Goal: Task Accomplishment & Management: Use online tool/utility

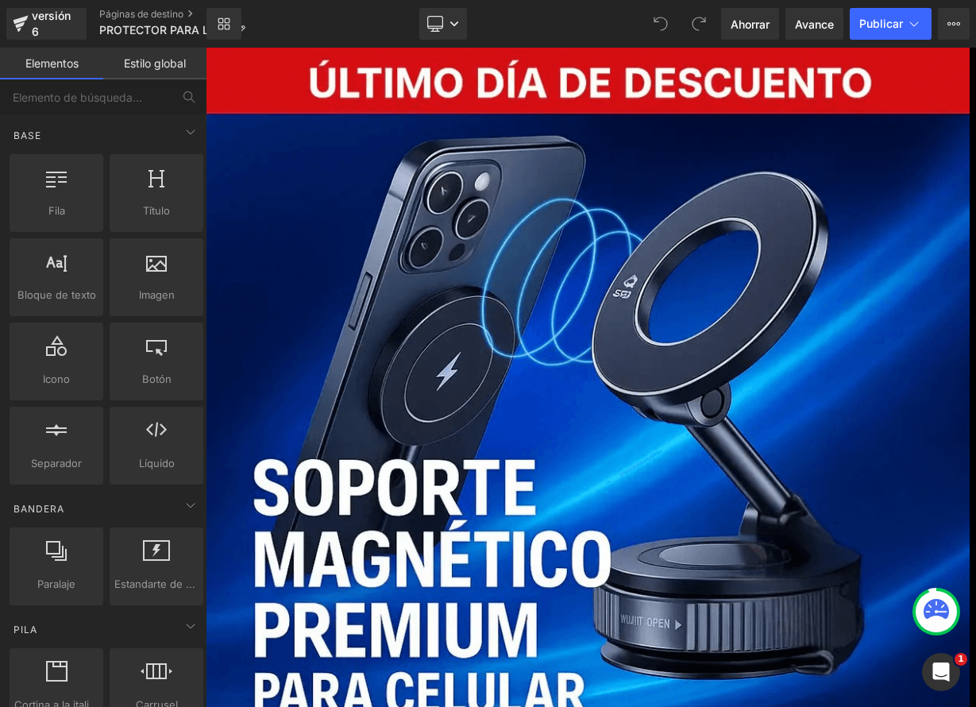
click at [206, 48] on font "Producto" at bounding box center [206, 48] width 0 height 0
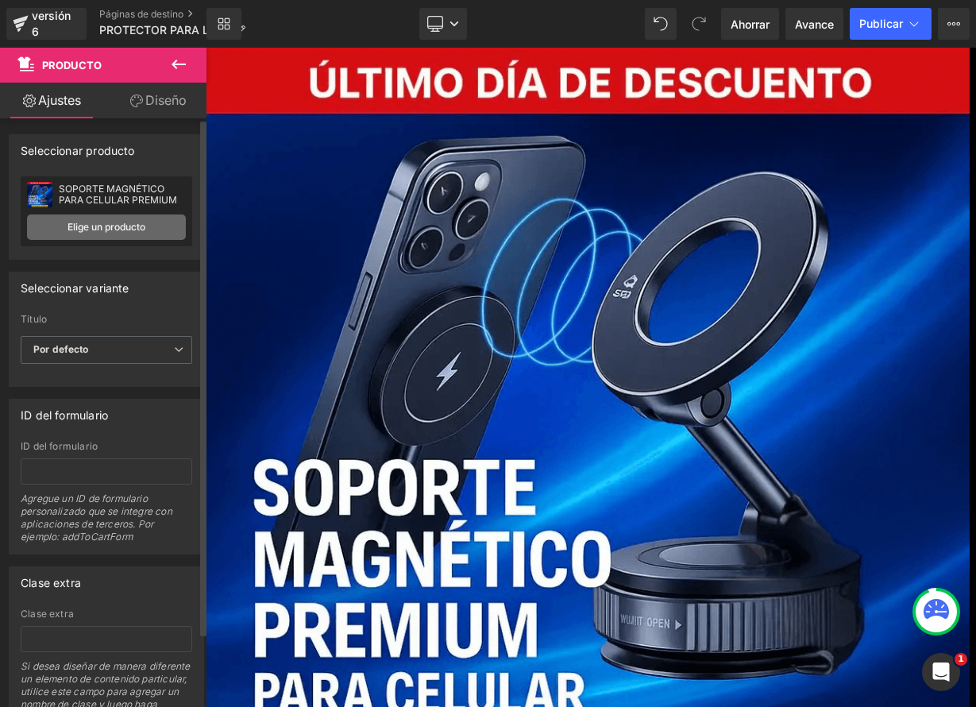
click at [118, 233] on link "Elige un producto" at bounding box center [106, 226] width 159 height 25
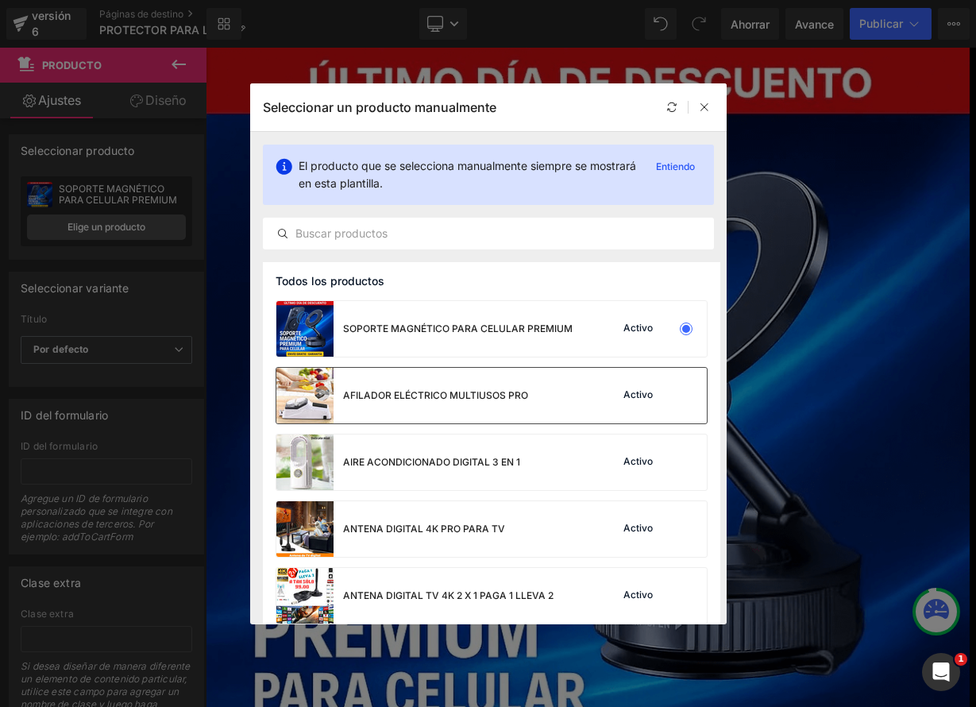
click at [371, 384] on div "AFILADOR ELÉCTRICO MULTIUSOS PRO" at bounding box center [402, 396] width 252 height 56
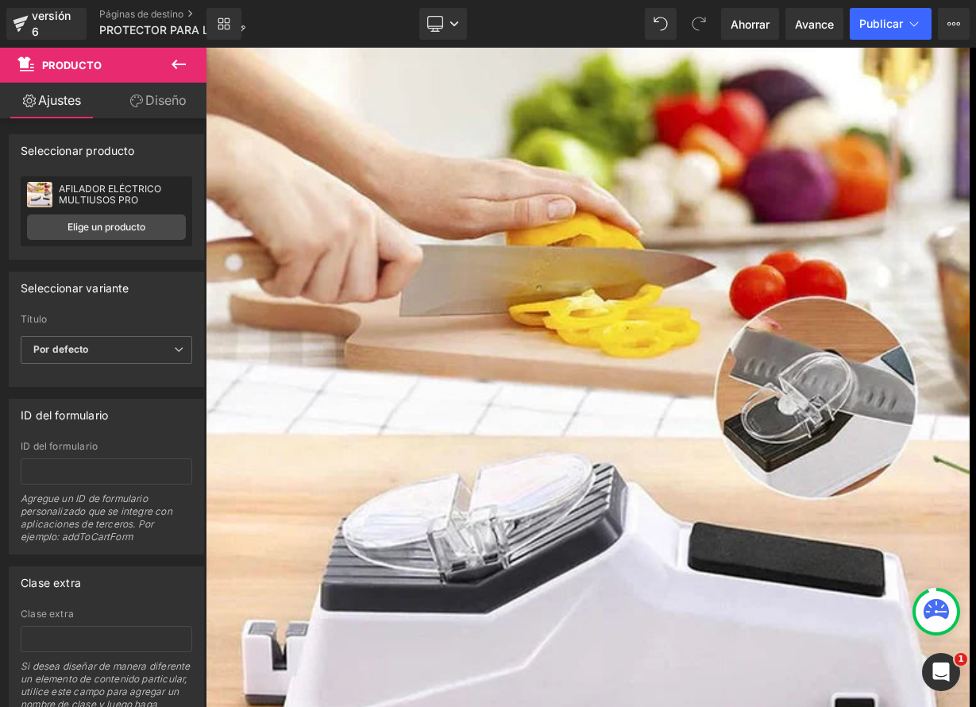
click at [206, 48] on font "Producto" at bounding box center [206, 48] width 0 height 0
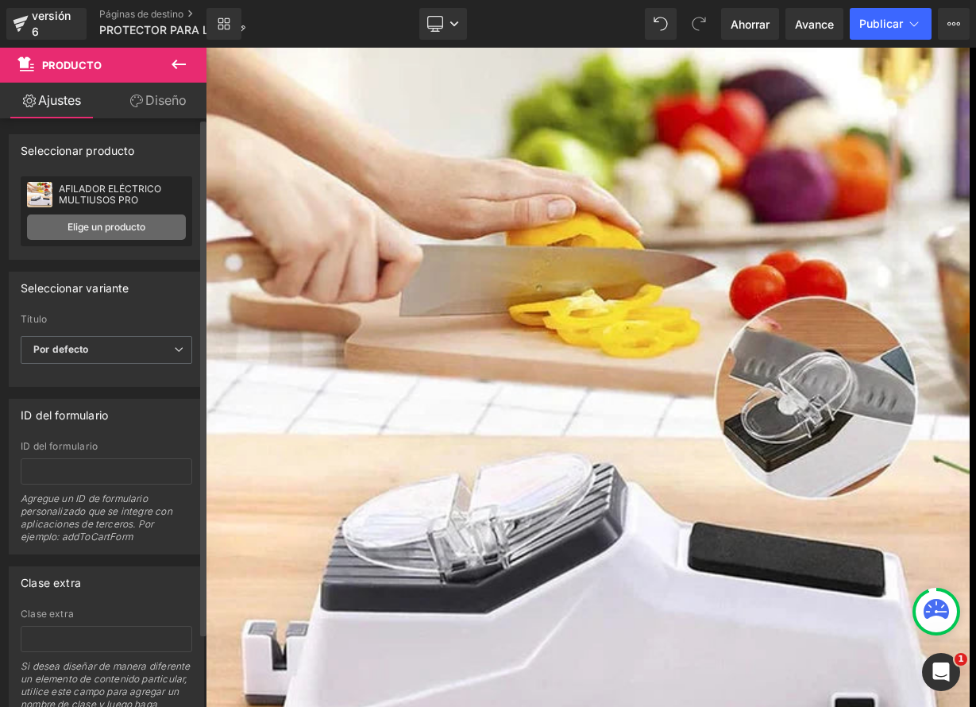
click at [98, 225] on font "Elige un producto" at bounding box center [107, 227] width 78 height 12
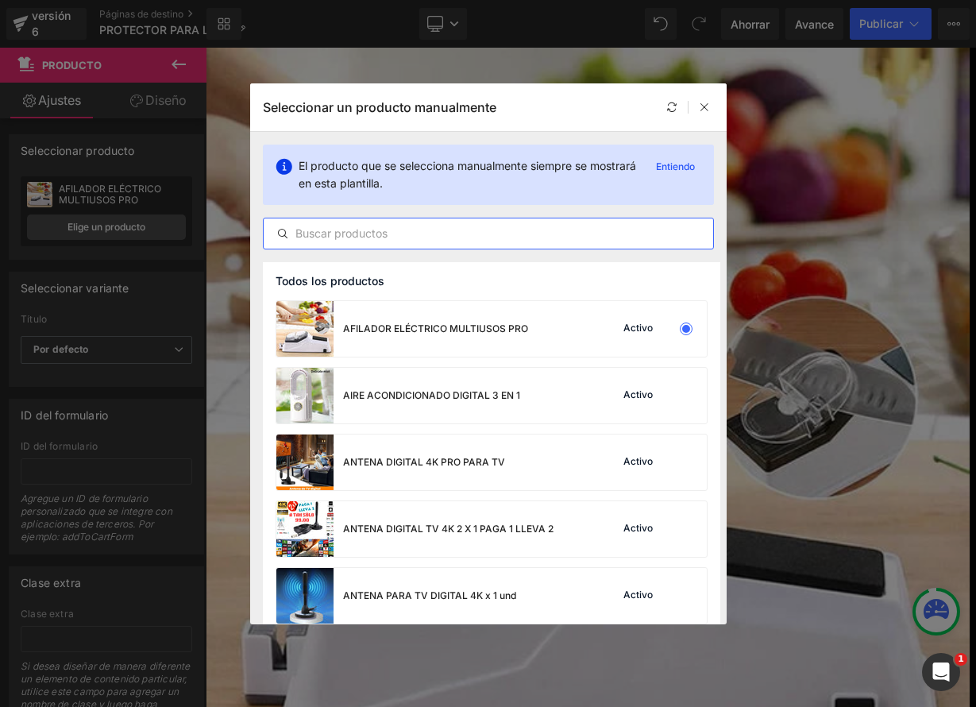
click at [381, 233] on input "text" at bounding box center [489, 233] width 450 height 19
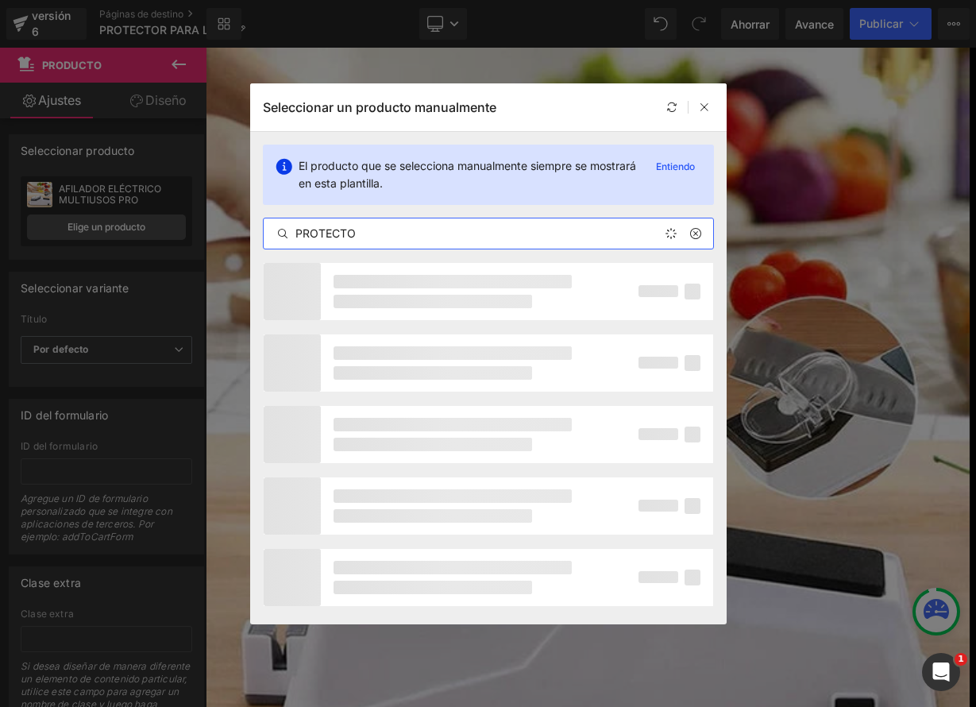
type input "PROTECTOR"
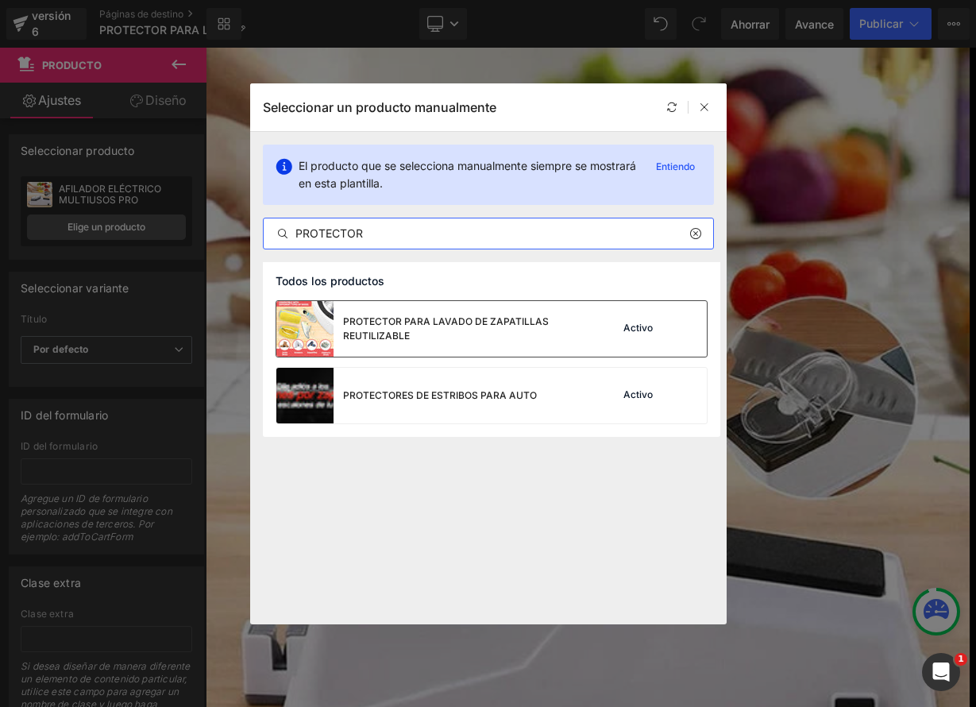
click at [429, 329] on div "PROTECTOR PARA LAVADO DE ZAPATILLAS REUTILIZABLE" at bounding box center [462, 328] width 238 height 29
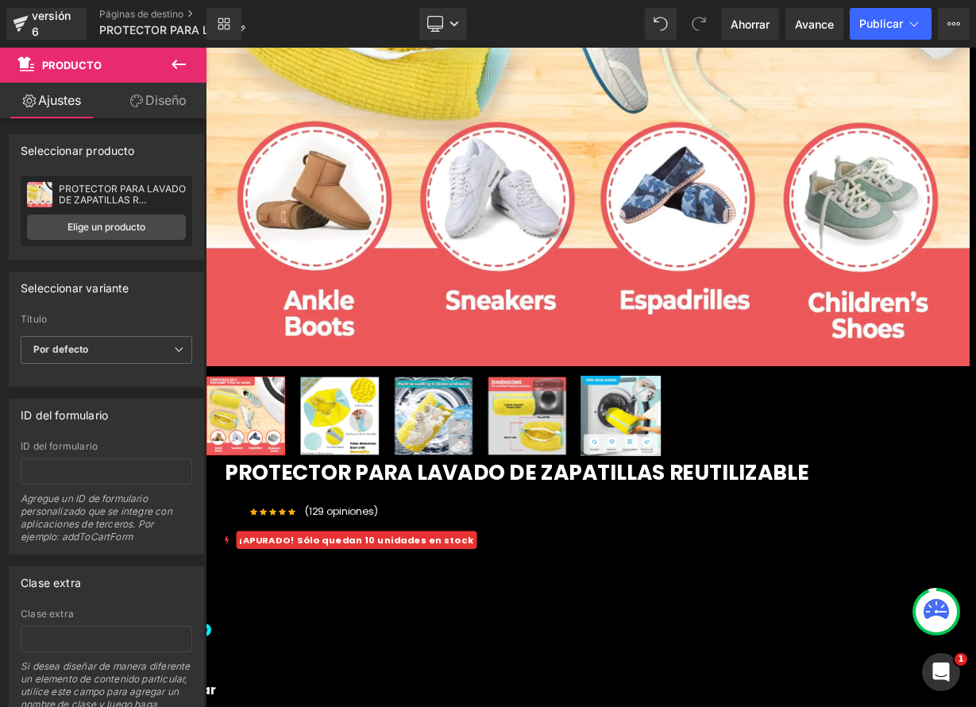
scroll to position [549, 0]
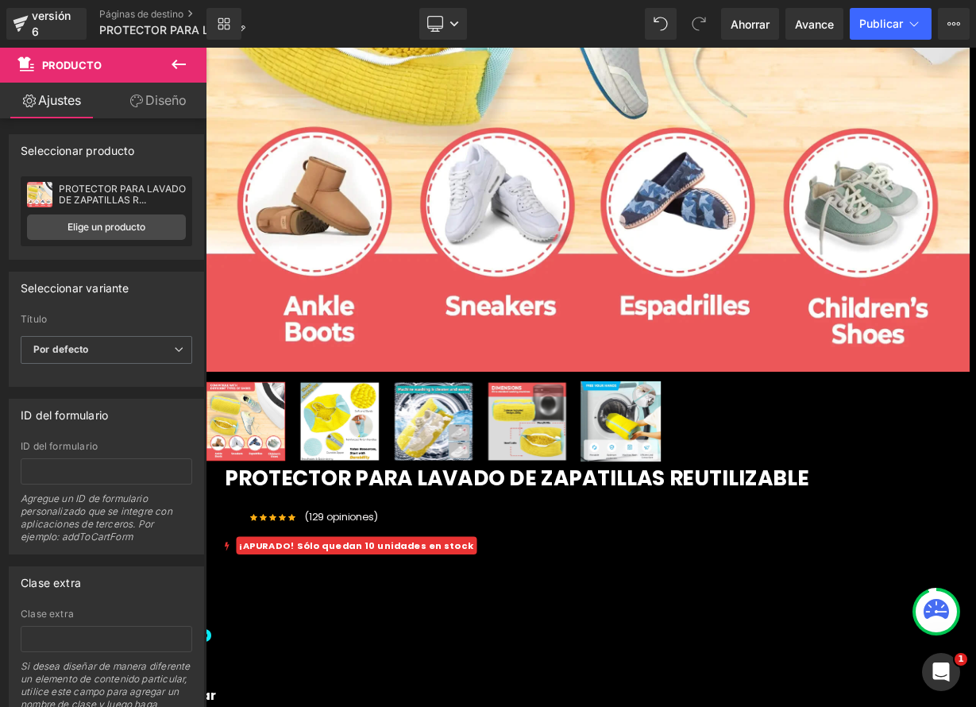
click at [206, 48] on icon at bounding box center [206, 48] width 0 height 0
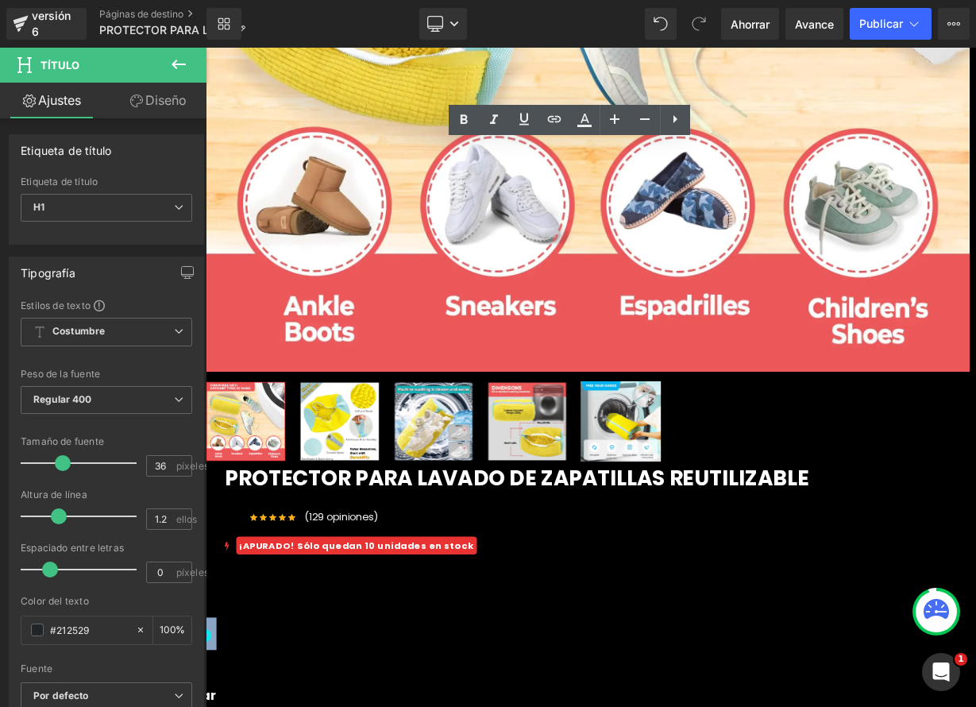
drag, startPoint x: 520, startPoint y: 187, endPoint x: 830, endPoint y: 224, distance: 312.0
paste div
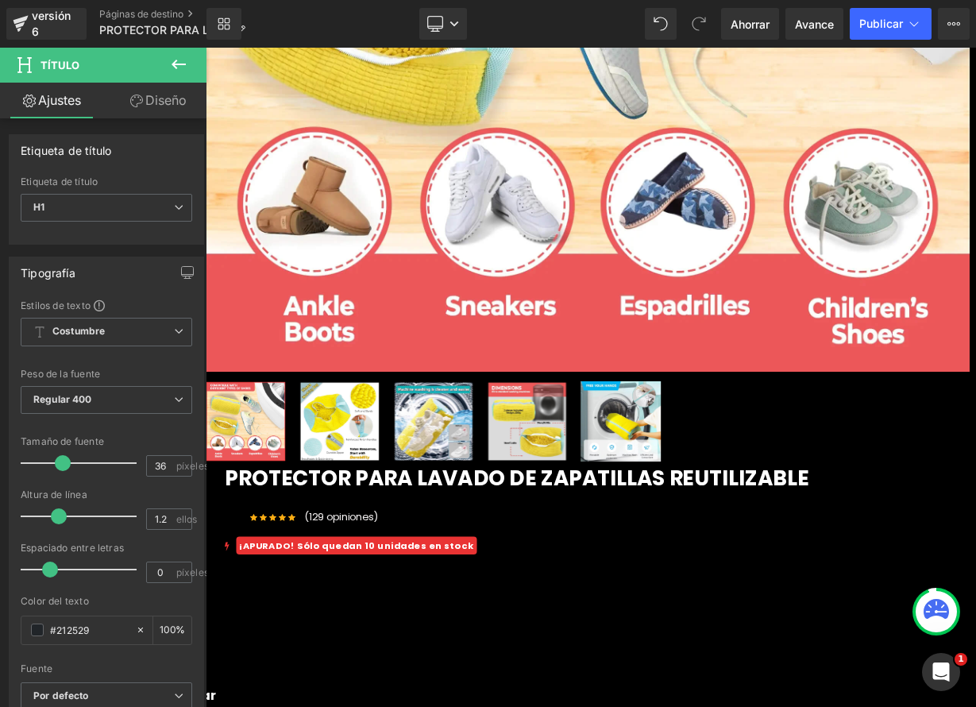
drag, startPoint x: 717, startPoint y: 283, endPoint x: 684, endPoint y: 286, distance: 33.5
click at [206, 48] on icon at bounding box center [206, 48] width 0 height 0
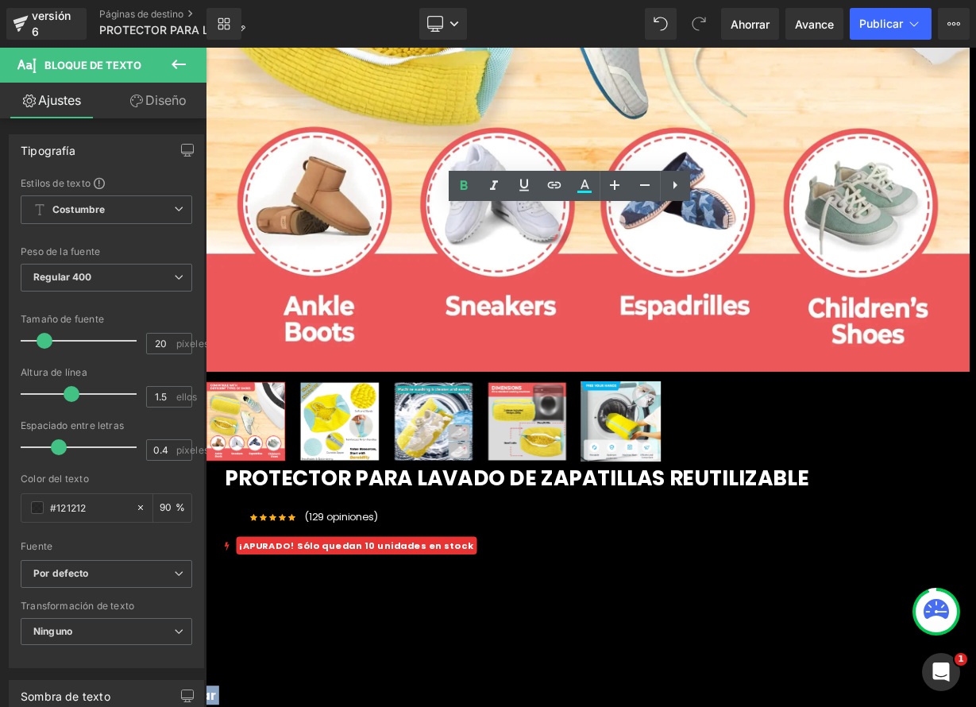
drag, startPoint x: 446, startPoint y: 262, endPoint x: 659, endPoint y: 297, distance: 215.7
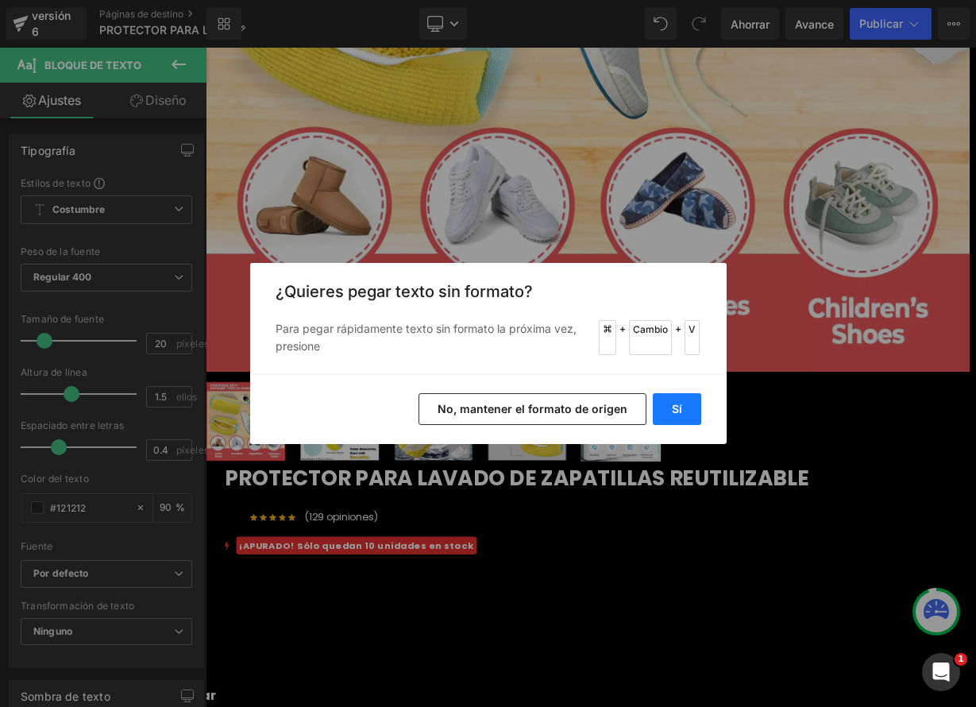
click at [680, 407] on font "Sí" at bounding box center [677, 409] width 10 height 14
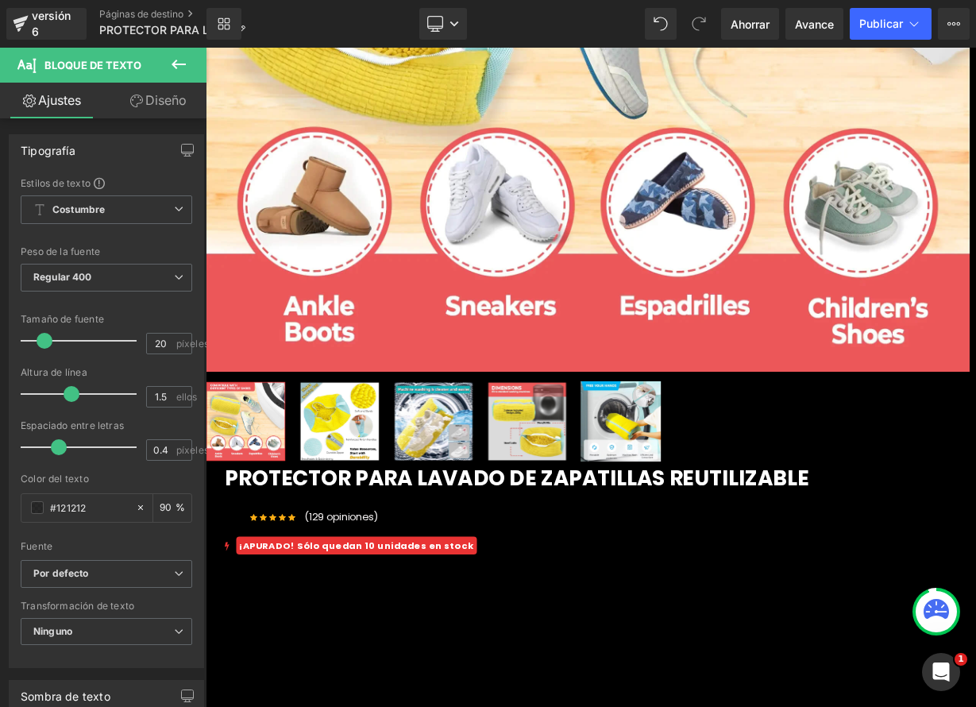
click at [206, 48] on icon at bounding box center [206, 48] width 0 height 0
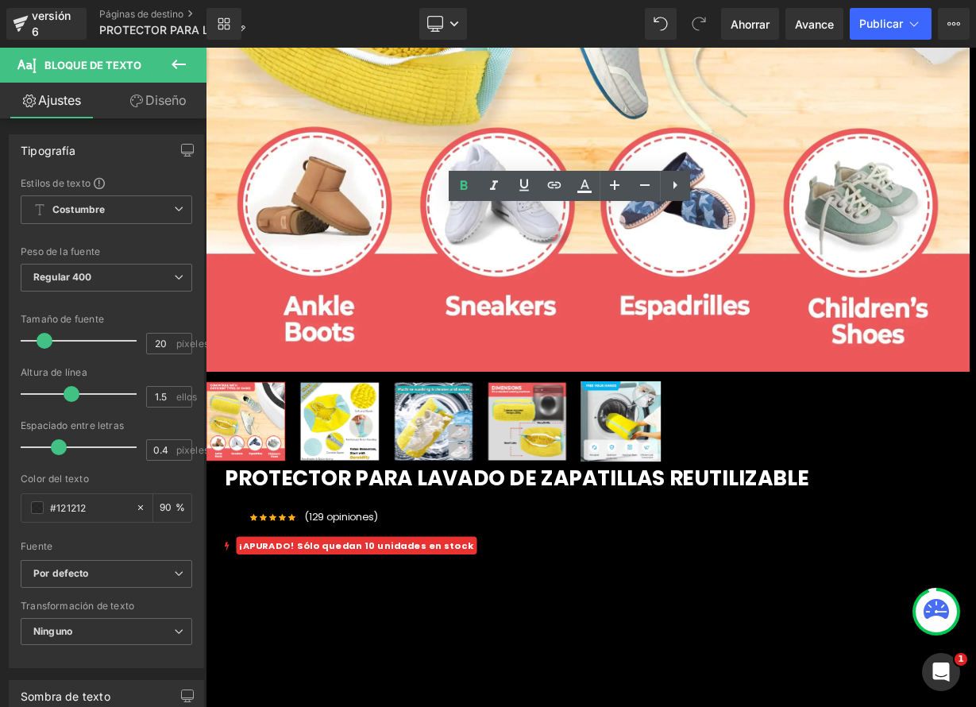
drag, startPoint x: 446, startPoint y: 259, endPoint x: 905, endPoint y: 281, distance: 458.8
drag, startPoint x: 844, startPoint y: 265, endPoint x: 451, endPoint y: 263, distance: 393.1
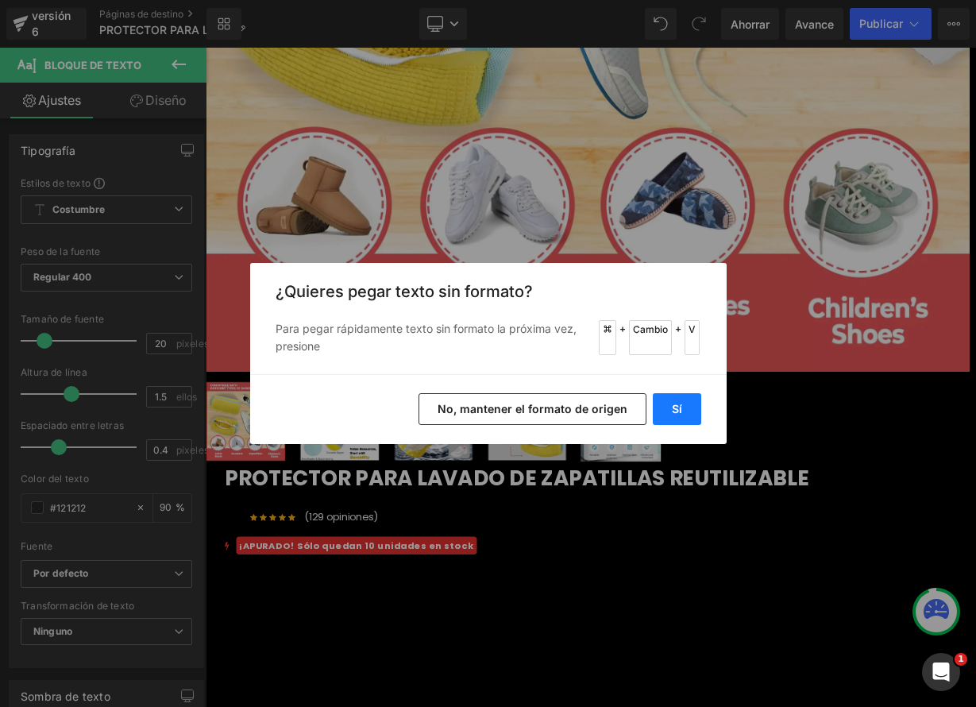
click at [686, 414] on button "Sí" at bounding box center [677, 409] width 48 height 32
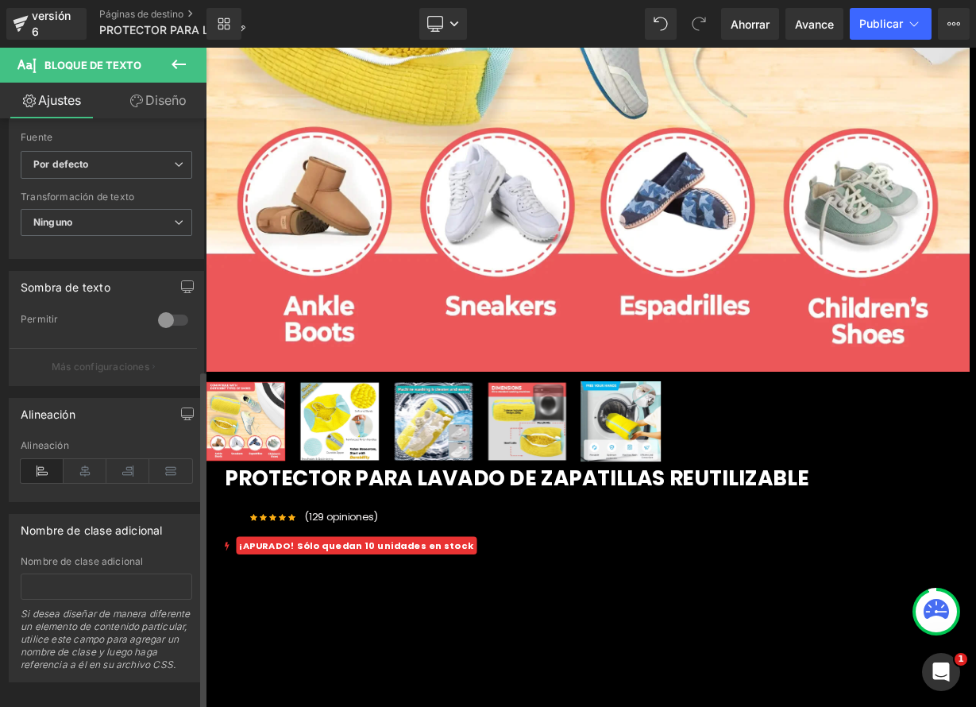
scroll to position [442, 0]
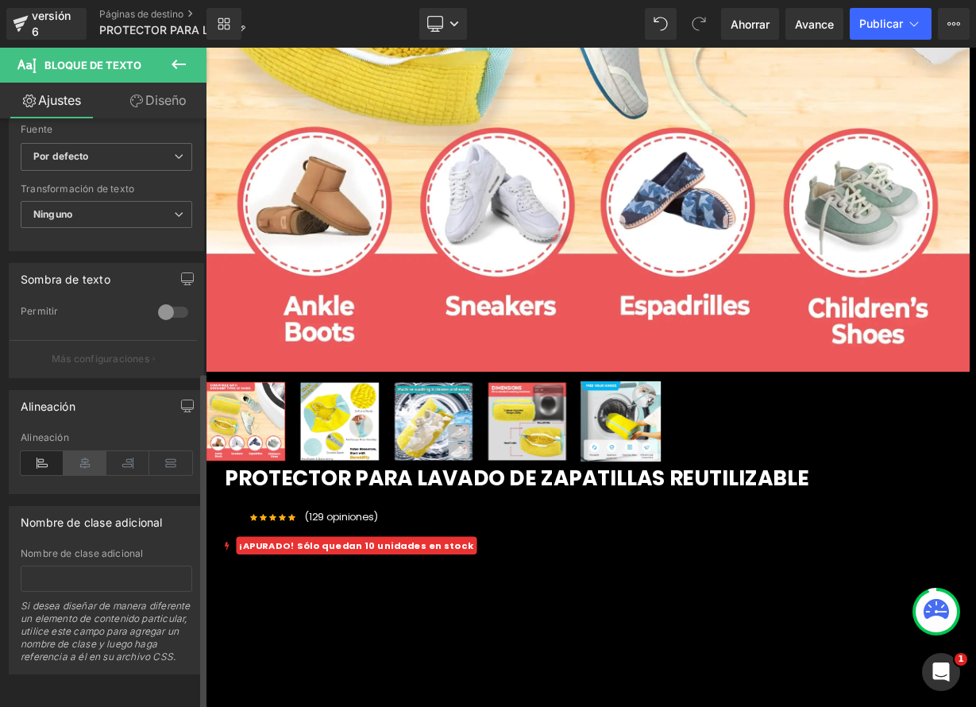
click at [87, 451] on icon at bounding box center [85, 463] width 43 height 24
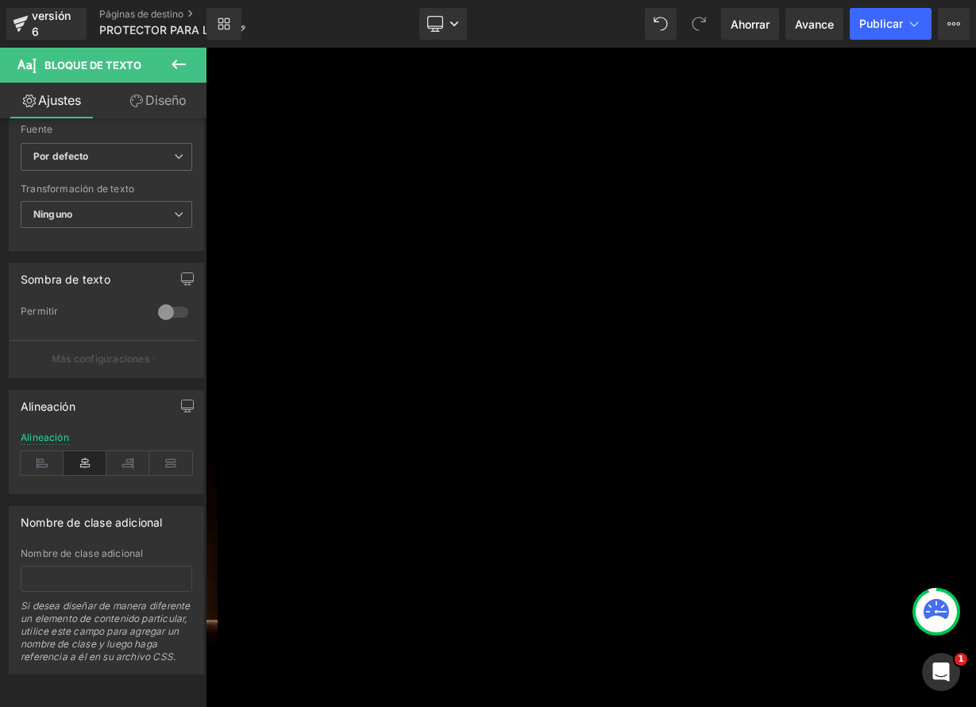
scroll to position [1288, 0]
click at [206, 48] on icon at bounding box center [206, 48] width 0 height 0
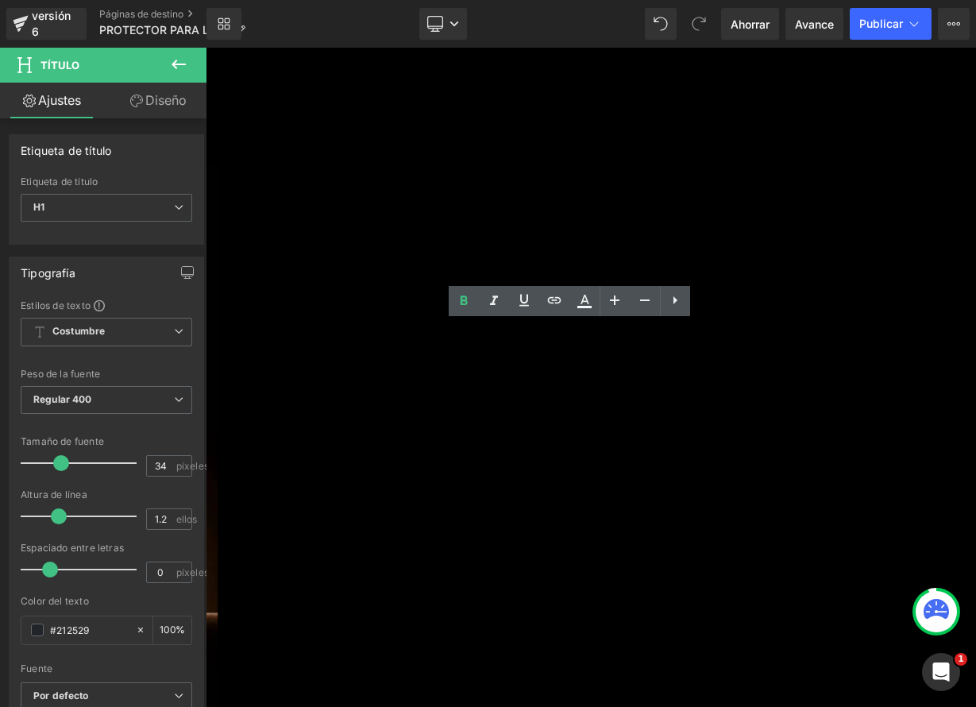
drag, startPoint x: 492, startPoint y: 399, endPoint x: 862, endPoint y: 402, distance: 370.9
paste div
click at [206, 48] on icon at bounding box center [206, 48] width 0 height 0
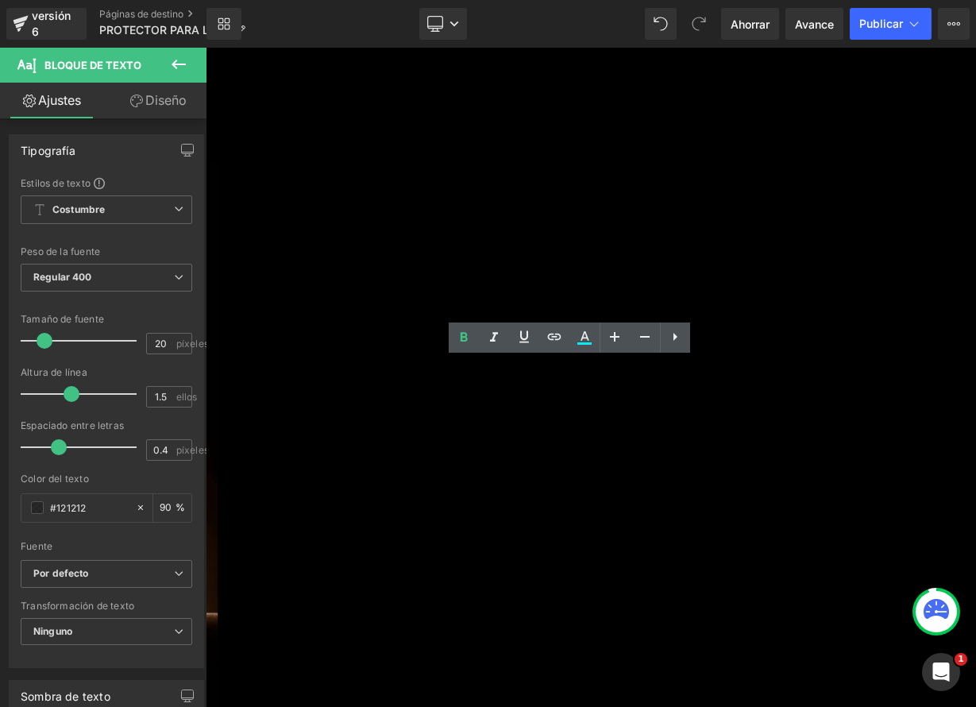
drag, startPoint x: 450, startPoint y: 451, endPoint x: 801, endPoint y: 550, distance: 364.0
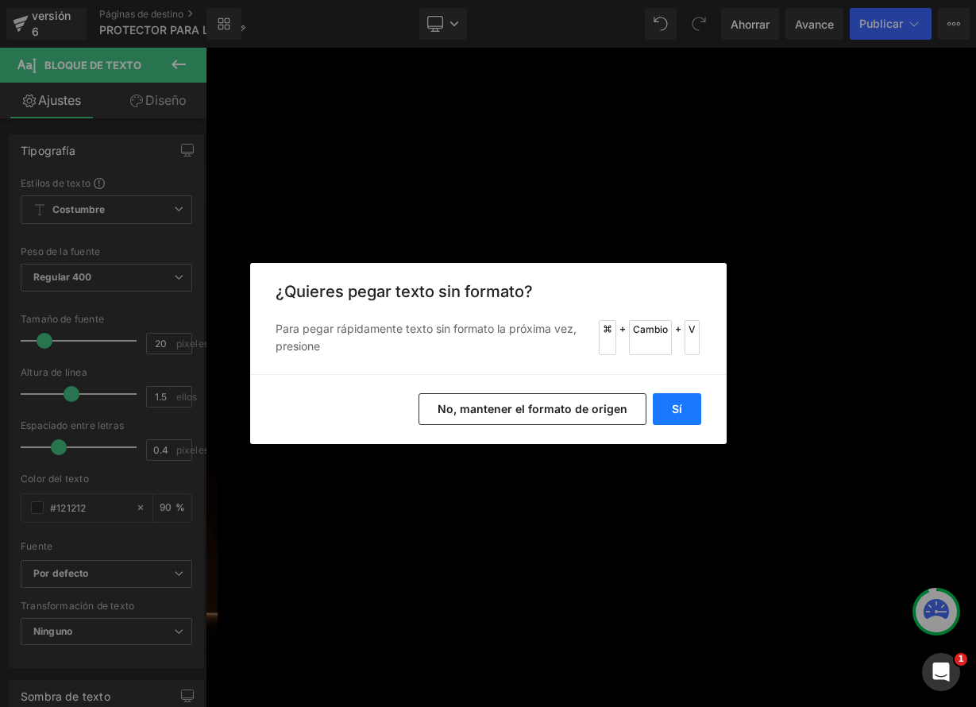
click at [674, 411] on font "Sí" at bounding box center [677, 409] width 10 height 14
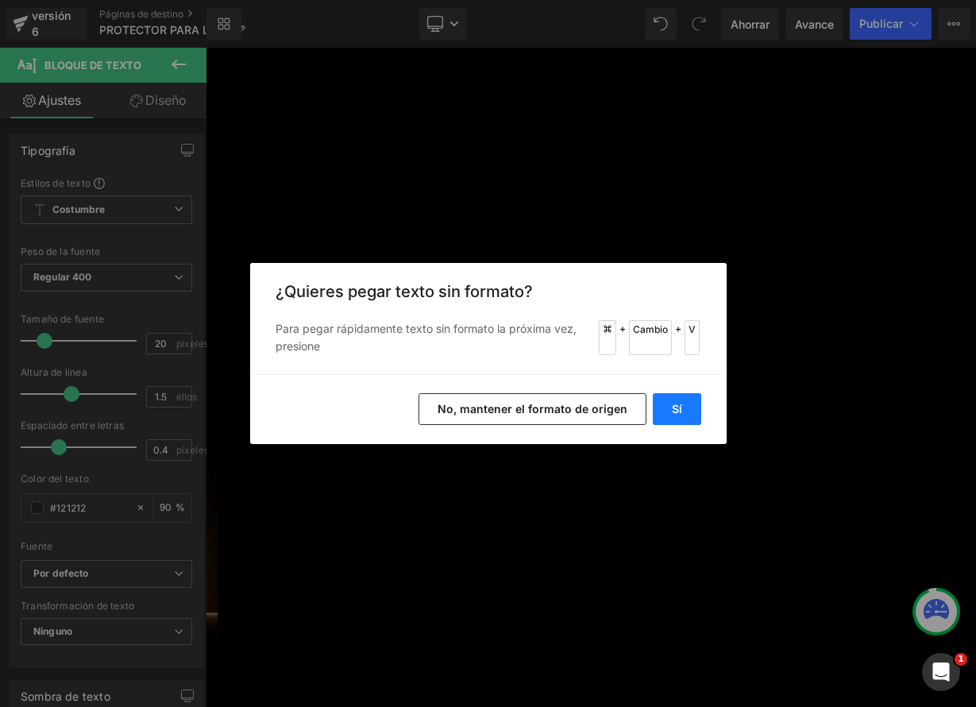
click at [677, 401] on button "Sí" at bounding box center [677, 409] width 48 height 32
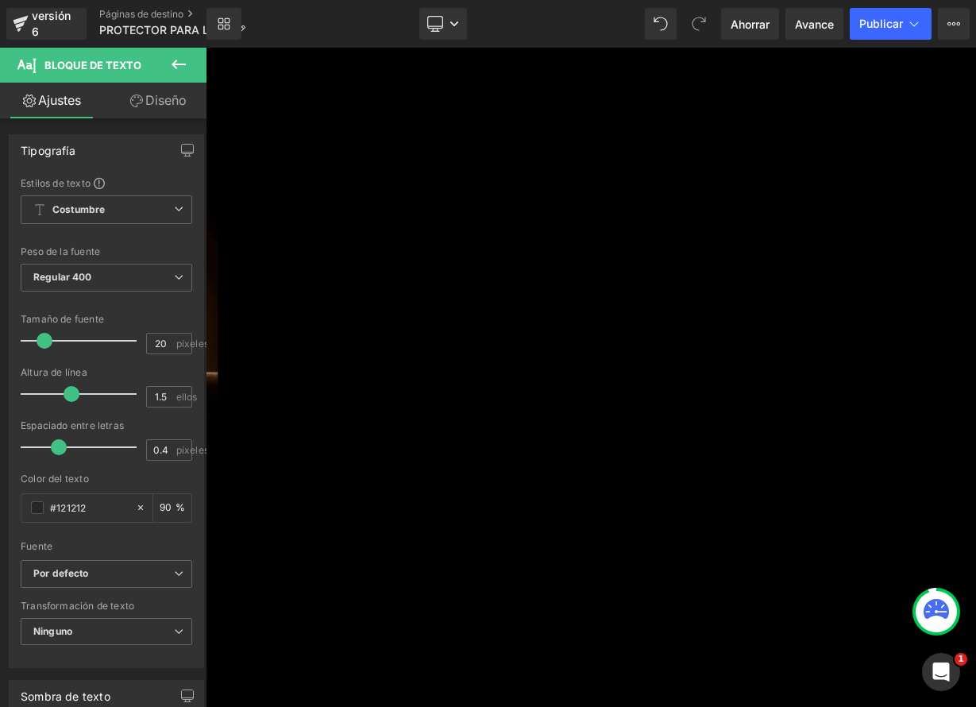
scroll to position [1591, 0]
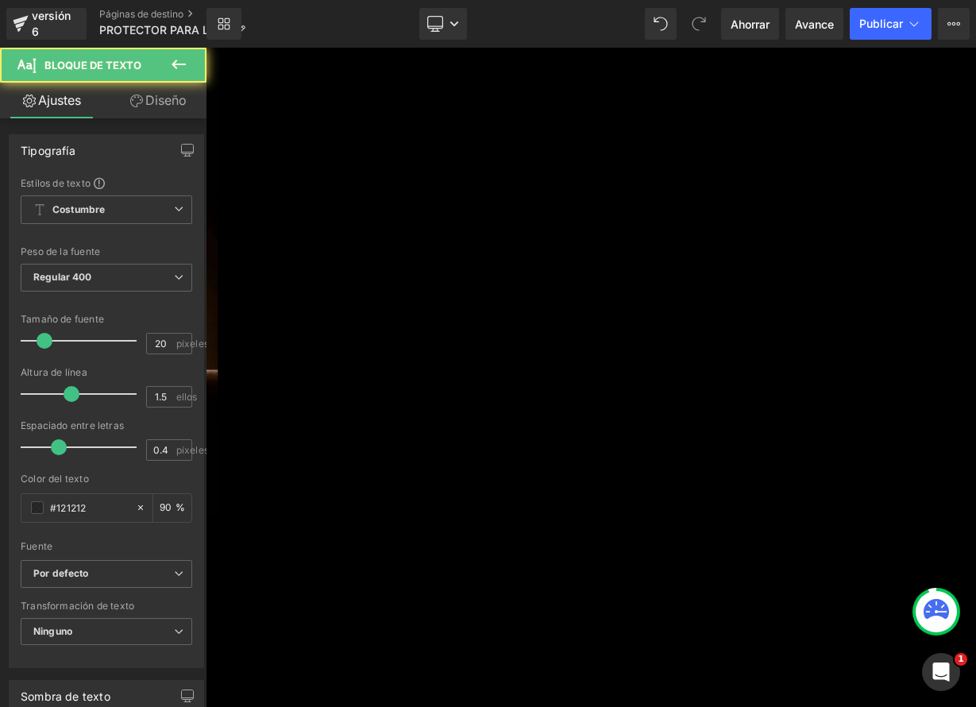
drag, startPoint x: 466, startPoint y: 243, endPoint x: 596, endPoint y: 259, distance: 131.2
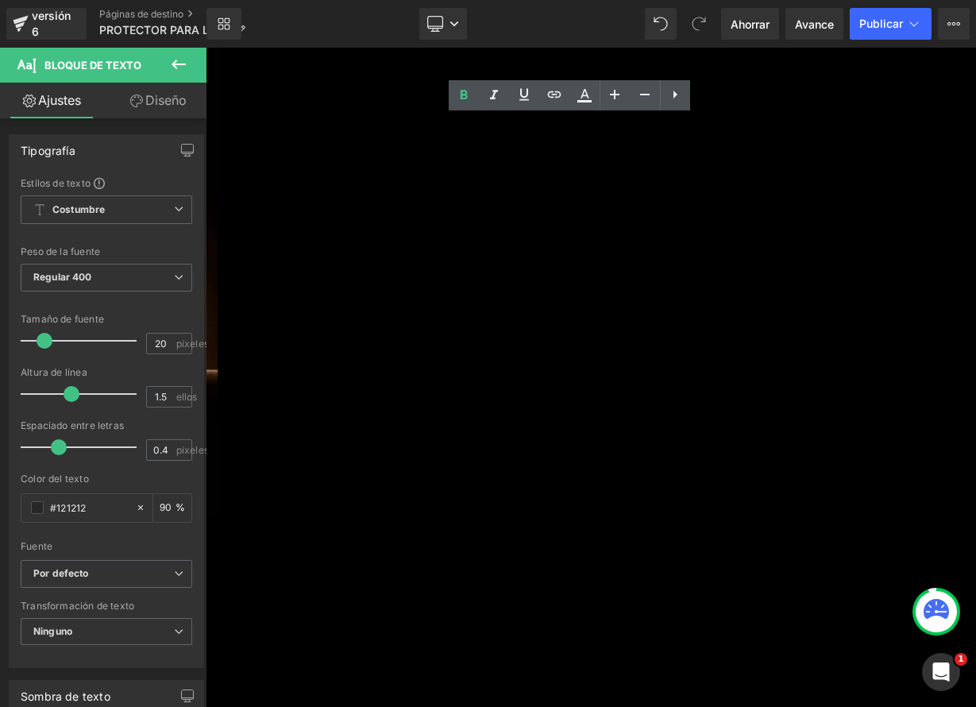
drag, startPoint x: 450, startPoint y: 244, endPoint x: 588, endPoint y: 267, distance: 140.9
click at [610, 94] on icon at bounding box center [615, 95] width 10 height 10
type input "22"
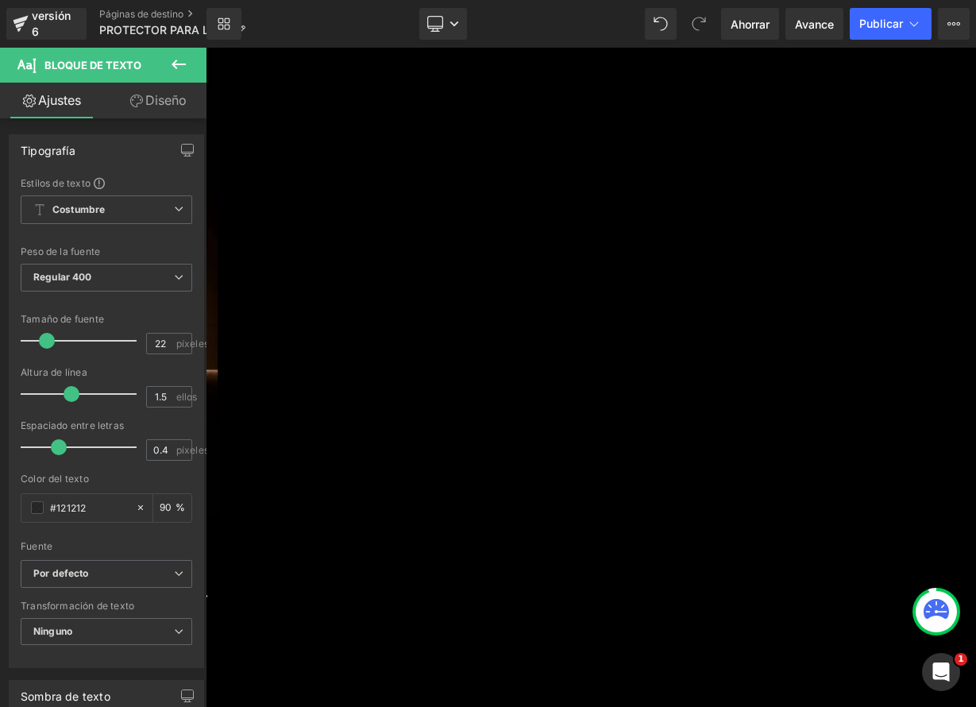
drag, startPoint x: 645, startPoint y: 278, endPoint x: 435, endPoint y: 248, distance: 211.8
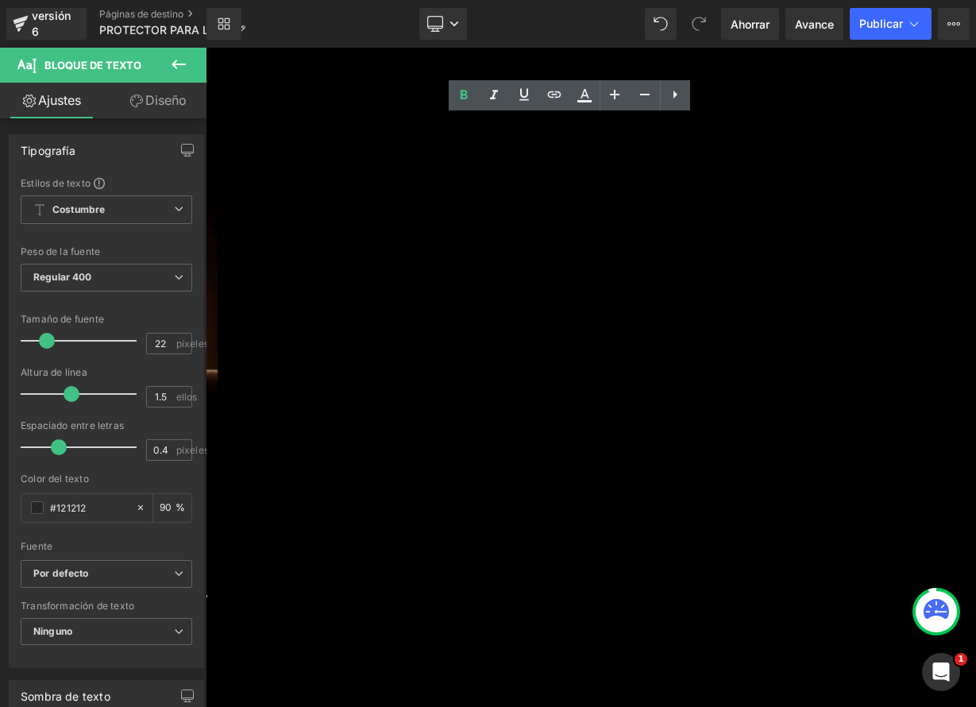
copy font "👉 Deja atrás estos problemas con nuestra bolsa protectora premium 💎👟."
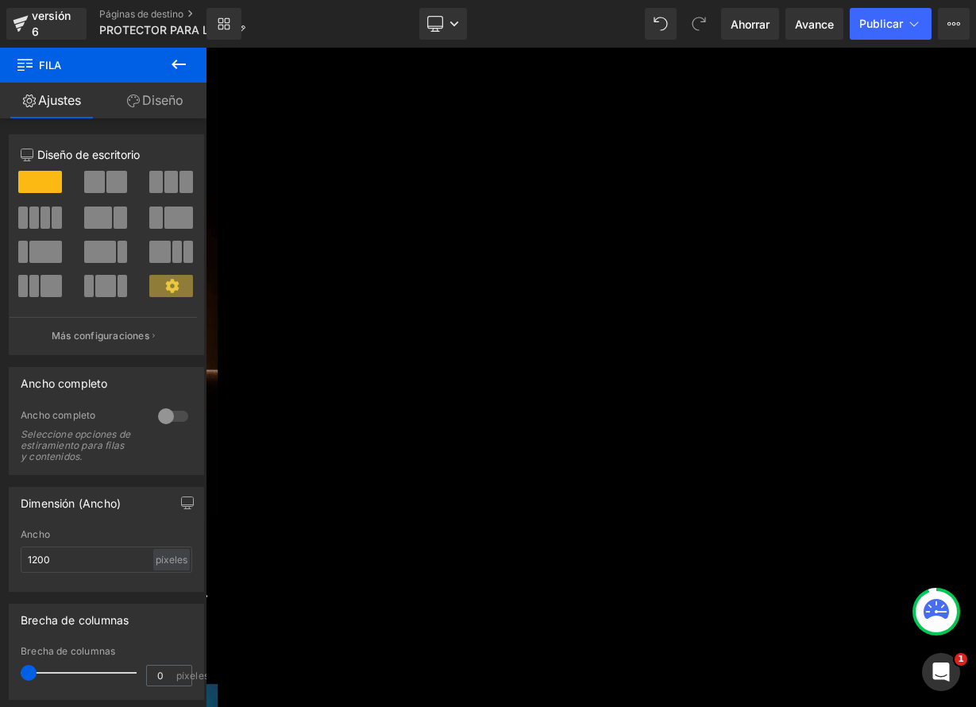
click at [206, 48] on link at bounding box center [206, 48] width 0 height 0
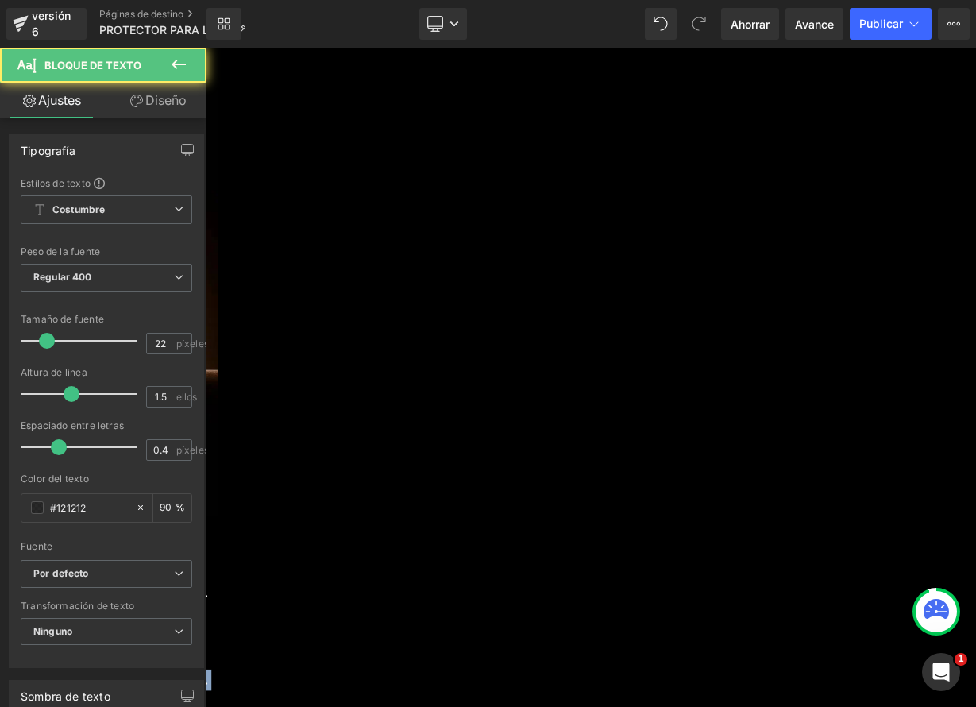
drag, startPoint x: 784, startPoint y: 311, endPoint x: 453, endPoint y: 254, distance: 335.9
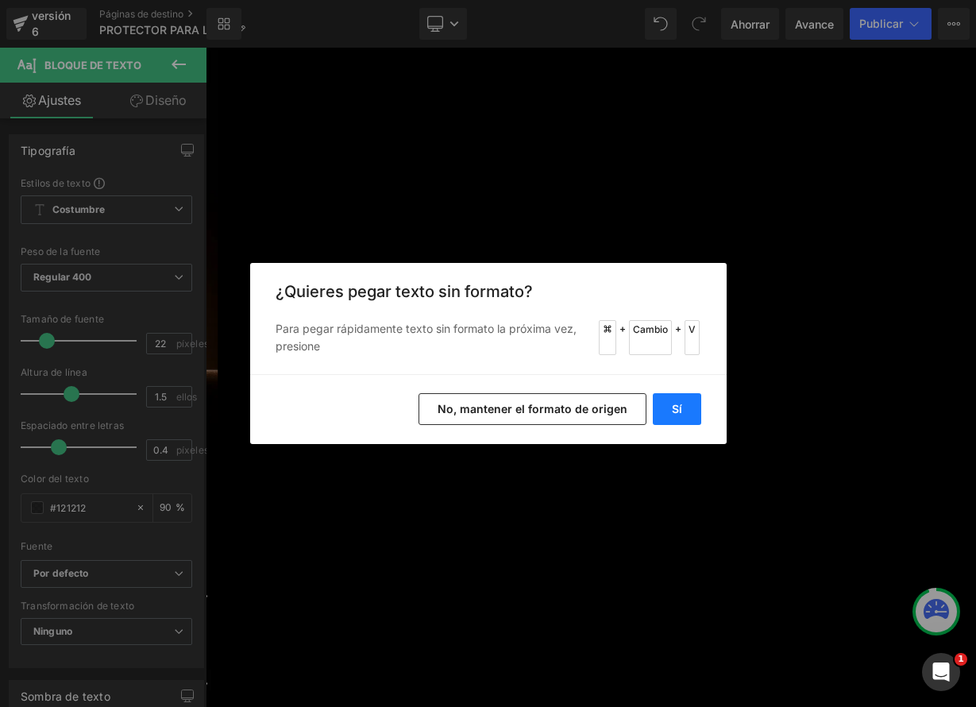
click at [666, 399] on button "Sí" at bounding box center [677, 409] width 48 height 32
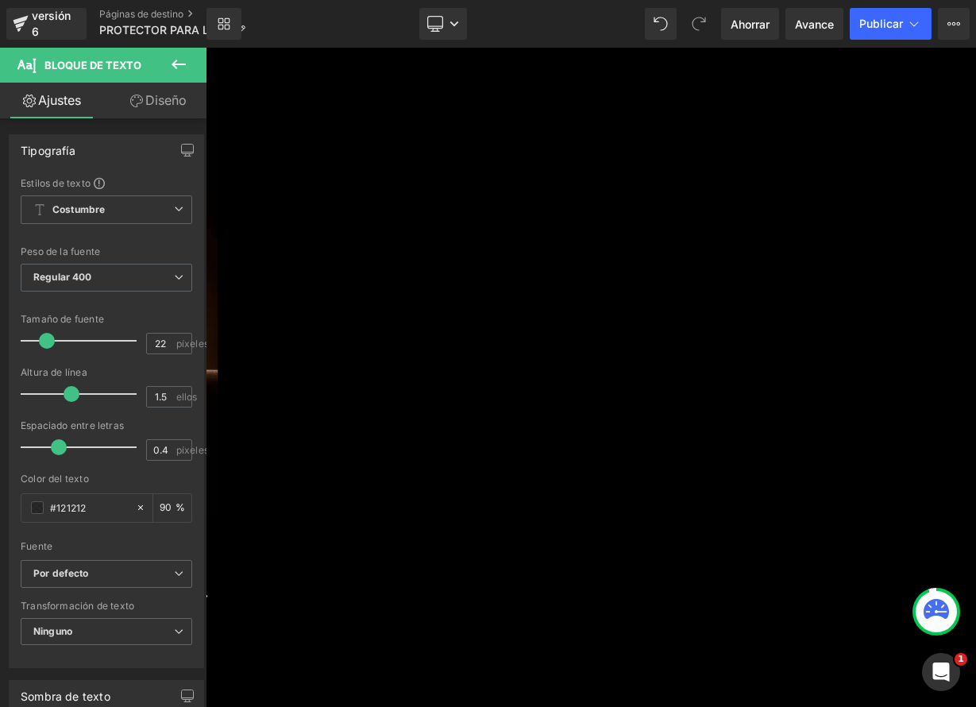
click at [206, 48] on font "Bloque de texto" at bounding box center [206, 48] width 0 height 0
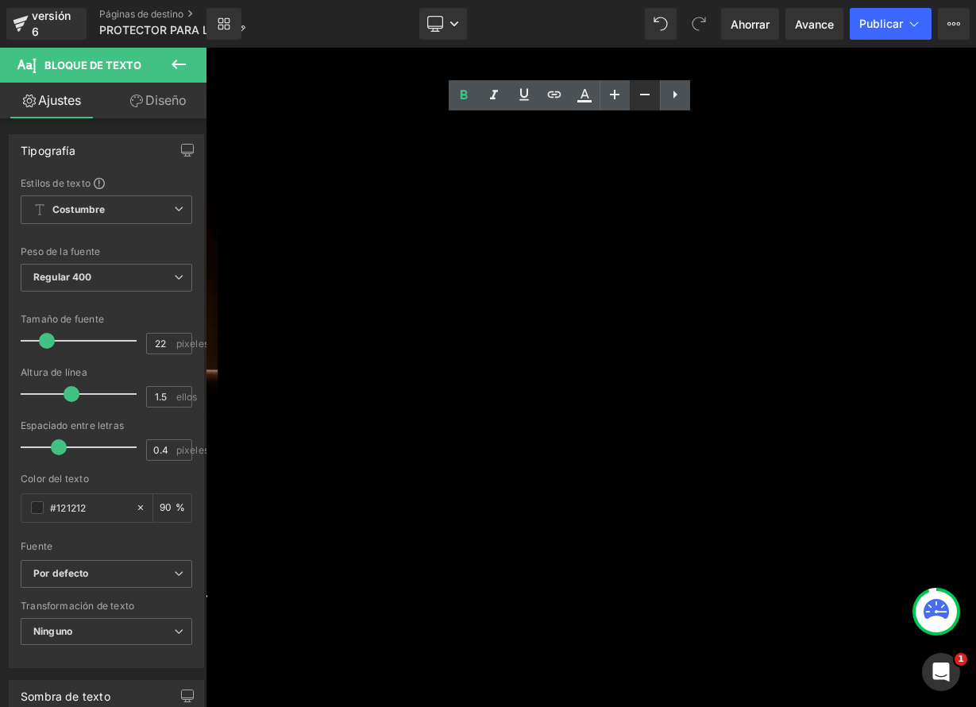
click at [641, 97] on icon at bounding box center [644, 94] width 19 height 19
type input "20"
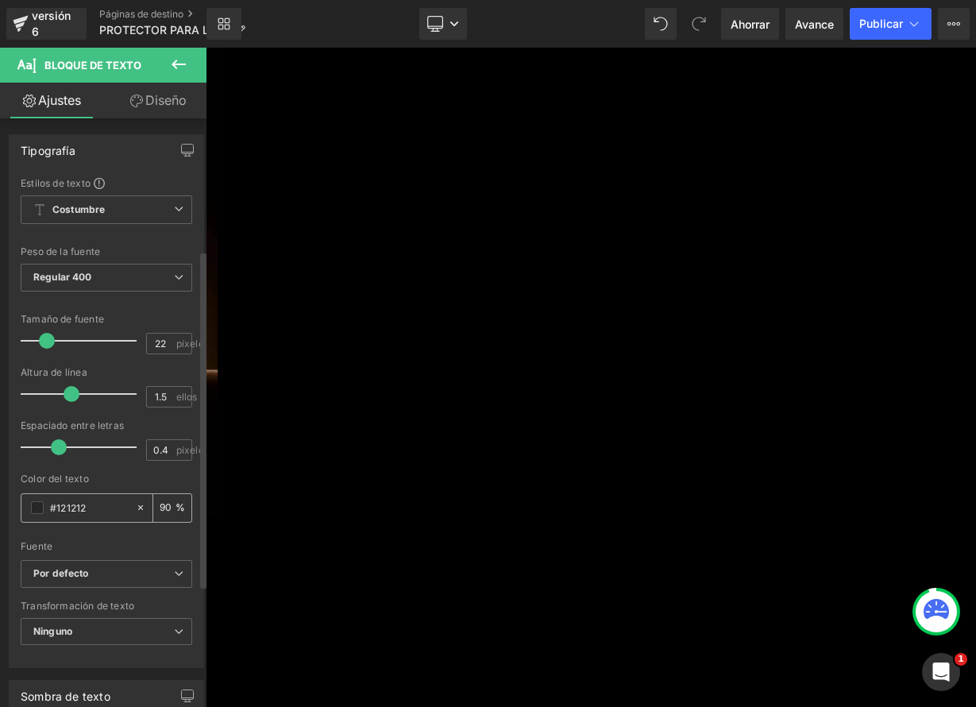
scroll to position [437, 0]
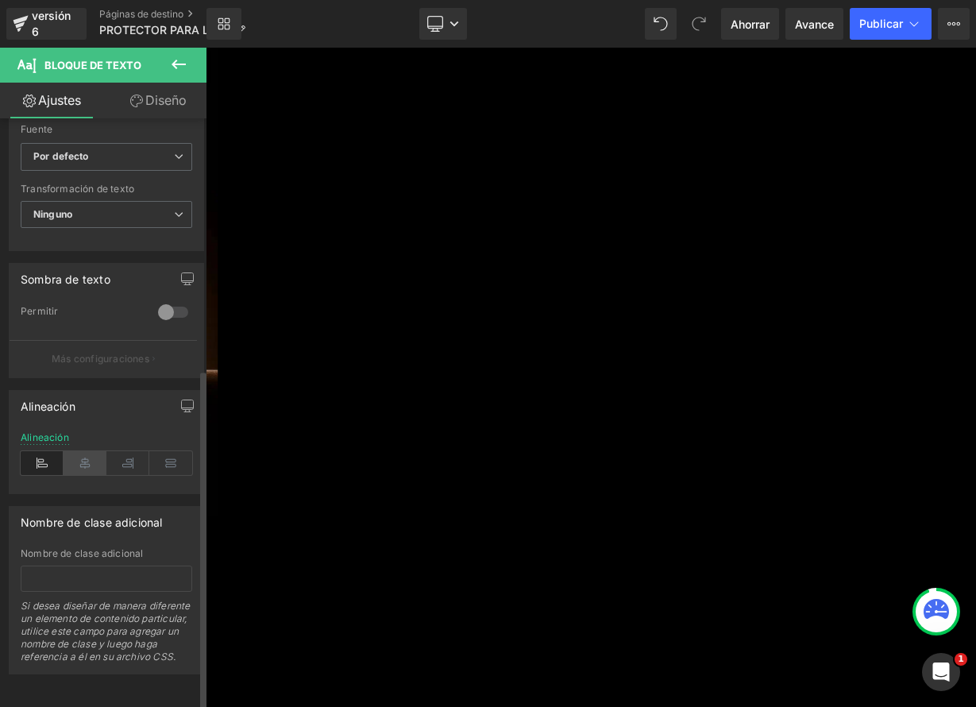
click at [76, 451] on icon at bounding box center [85, 463] width 43 height 24
click at [206, 48] on icon at bounding box center [206, 48] width 0 height 0
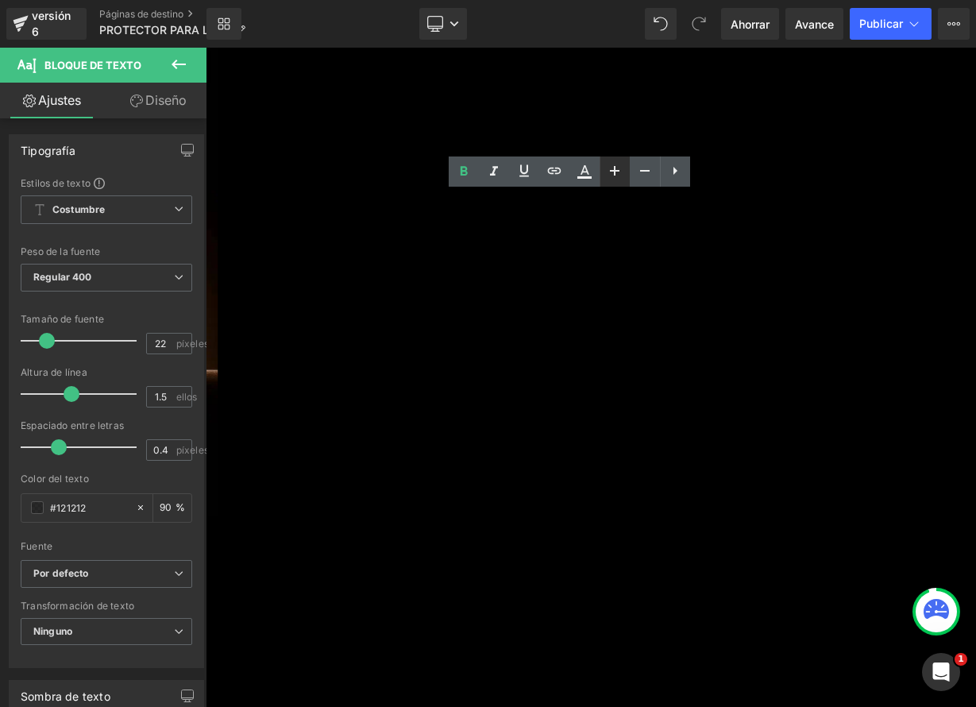
click at [615, 176] on icon at bounding box center [614, 170] width 19 height 19
type input "24"
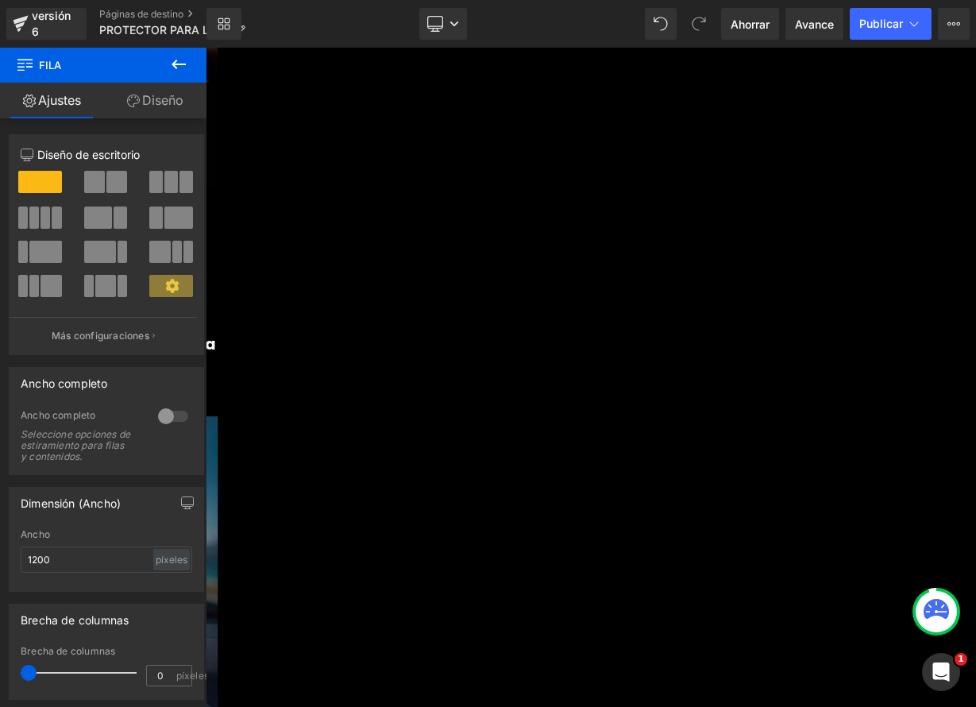
scroll to position [2006, 0]
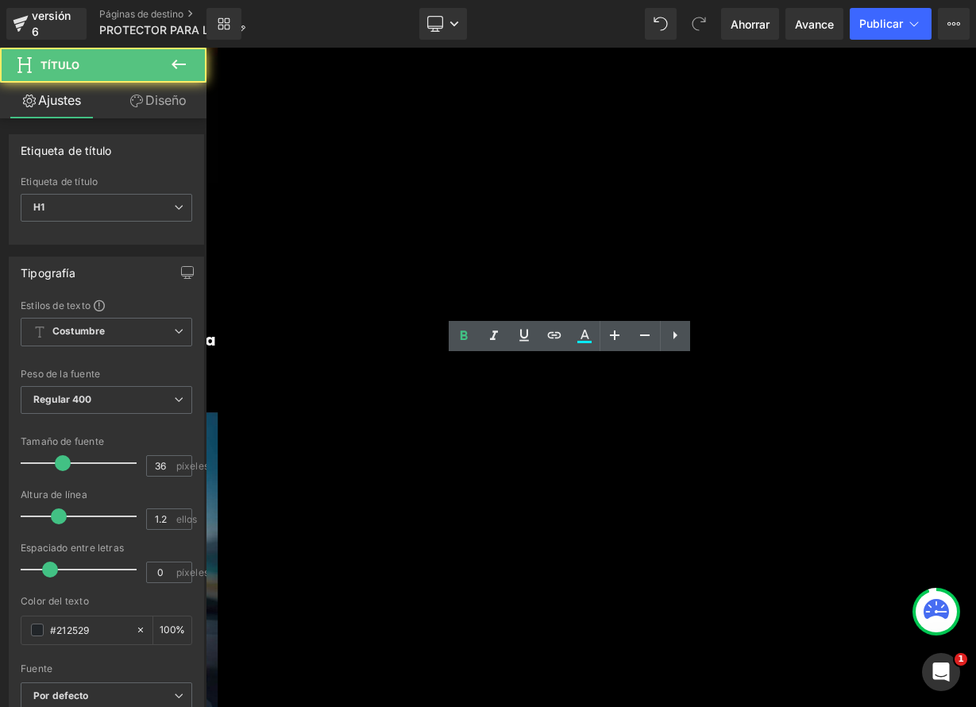
drag, startPoint x: 490, startPoint y: 452, endPoint x: 763, endPoint y: 511, distance: 279.6
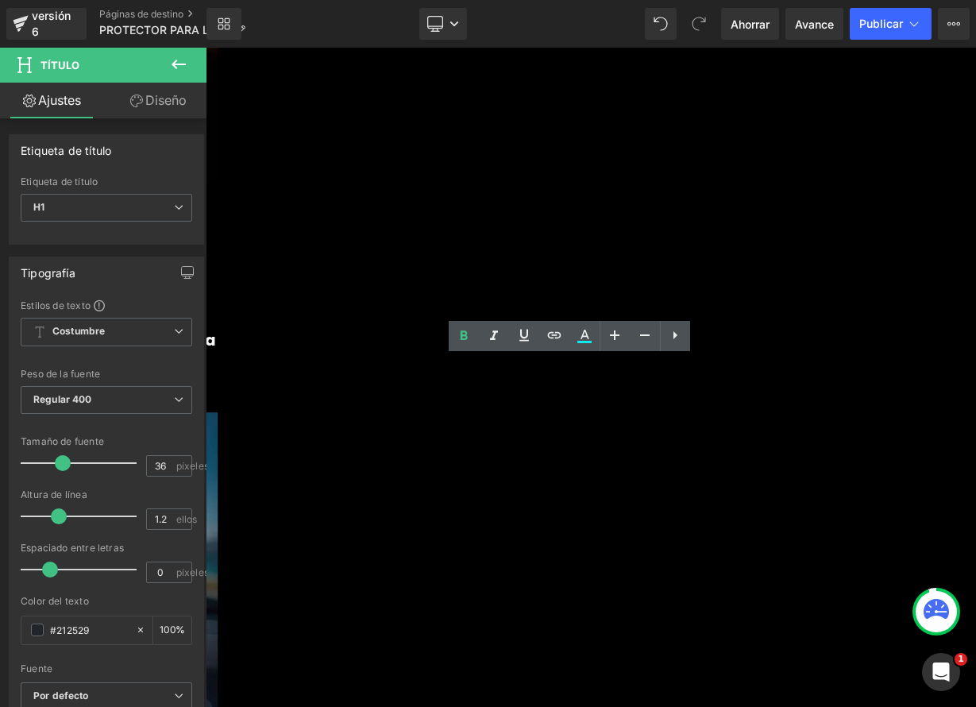
paste div
click at [206, 48] on icon at bounding box center [206, 48] width 0 height 0
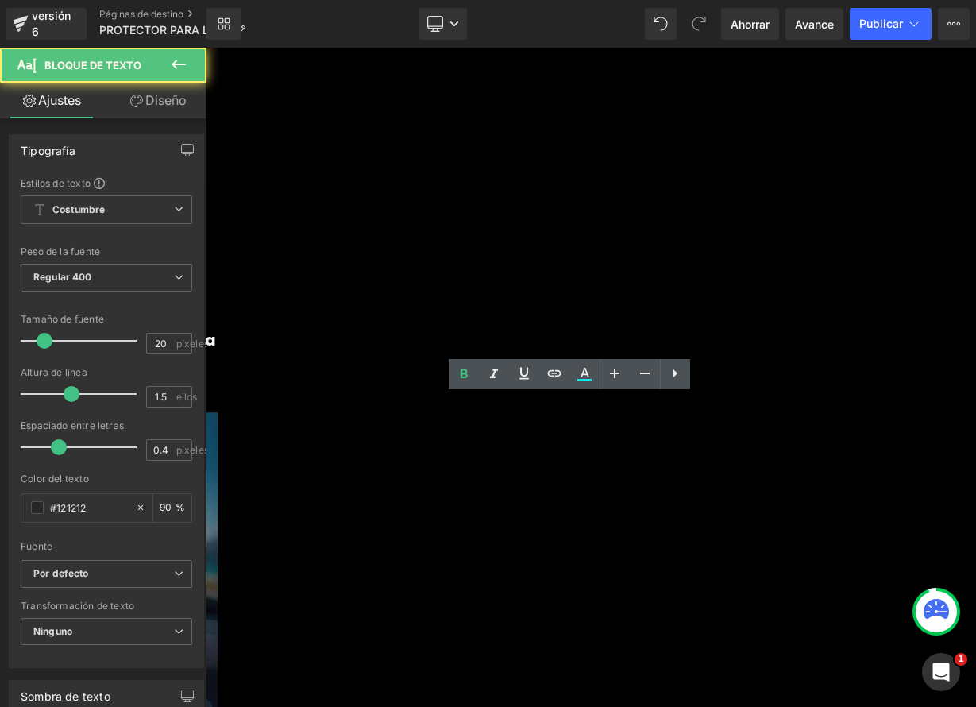
drag, startPoint x: 577, startPoint y: 496, endPoint x: 908, endPoint y: 588, distance: 342.8
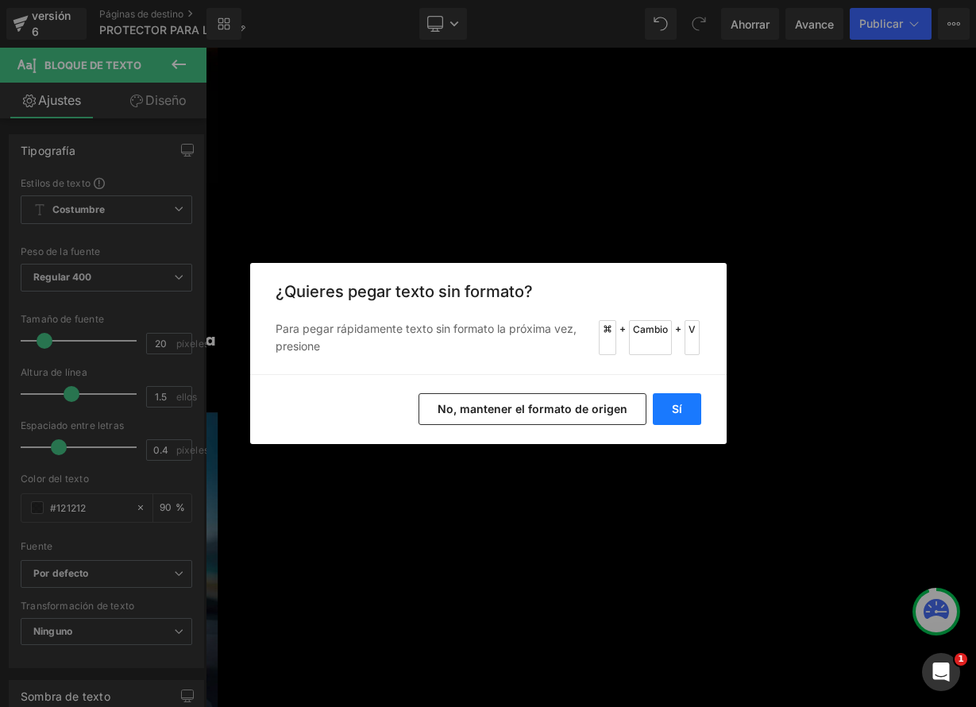
click at [683, 407] on button "Sí" at bounding box center [677, 409] width 48 height 32
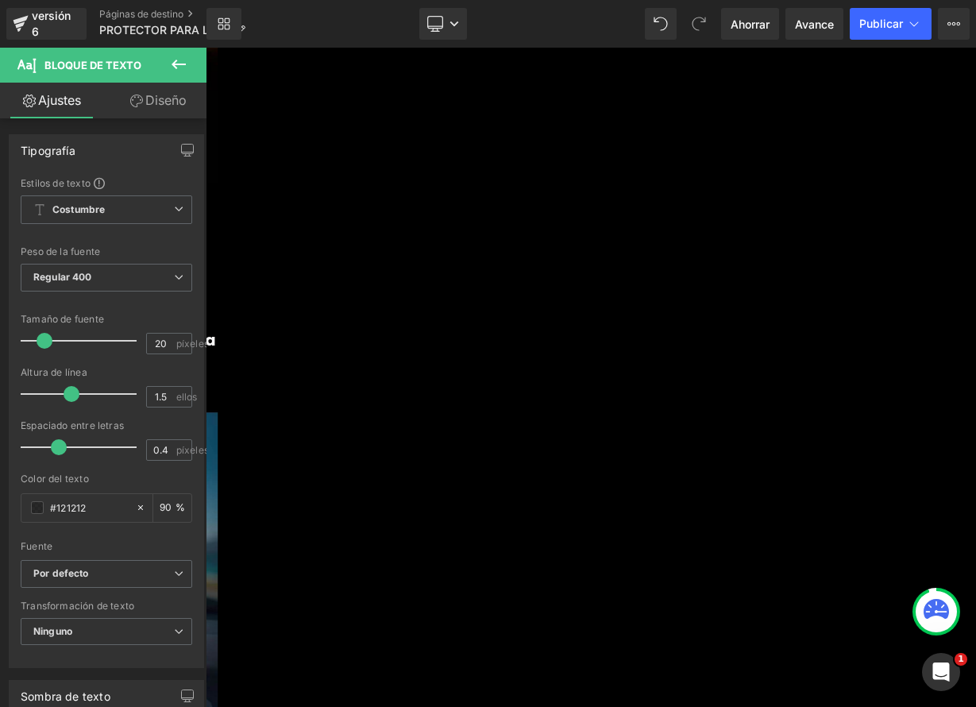
click at [206, 48] on icon at bounding box center [206, 48] width 0 height 0
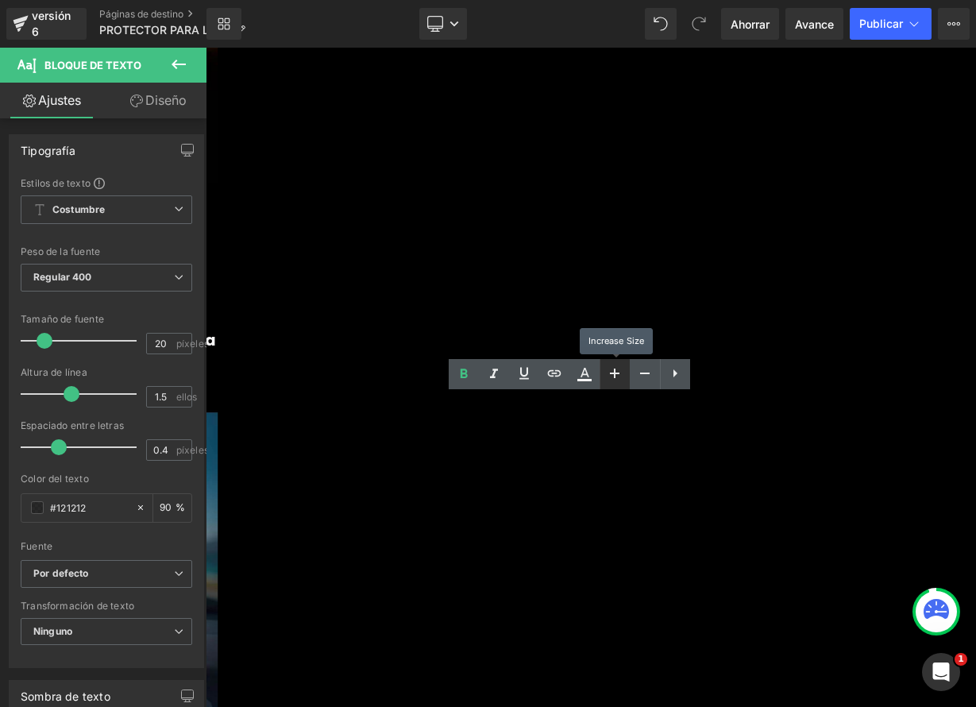
click at [622, 378] on icon at bounding box center [614, 373] width 19 height 19
type input "22"
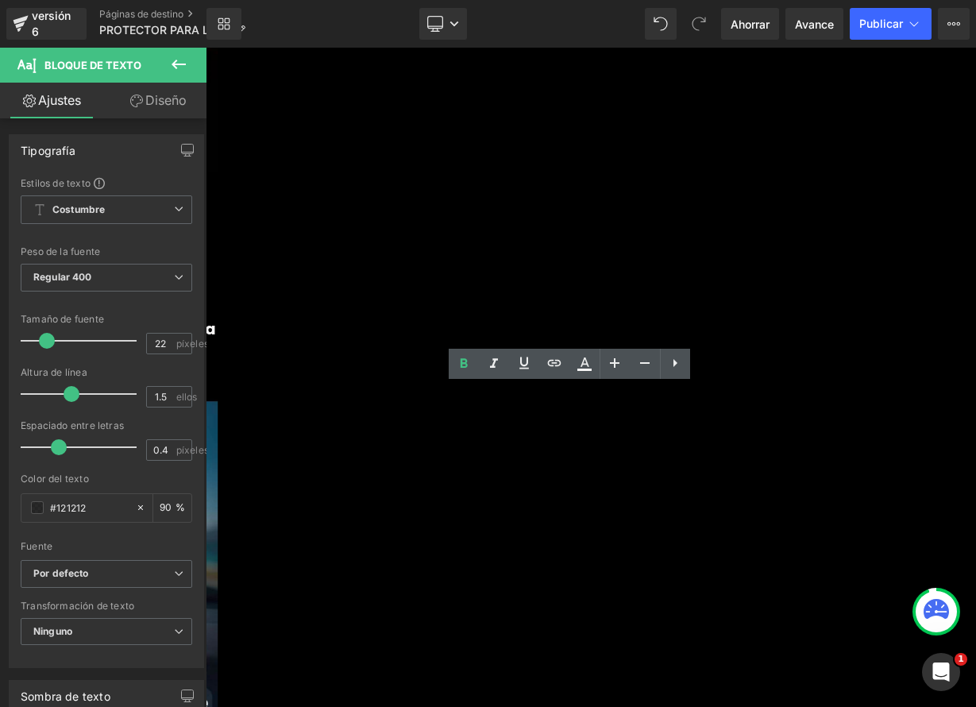
scroll to position [2020, 0]
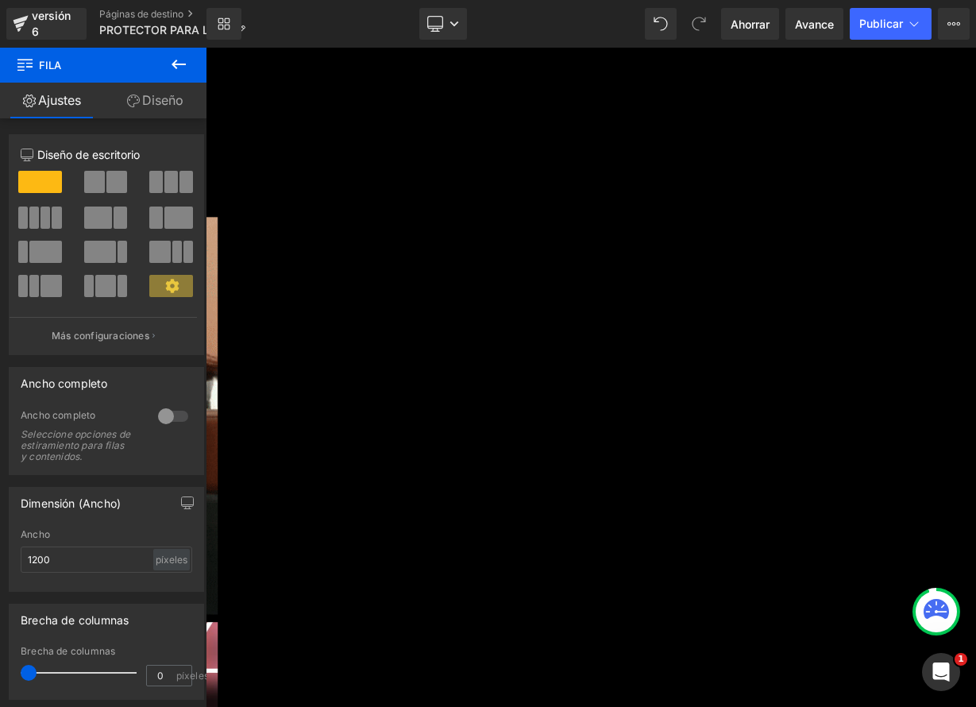
scroll to position [2958, 0]
click at [206, 48] on icon at bounding box center [206, 48] width 0 height 0
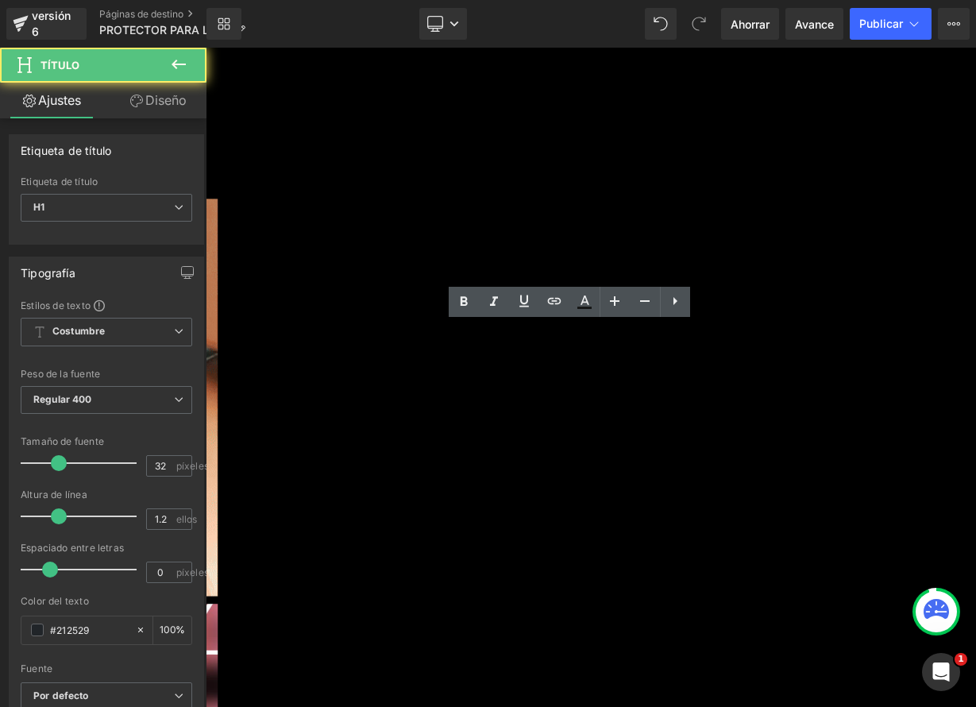
drag, startPoint x: 507, startPoint y: 415, endPoint x: 718, endPoint y: 477, distance: 220.1
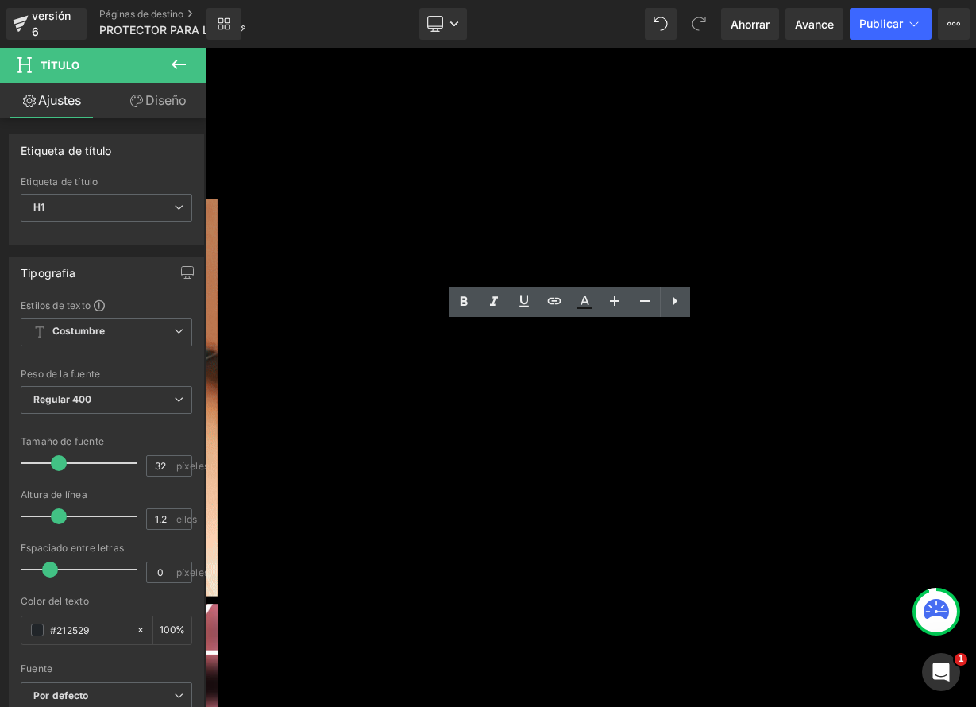
paste div
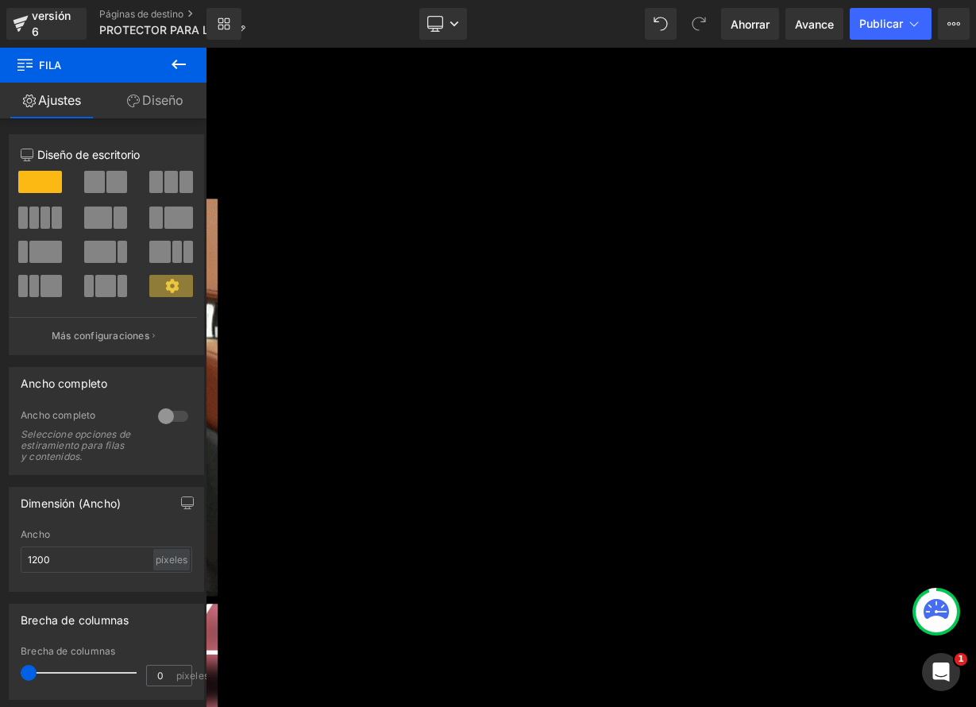
click at [206, 48] on icon at bounding box center [206, 48] width 0 height 0
click at [206, 48] on link at bounding box center [206, 48] width 0 height 0
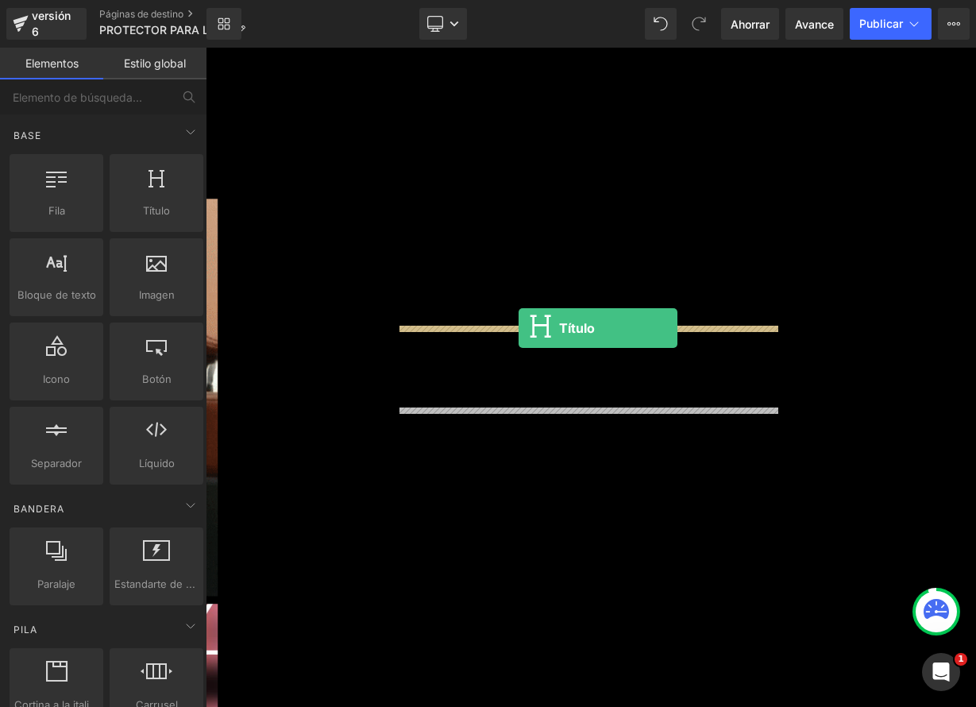
drag, startPoint x: 376, startPoint y: 244, endPoint x: 596, endPoint y: 397, distance: 268.8
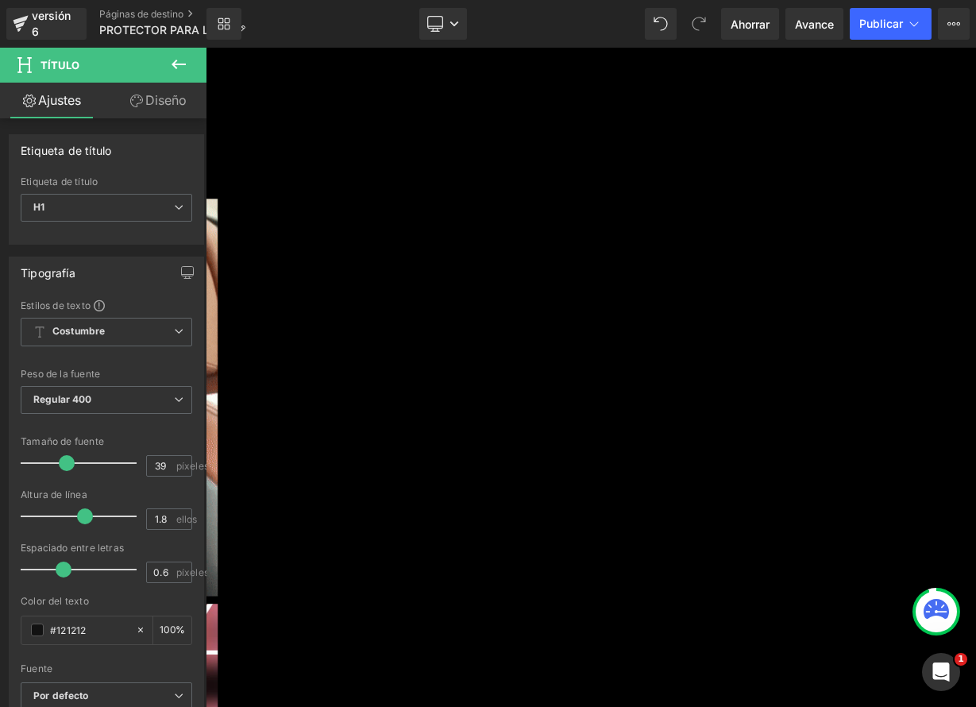
drag, startPoint x: 493, startPoint y: 417, endPoint x: 739, endPoint y: 488, distance: 255.4
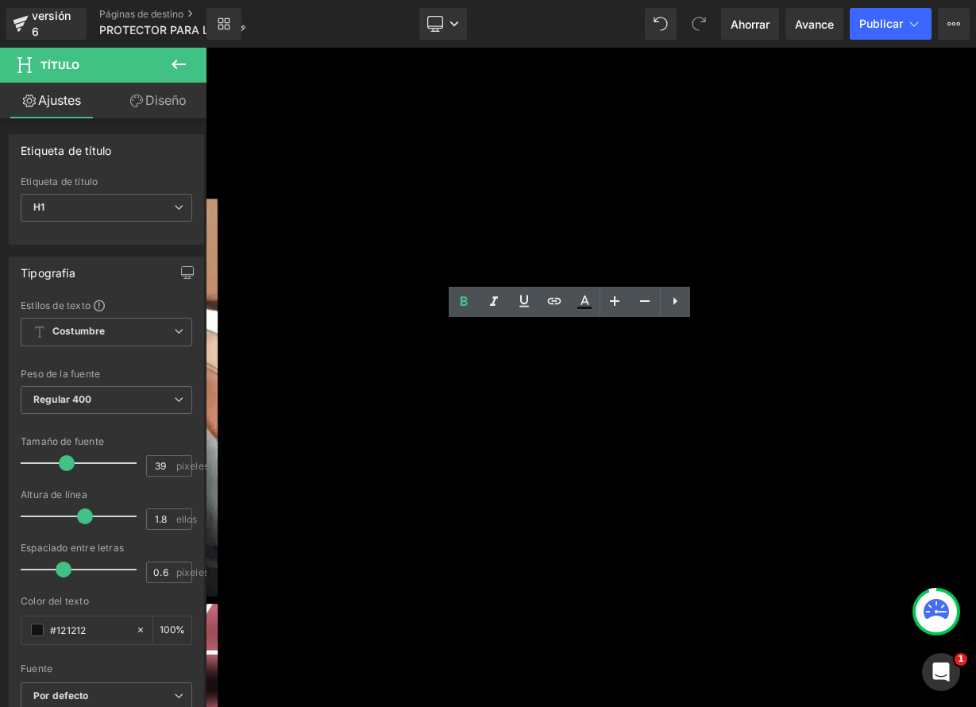
paste div
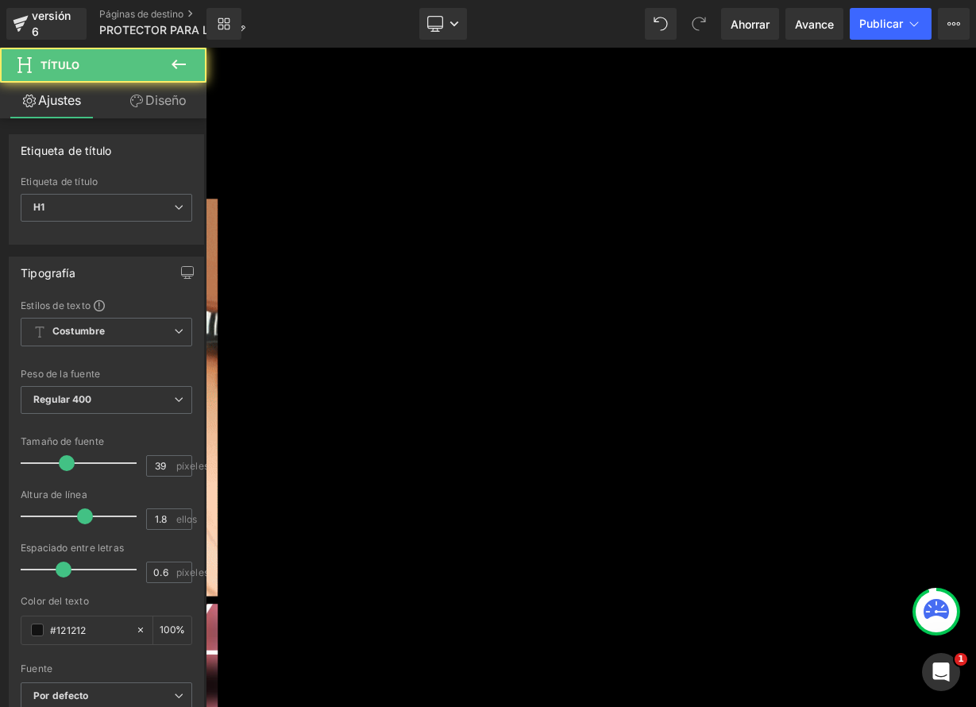
drag, startPoint x: 687, startPoint y: 403, endPoint x: 506, endPoint y: 385, distance: 182.0
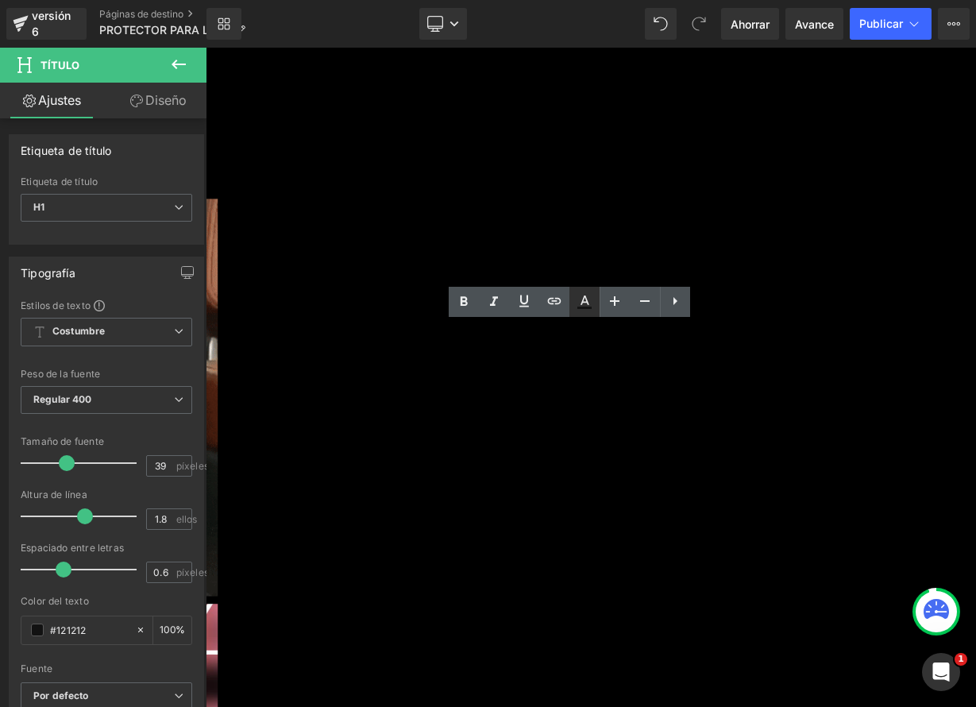
click at [586, 312] on link at bounding box center [584, 302] width 30 height 30
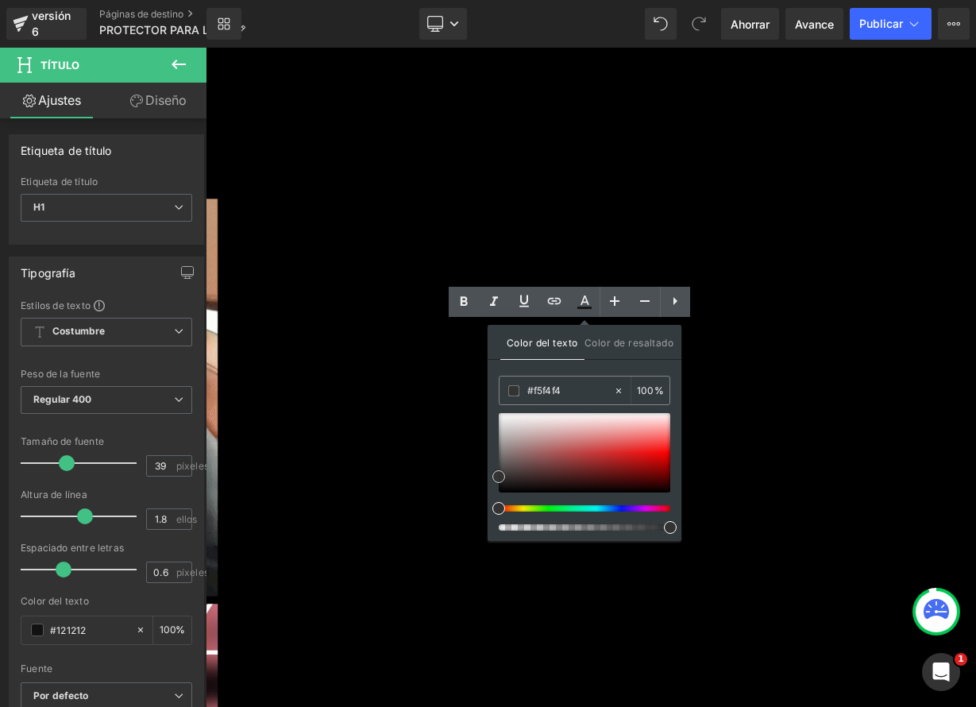
click at [505, 416] on div at bounding box center [585, 452] width 172 height 79
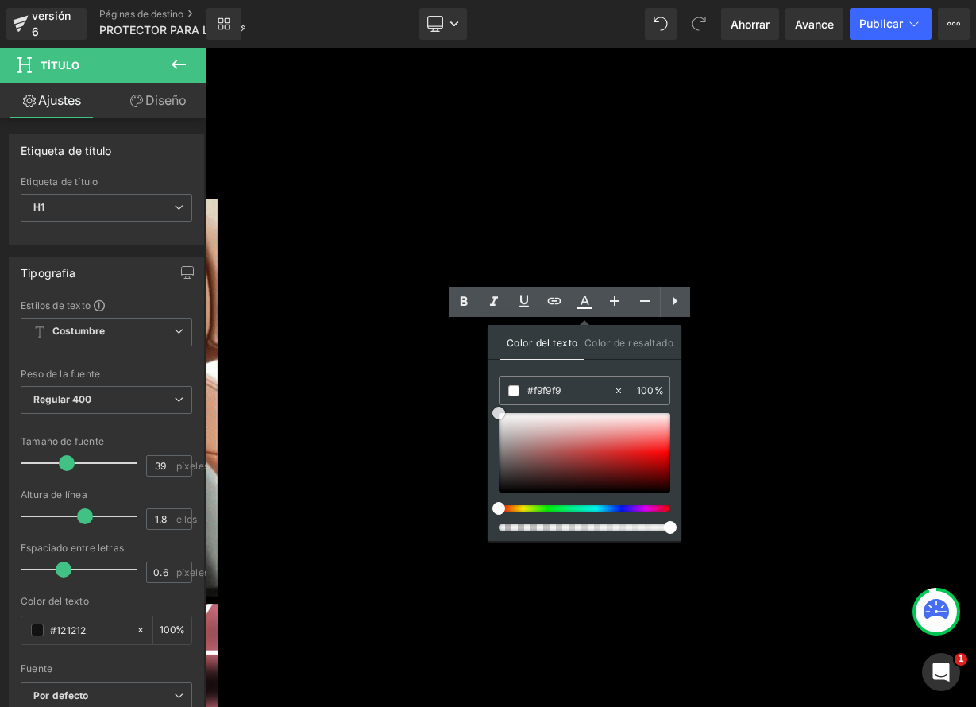
type input "#ffffff"
drag, startPoint x: 504, startPoint y: 416, endPoint x: 487, endPoint y: 406, distance: 20.3
click at [488, 406] on div "Color del texto Color de resaltado rgba(255, 255, 255, 1) #ffffff 100 % none 0 %" at bounding box center [585, 433] width 194 height 216
click at [678, 346] on div "🚫 El Problema Real Título ❌ Zapatillas deformadas después del lavado. ❌ Raspone…" at bounding box center [201, 127] width 953 height 1650
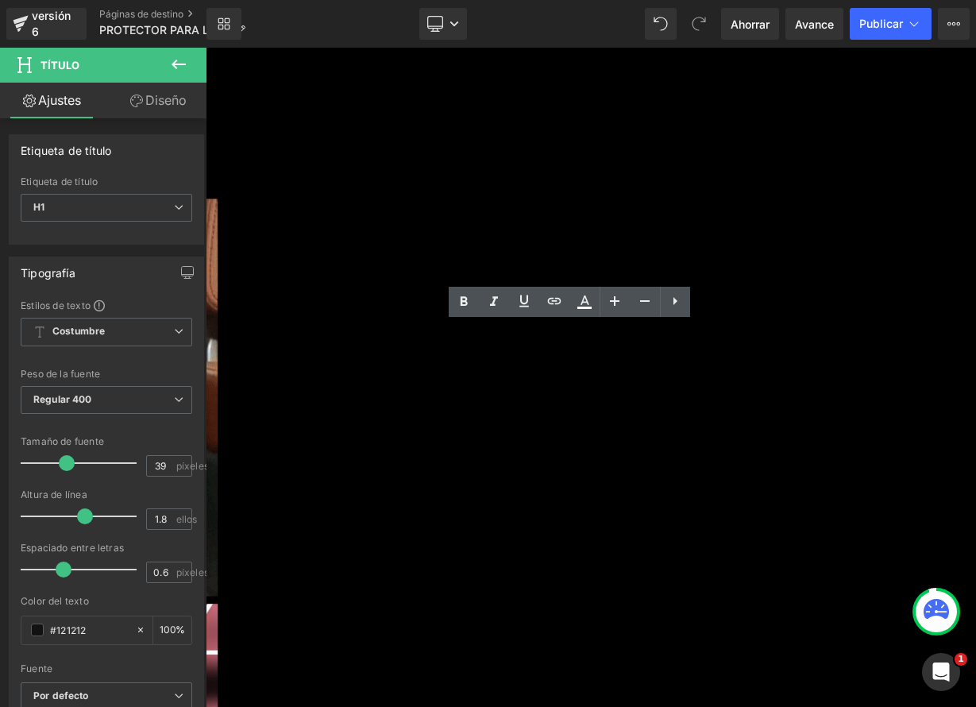
drag, startPoint x: 762, startPoint y: 409, endPoint x: 605, endPoint y: 396, distance: 157.8
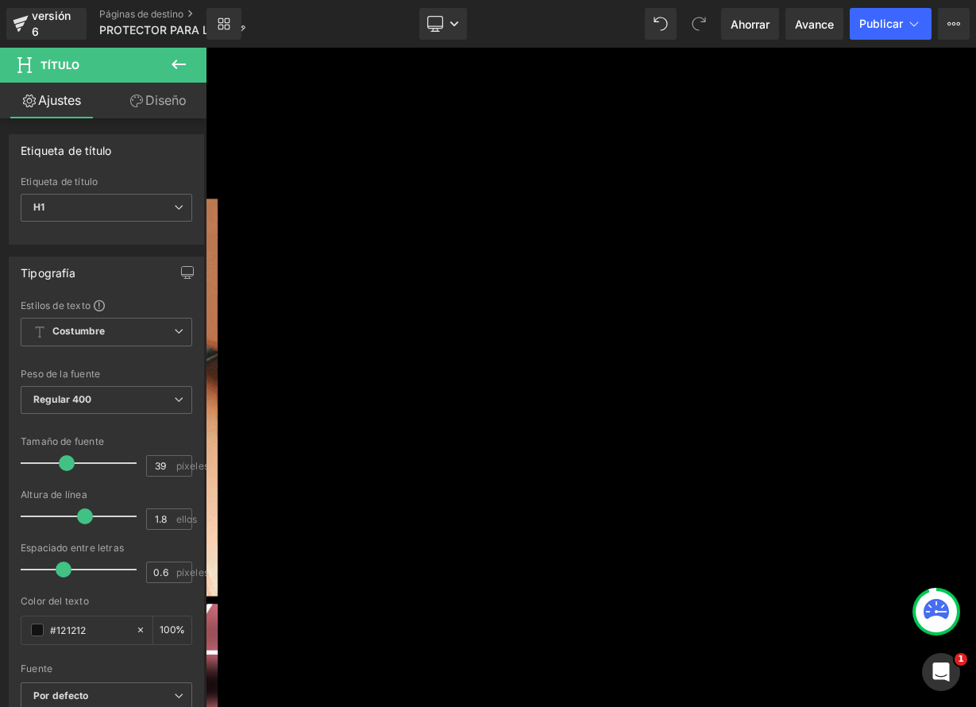
drag, startPoint x: 812, startPoint y: 408, endPoint x: 546, endPoint y: 403, distance: 266.1
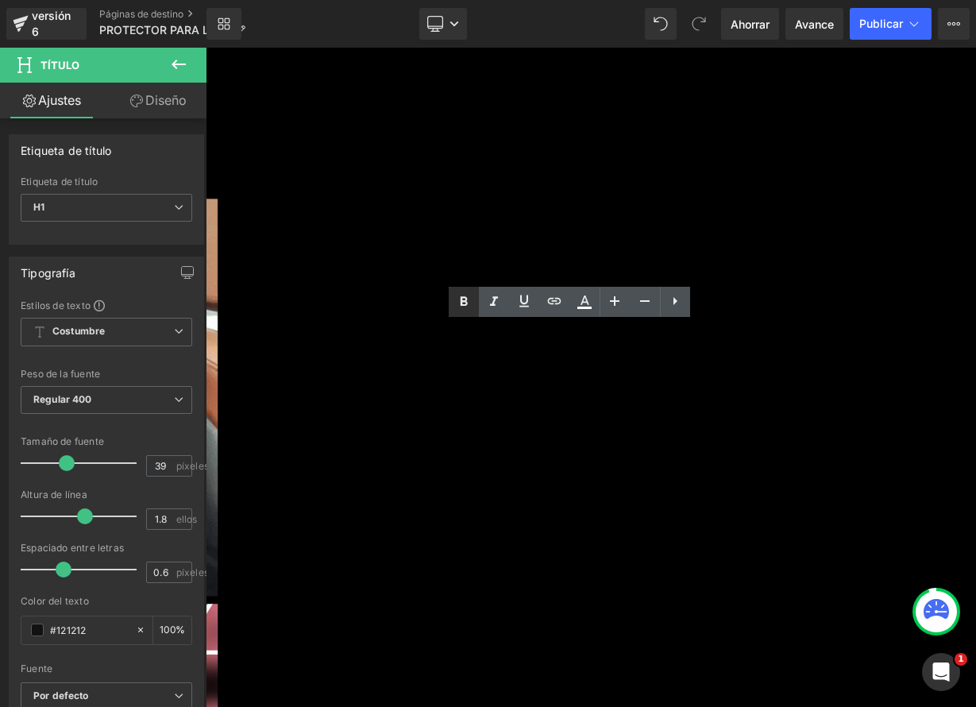
click at [460, 304] on icon at bounding box center [463, 301] width 19 height 19
click at [612, 307] on icon at bounding box center [614, 300] width 19 height 19
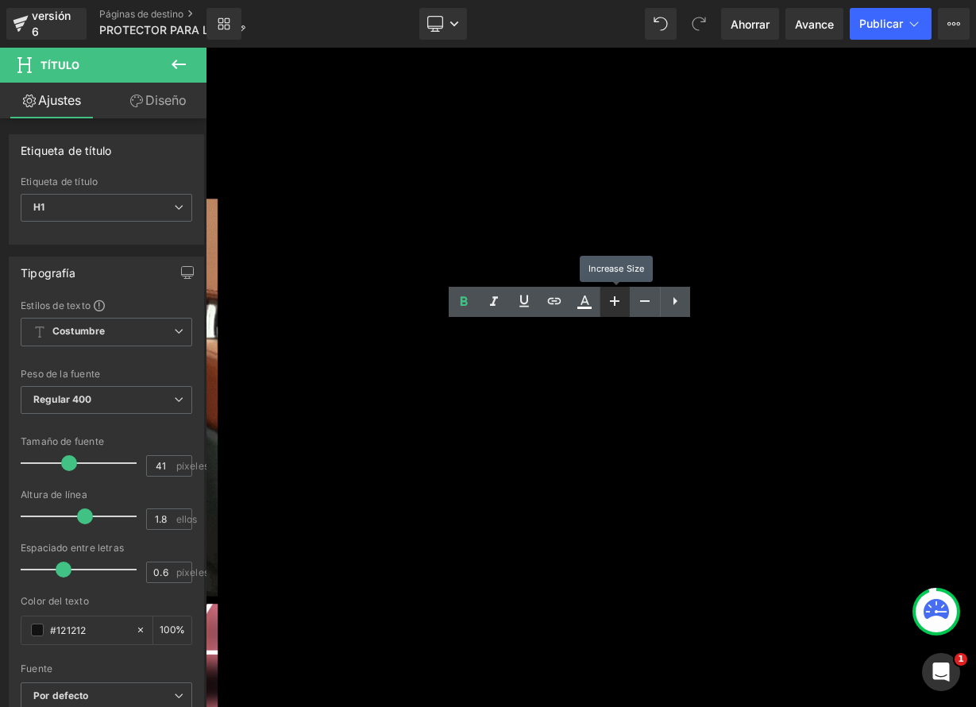
click at [612, 307] on icon at bounding box center [614, 300] width 19 height 19
click at [615, 303] on icon at bounding box center [615, 301] width 10 height 10
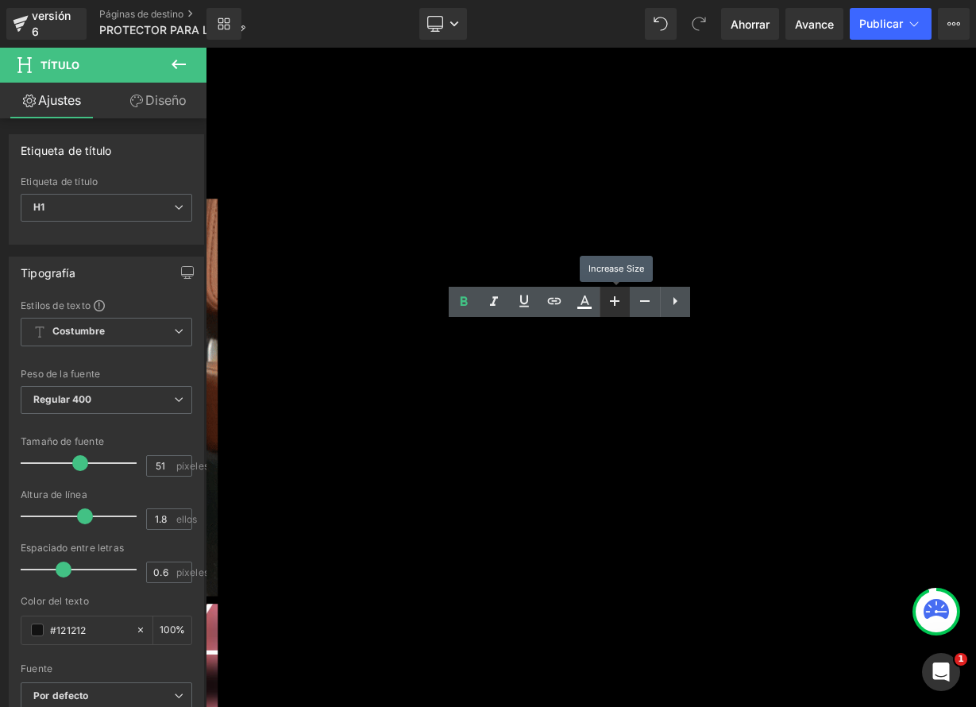
click at [615, 303] on icon at bounding box center [615, 301] width 10 height 10
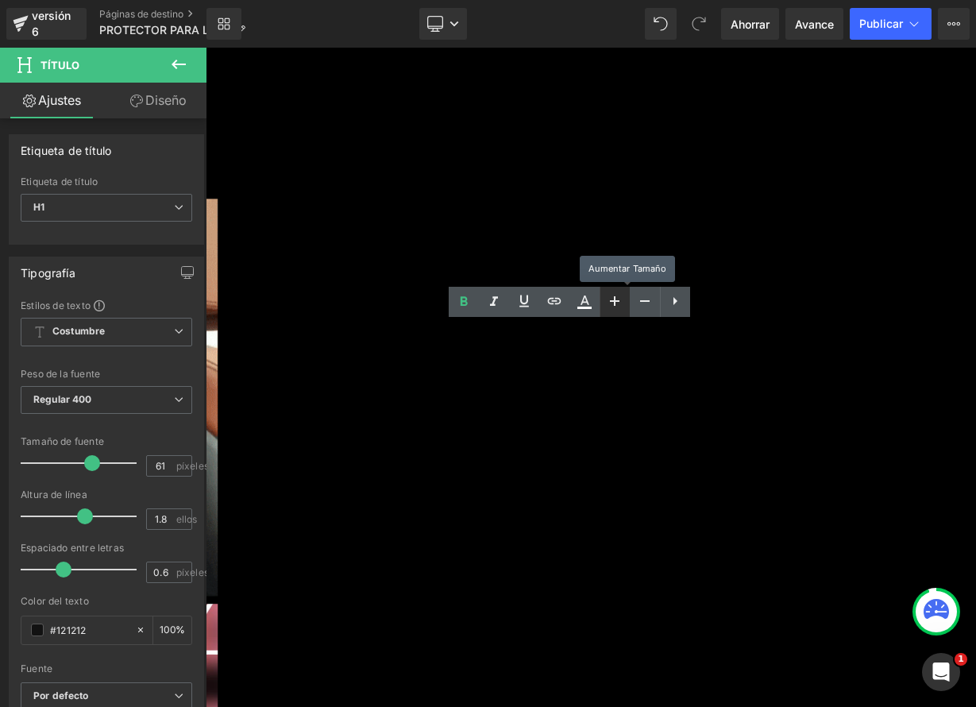
click at [615, 303] on icon at bounding box center [615, 301] width 10 height 10
type input "65"
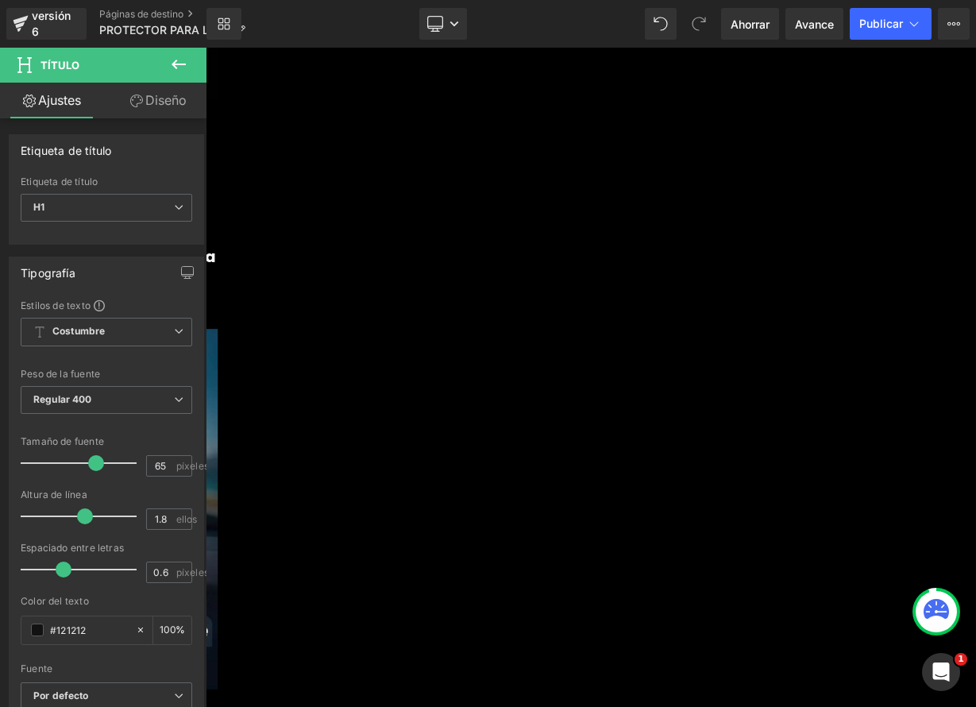
scroll to position [2031, 0]
click at [206, 48] on link at bounding box center [206, 48] width 0 height 0
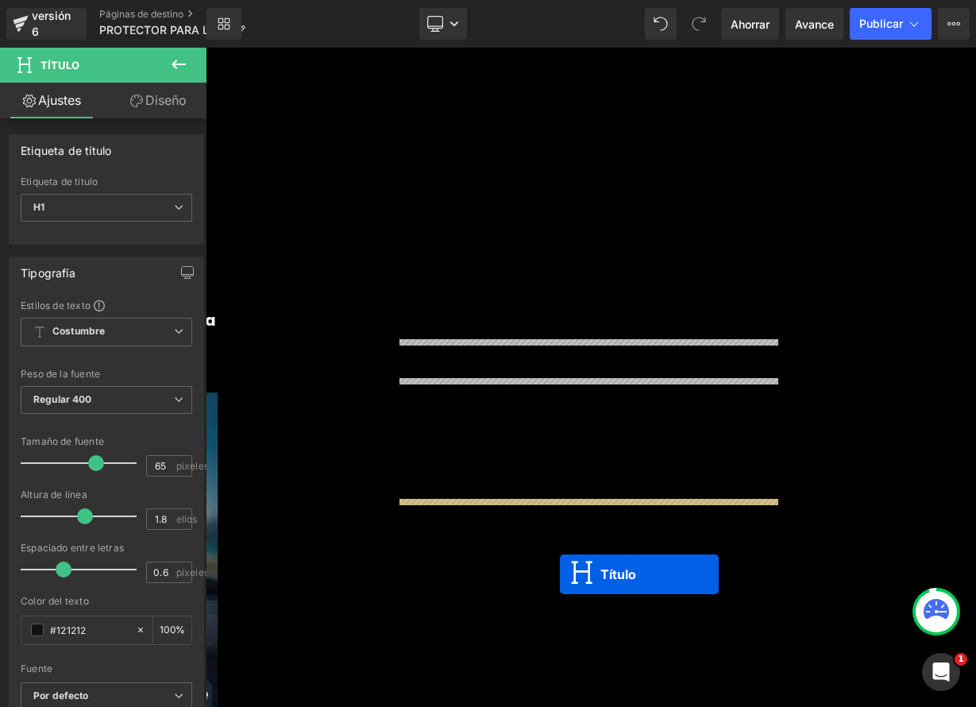
drag, startPoint x: 651, startPoint y: 486, endPoint x: 647, endPoint y: 699, distance: 212.9
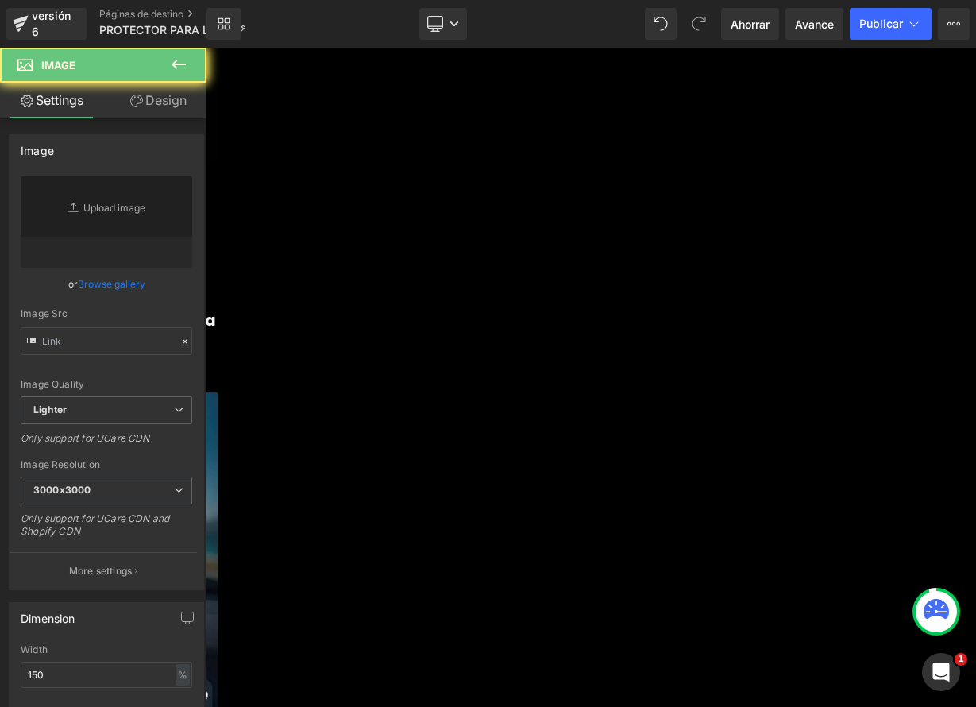
type input "https://media0.giphy.com/media/v1.Y2lkPTc5MGI3NjExeW5rOGhkOXl4c3M4bHNkNGR3OGhpZ…"
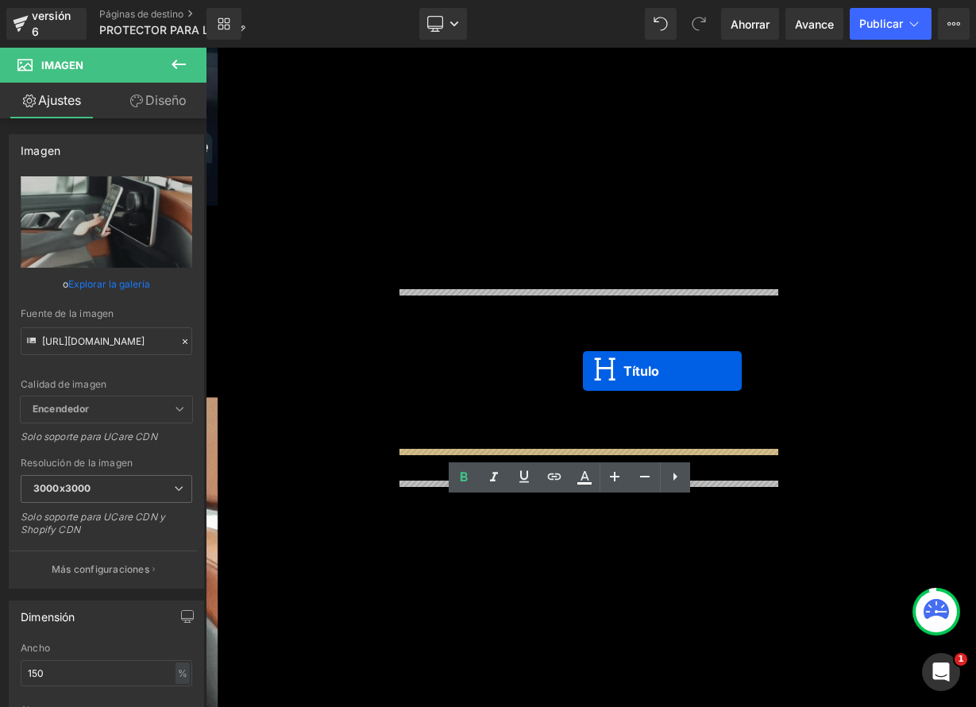
scroll to position [2837, 0]
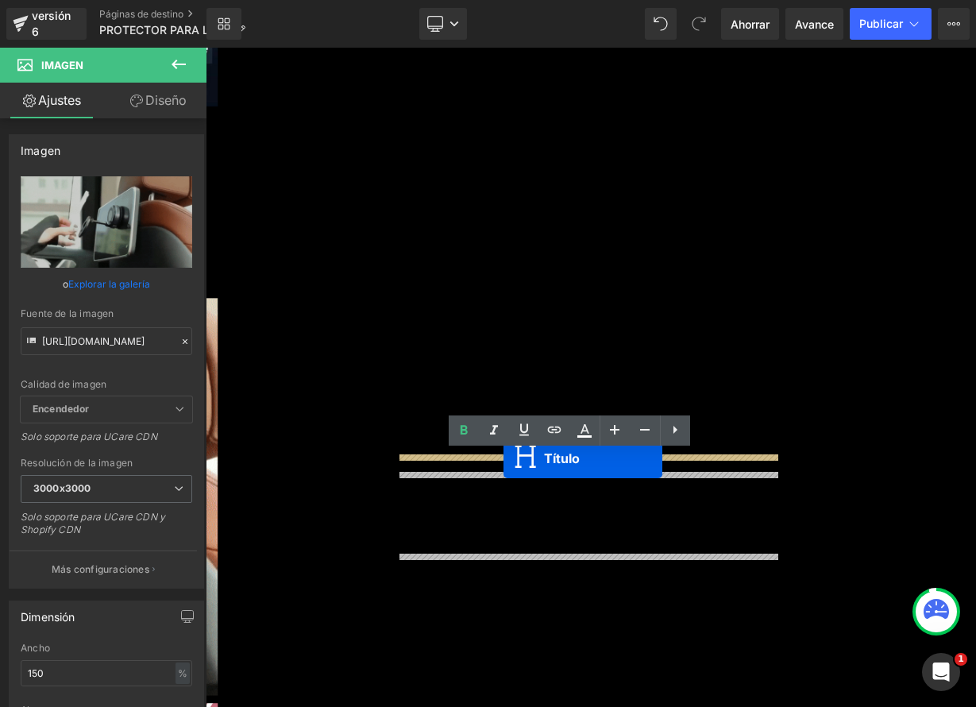
drag, startPoint x: 650, startPoint y: 103, endPoint x: 577, endPoint y: 561, distance: 463.2
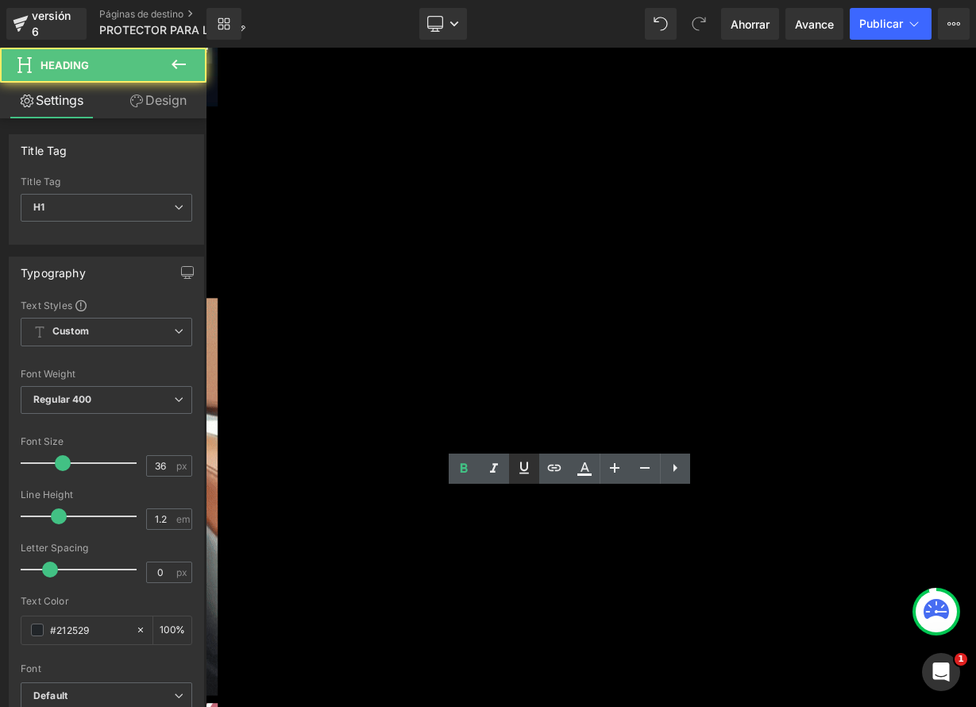
scroll to position [2797, 0]
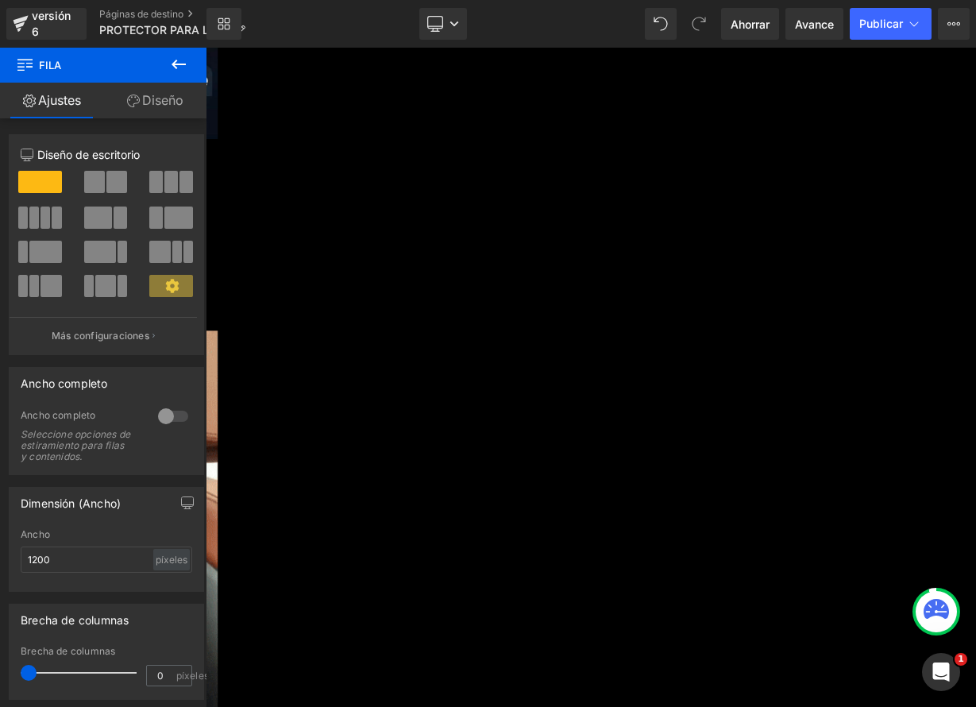
click at [206, 48] on link at bounding box center [206, 48] width 0 height 0
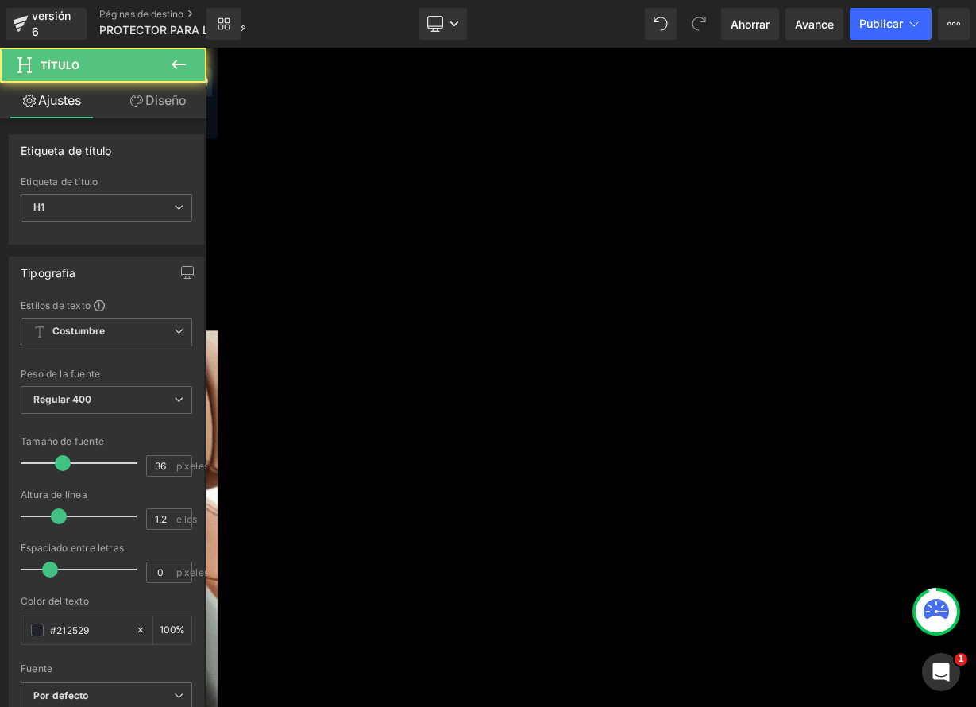
drag, startPoint x: 855, startPoint y: 565, endPoint x: 566, endPoint y: 570, distance: 289.1
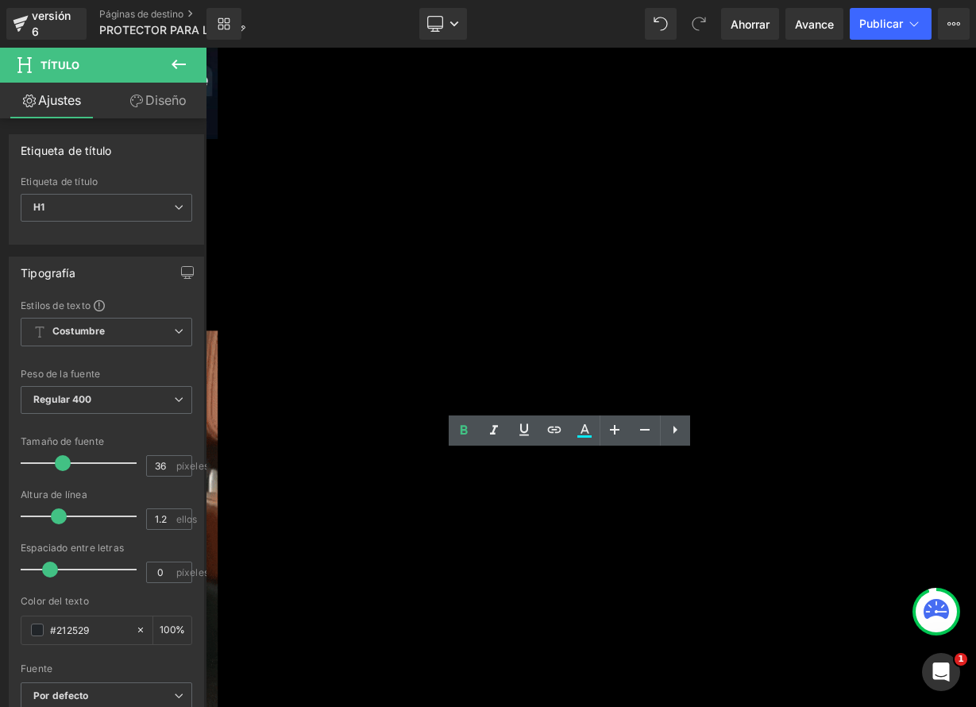
drag, startPoint x: 507, startPoint y: 569, endPoint x: 870, endPoint y: 573, distance: 363.0
paste div
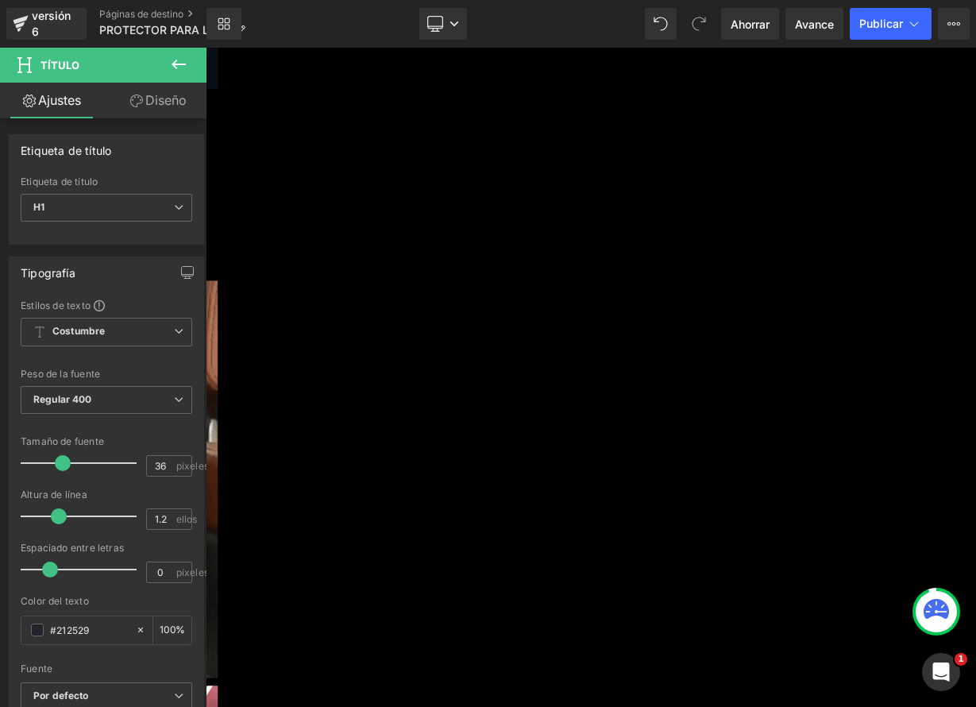
scroll to position [2931, 0]
drag, startPoint x: 713, startPoint y: 554, endPoint x: 700, endPoint y: 558, distance: 13.9
click at [206, 48] on icon at bounding box center [206, 48] width 0 height 0
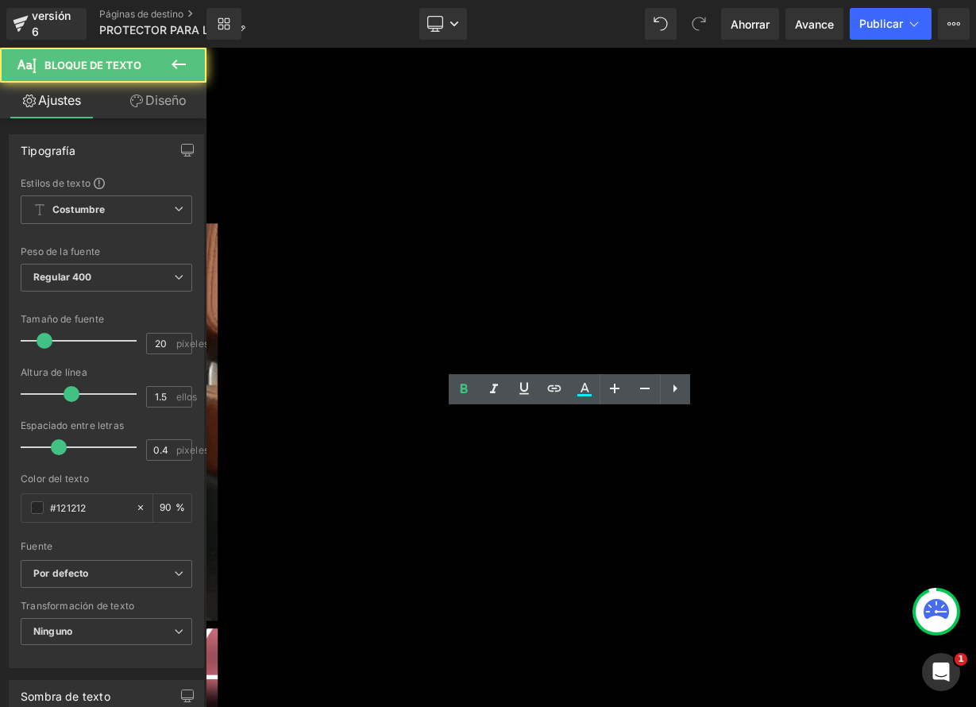
drag, startPoint x: 459, startPoint y: 511, endPoint x: 754, endPoint y: 596, distance: 307.4
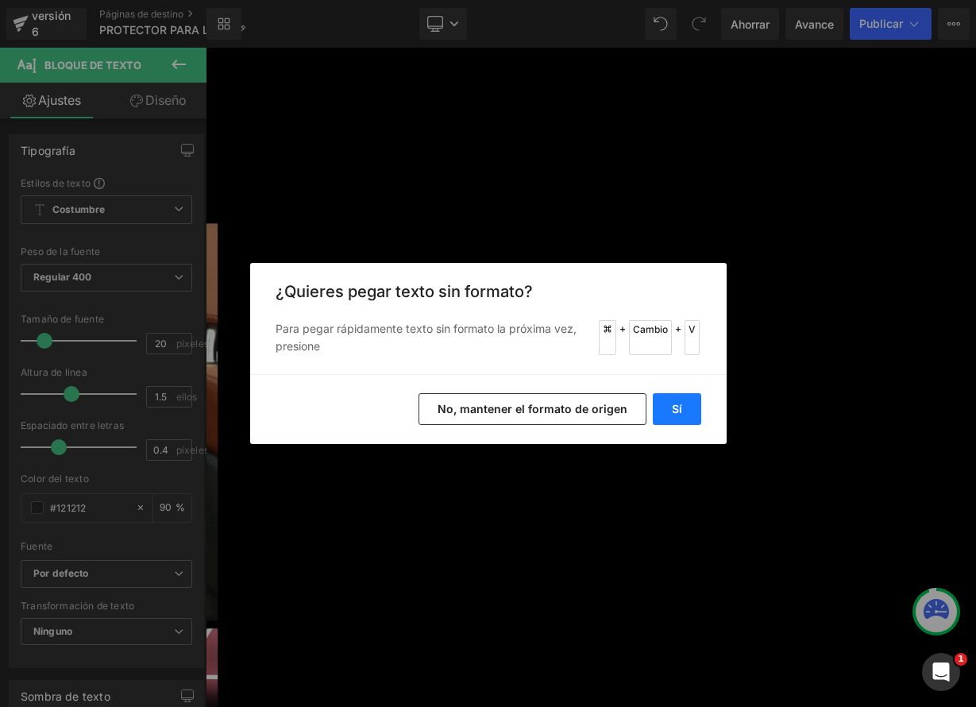
click at [677, 414] on font "Sí" at bounding box center [677, 409] width 10 height 14
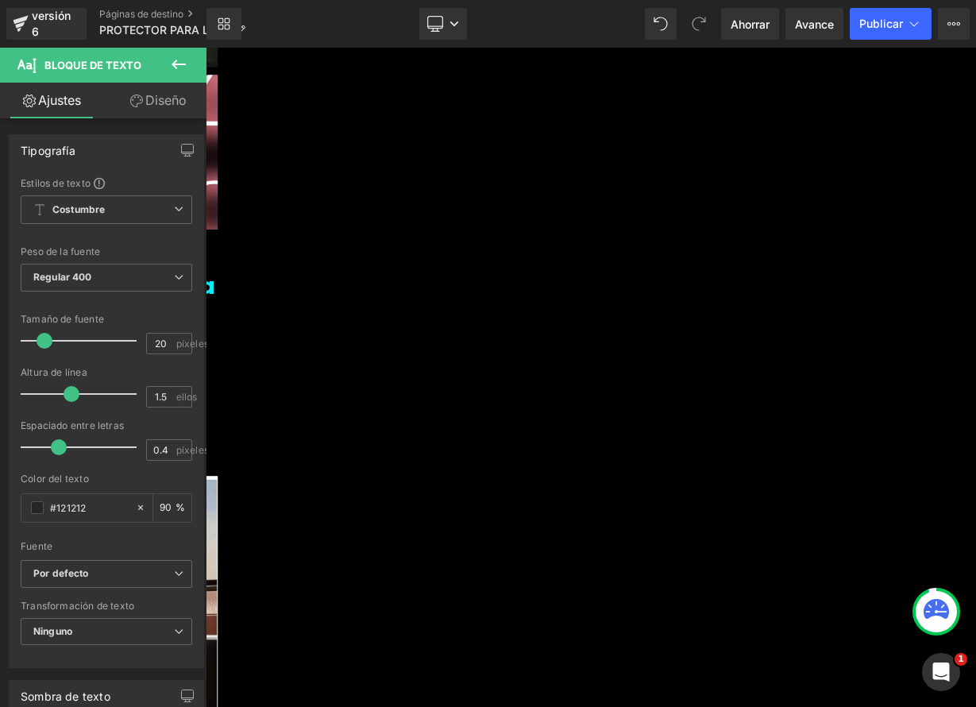
scroll to position [3622, 0]
click at [206, 48] on icon at bounding box center [206, 48] width 0 height 0
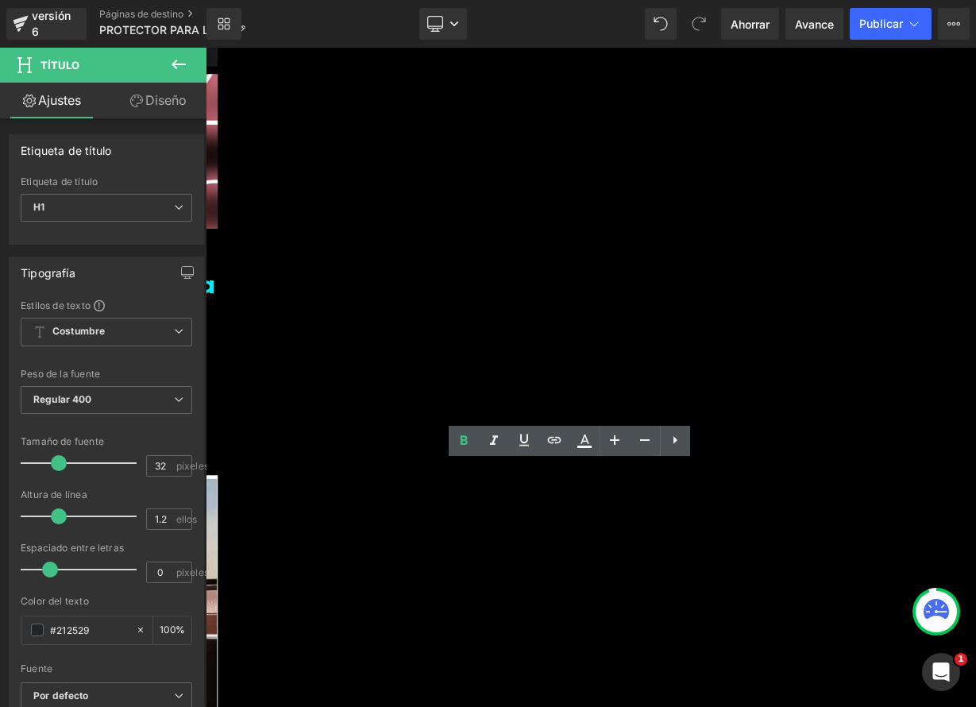
drag, startPoint x: 459, startPoint y: 582, endPoint x: 910, endPoint y: 587, distance: 451.1
paste div
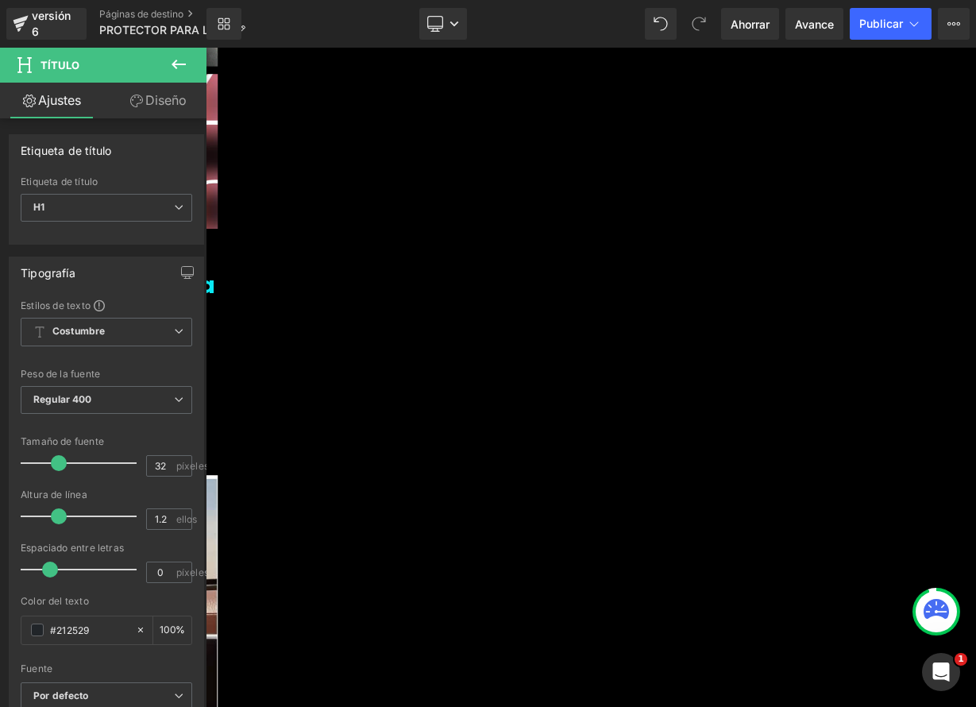
click at [206, 48] on icon at bounding box center [206, 48] width 0 height 0
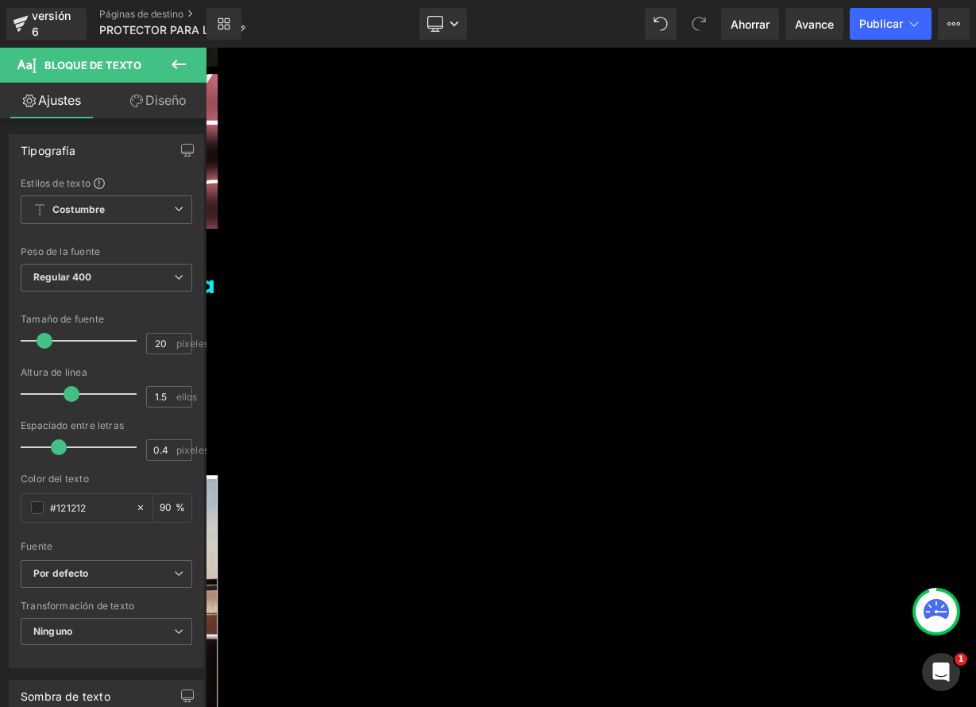
drag, startPoint x: 631, startPoint y: 713, endPoint x: 450, endPoint y: 617, distance: 205.7
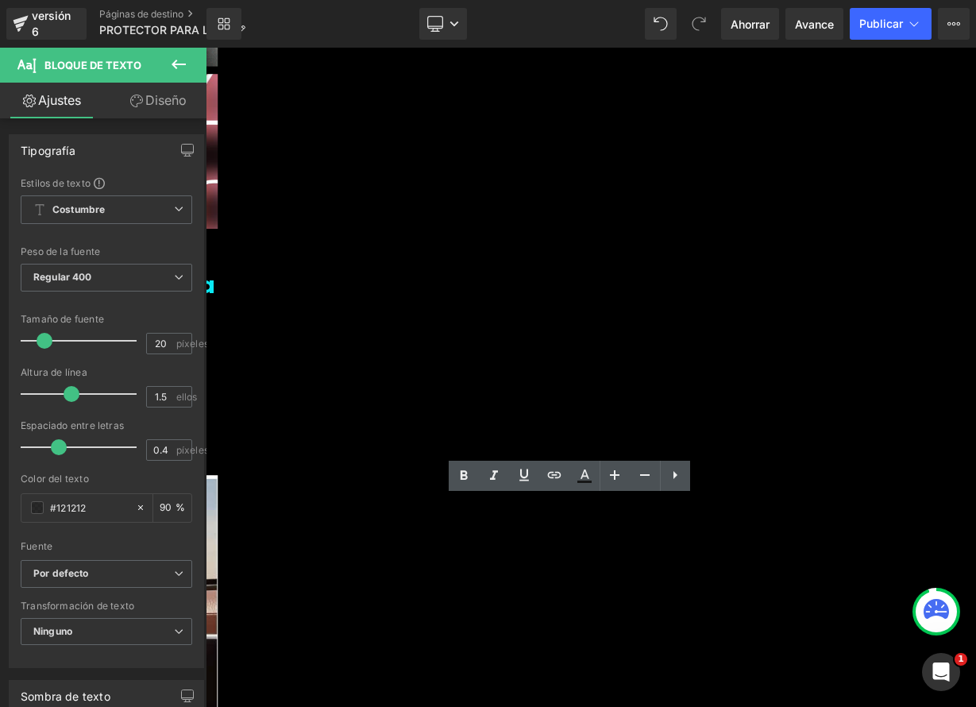
paste div
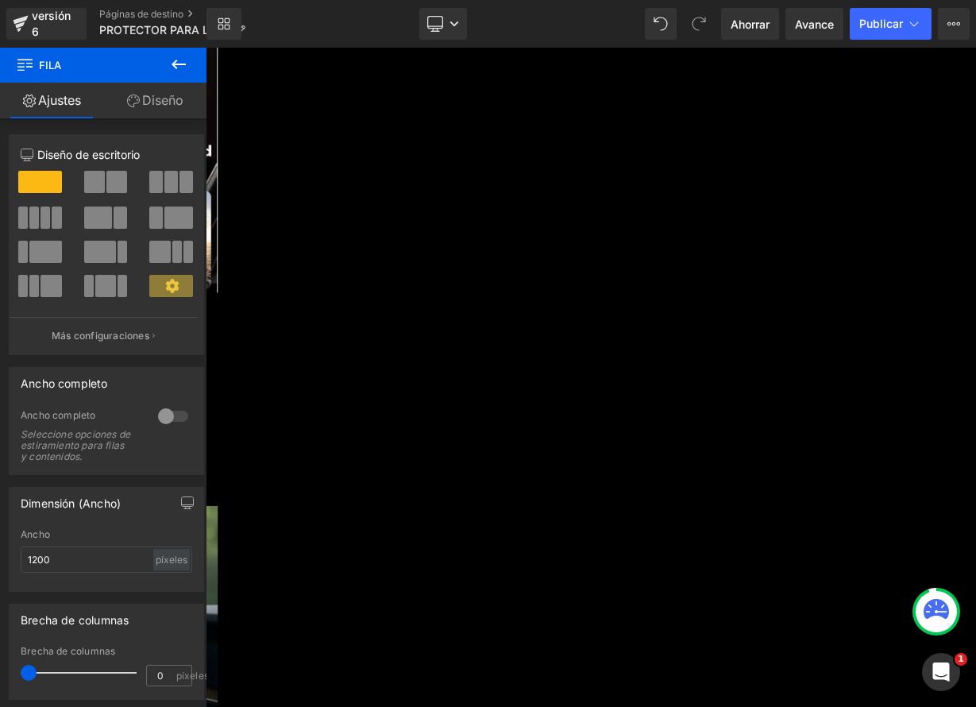
scroll to position [4381, 0]
click at [206, 48] on link at bounding box center [206, 48] width 0 height 0
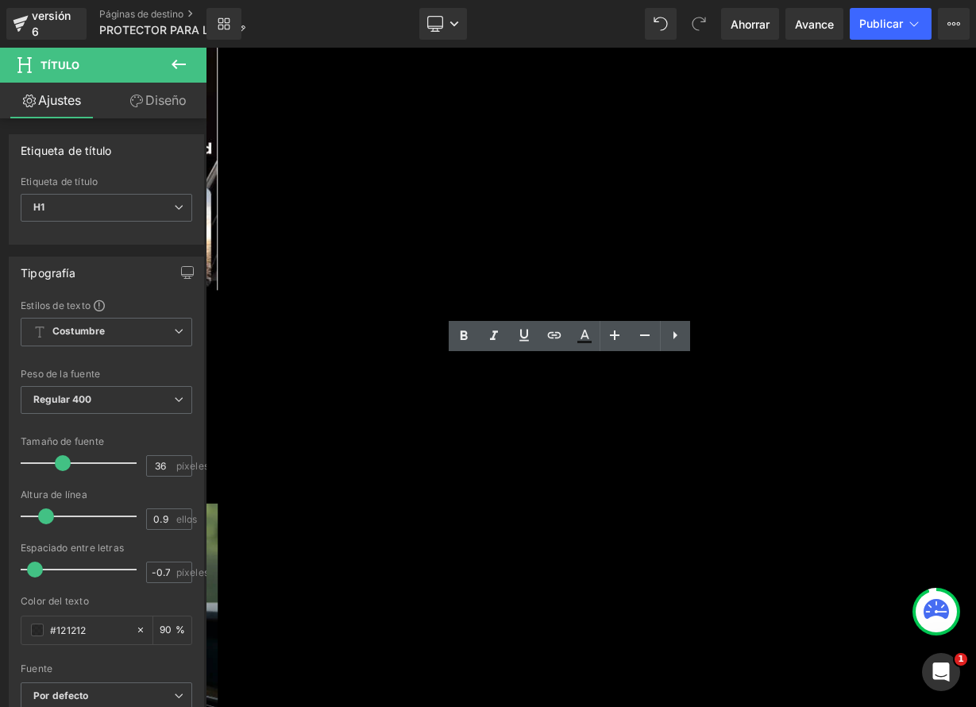
drag, startPoint x: 742, startPoint y: 468, endPoint x: 874, endPoint y: 456, distance: 132.4
paste div
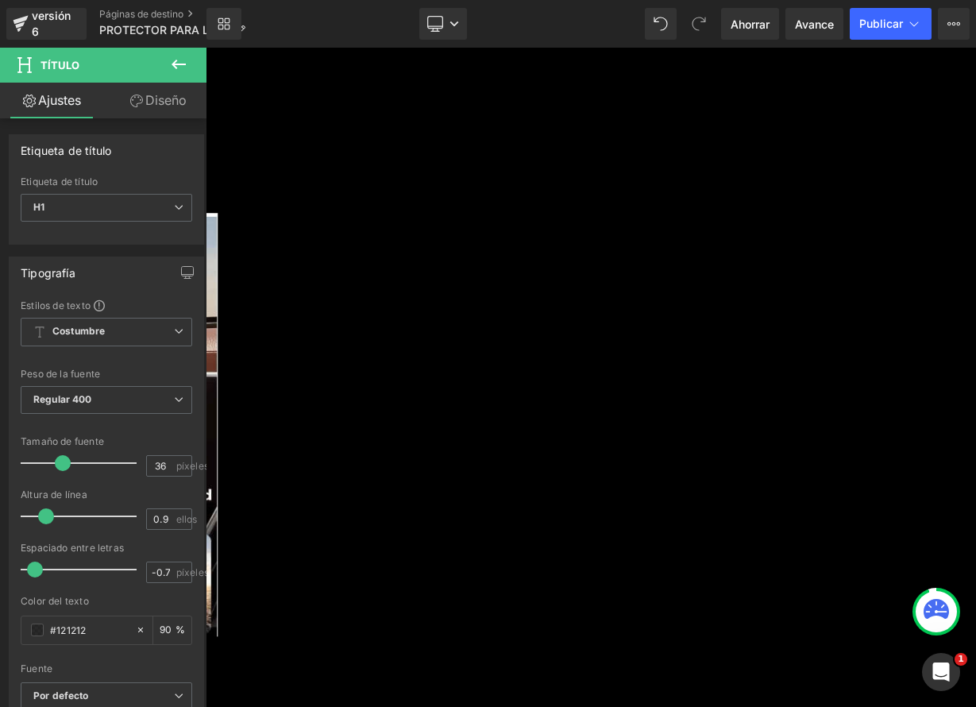
click at [206, 48] on icon at bounding box center [206, 48] width 0 height 0
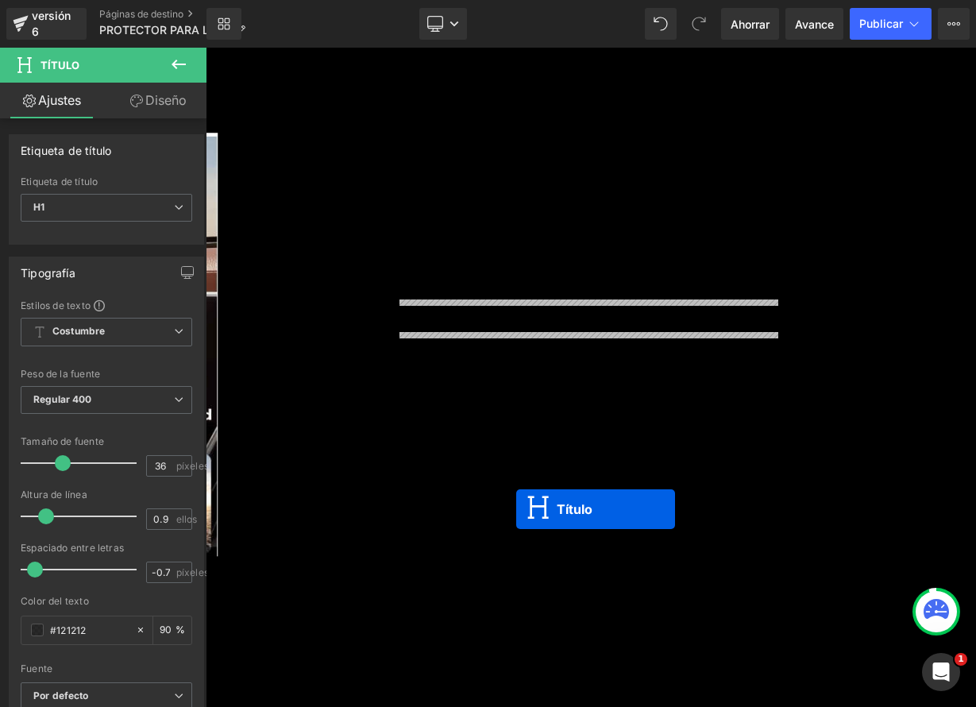
scroll to position [4424, 0]
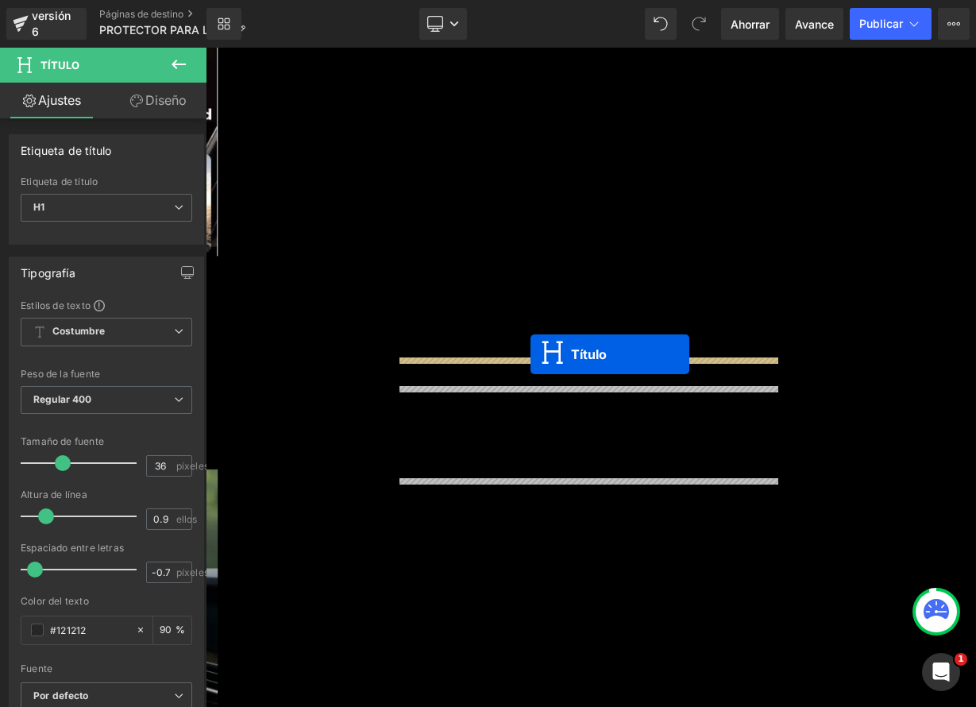
drag, startPoint x: 646, startPoint y: 311, endPoint x: 611, endPoint y: 430, distance: 123.6
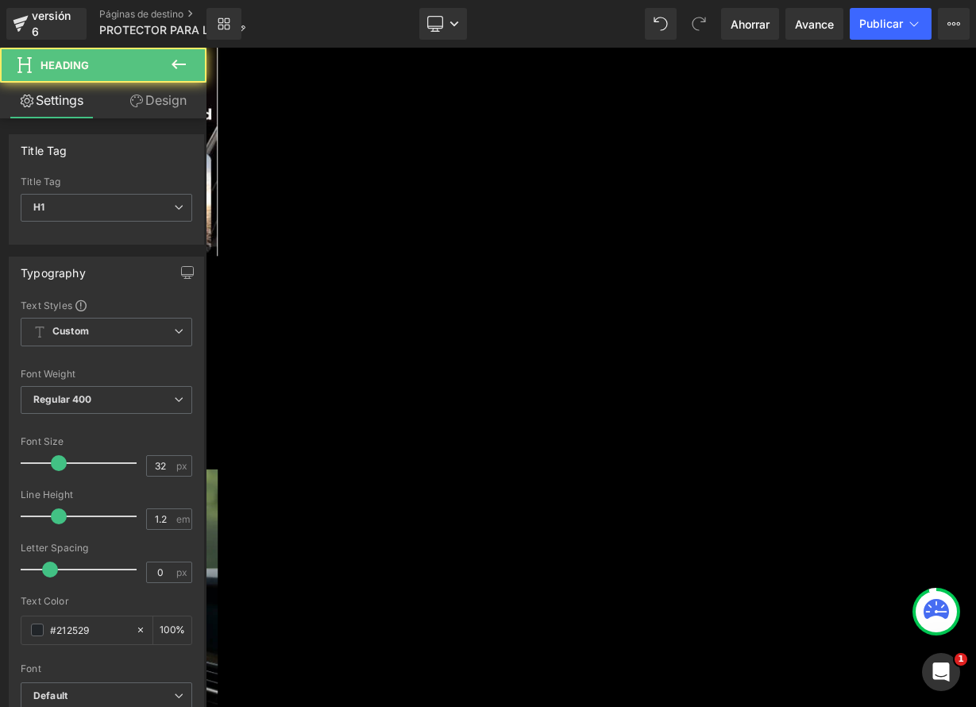
scroll to position [4384, 0]
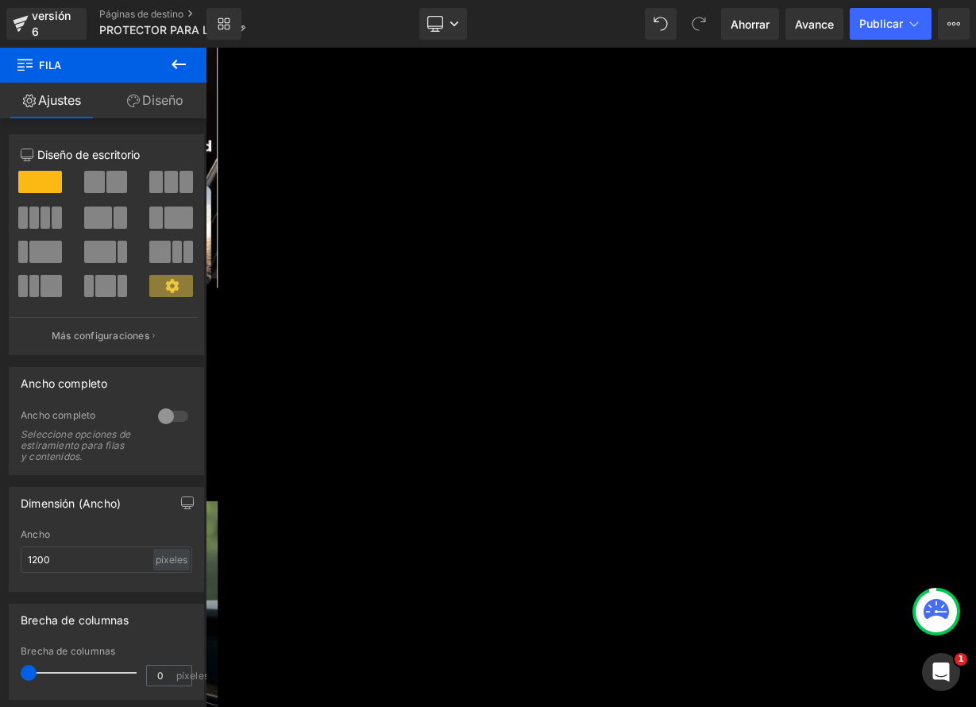
click at [206, 48] on icon at bounding box center [206, 48] width 0 height 0
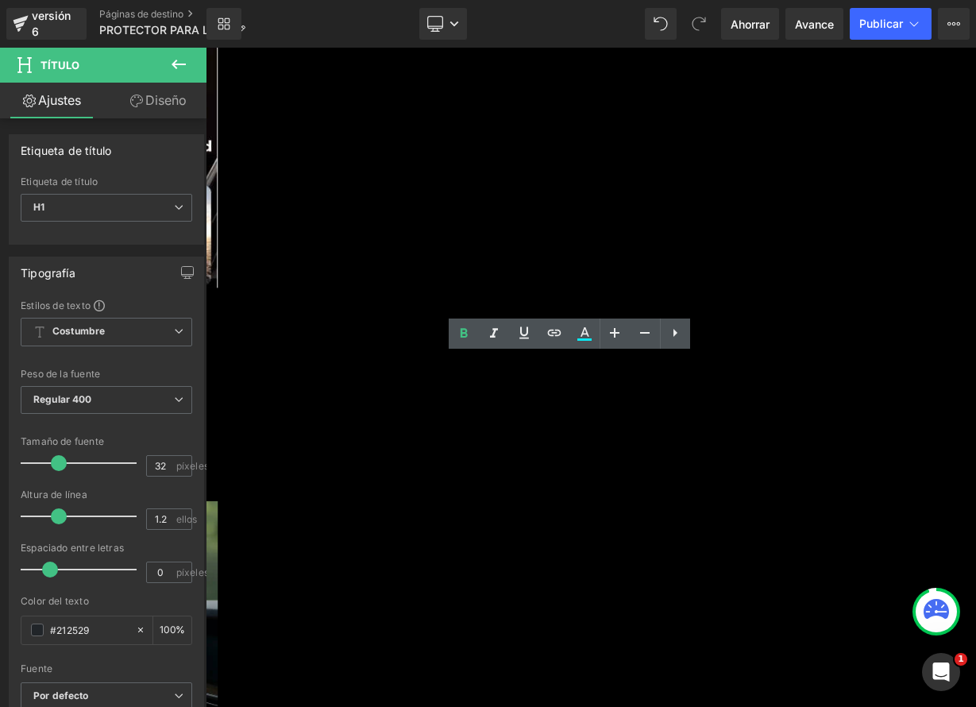
drag, startPoint x: 513, startPoint y: 444, endPoint x: 920, endPoint y: 453, distance: 406.7
paste div
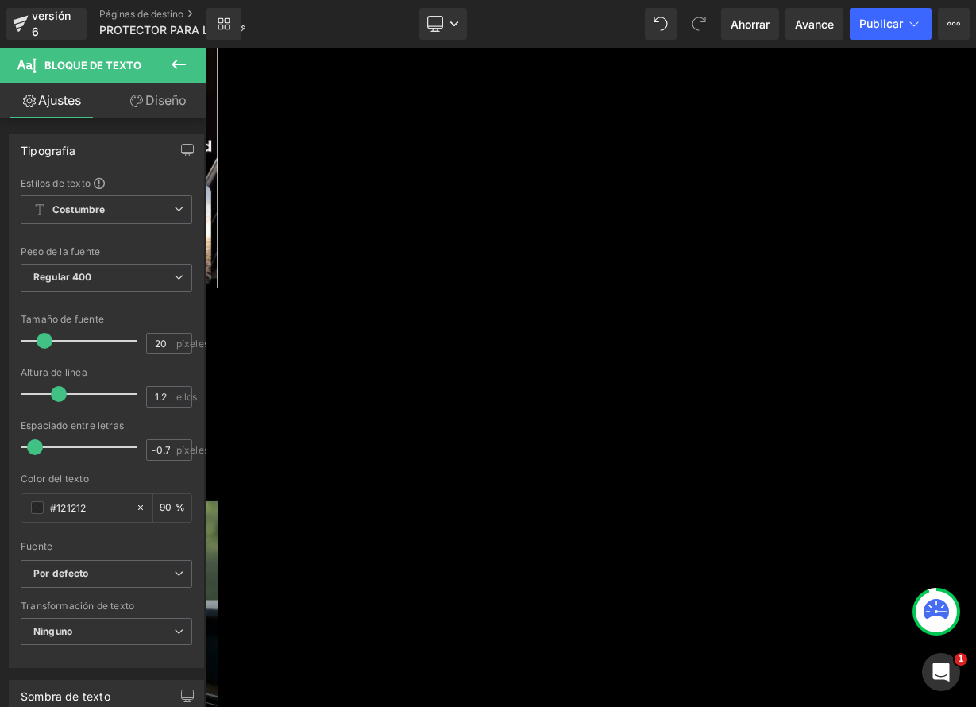
drag, startPoint x: 658, startPoint y: 565, endPoint x: 441, endPoint y: 492, distance: 228.8
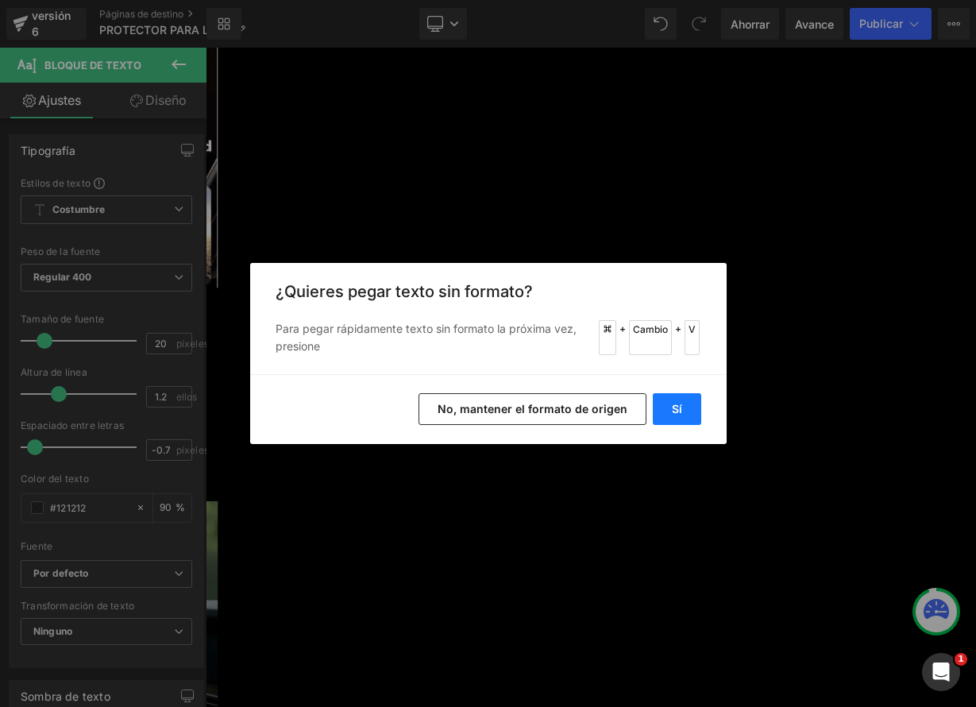
click at [684, 403] on button "Sí" at bounding box center [677, 409] width 48 height 32
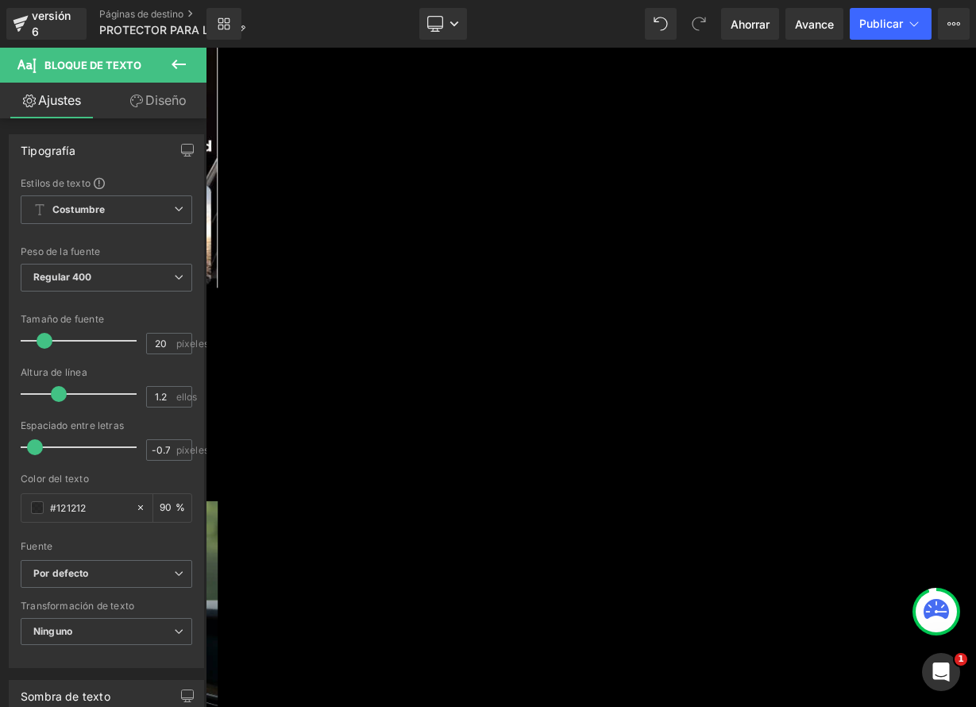
drag, startPoint x: 450, startPoint y: 488, endPoint x: 824, endPoint y: 593, distance: 388.7
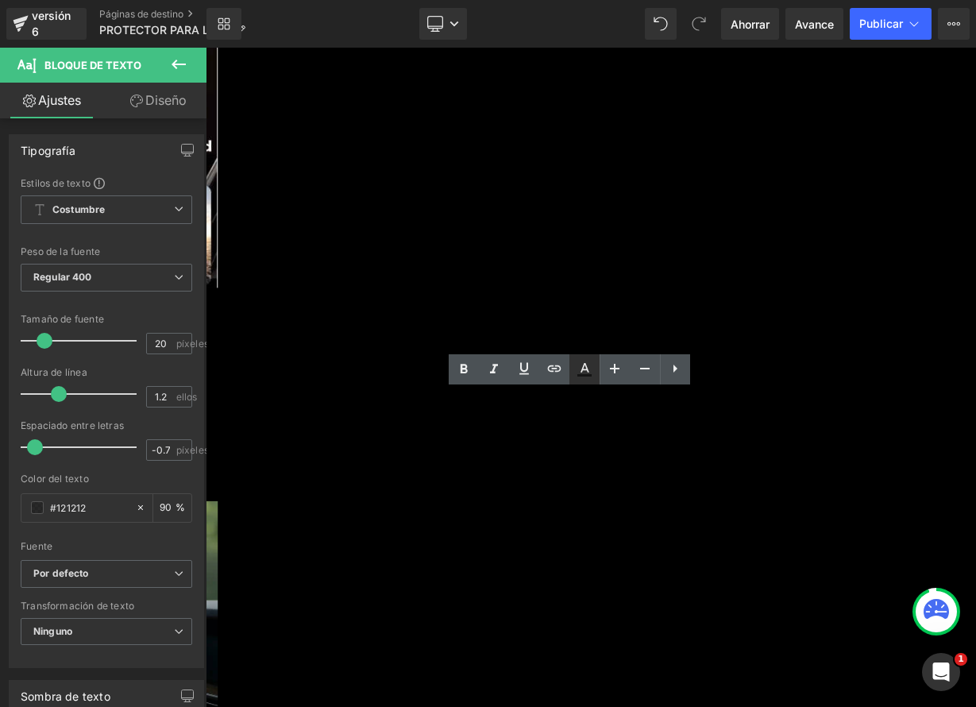
click at [588, 378] on icon at bounding box center [584, 369] width 19 height 19
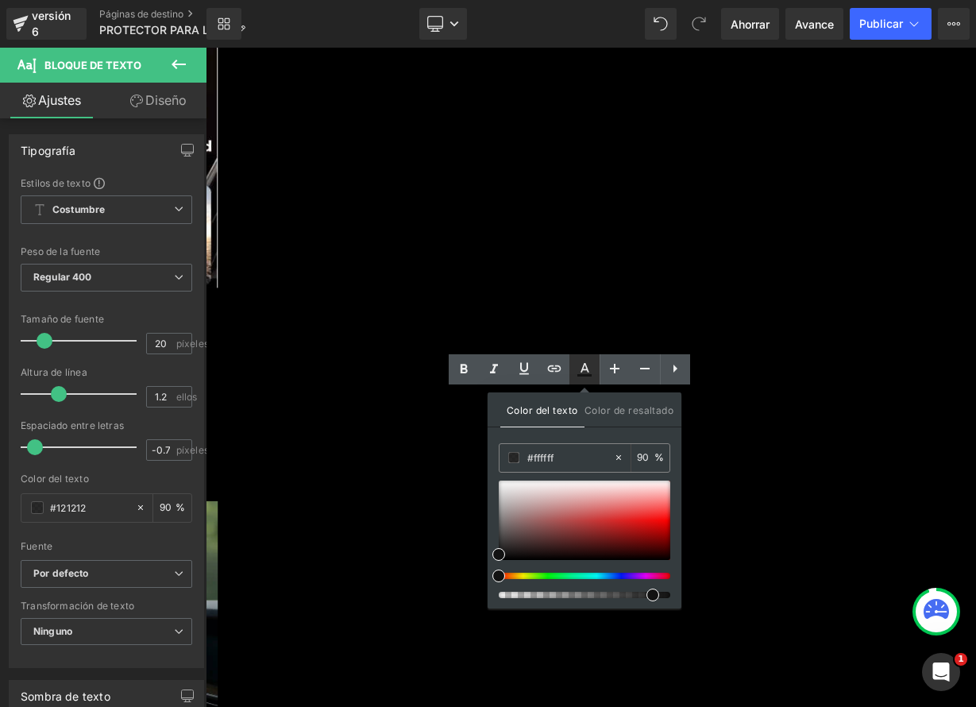
type input "#121212"
type input "90"
type input "#ffffff"
drag, startPoint x: 504, startPoint y: 550, endPoint x: 496, endPoint y: 471, distance: 78.9
click at [496, 473] on div "Color del texto Color de resaltado rgba(255, 255, 255, 0.9) #ffffff 90 % transp…" at bounding box center [585, 500] width 194 height 216
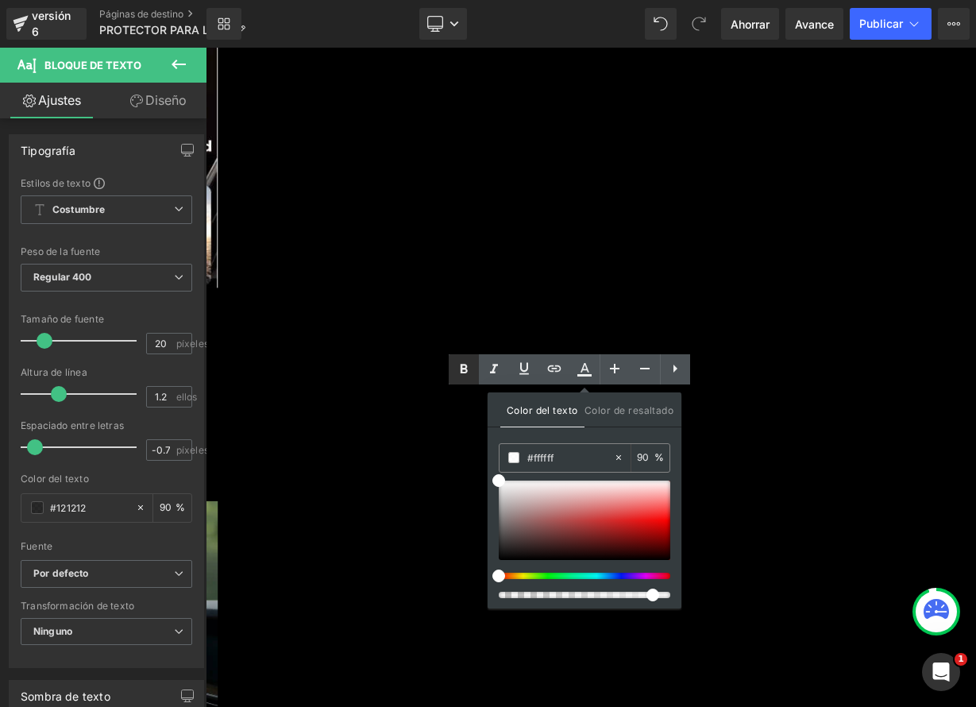
click at [470, 371] on icon at bounding box center [463, 369] width 19 height 19
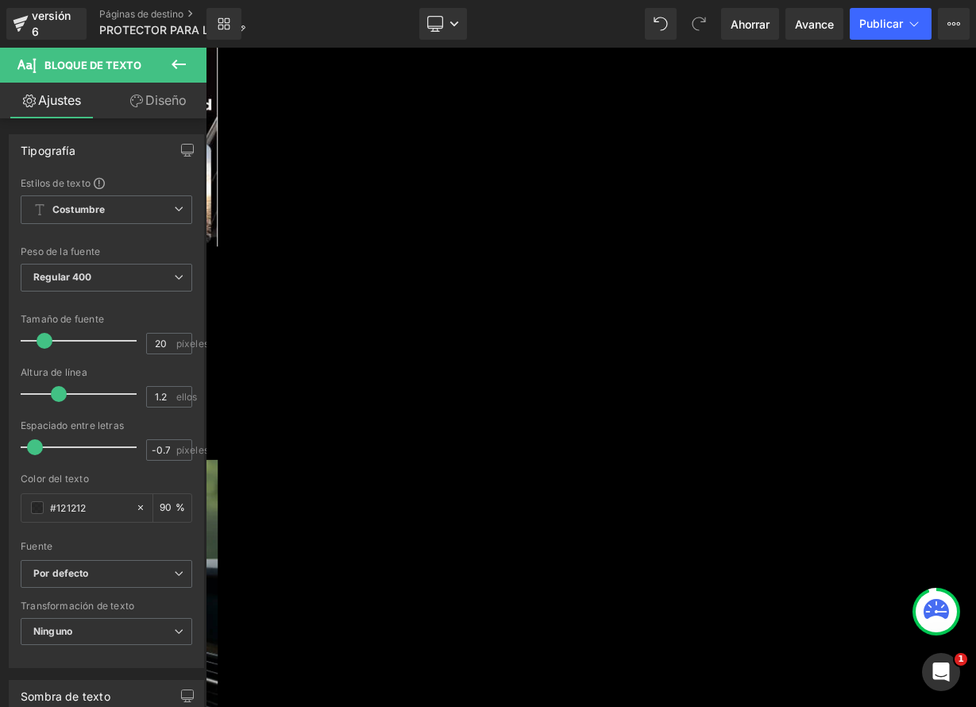
scroll to position [3935, 0]
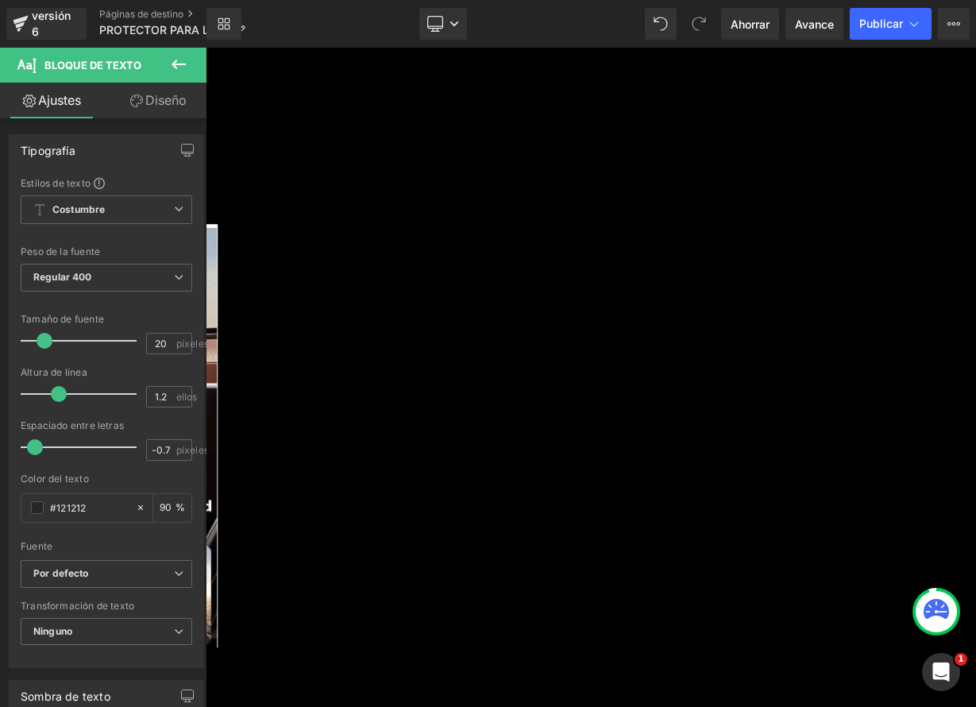
click at [206, 48] on link at bounding box center [206, 48] width 0 height 0
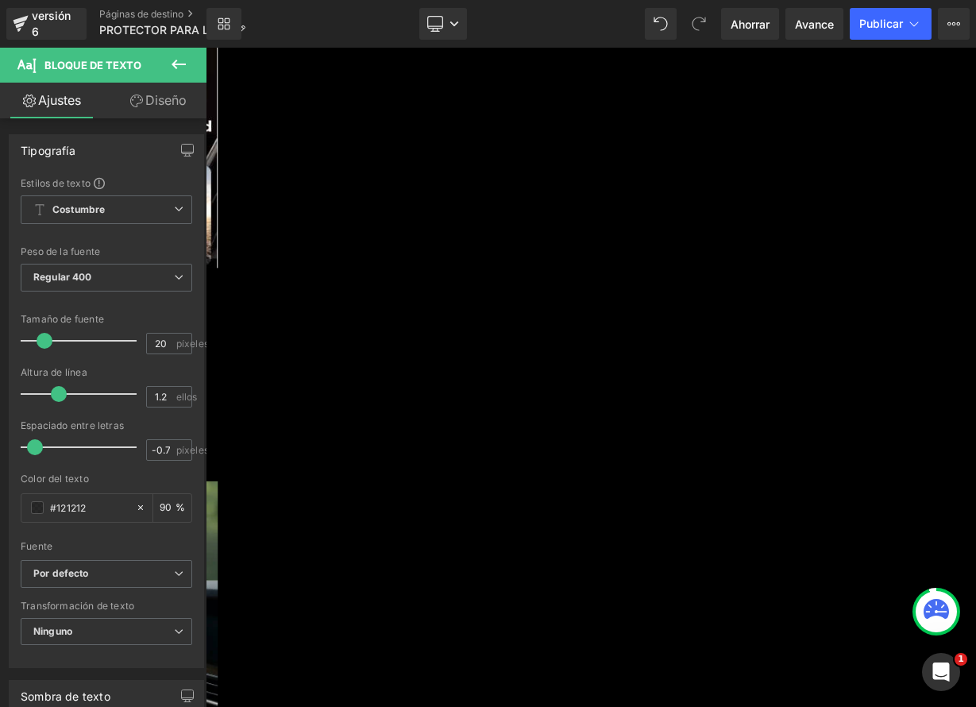
scroll to position [4425, 0]
click at [206, 48] on link at bounding box center [206, 48] width 0 height 0
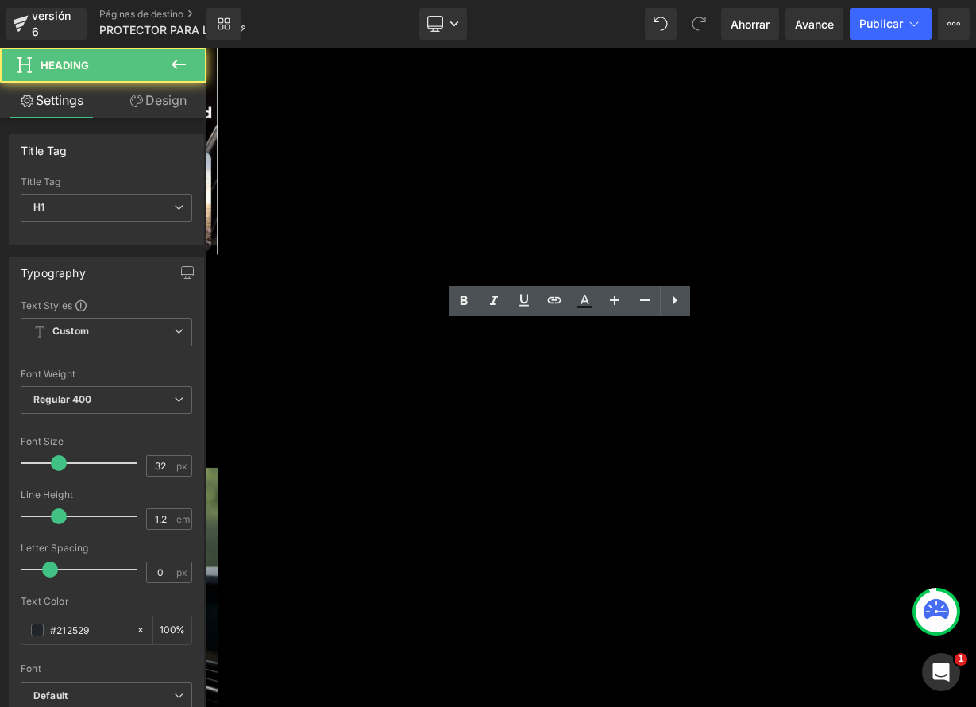
drag, startPoint x: 483, startPoint y: 406, endPoint x: 911, endPoint y: 412, distance: 428.1
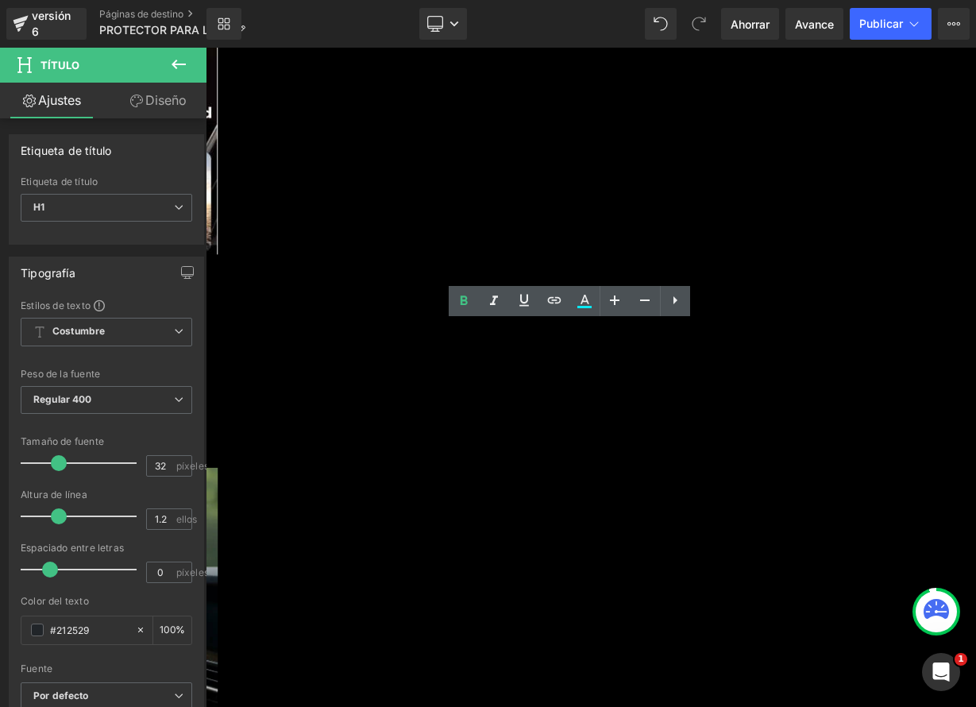
paste div
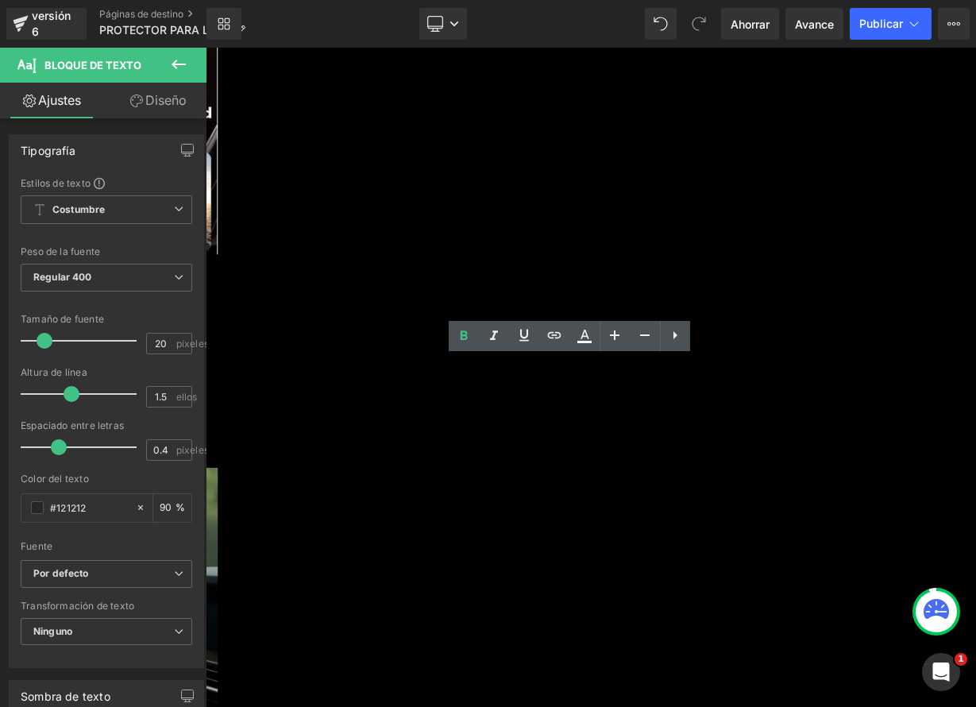
drag, startPoint x: 450, startPoint y: 450, endPoint x: 762, endPoint y: 565, distance: 333.0
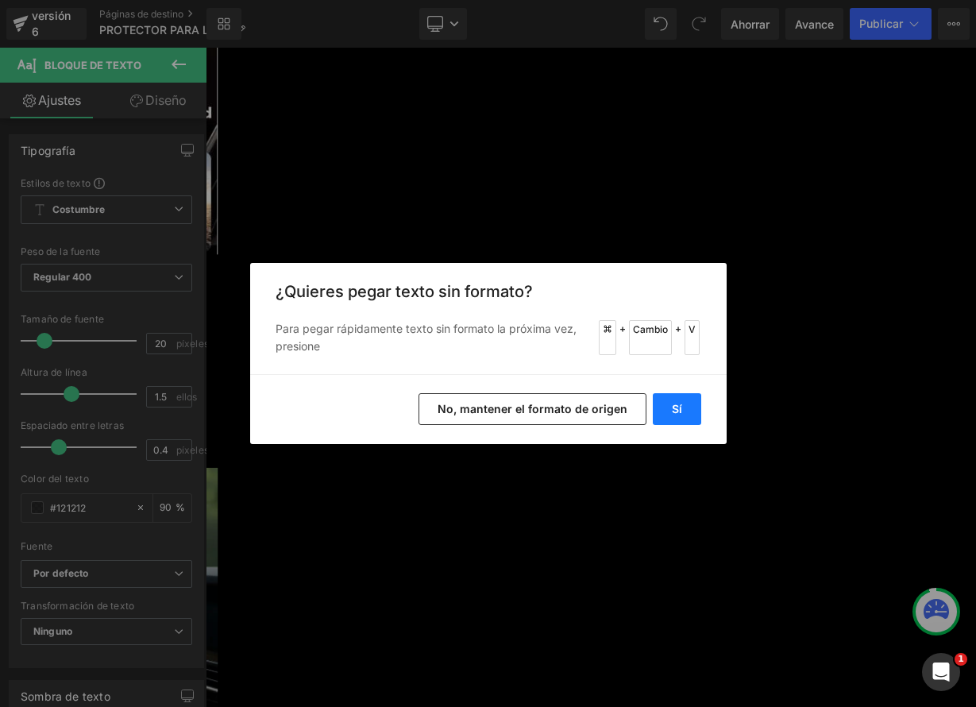
click at [673, 415] on font "Sí" at bounding box center [677, 409] width 10 height 14
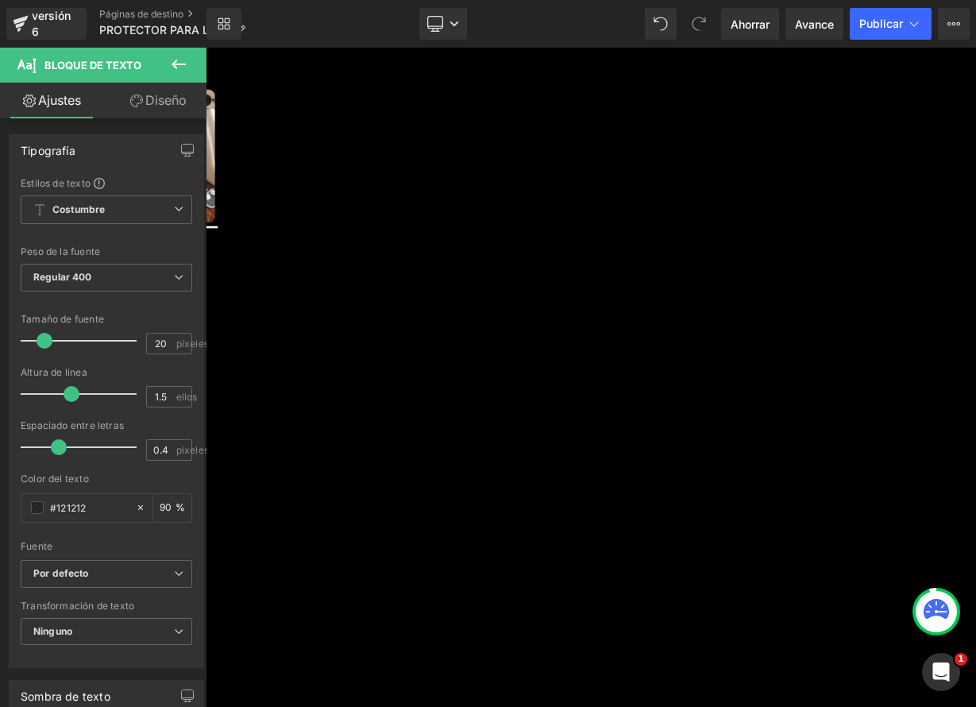
scroll to position [6382, 0]
click at [206, 48] on link at bounding box center [206, 48] width 0 height 0
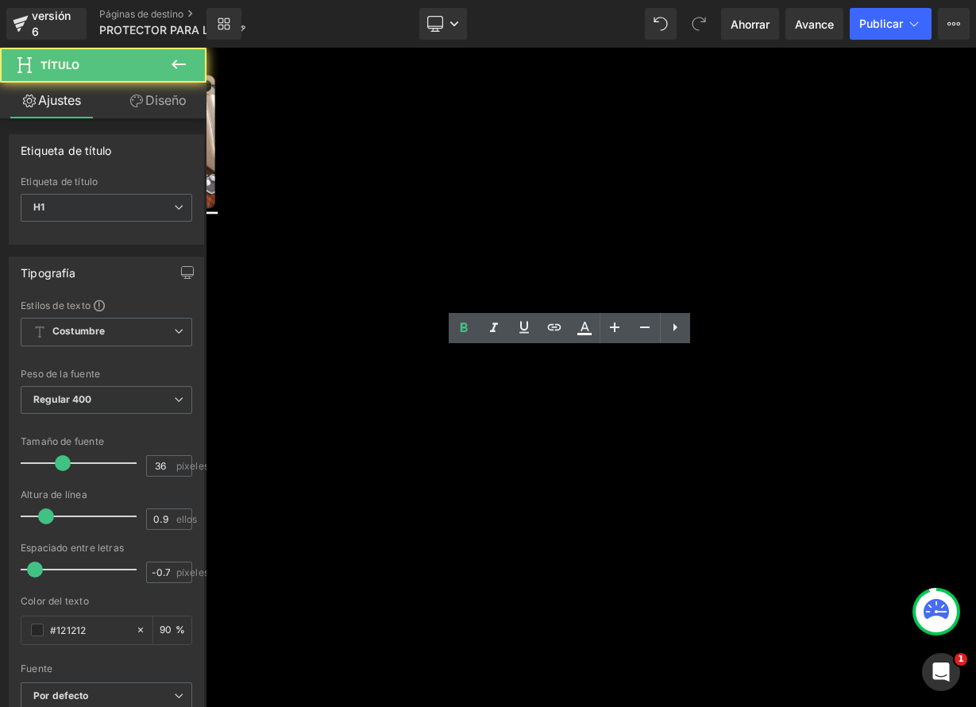
drag, startPoint x: 609, startPoint y: 444, endPoint x: 769, endPoint y: 448, distance: 159.7
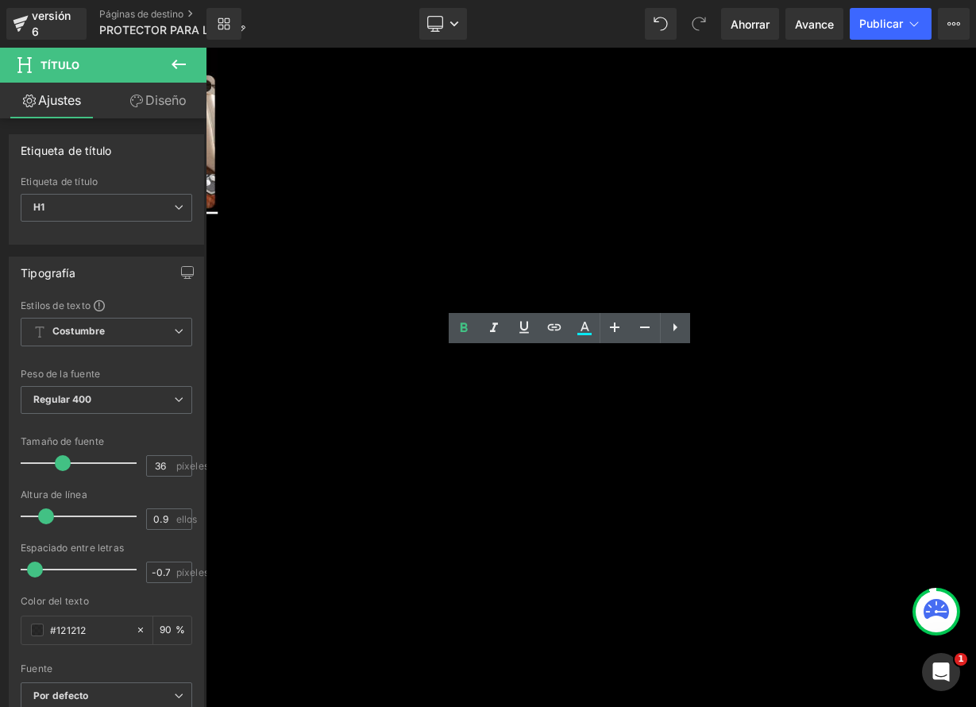
paste div
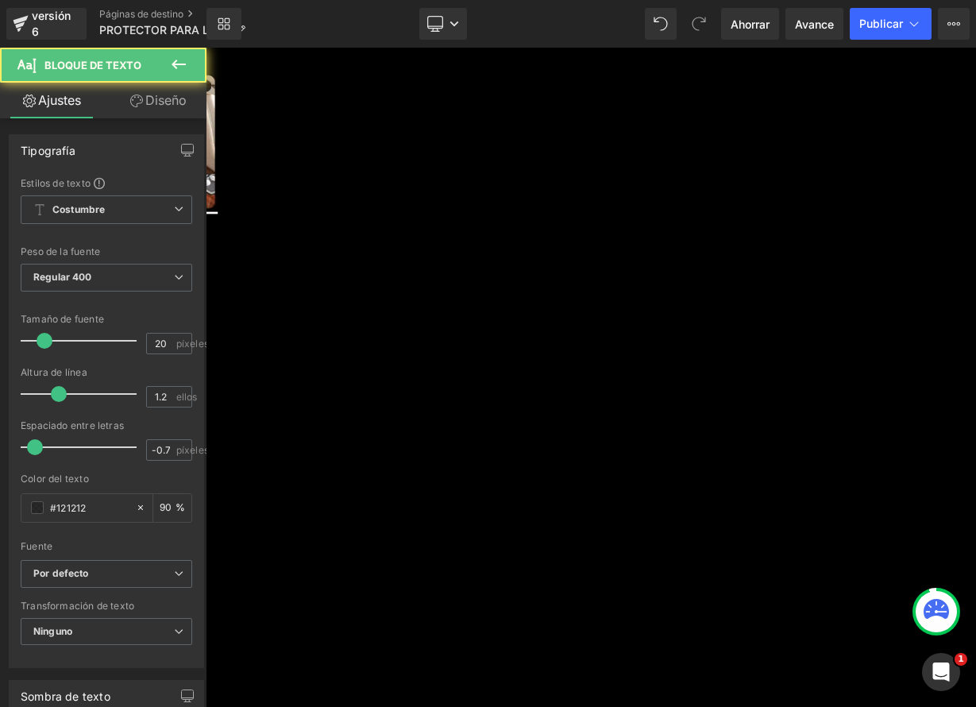
drag, startPoint x: 484, startPoint y: 532, endPoint x: 456, endPoint y: 499, distance: 43.4
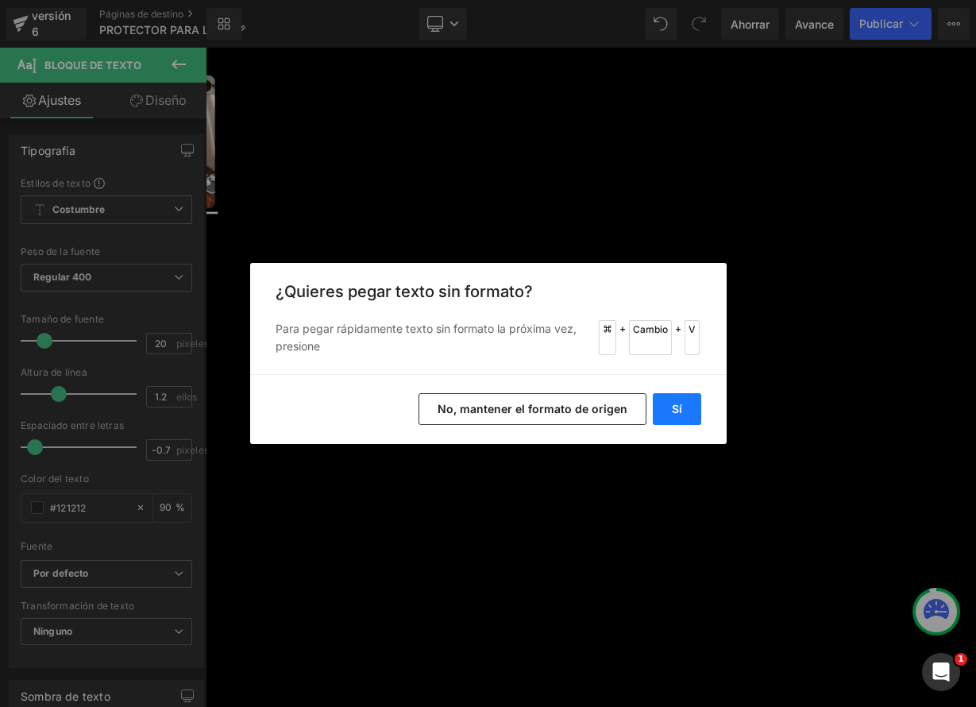
click at [679, 413] on font "Sí" at bounding box center [677, 409] width 10 height 14
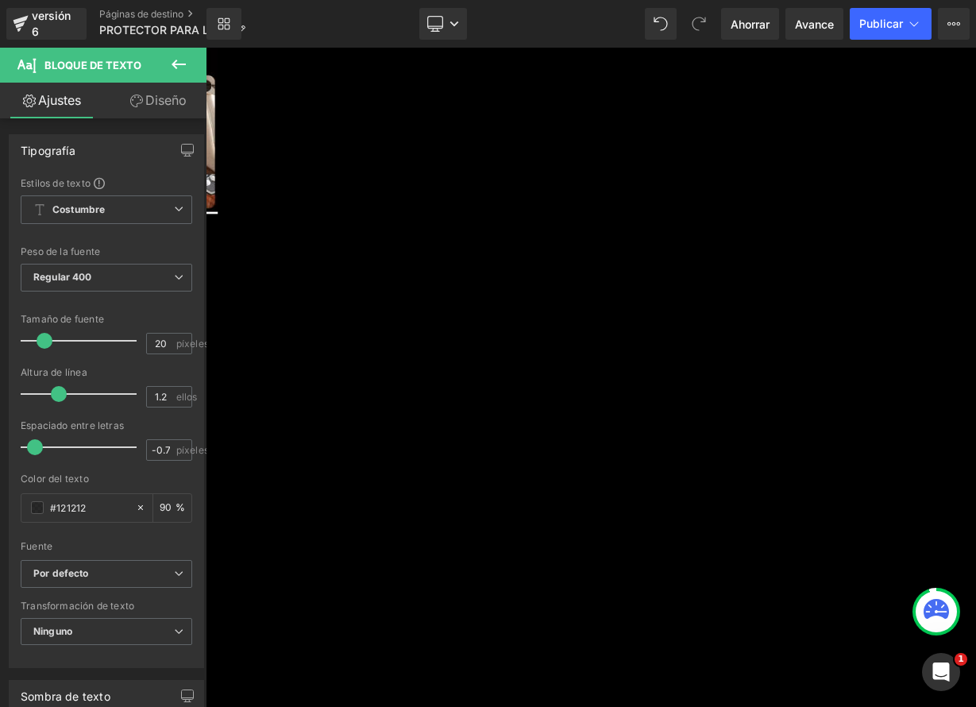
click at [619, 361] on icon at bounding box center [614, 358] width 19 height 19
type input "22"
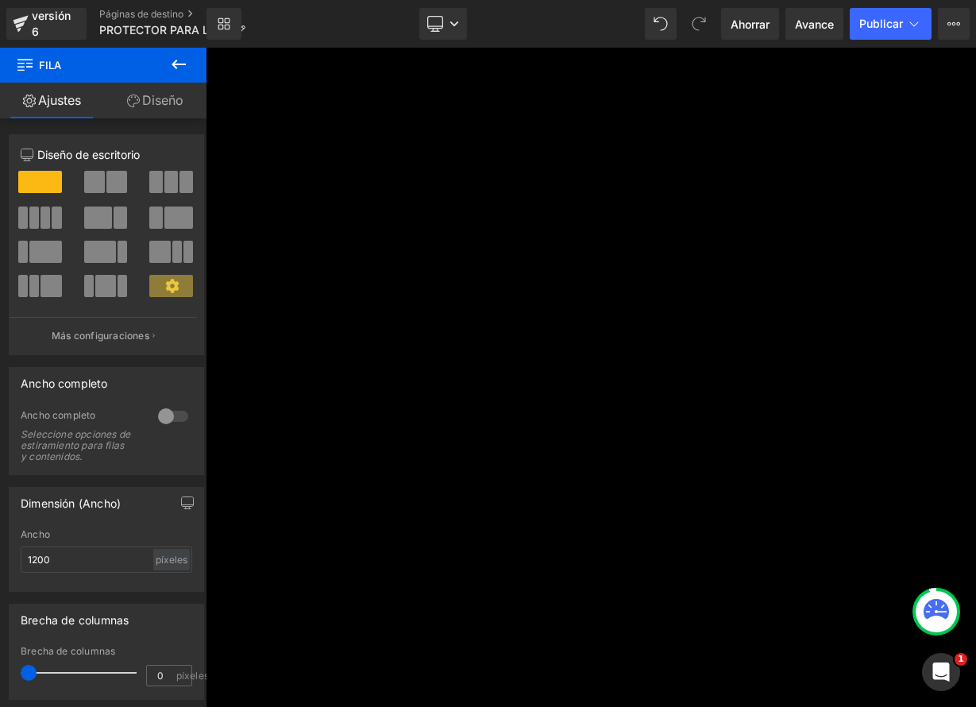
scroll to position [6661, 0]
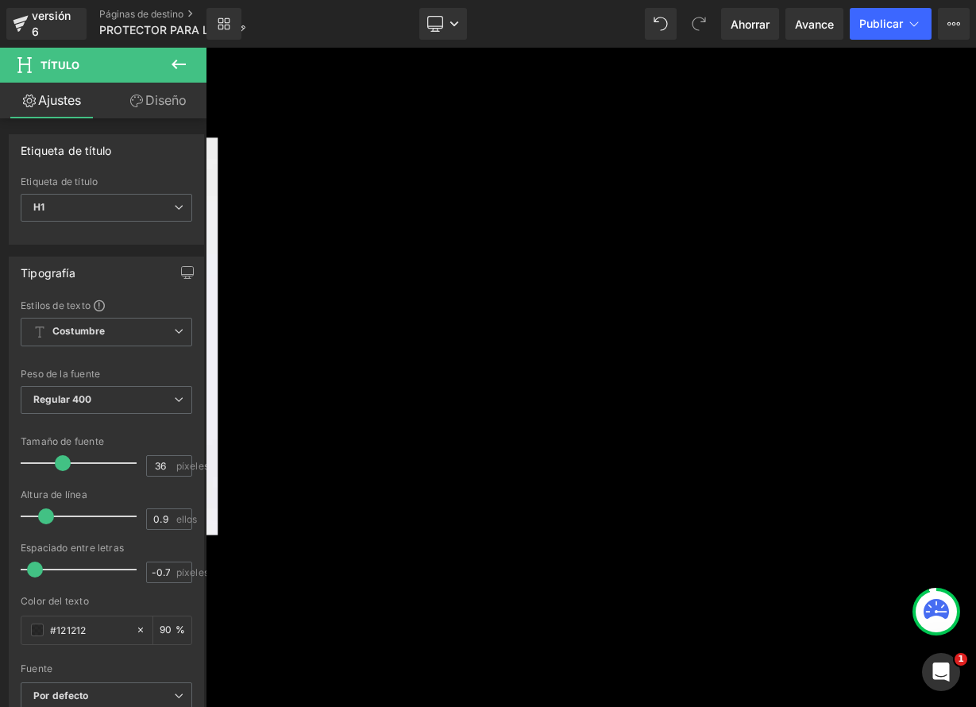
scroll to position [7531, 0]
click at [206, 48] on link at bounding box center [206, 48] width 0 height 0
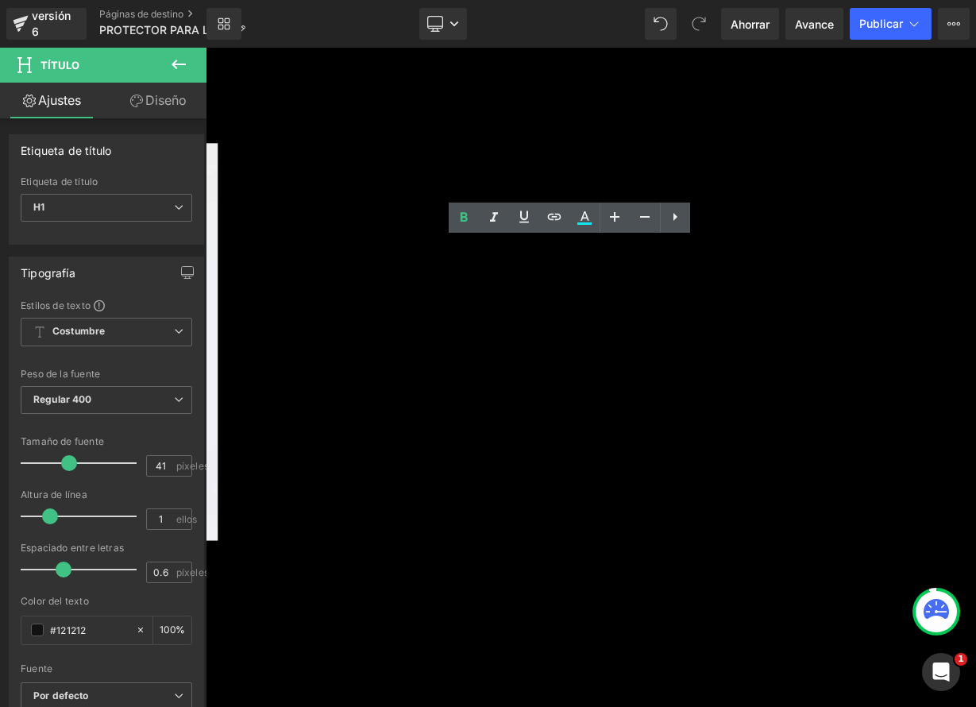
drag, startPoint x: 514, startPoint y: 314, endPoint x: 873, endPoint y: 384, distance: 365.7
paste div
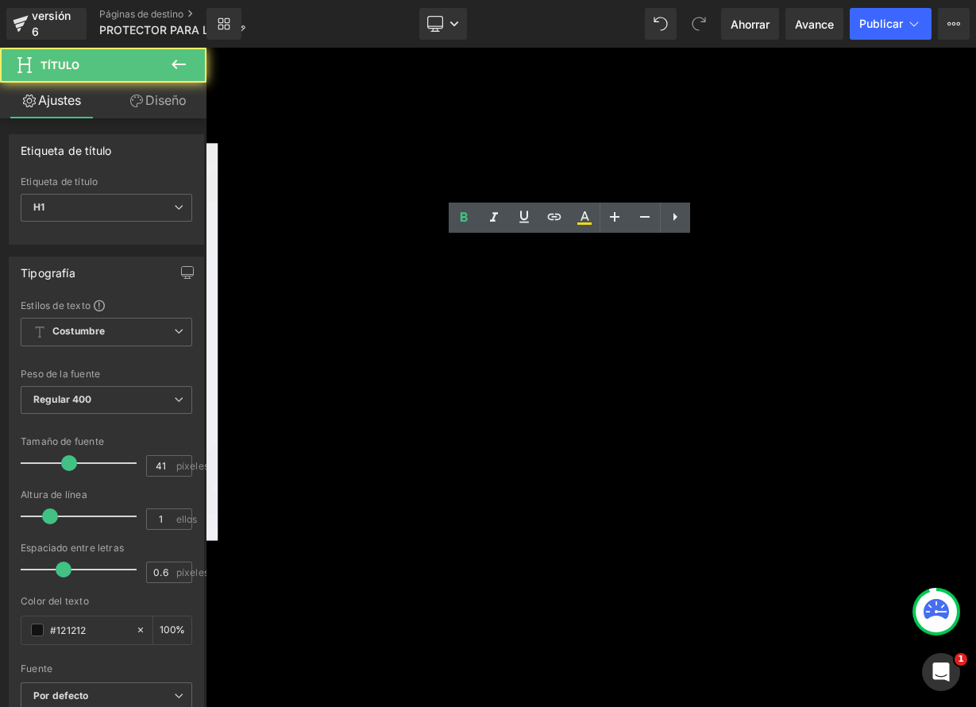
drag, startPoint x: 454, startPoint y: 467, endPoint x: 766, endPoint y: 481, distance: 312.4
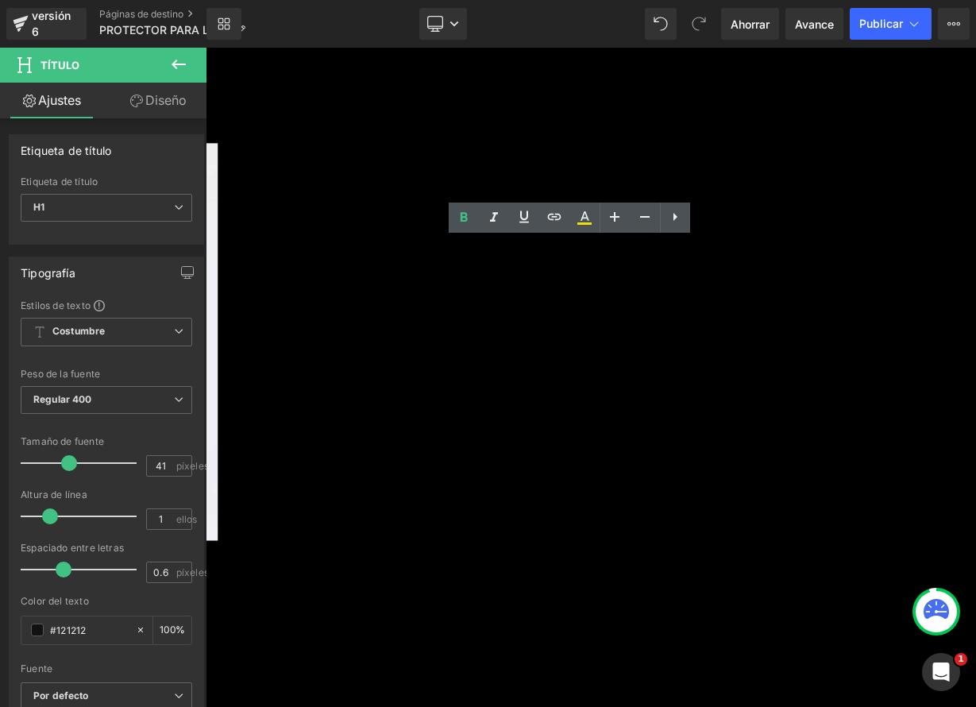
copy font "No lo pienses más. Protege tu inversión con nuestra bolsa reutilizable con felp…"
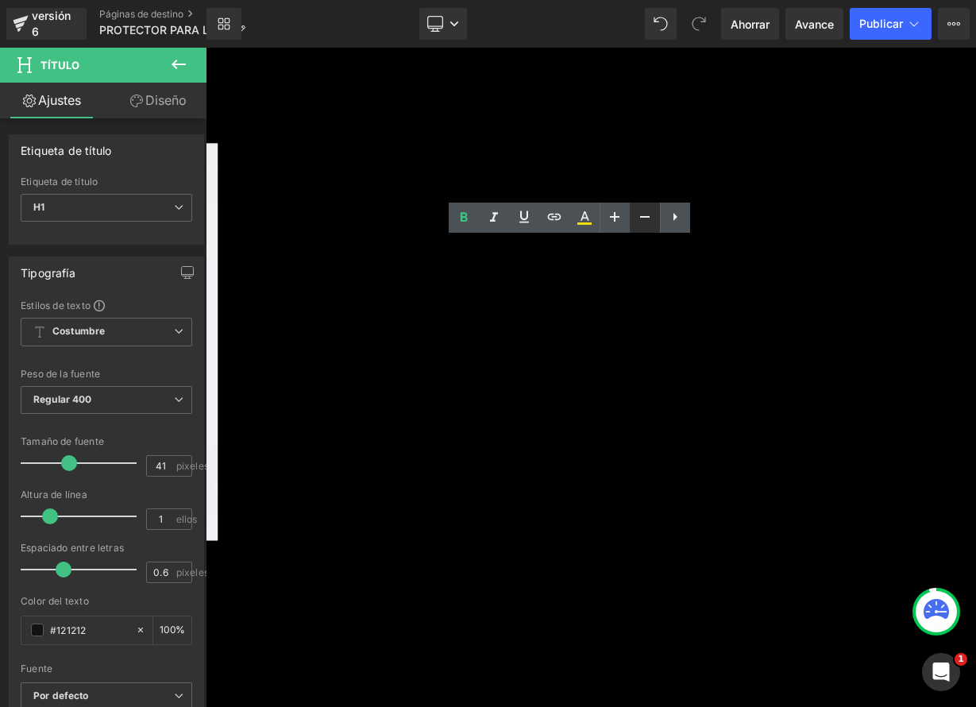
click at [637, 219] on icon at bounding box center [644, 216] width 19 height 19
click at [638, 219] on icon at bounding box center [644, 216] width 19 height 19
click at [638, 218] on icon at bounding box center [644, 216] width 19 height 19
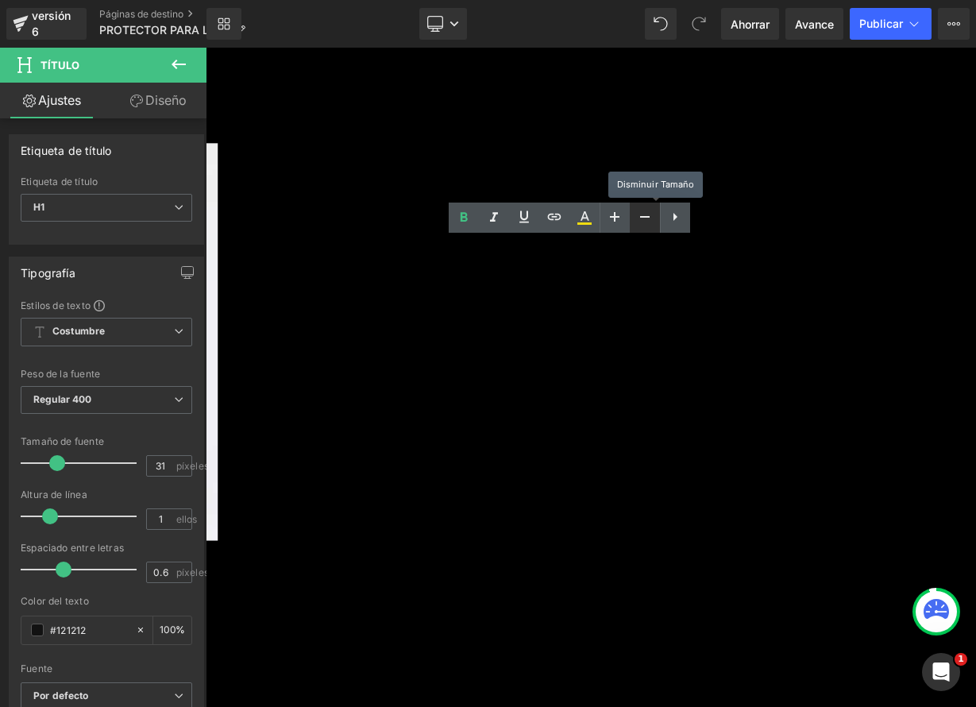
click at [638, 218] on icon at bounding box center [644, 216] width 19 height 19
type input "29"
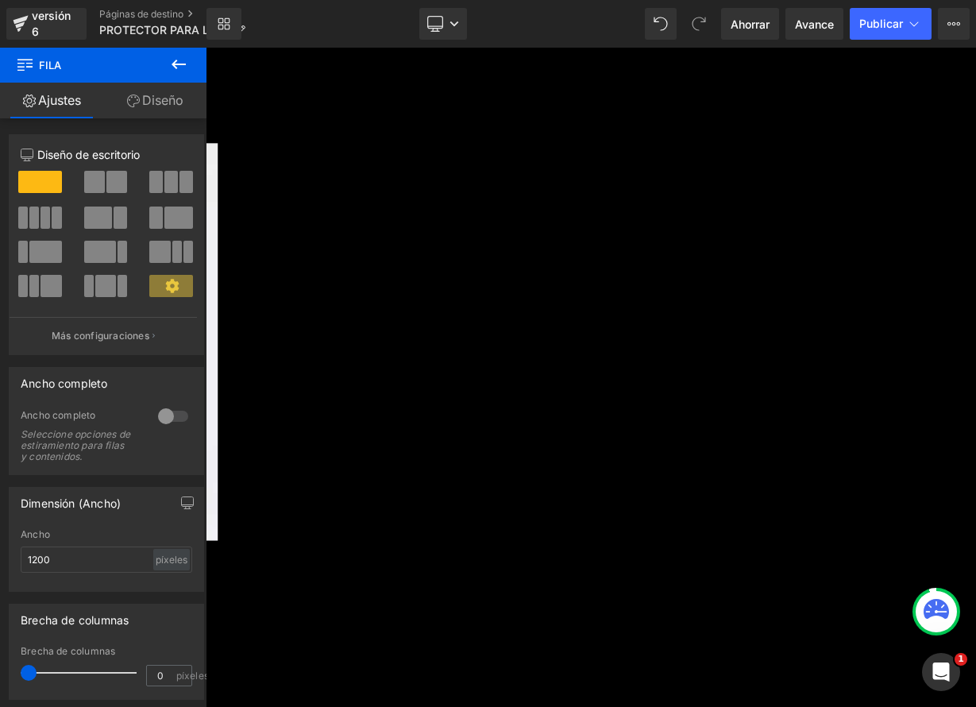
click at [206, 48] on icon at bounding box center [206, 48] width 0 height 0
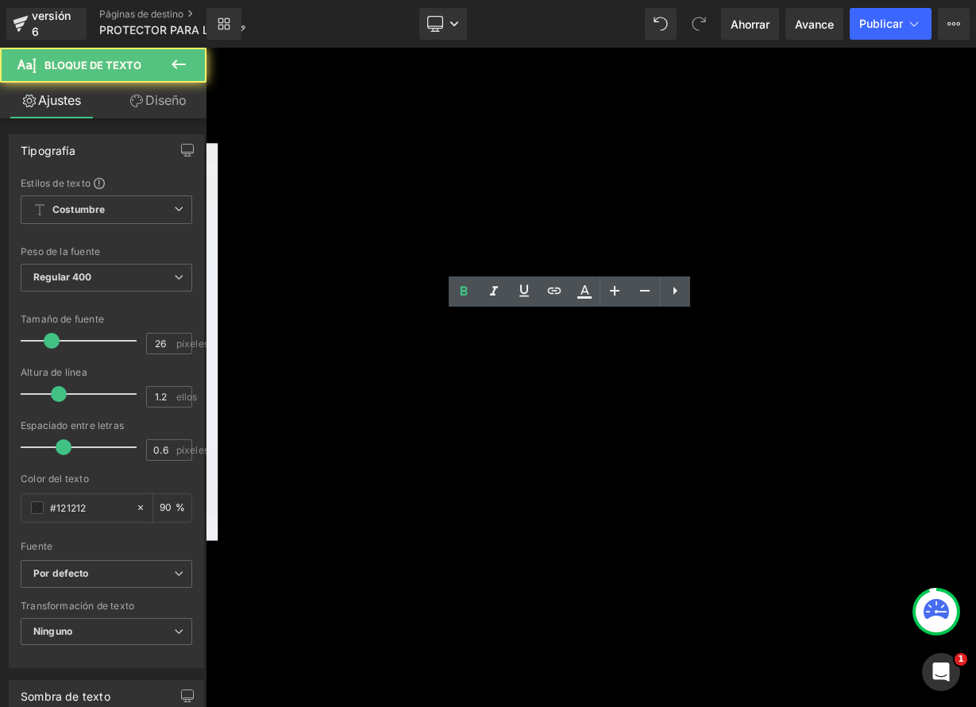
drag, startPoint x: 544, startPoint y: 399, endPoint x: 896, endPoint y: 397, distance: 351.8
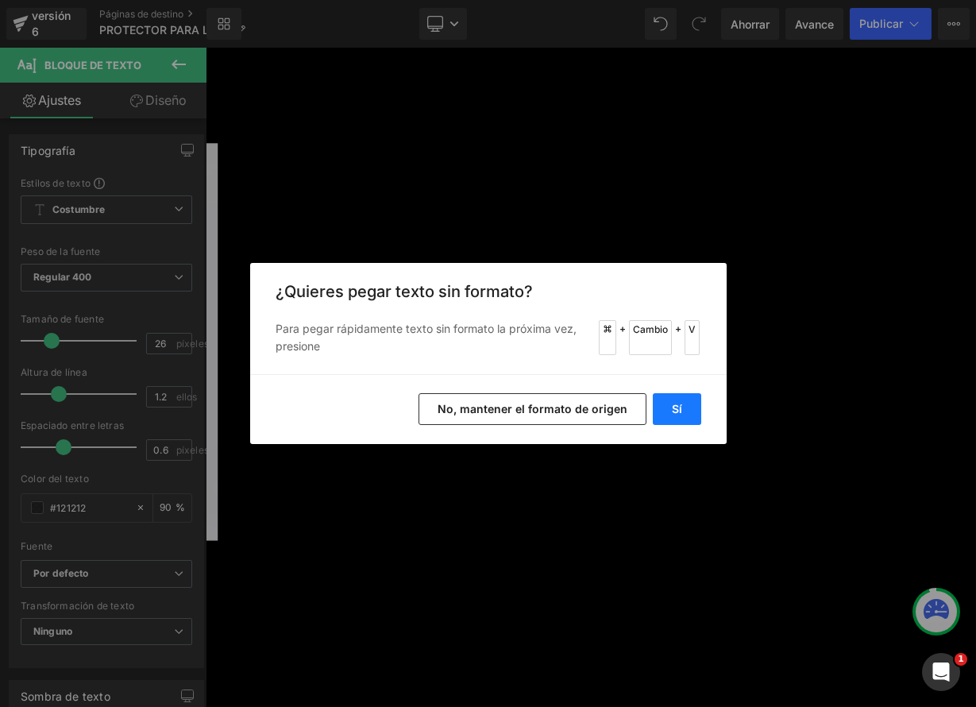
click at [693, 411] on button "Sí" at bounding box center [677, 409] width 48 height 32
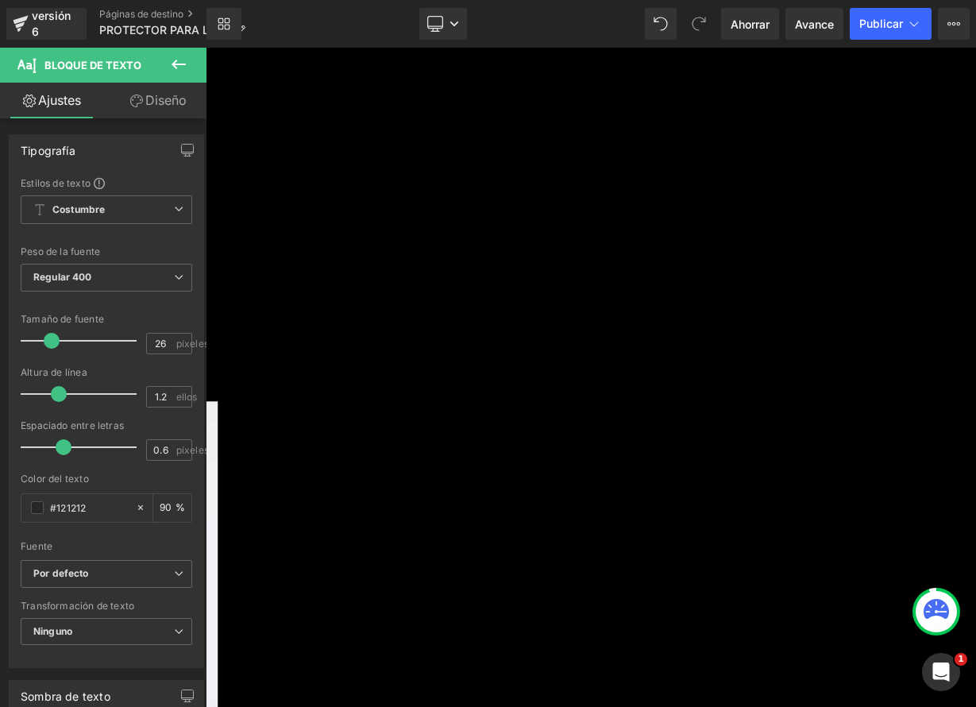
scroll to position [7210, 0]
click at [206, 48] on icon at bounding box center [206, 48] width 0 height 0
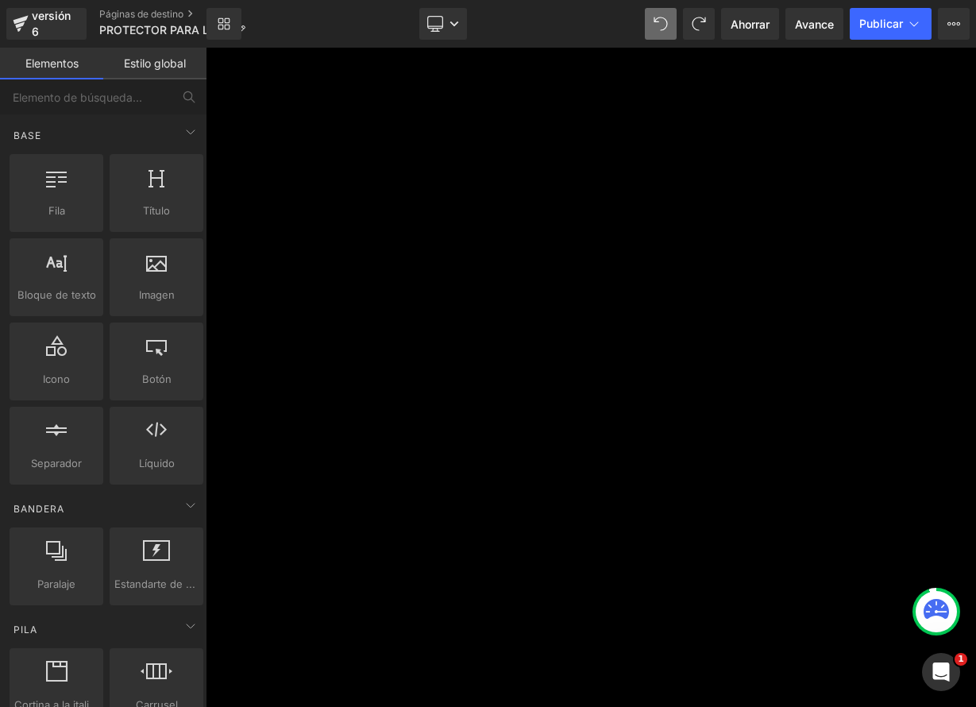
scroll to position [6542, 0]
click at [206, 48] on icon at bounding box center [206, 48] width 0 height 0
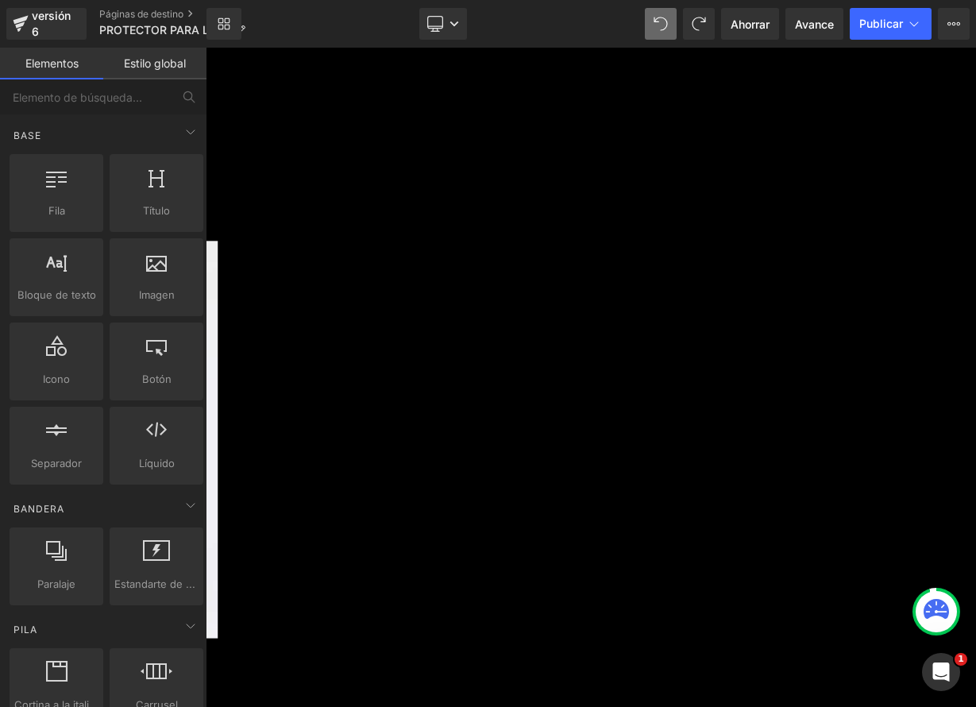
scroll to position [7414, 0]
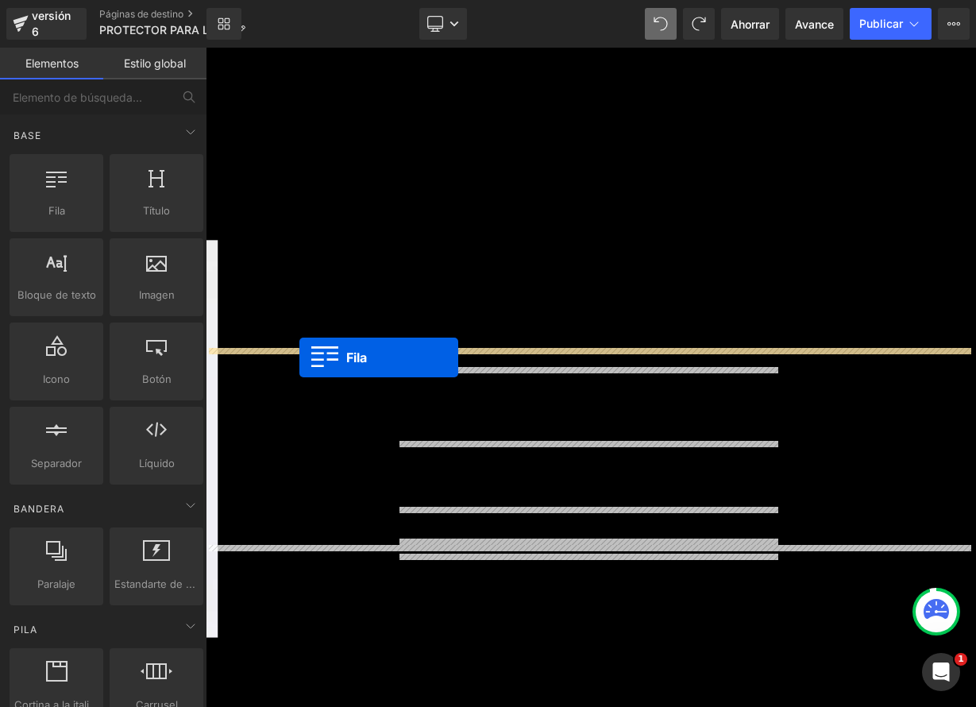
drag, startPoint x: 209, startPoint y: 123, endPoint x: 322, endPoint y: 434, distance: 331.4
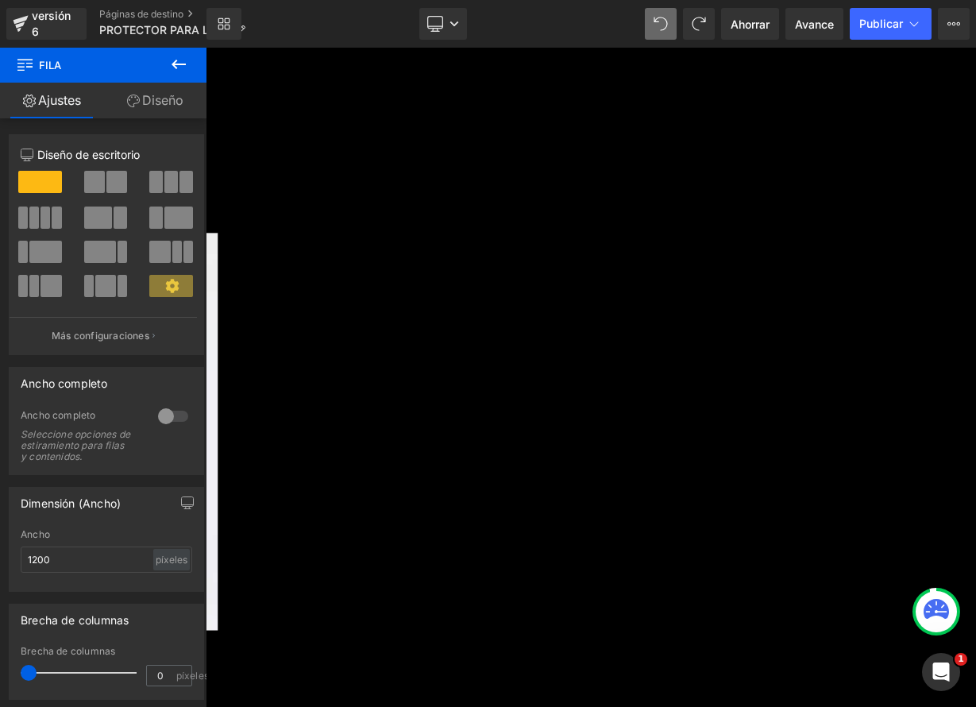
scroll to position [7424, 0]
click at [206, 48] on font "Temporizador de cuenta regresiva" at bounding box center [206, 48] width 0 height 0
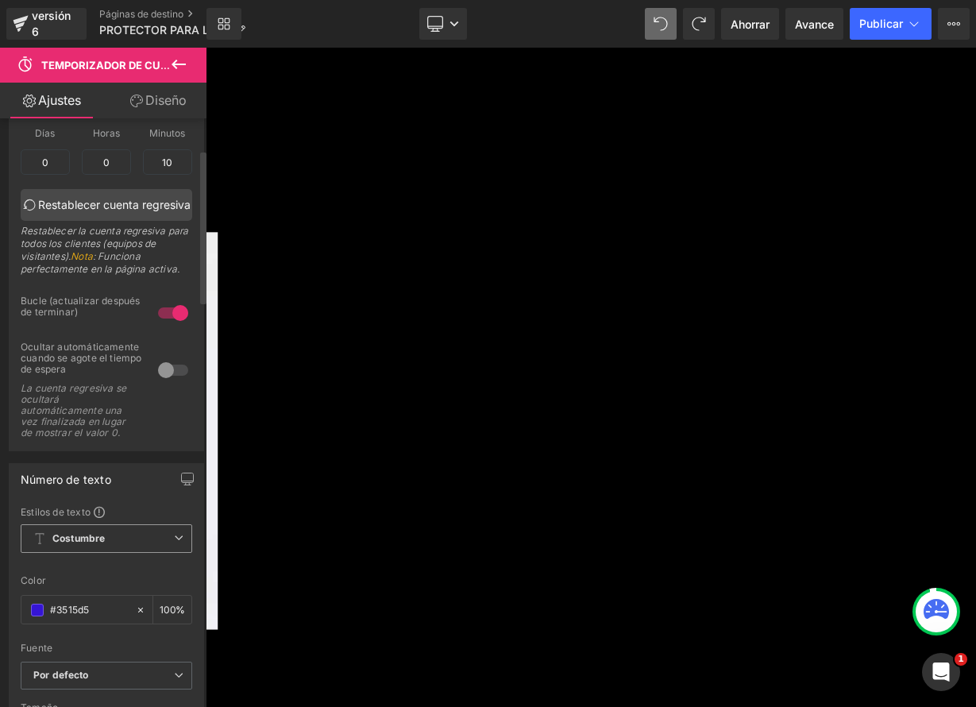
scroll to position [183, 0]
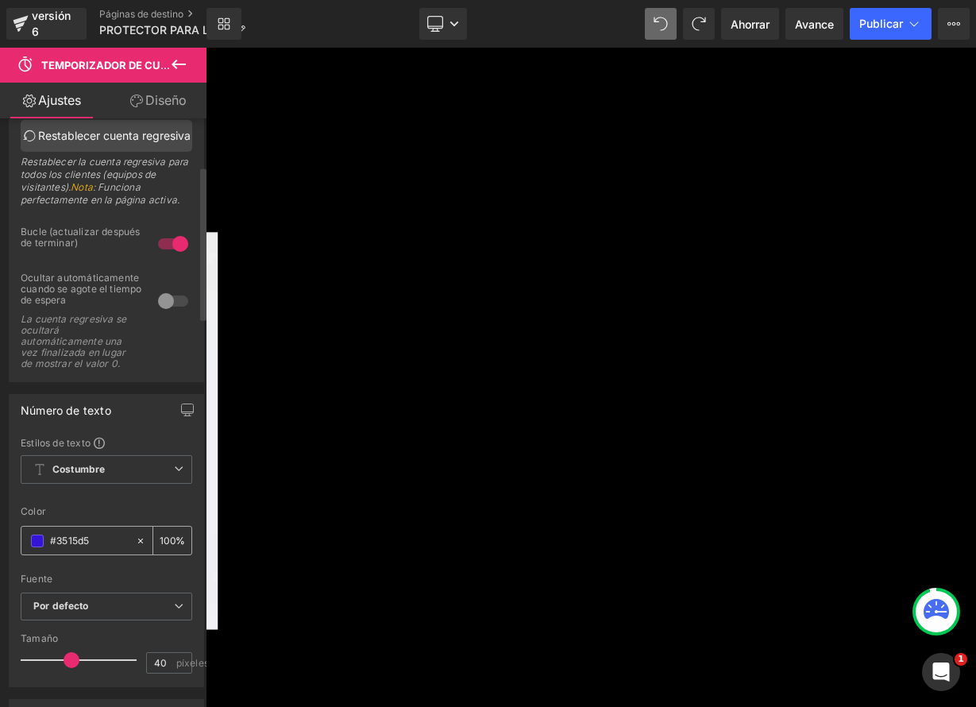
click at [38, 547] on span at bounding box center [37, 540] width 13 height 13
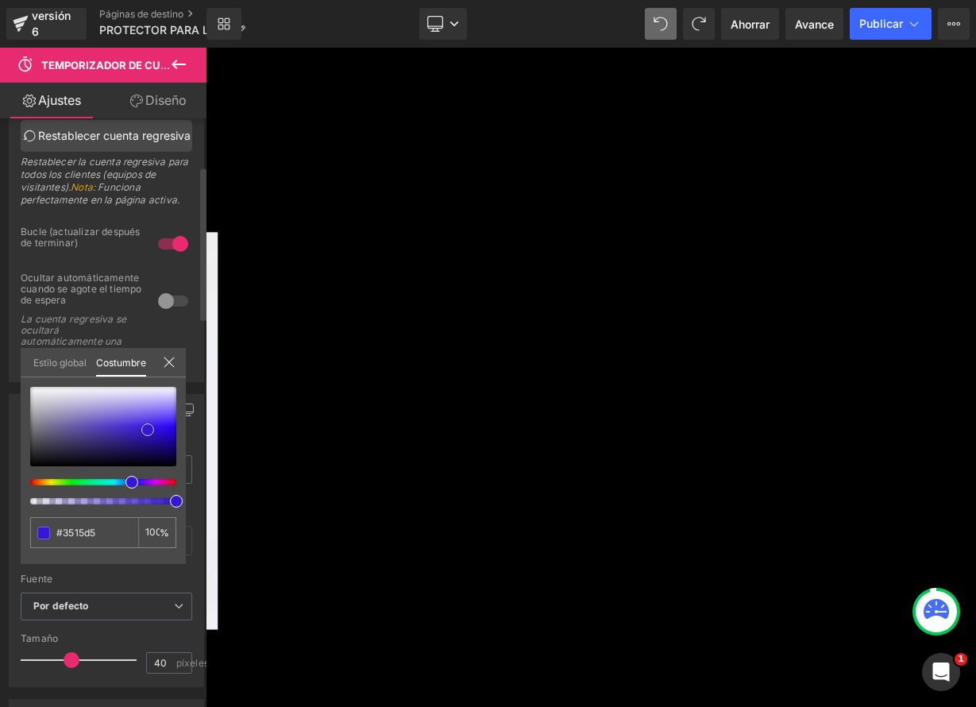
type input "#3617d3"
type input "#988bd9"
type input "#ccc7df"
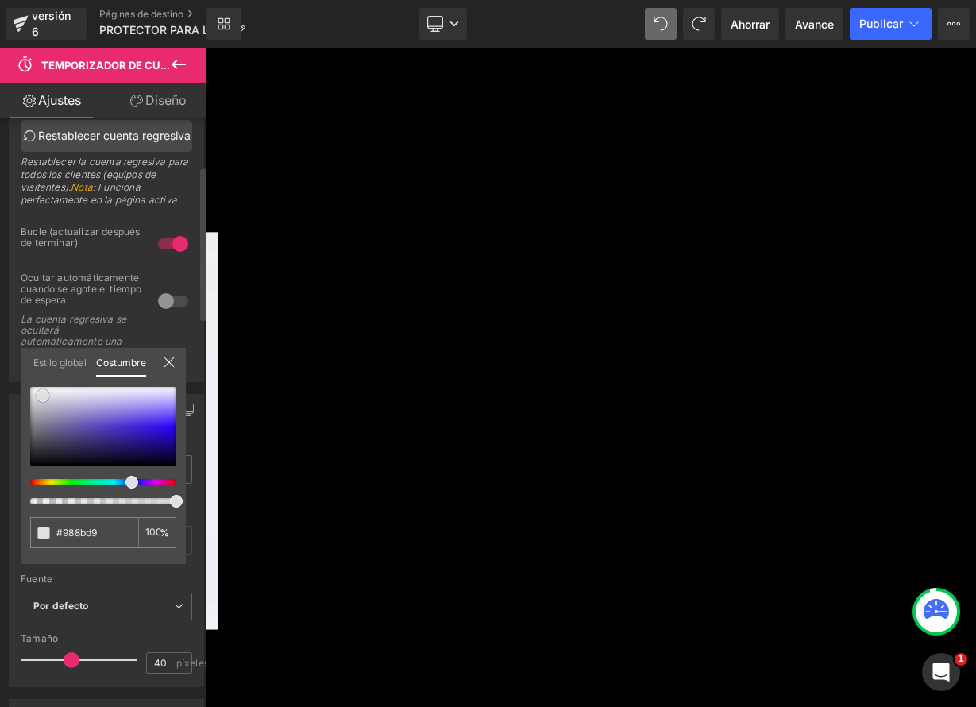
type input "#ccc7df"
type input "#e1e0e5"
type input "#e4e3e7"
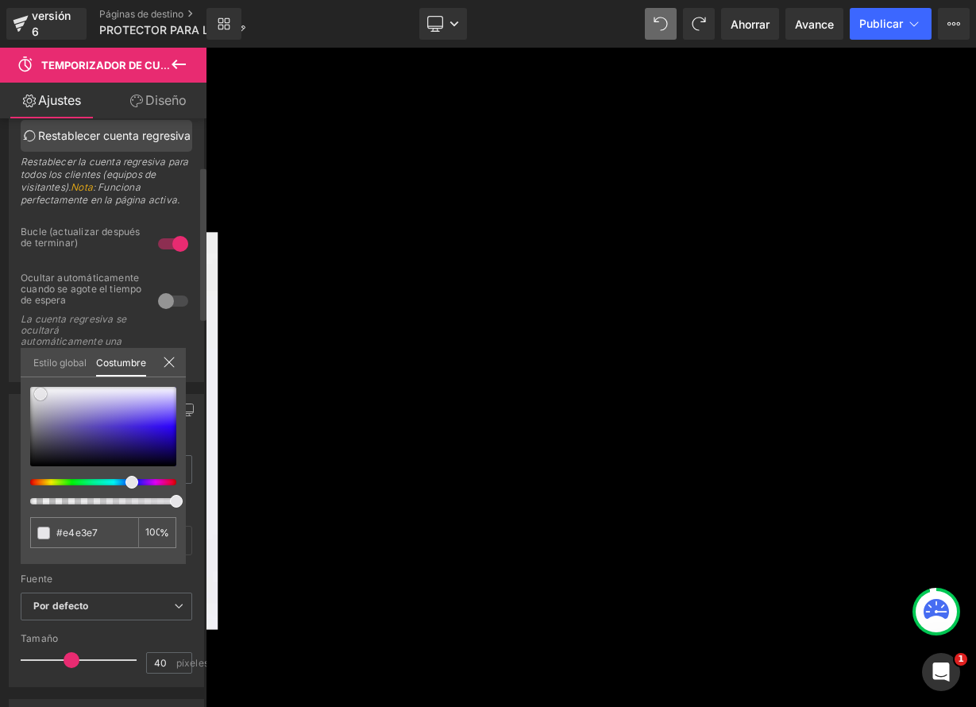
type input "#e7e6e9"
type input "#edecee"
type input "#f5f4f5"
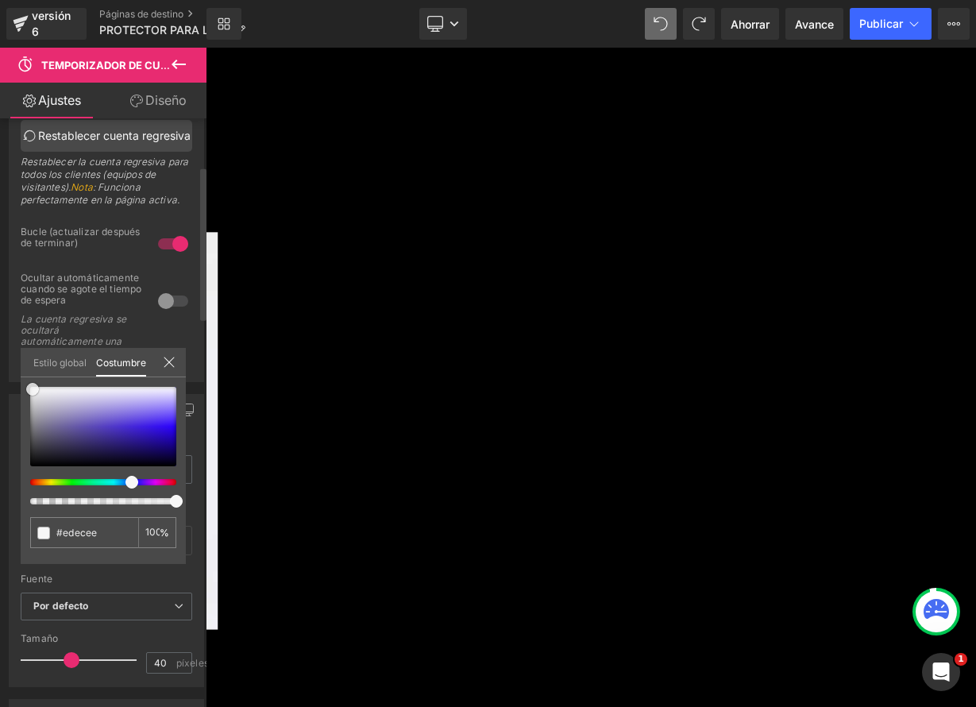
type input "#f5f4f5"
drag, startPoint x: 149, startPoint y: 427, endPoint x: 137, endPoint y: 522, distance: 95.3
click at [31, 385] on span at bounding box center [31, 388] width 13 height 13
type input "#f9f9f9"
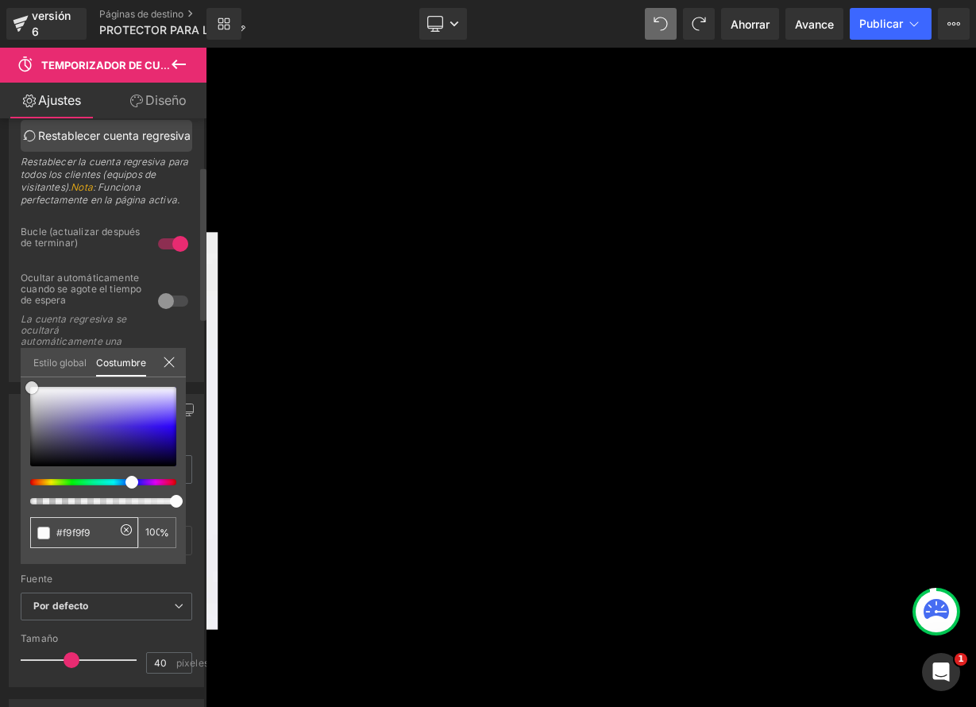
type input "#fcfcfc"
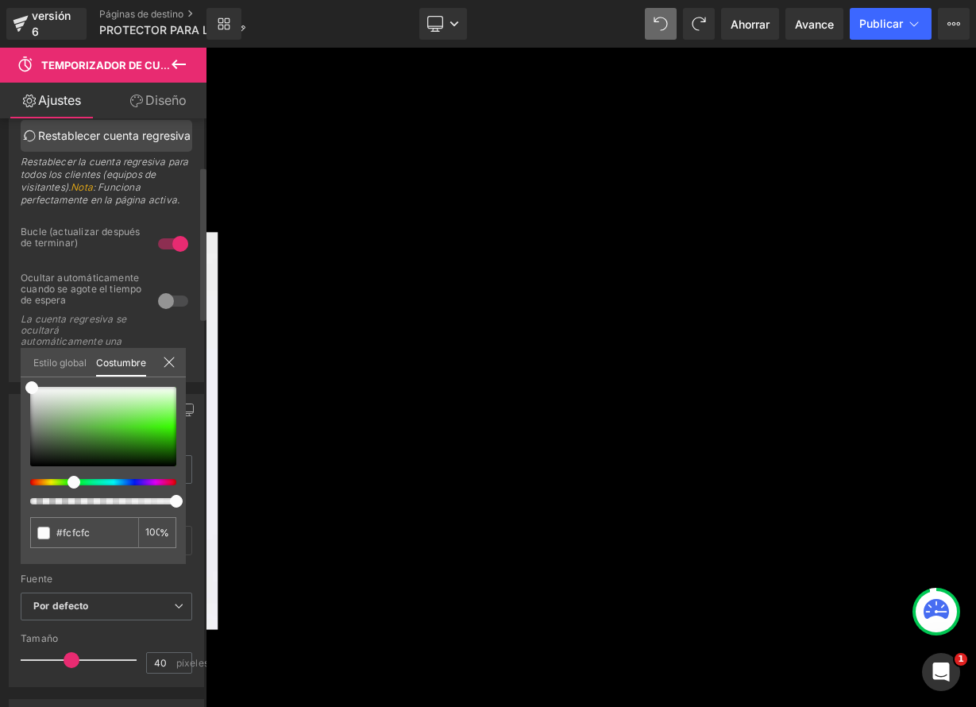
drag, startPoint x: 131, startPoint y: 482, endPoint x: 68, endPoint y: 484, distance: 63.6
click at [68, 484] on span at bounding box center [74, 482] width 13 height 13
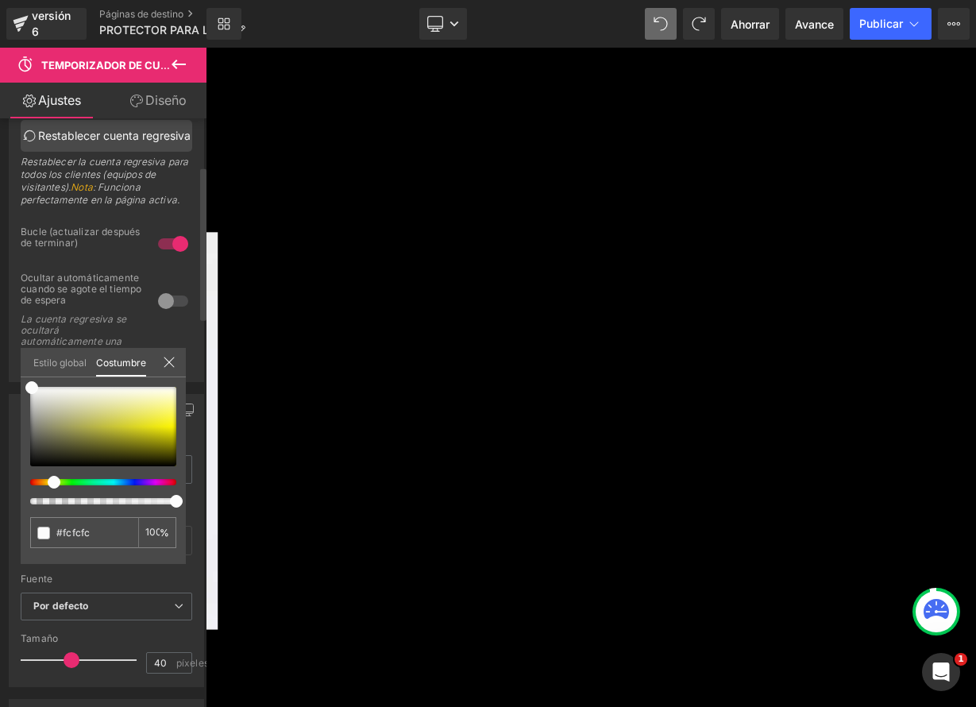
drag, startPoint x: 73, startPoint y: 484, endPoint x: 48, endPoint y: 481, distance: 25.5
click at [48, 481] on span at bounding box center [54, 482] width 13 height 13
drag, startPoint x: 39, startPoint y: 390, endPoint x: 164, endPoint y: 426, distance: 129.7
click at [164, 426] on span at bounding box center [161, 425] width 13 height 13
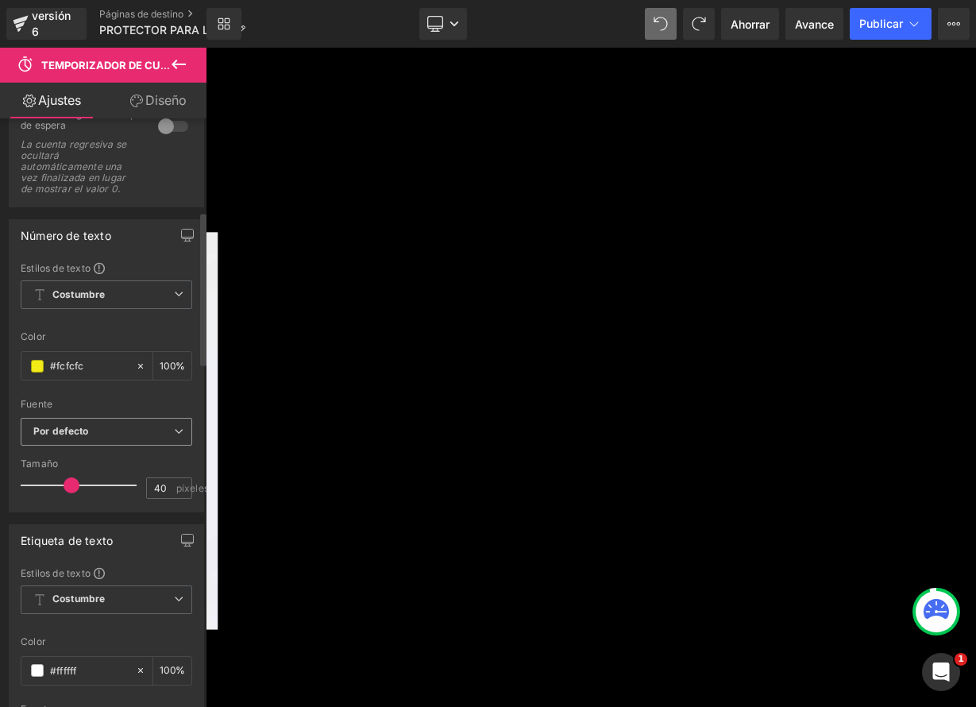
scroll to position [362, 0]
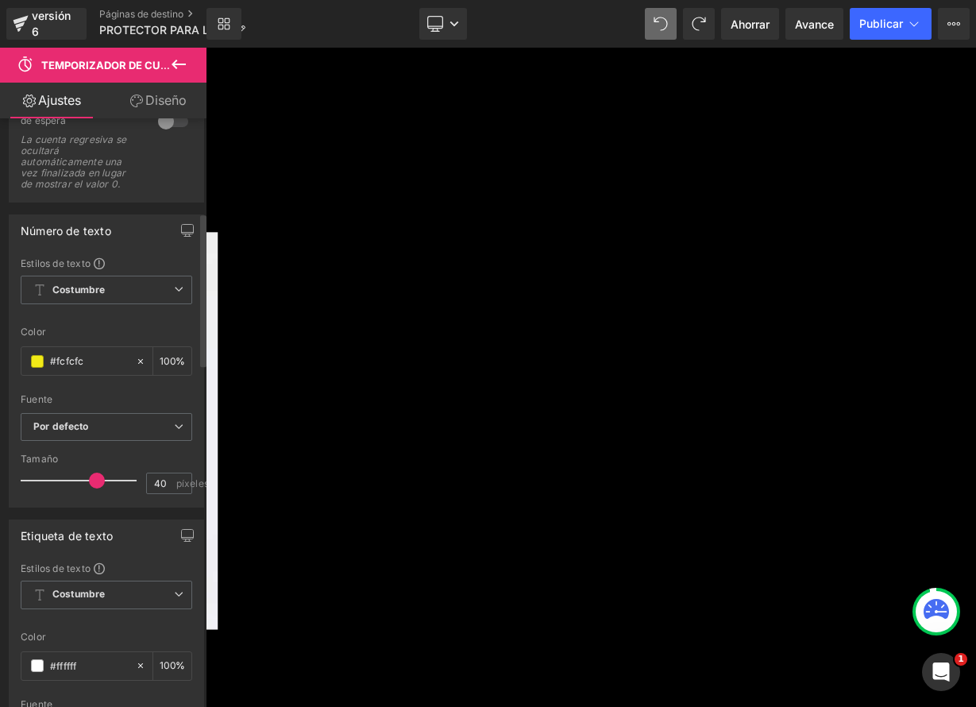
drag, startPoint x: 70, startPoint y: 527, endPoint x: 94, endPoint y: 527, distance: 23.8
click at [94, 488] on span at bounding box center [97, 481] width 16 height 16
click at [206, 48] on icon at bounding box center [206, 48] width 0 height 0
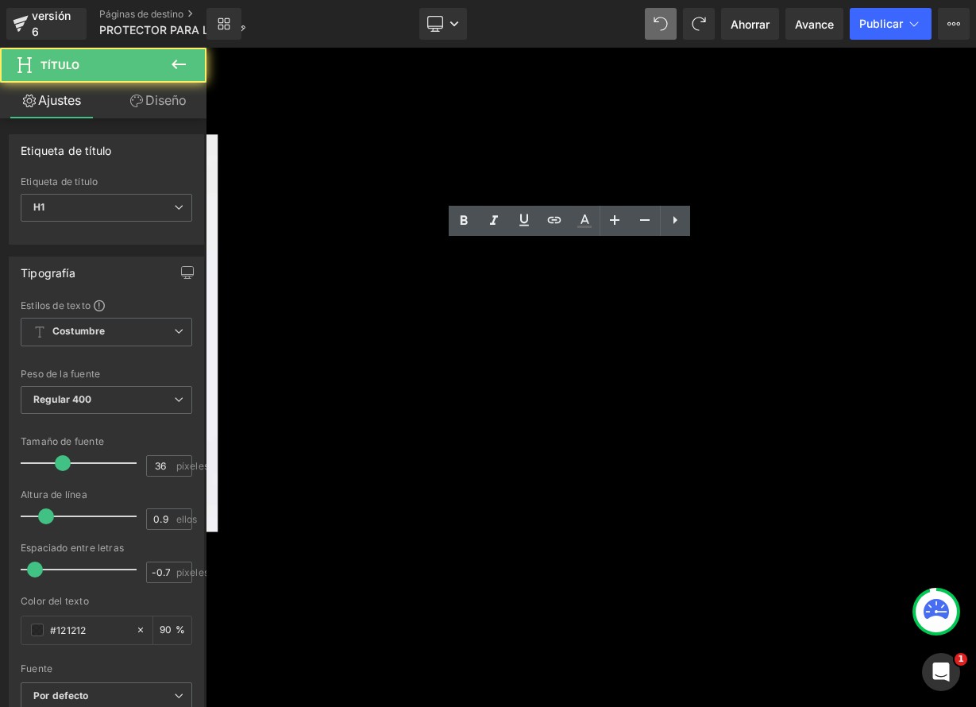
drag, startPoint x: 577, startPoint y: 308, endPoint x: 824, endPoint y: 322, distance: 247.4
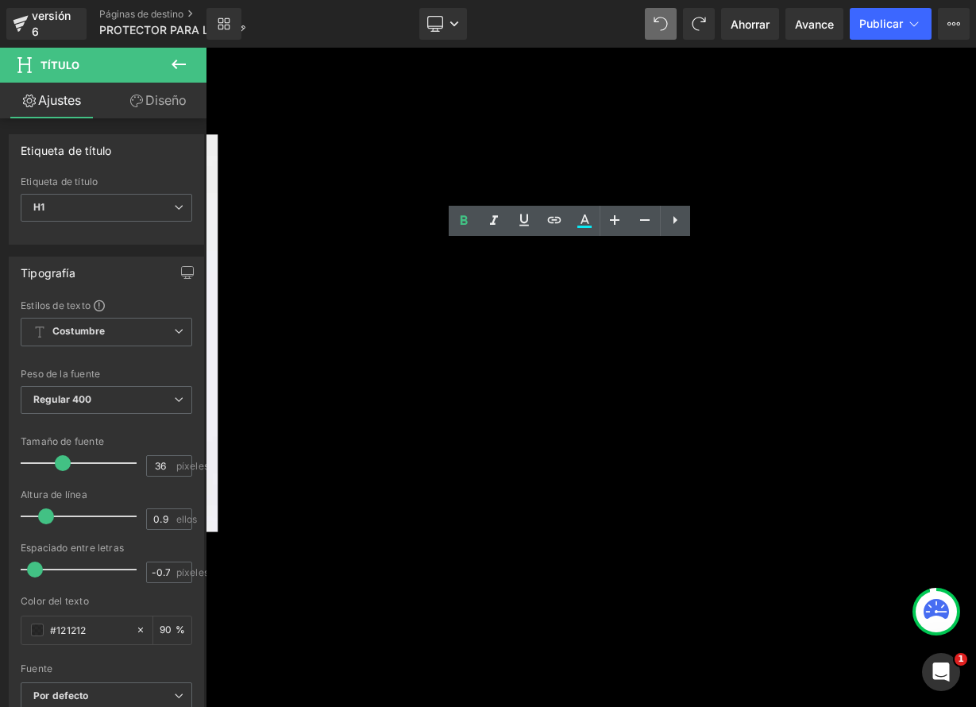
paste div
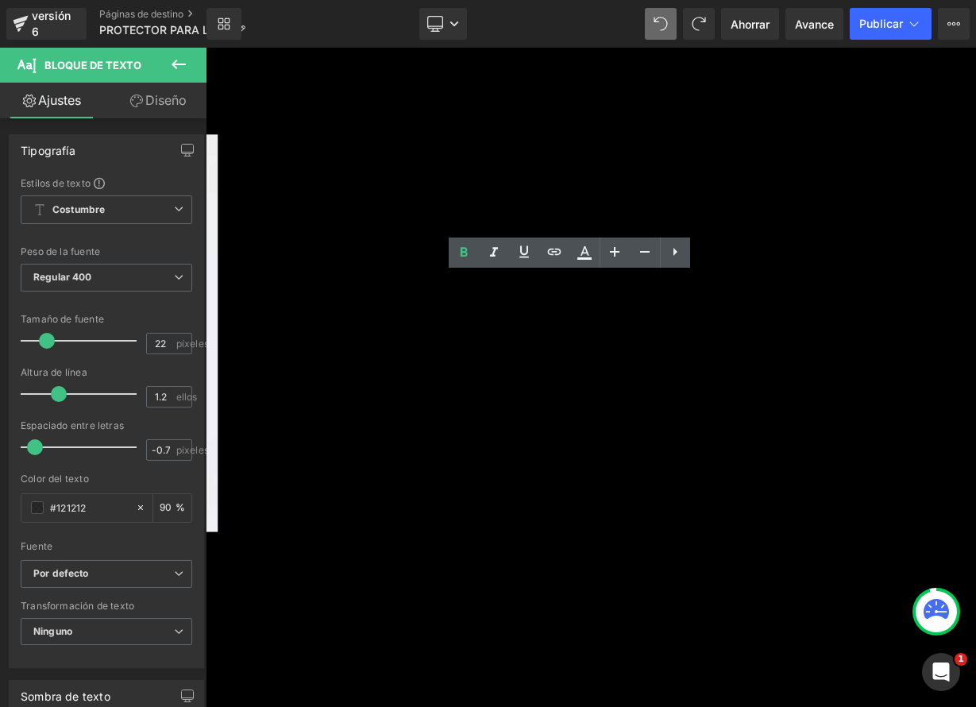
drag, startPoint x: 913, startPoint y: 427, endPoint x: 437, endPoint y: 356, distance: 481.1
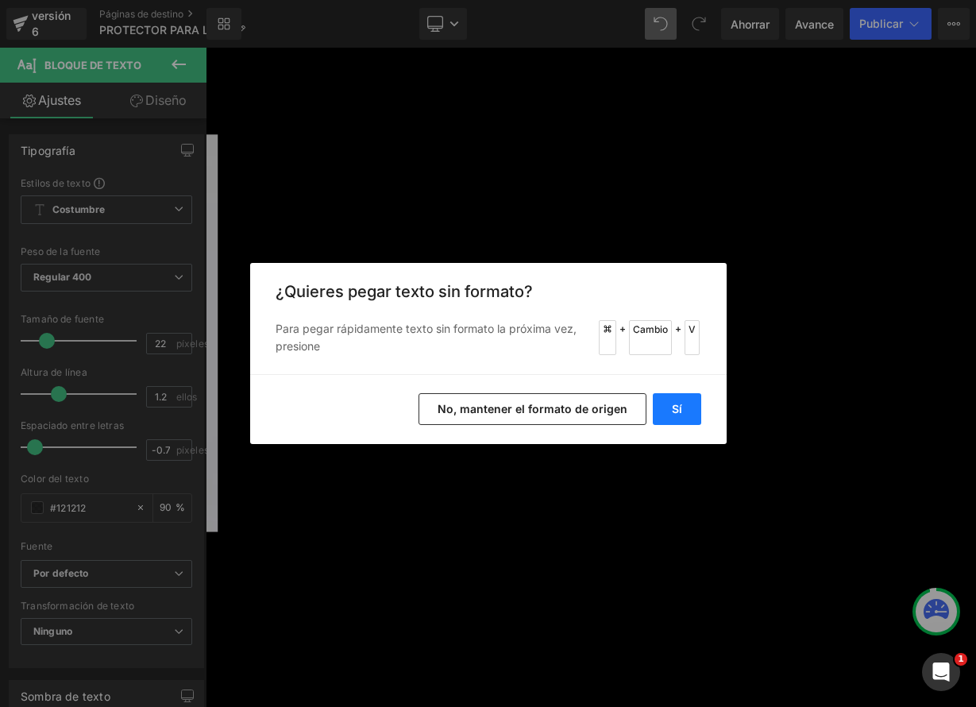
click at [674, 403] on font "Sí" at bounding box center [677, 409] width 10 height 14
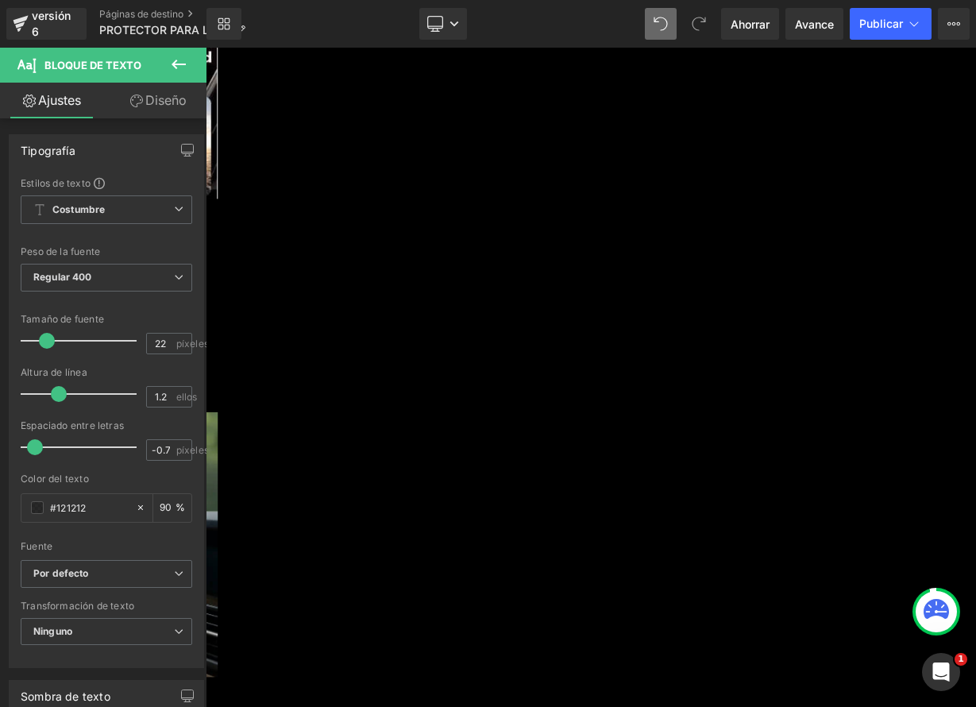
scroll to position [4211, 0]
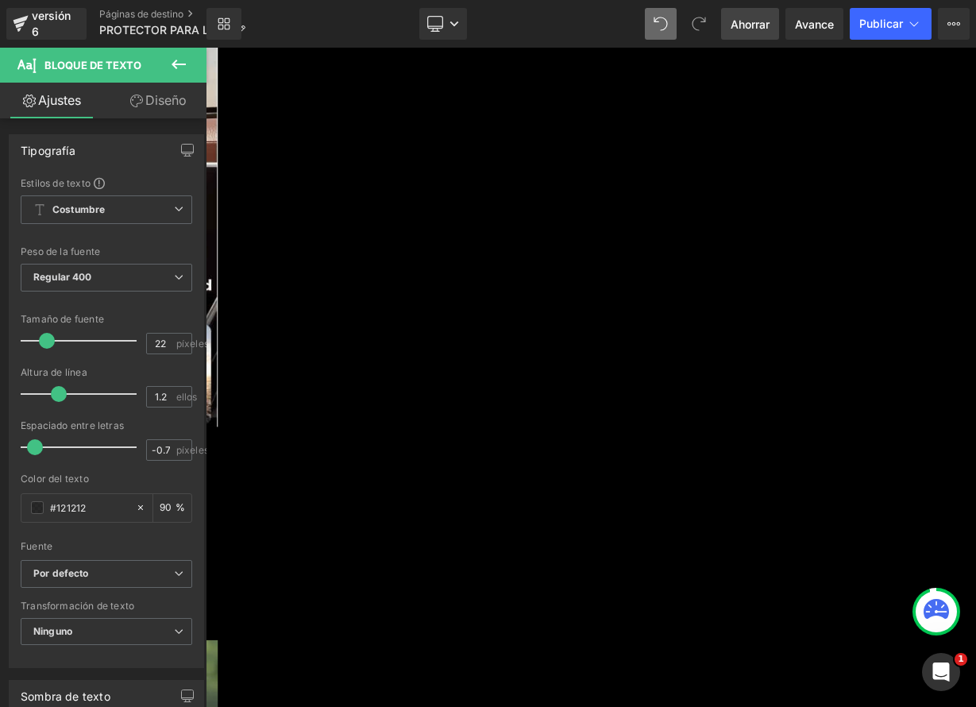
click at [762, 27] on font "Ahorrar" at bounding box center [750, 24] width 39 height 14
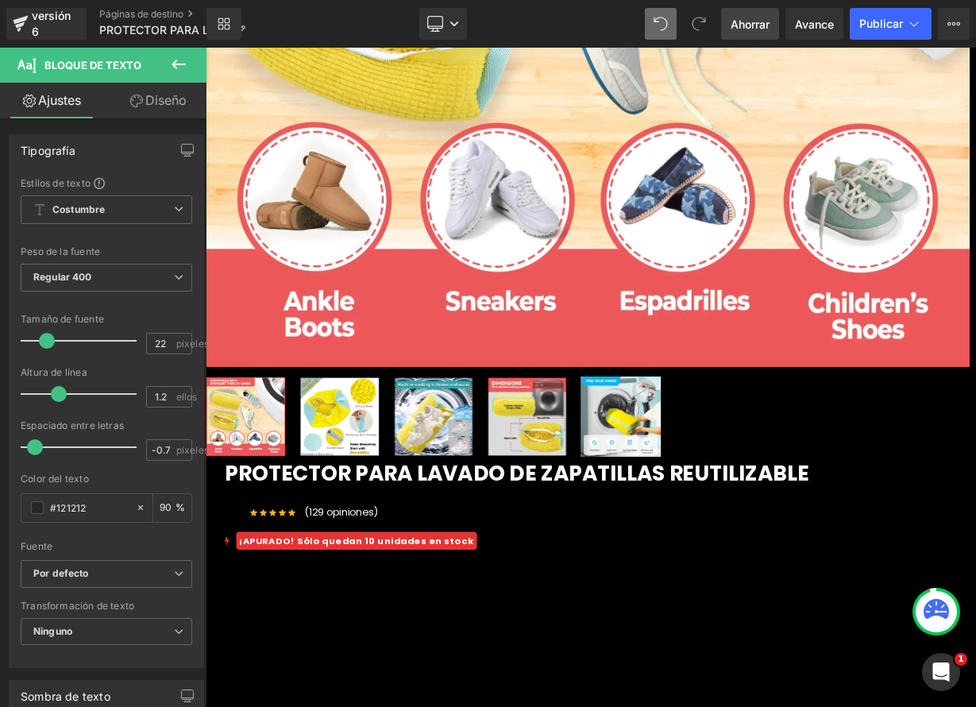
scroll to position [558, 0]
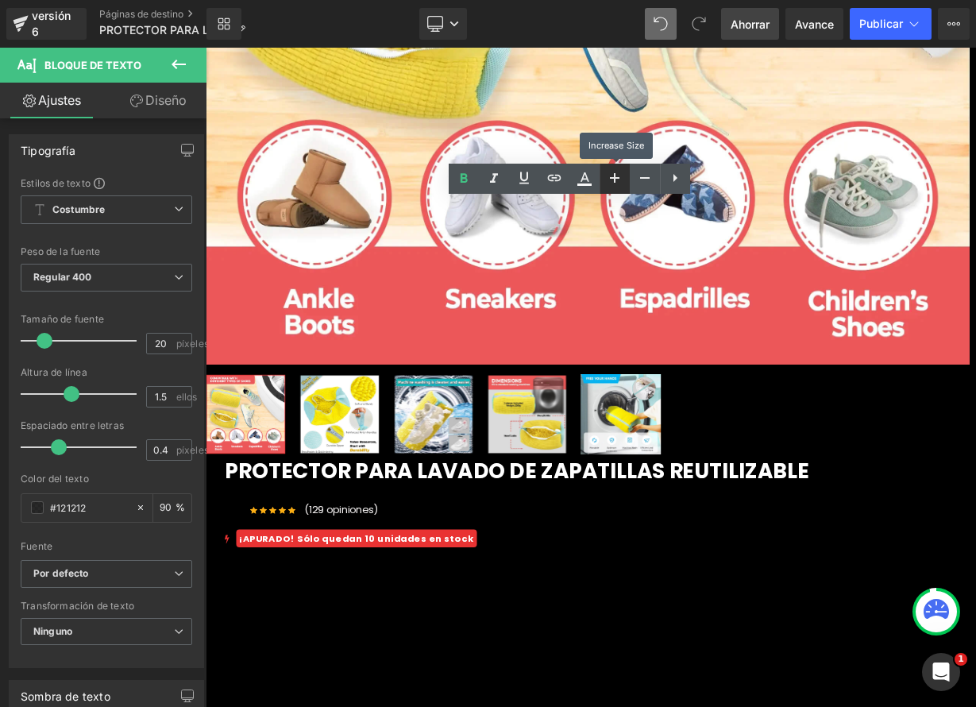
click at [608, 177] on icon at bounding box center [614, 177] width 19 height 19
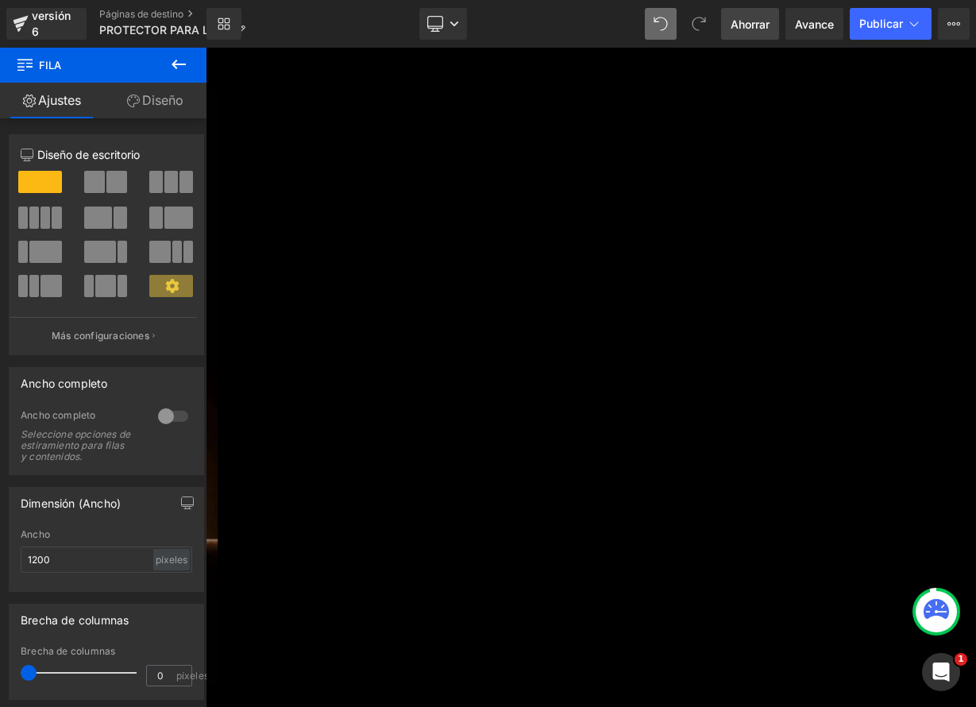
scroll to position [1399, 0]
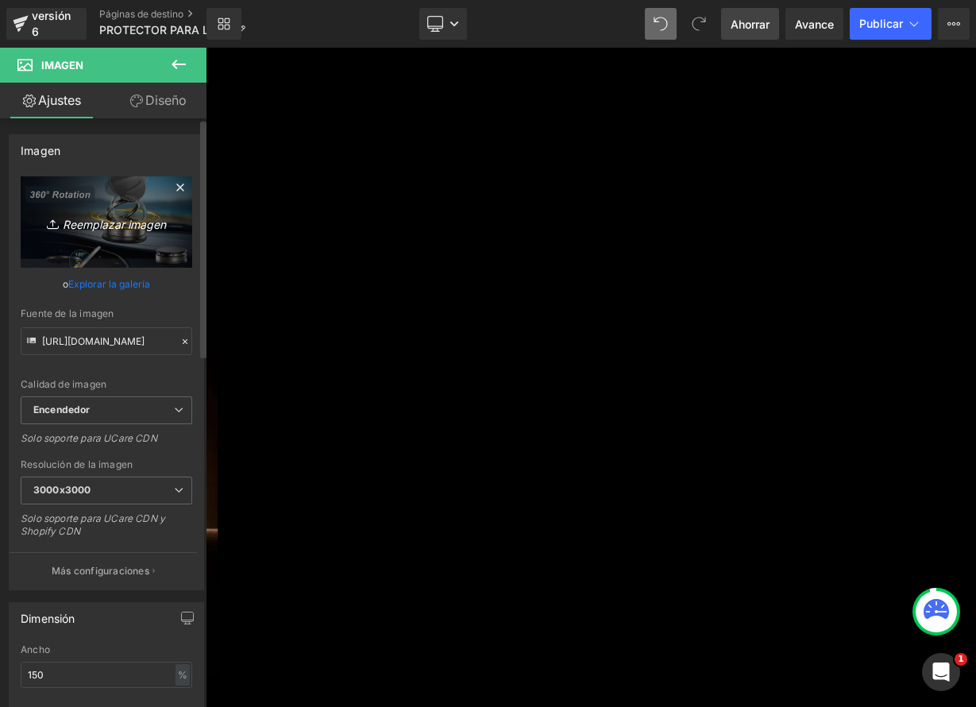
click at [128, 235] on link "Reemplazar imagen" at bounding box center [107, 221] width 172 height 91
type input "C:\fakepath\1.jpeg"
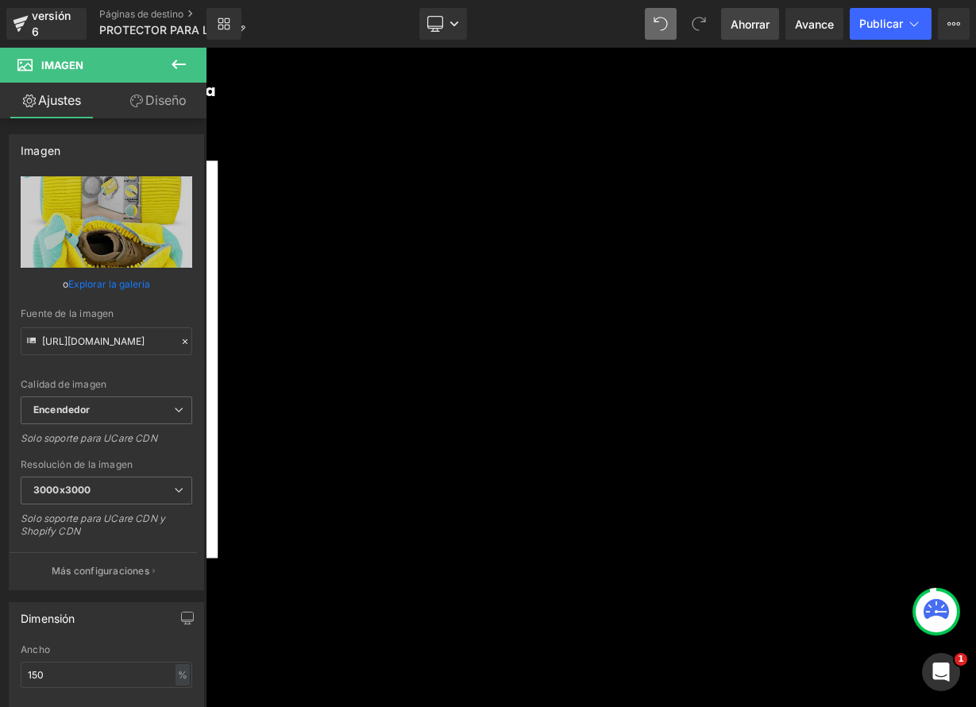
scroll to position [2384, 0]
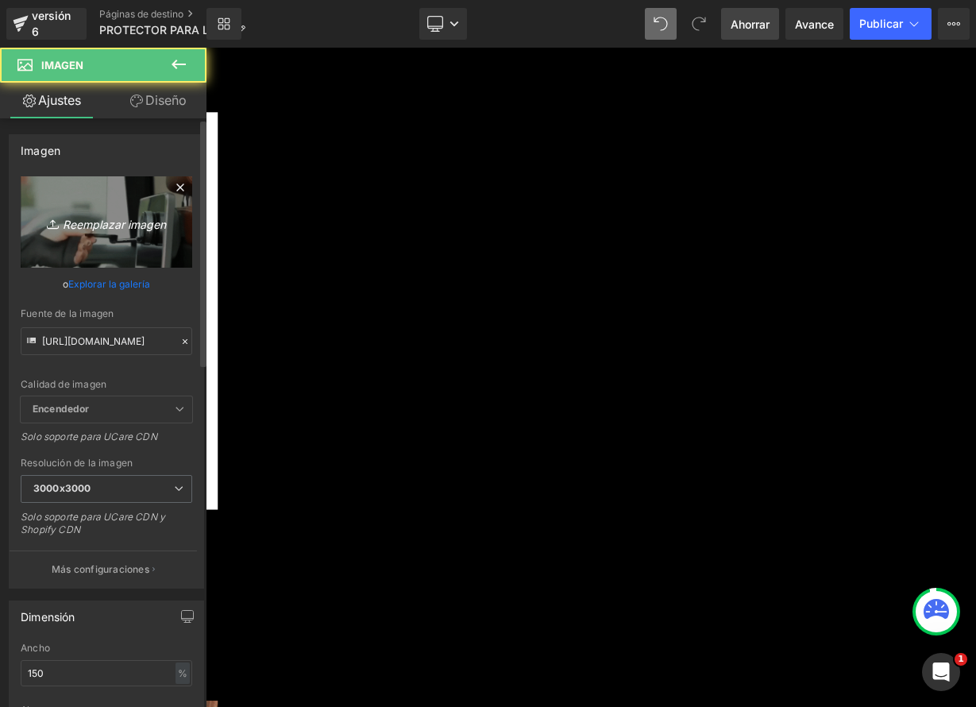
click at [97, 227] on font "Reemplazar imagen" at bounding box center [114, 224] width 103 height 14
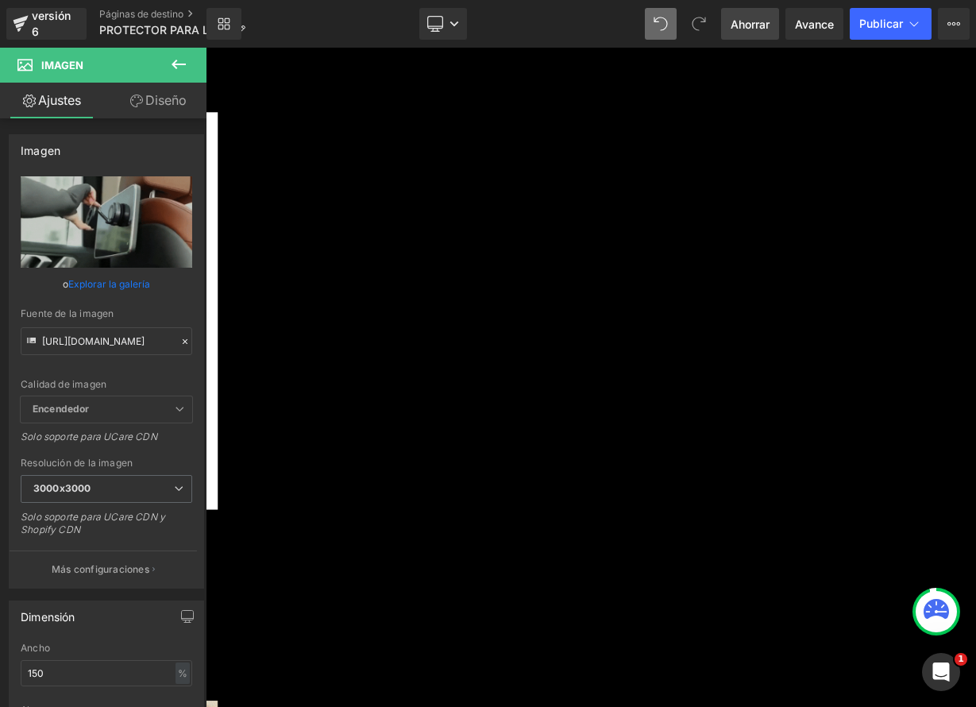
type input "C:\fakepath\1-2.jpeg"
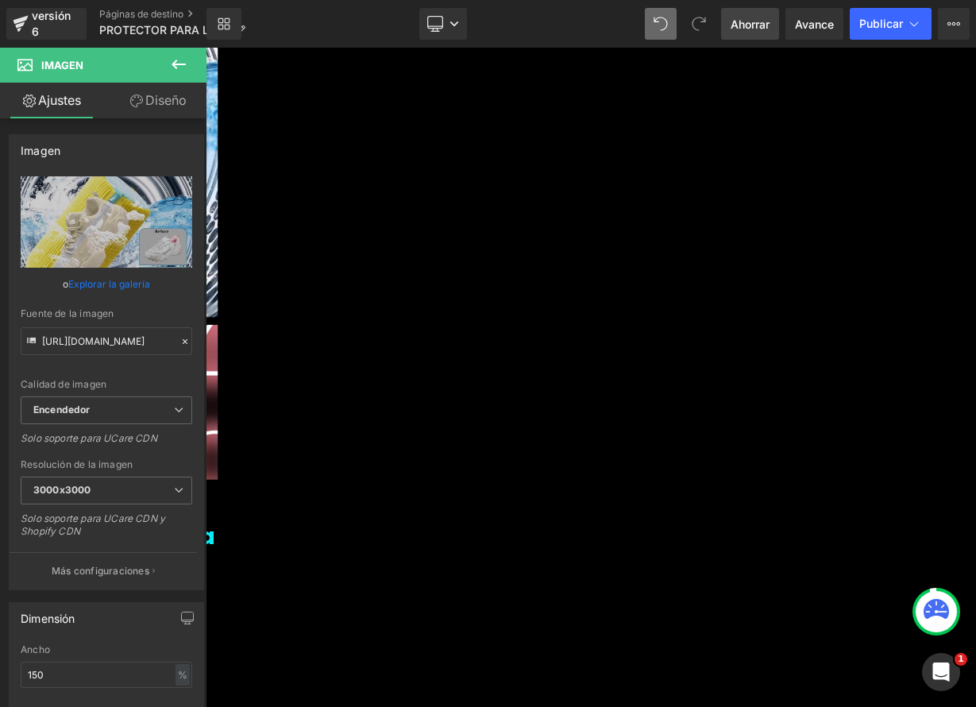
scroll to position [3370, 0]
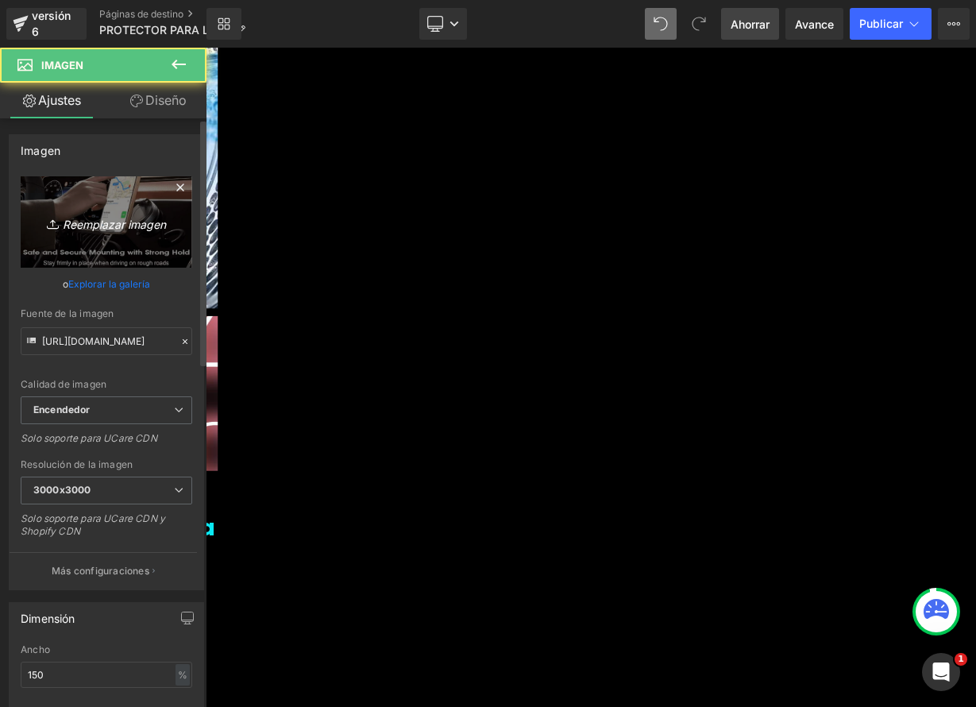
click at [106, 217] on font "Reemplazar imagen" at bounding box center [114, 224] width 103 height 14
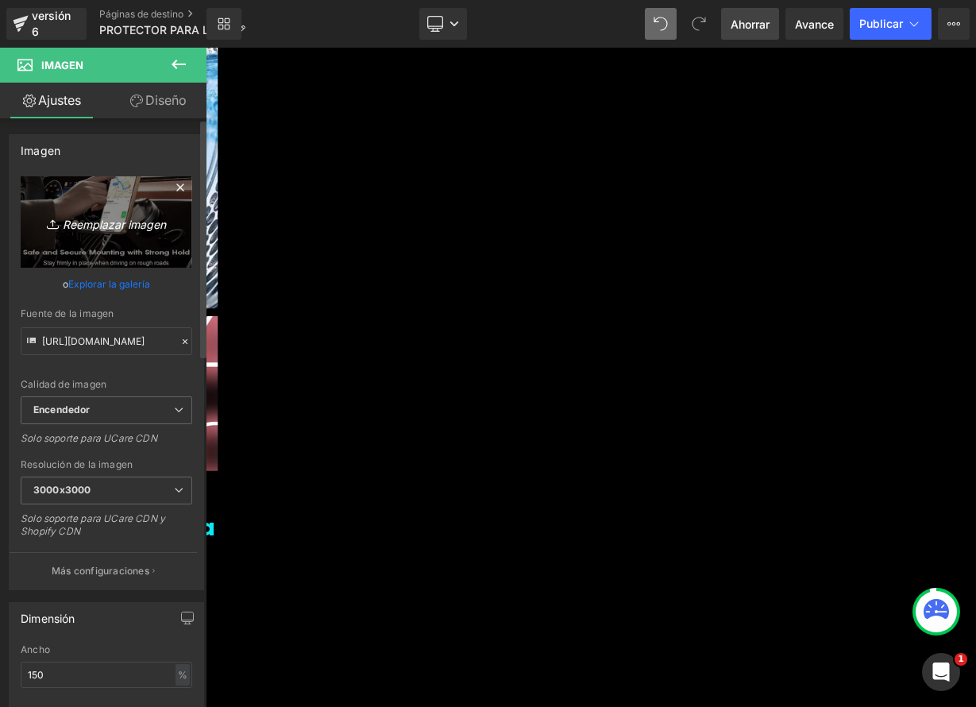
type input "C:\fakepath\5.jpeg"
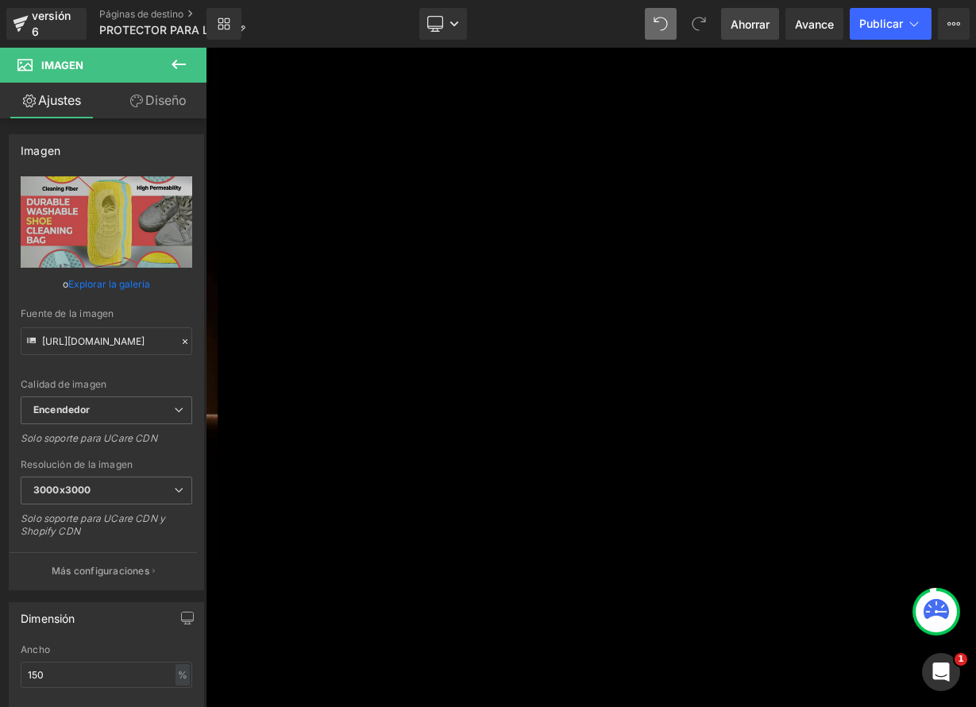
scroll to position [1621, 0]
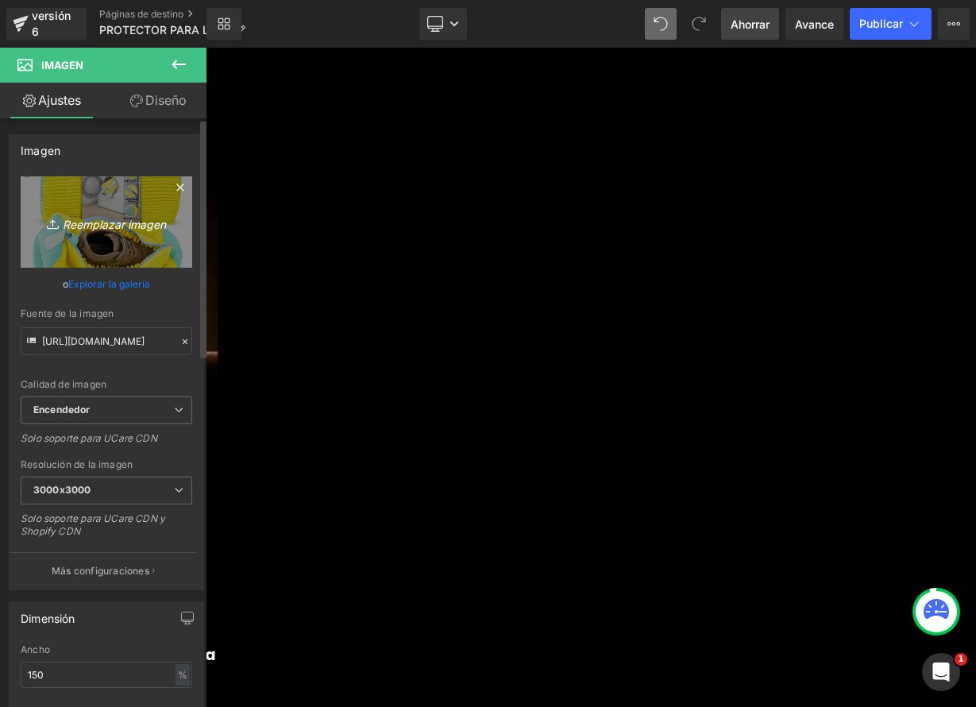
click at [115, 210] on link "Reemplazar imagen" at bounding box center [107, 221] width 172 height 91
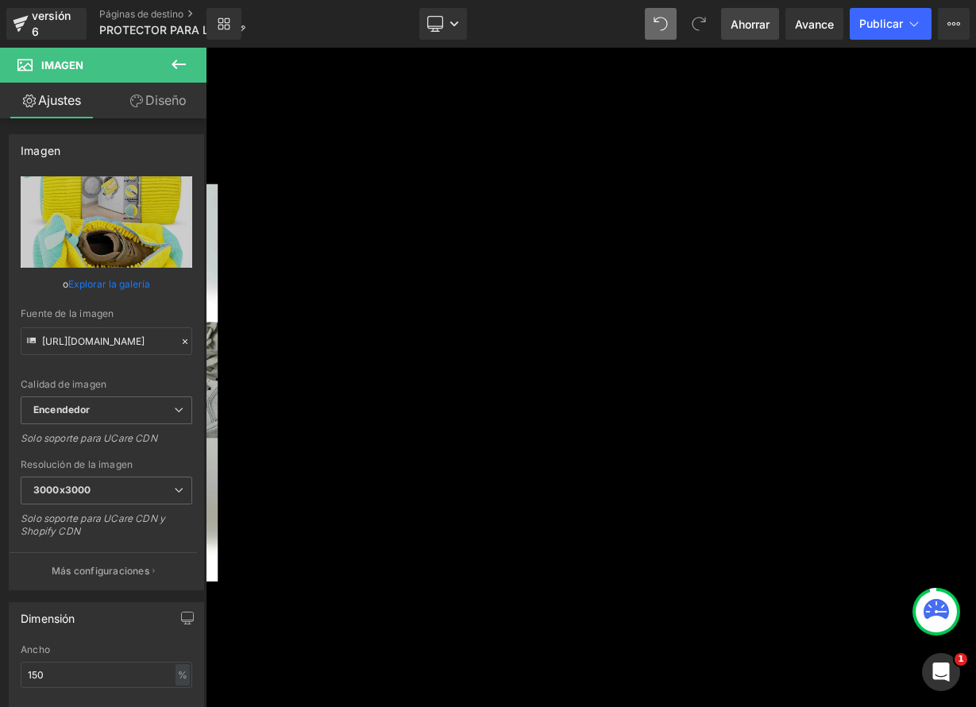
scroll to position [4047, 0]
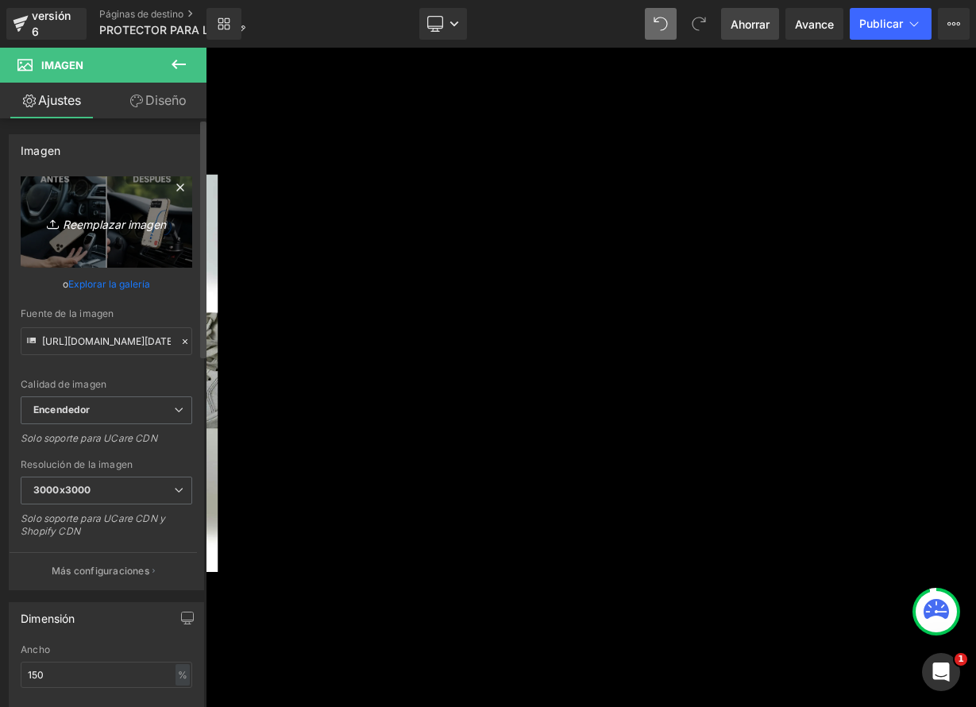
click at [153, 239] on link "Reemplazar imagen" at bounding box center [107, 221] width 172 height 91
type input "C:\fakepath\6.jpeg"
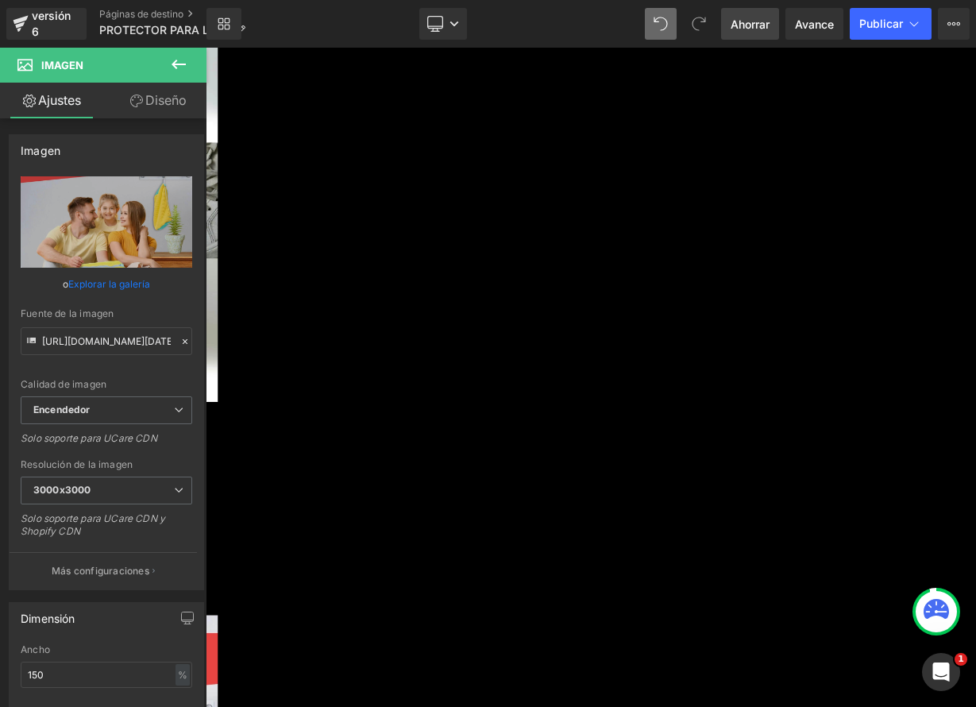
scroll to position [4256, 0]
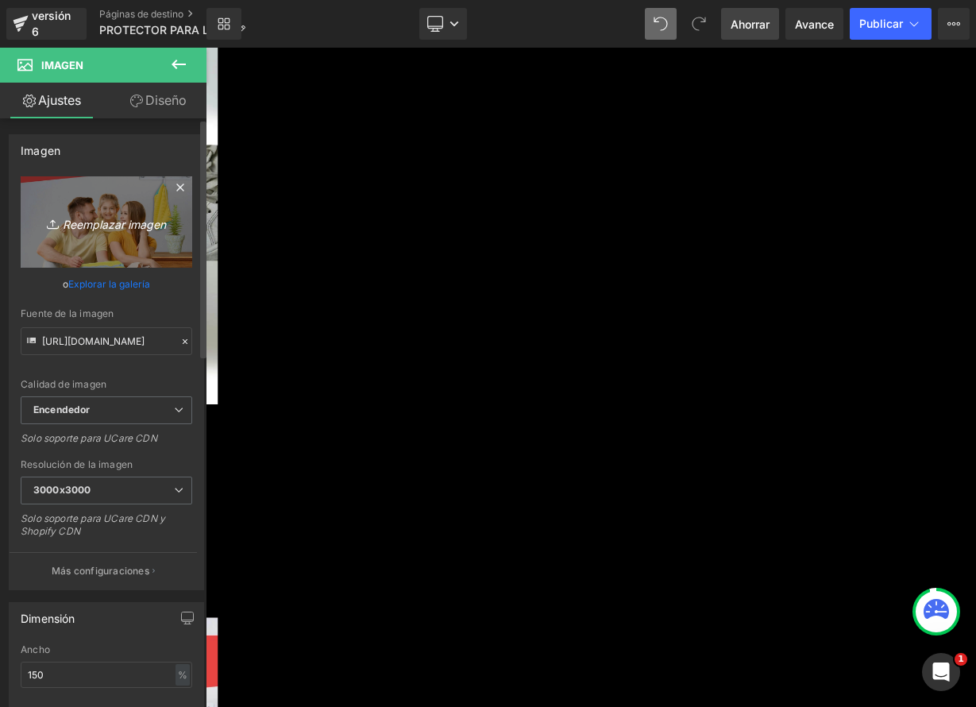
click at [127, 226] on font "Reemplazar imagen" at bounding box center [114, 224] width 103 height 14
type input "C:\fakepath\4-3.jpeg"
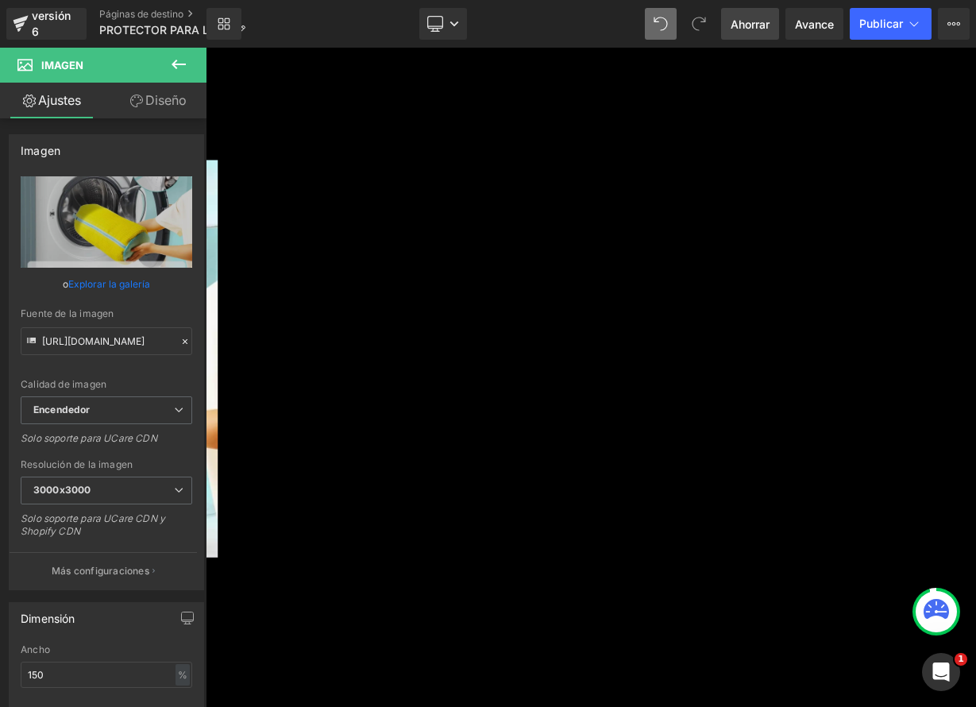
scroll to position [4828, 0]
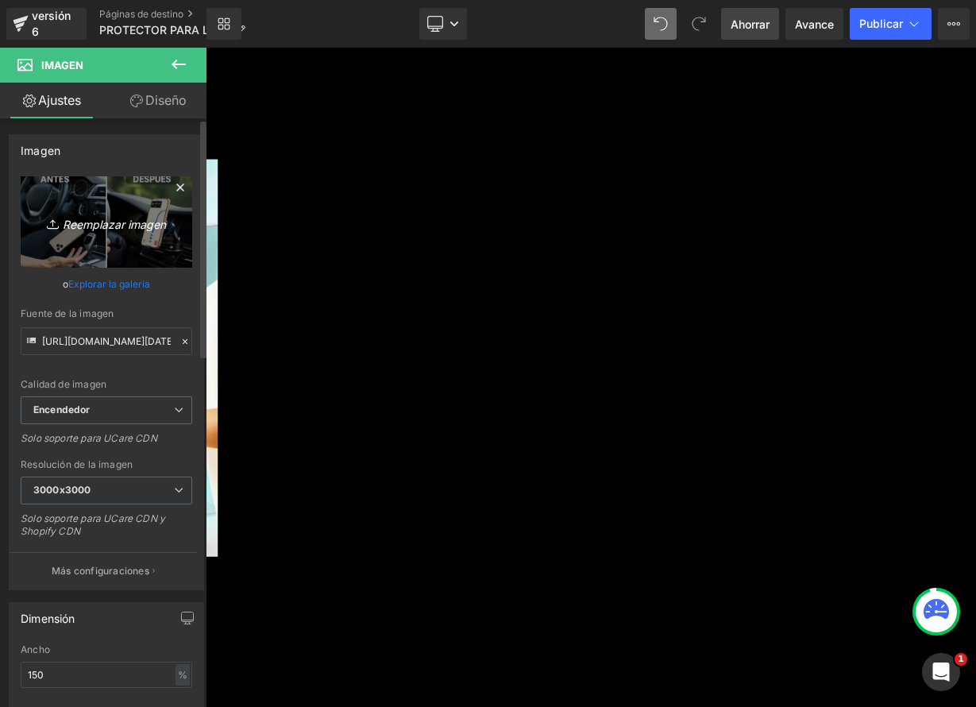
click at [85, 210] on link "Reemplazar imagen" at bounding box center [107, 221] width 172 height 91
type input "C:\fakepath\3.jpeg"
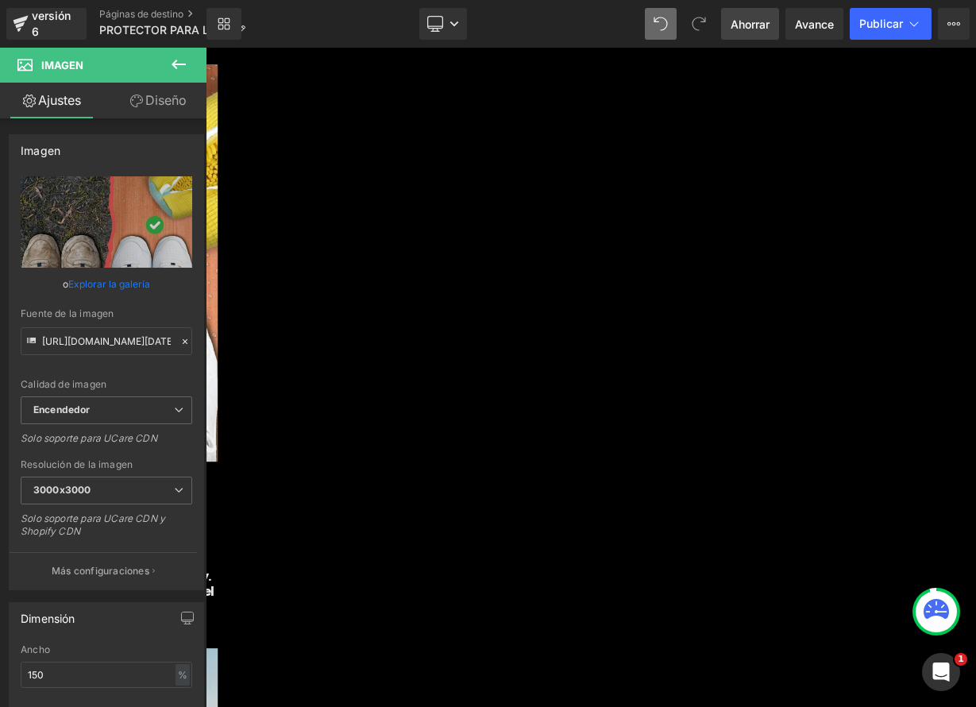
scroll to position [5660, 0]
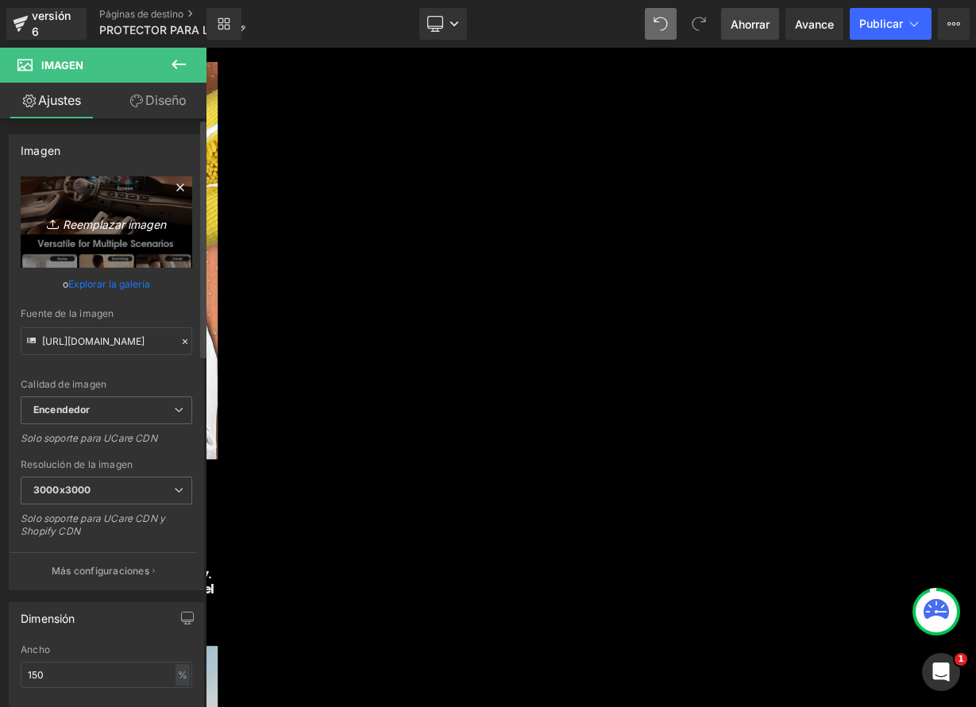
click at [98, 199] on link "Reemplazar imagen" at bounding box center [107, 221] width 172 height 91
type input "C:\fakepath\5-2.jpeg"
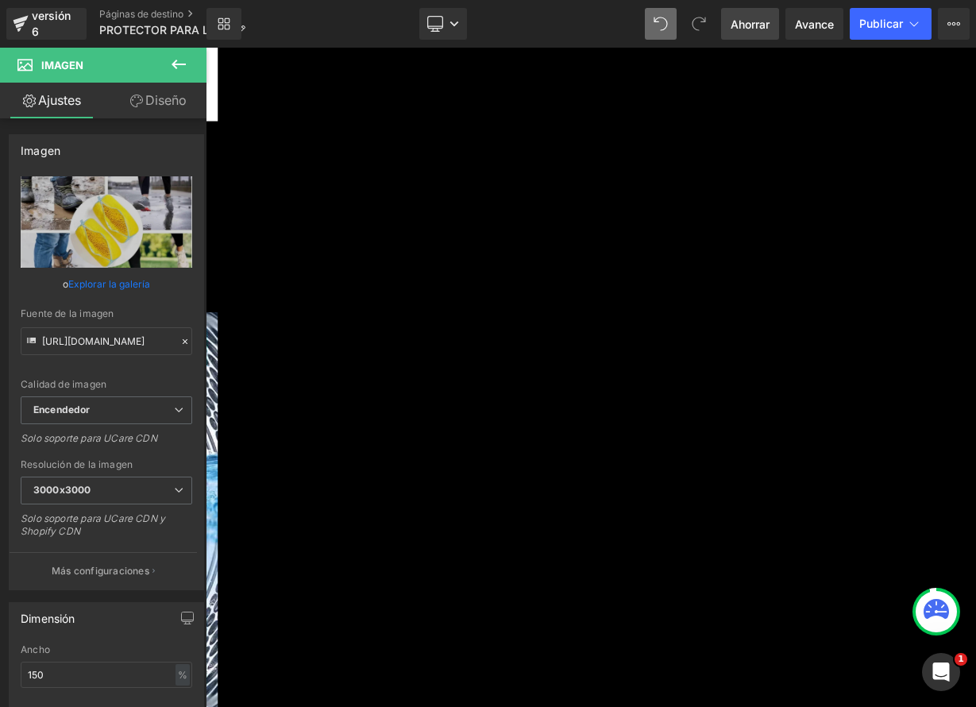
scroll to position [3222, 0]
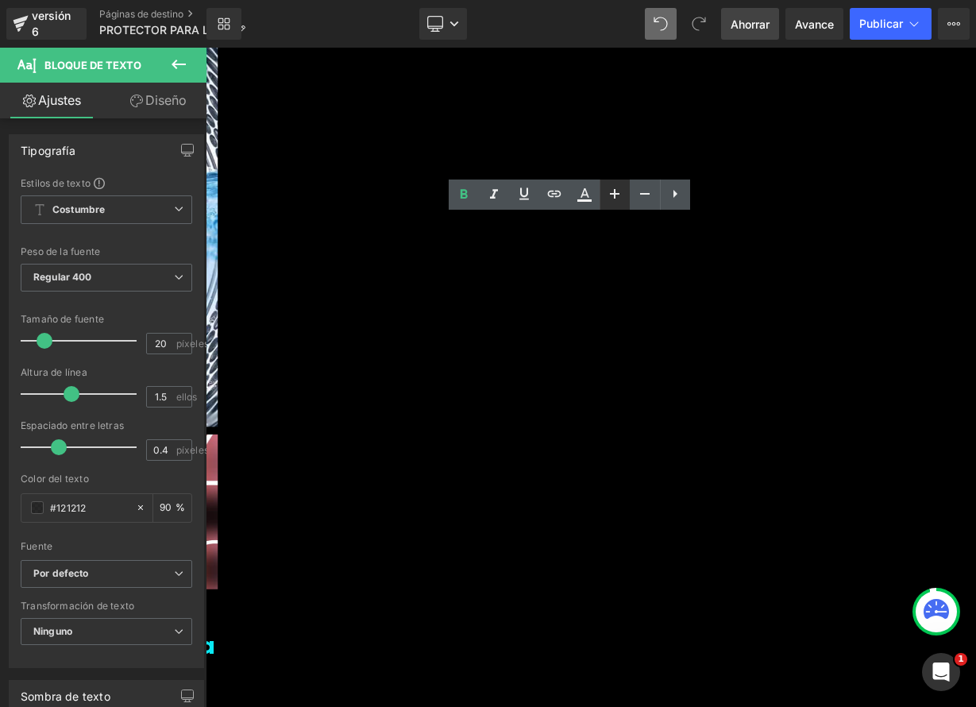
click at [623, 199] on icon at bounding box center [614, 193] width 19 height 19
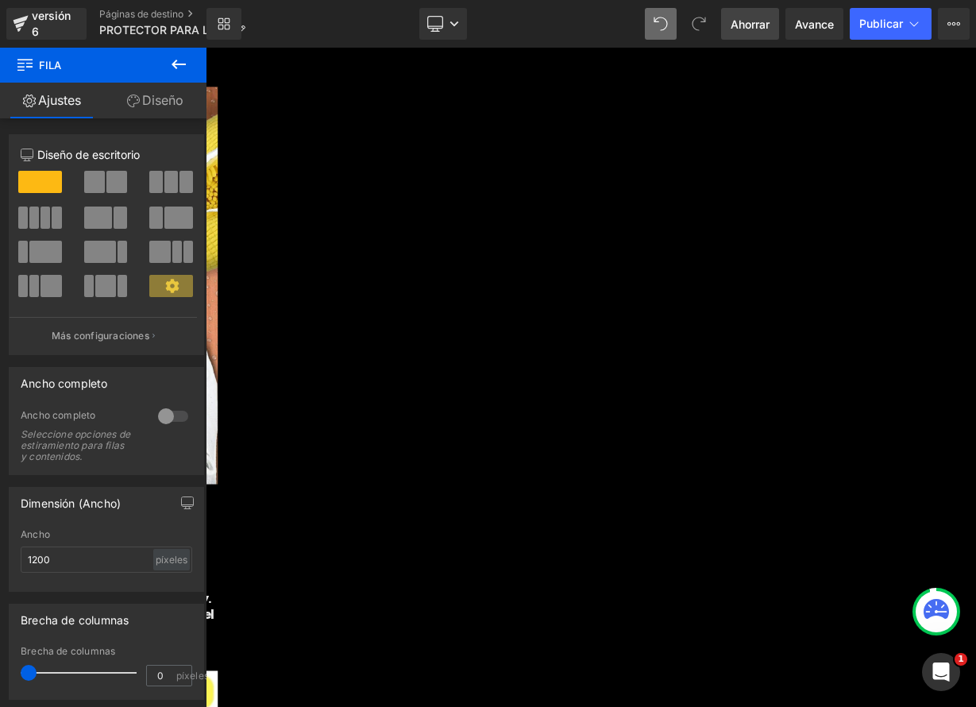
scroll to position [5673, 0]
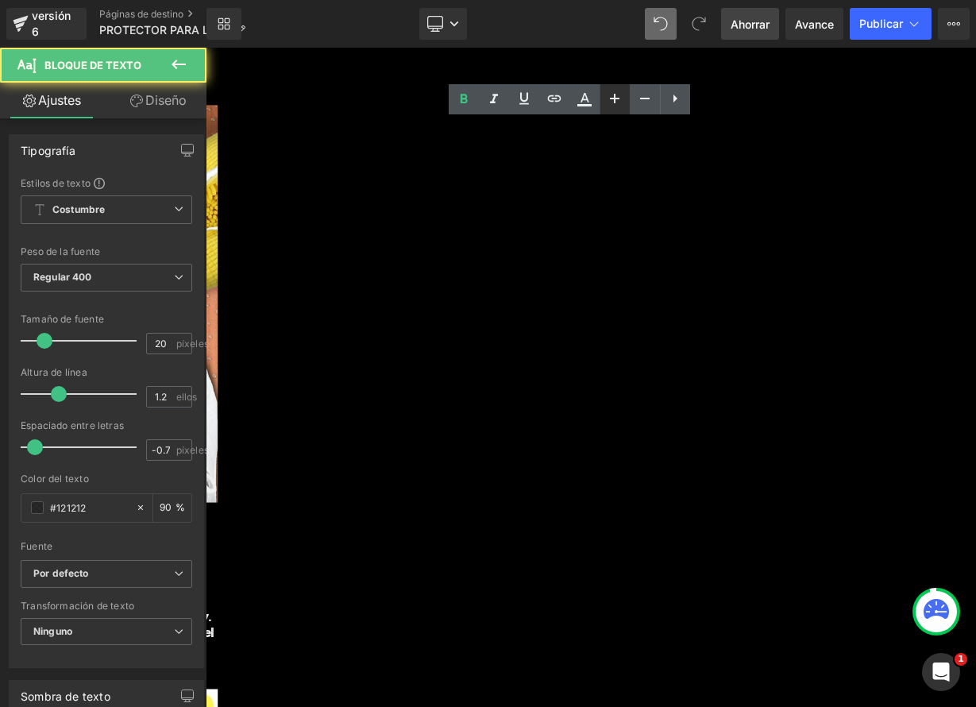
click at [619, 109] on link at bounding box center [615, 99] width 30 height 30
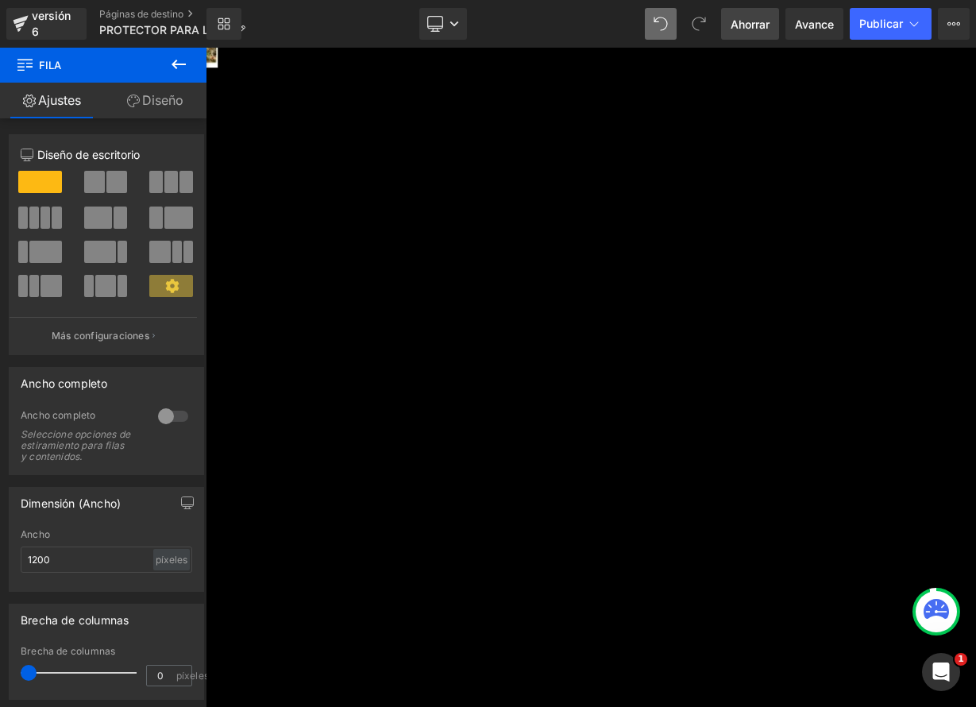
scroll to position [6993, 0]
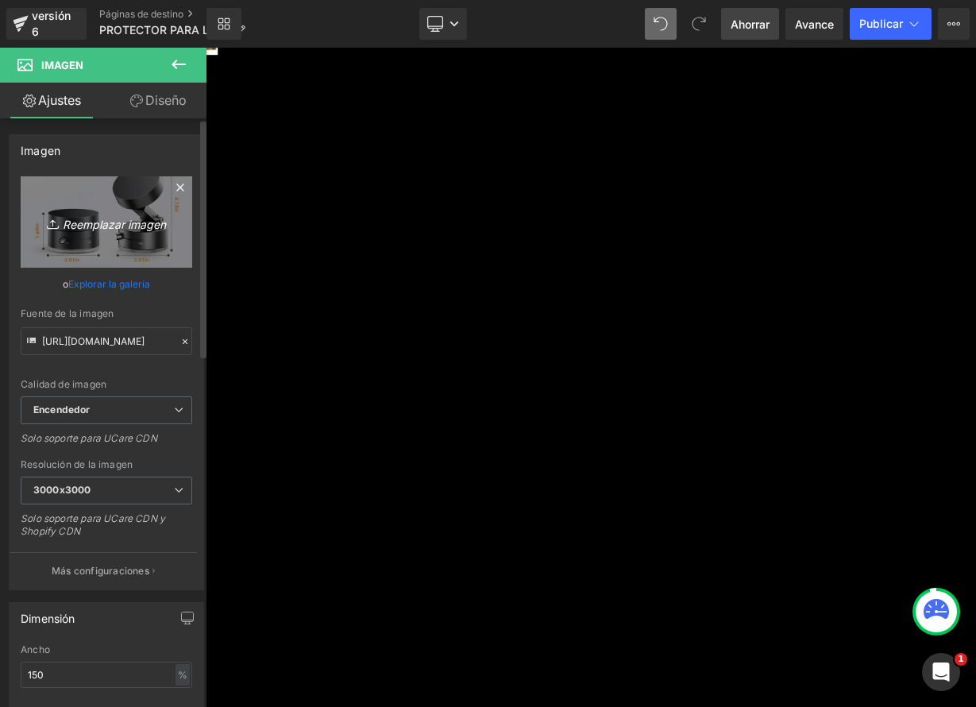
click at [100, 224] on font "Reemplazar imagen" at bounding box center [114, 224] width 103 height 14
type input "C:\fakepath\2-2.jpeg"
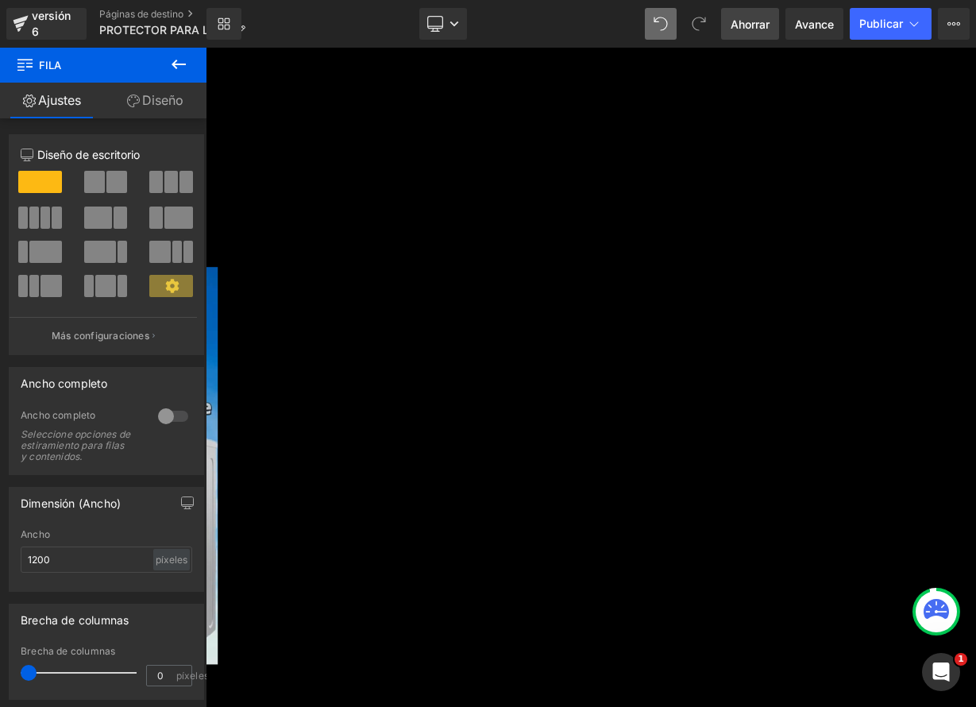
scroll to position [7725, 0]
click at [759, 25] on font "Ahorrar" at bounding box center [750, 24] width 39 height 14
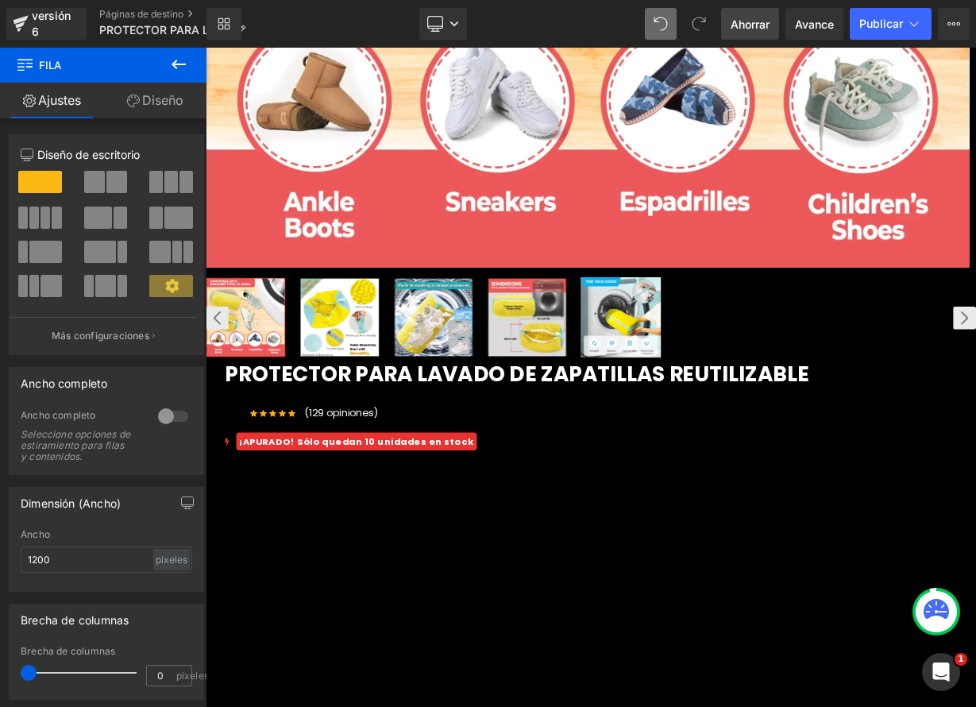
scroll to position [681, 0]
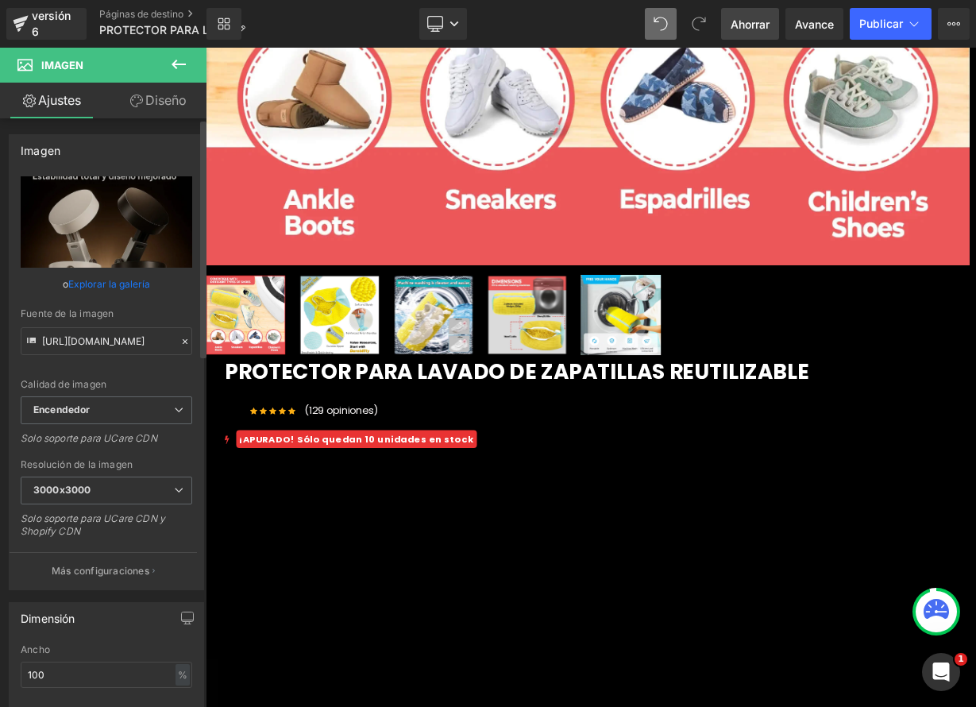
click at [183, 342] on icon at bounding box center [185, 341] width 5 height 5
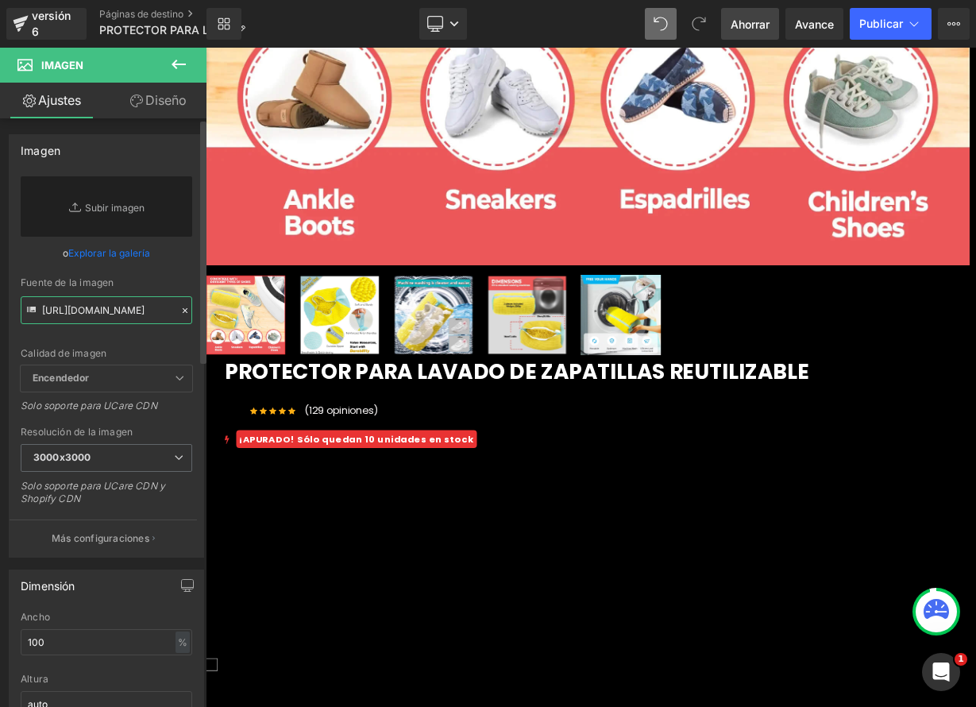
click at [125, 316] on input "https://ucarecdn.com/093c5709-5ffb-4cd2-81e3-9caac7c03649/-/format/auto/-/previ…" at bounding box center [107, 310] width 172 height 28
paste input "[URL][DOMAIN_NAME]"
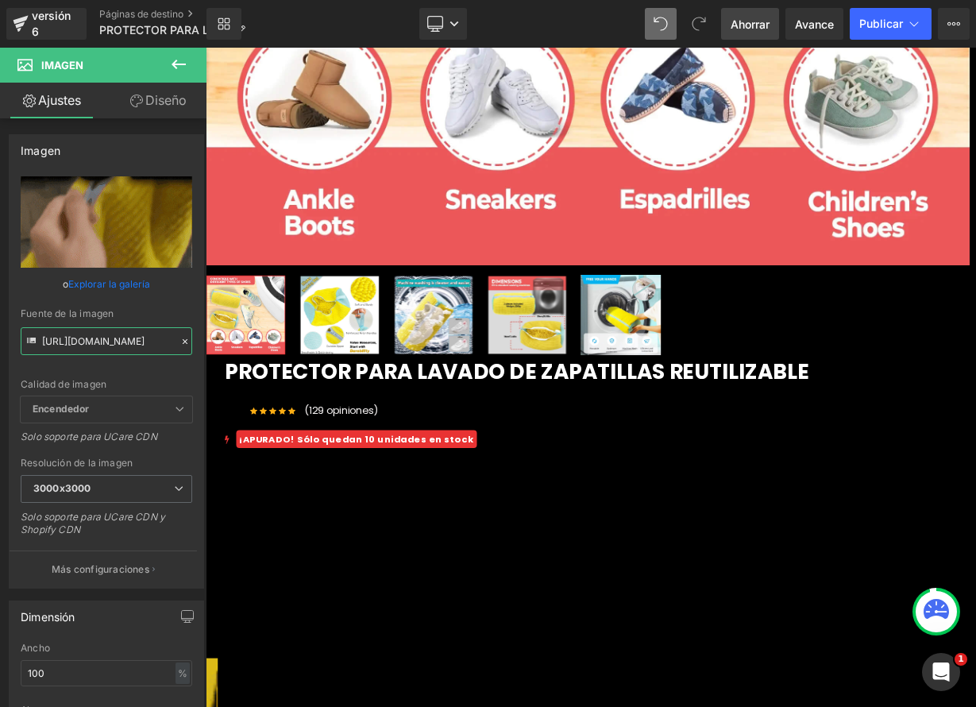
type input "[URL][DOMAIN_NAME]"
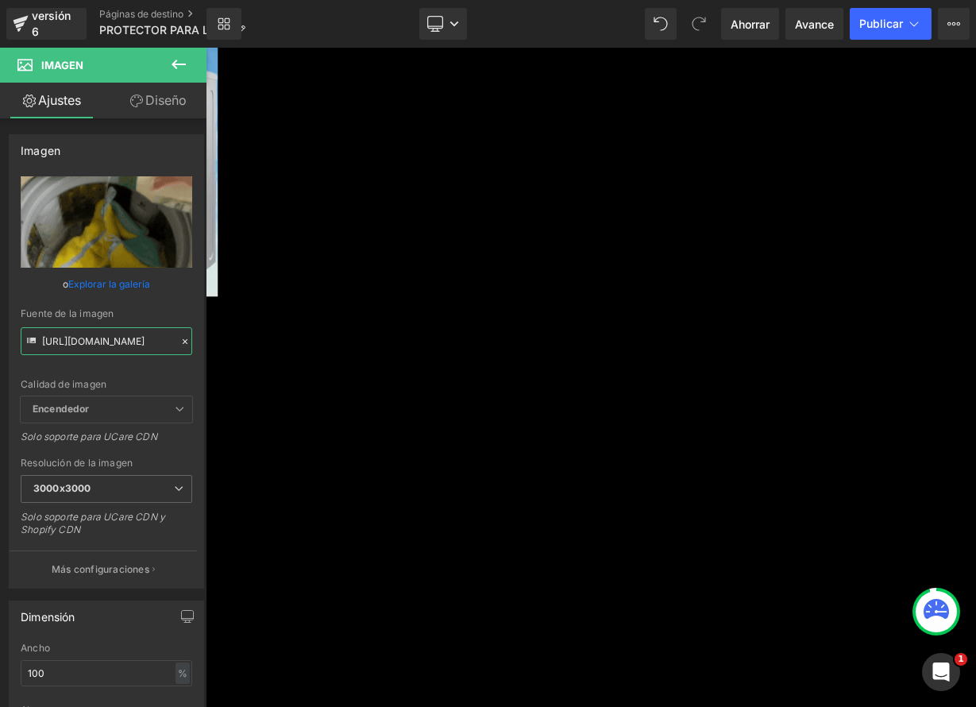
scroll to position [8015, 0]
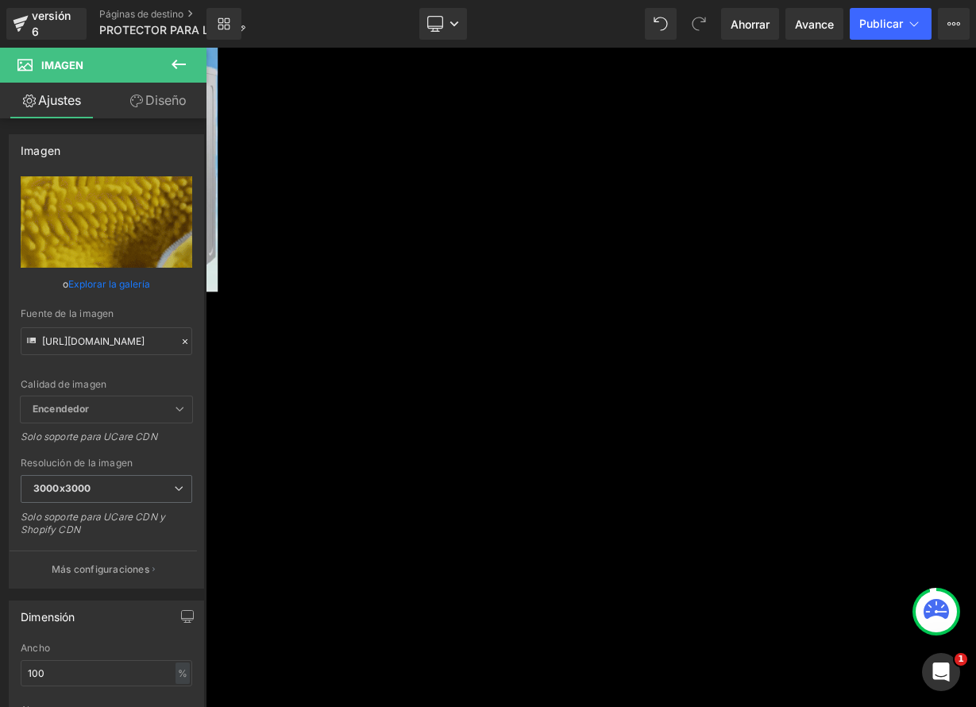
drag, startPoint x: 685, startPoint y: 557, endPoint x: 666, endPoint y: 550, distance: 21.1
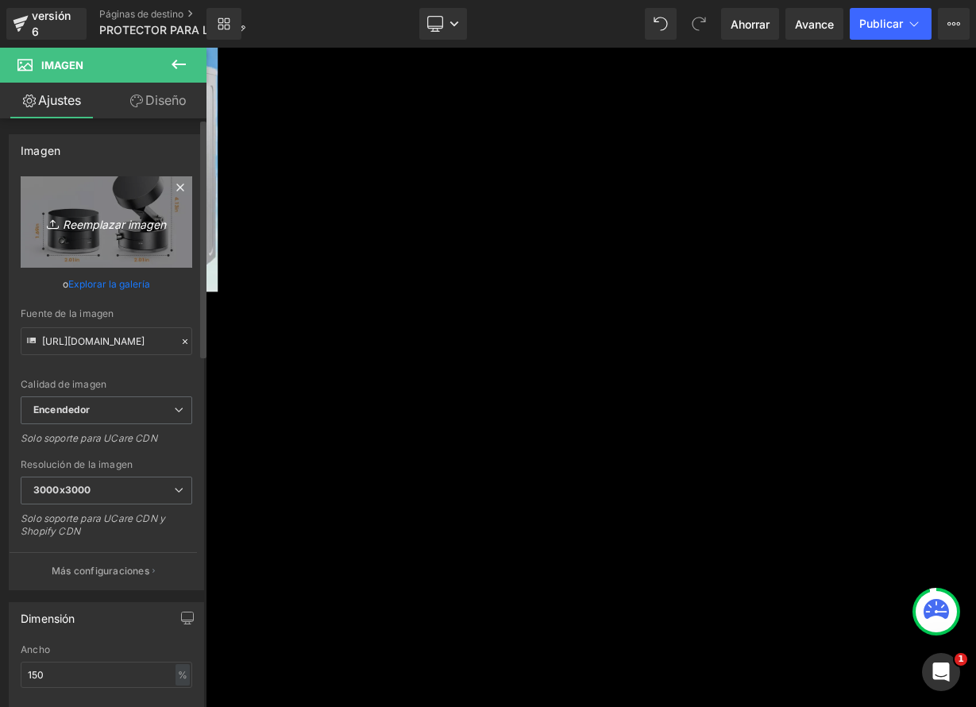
click at [129, 235] on link "Reemplazar imagen" at bounding box center [107, 221] width 172 height 91
type input "C:\fakepath\3-3.jpeg"
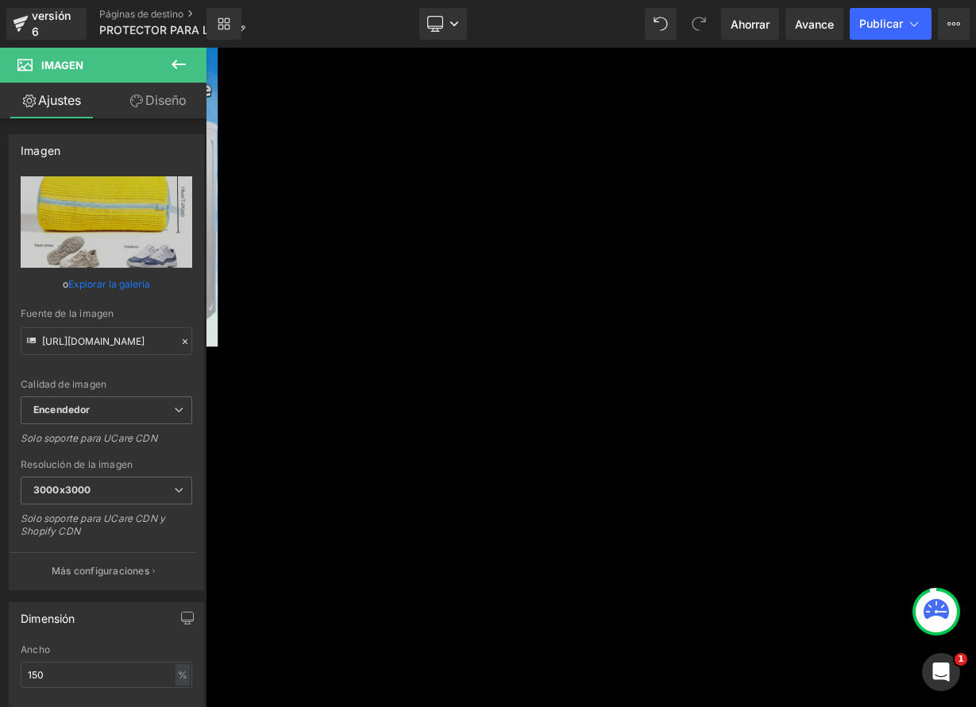
type input "[URL][DOMAIN_NAME]"
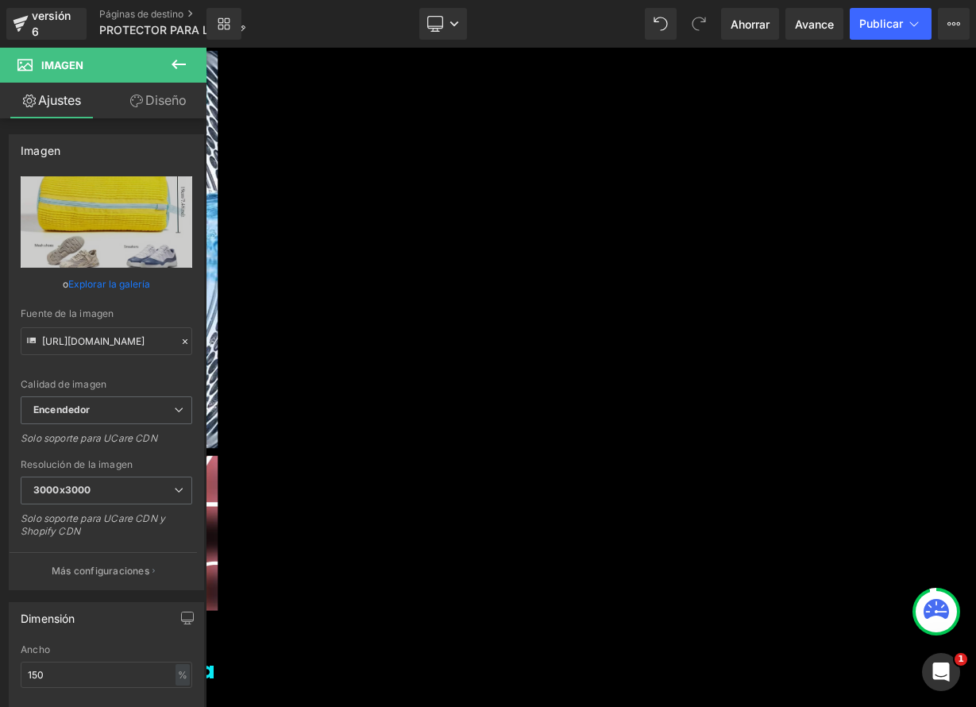
scroll to position [2465, 0]
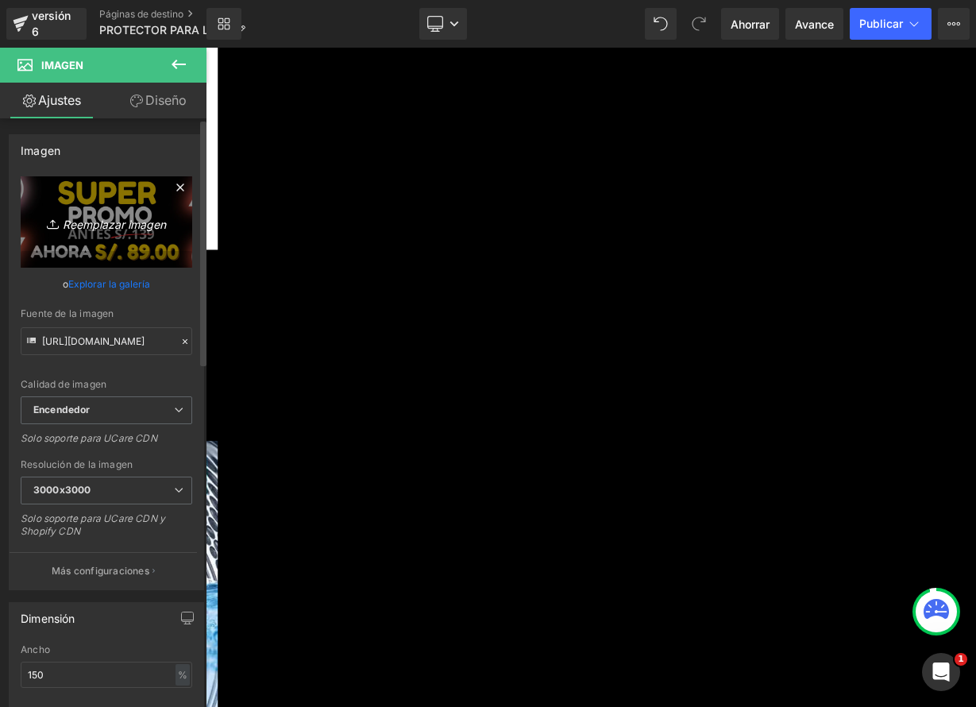
click at [109, 219] on font "Reemplazar imagen" at bounding box center [114, 224] width 103 height 14
type input "C:\fakepath\PRO2.png"
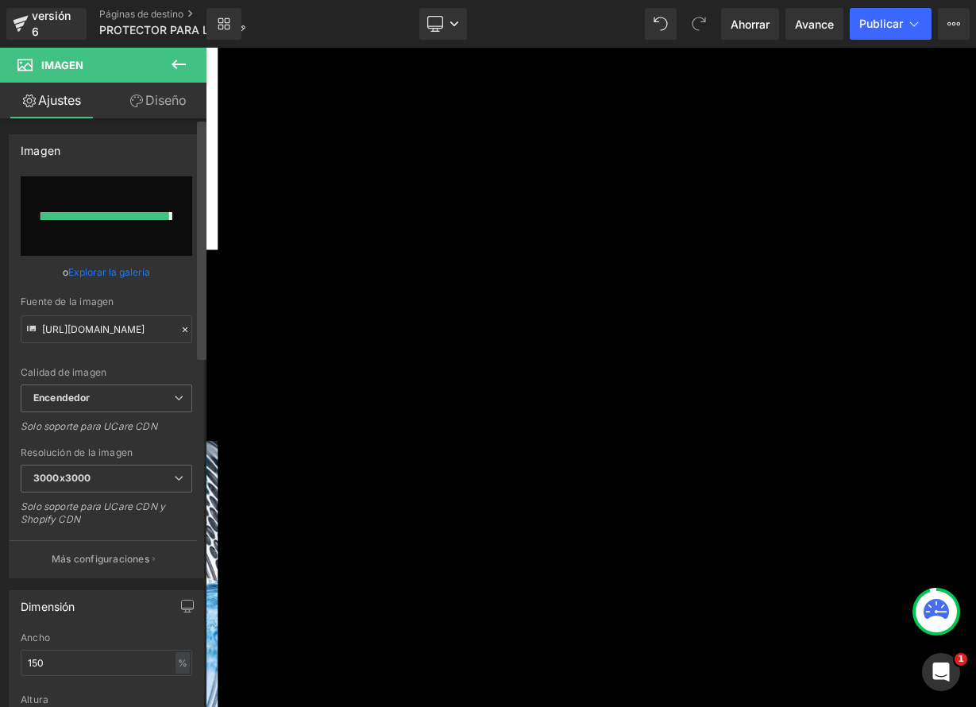
type input "[URL][DOMAIN_NAME]"
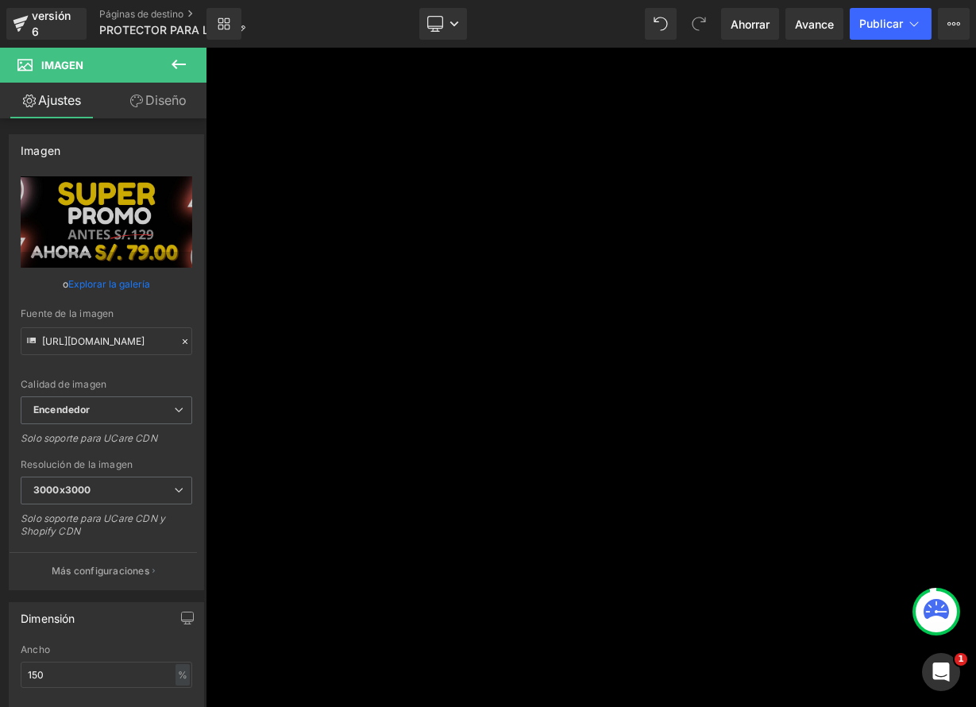
scroll to position [8788, 0]
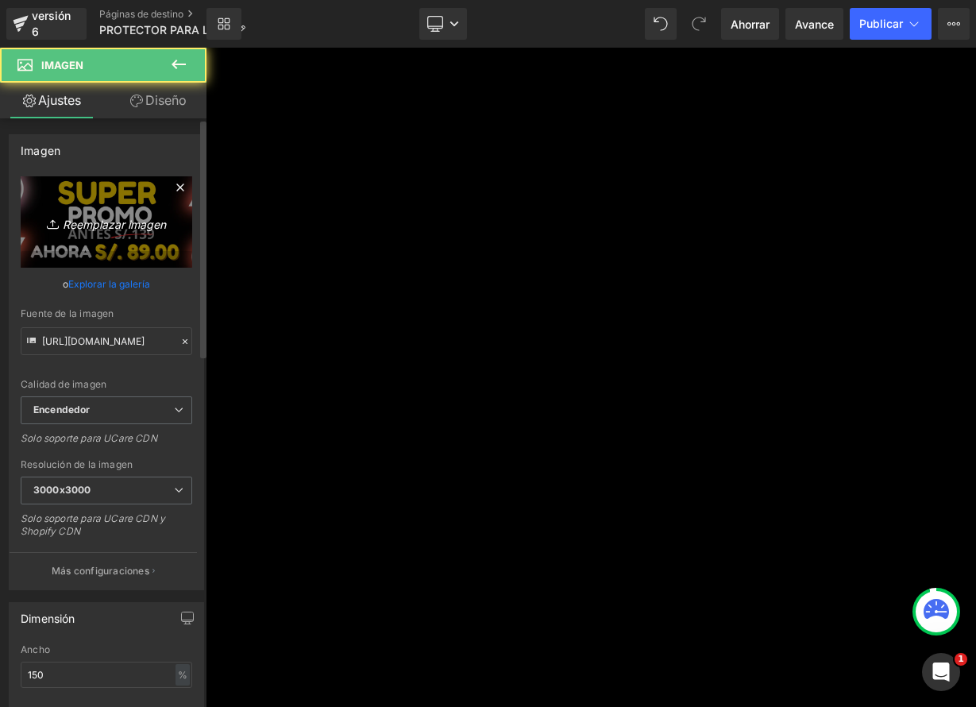
click at [129, 218] on font "Reemplazar imagen" at bounding box center [114, 224] width 103 height 14
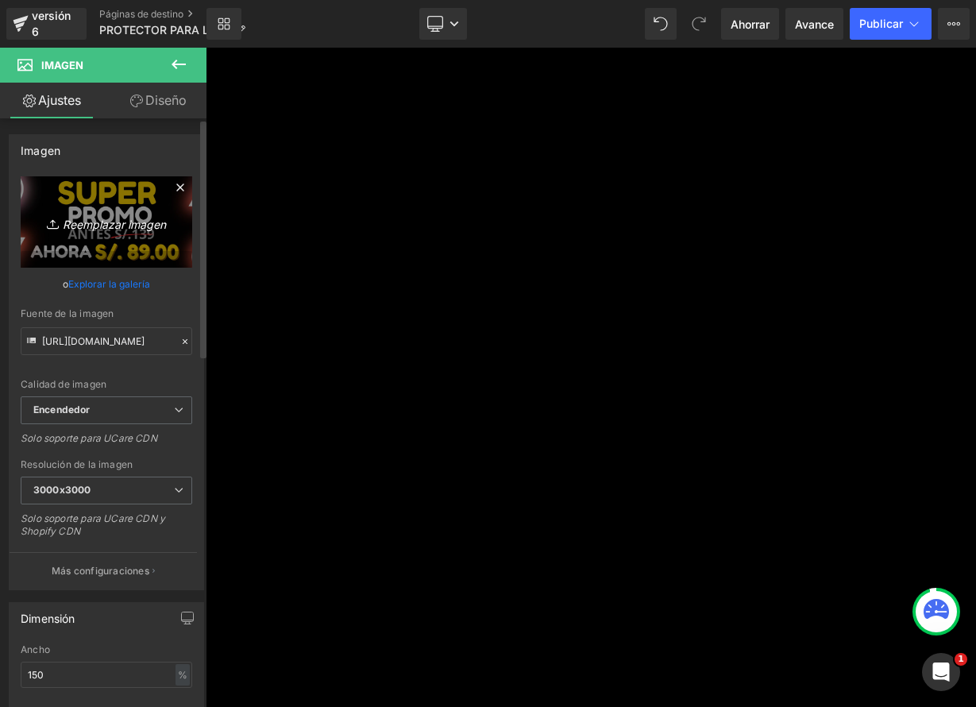
type input "C:\fakepath\PRO2.png"
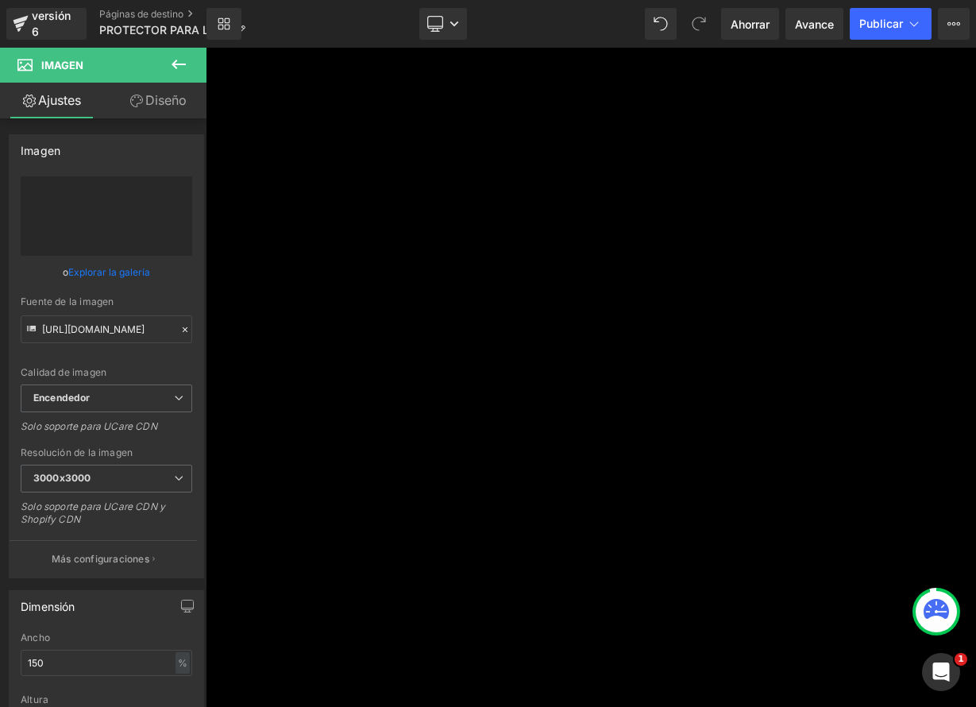
type input "[URL][DOMAIN_NAME]"
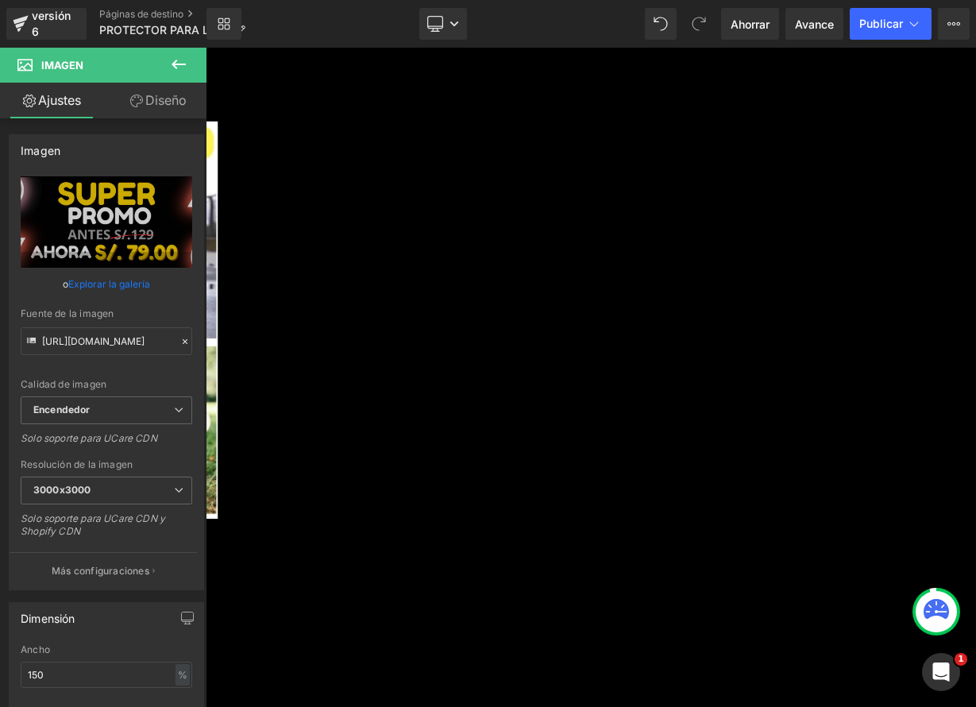
scroll to position [6180, 0]
drag, startPoint x: 475, startPoint y: 430, endPoint x: 220, endPoint y: 397, distance: 257.0
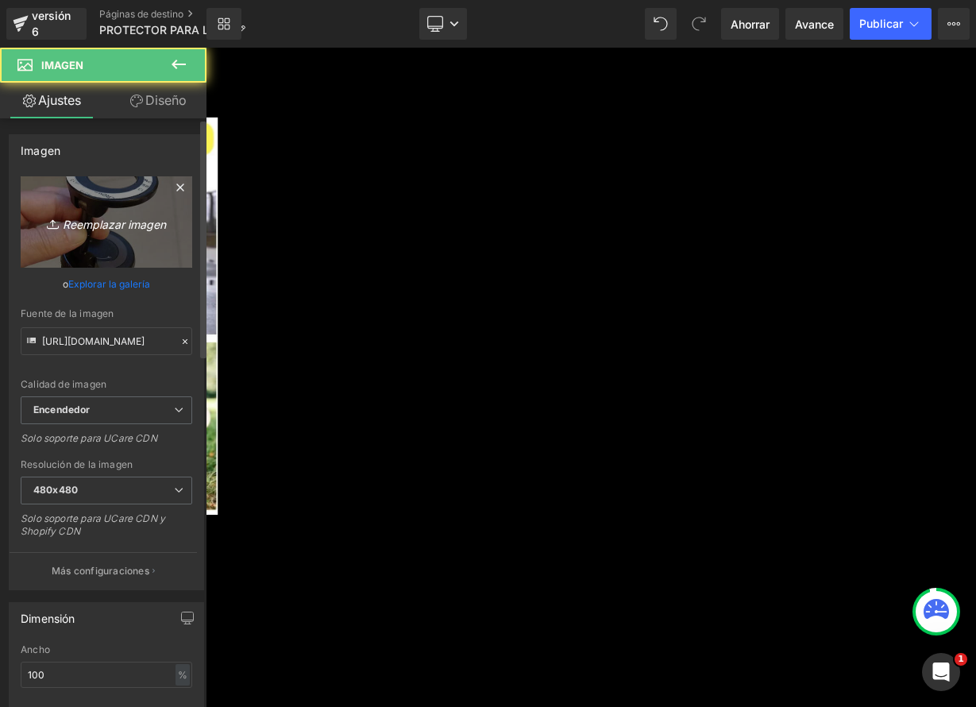
click at [120, 238] on link "Reemplazar imagen" at bounding box center [107, 221] width 172 height 91
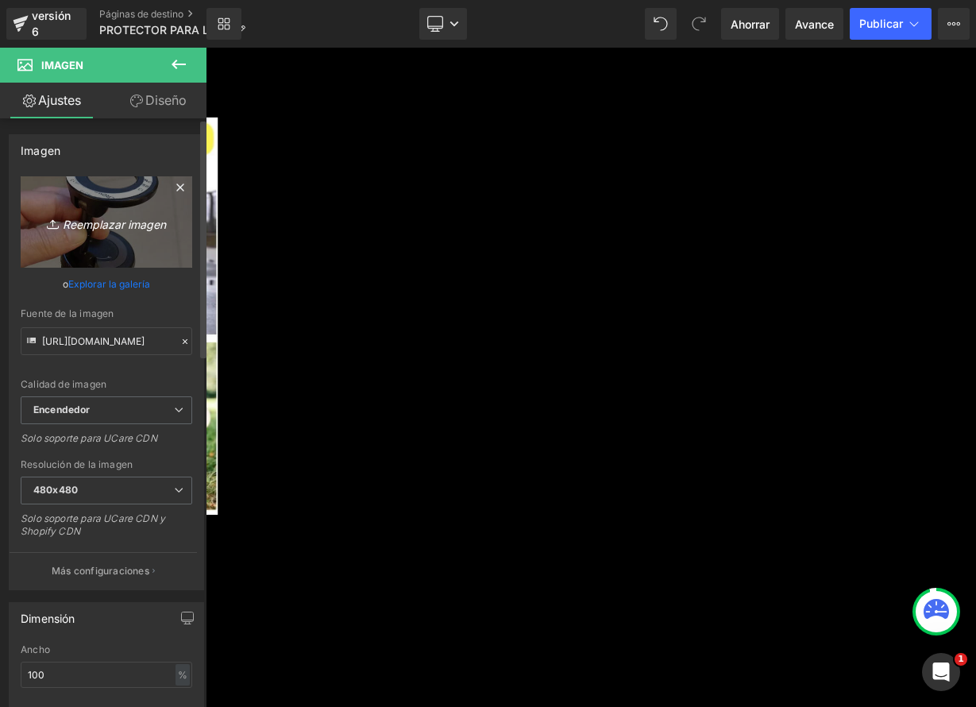
type input "C:\fakepath\6uqNV6qUA.jpg"
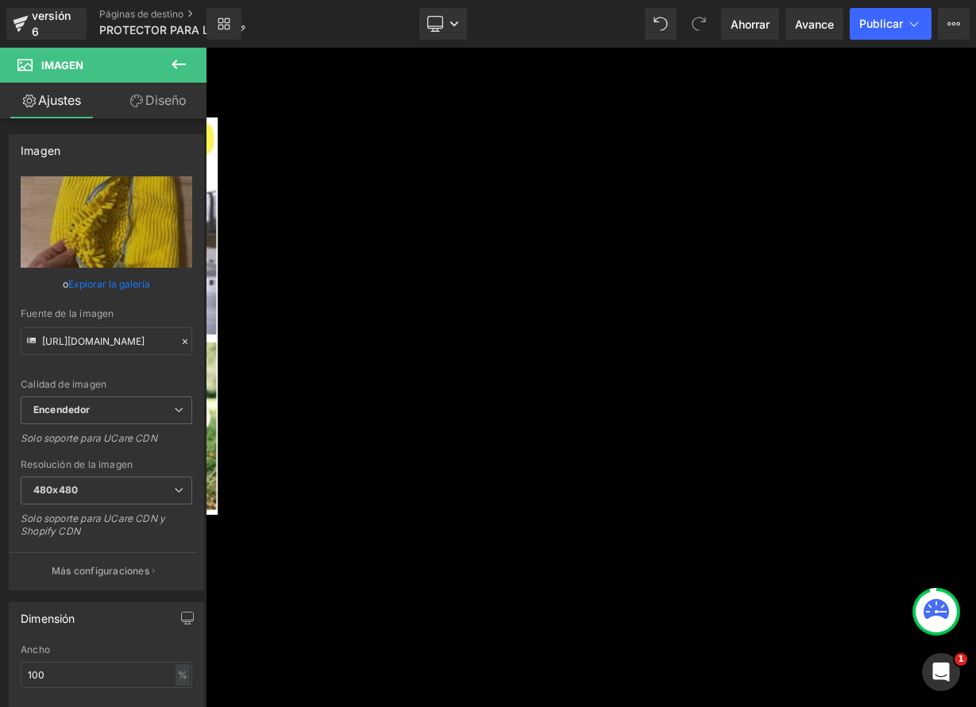
type input "[URL][DOMAIN_NAME]"
click at [206, 48] on icon at bounding box center [206, 48] width 0 height 0
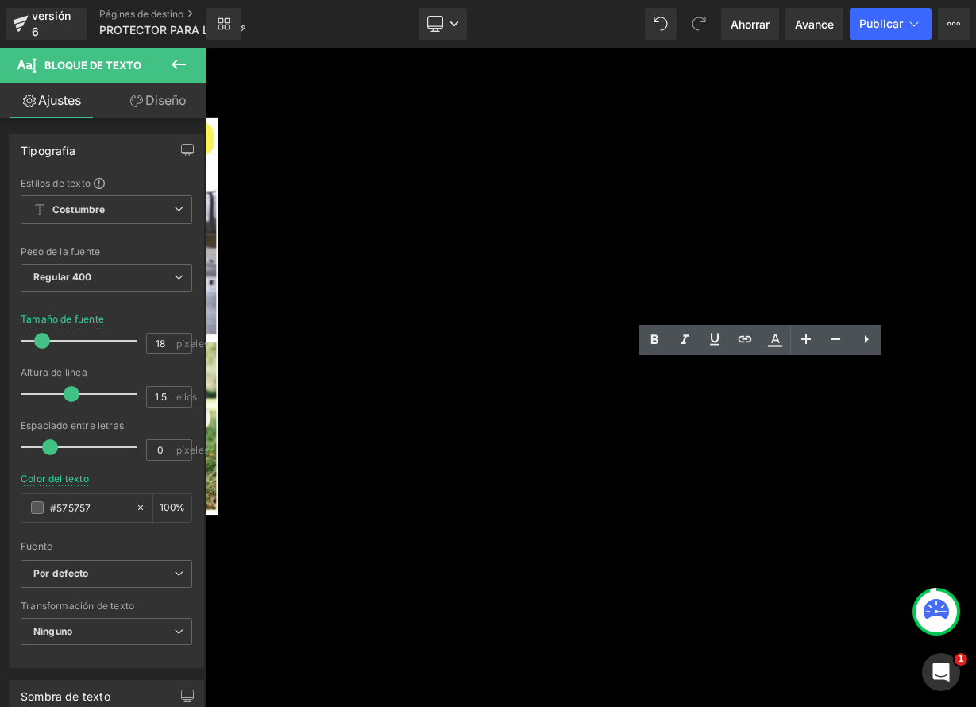
drag, startPoint x: 720, startPoint y: 480, endPoint x: 995, endPoint y: 498, distance: 276.1
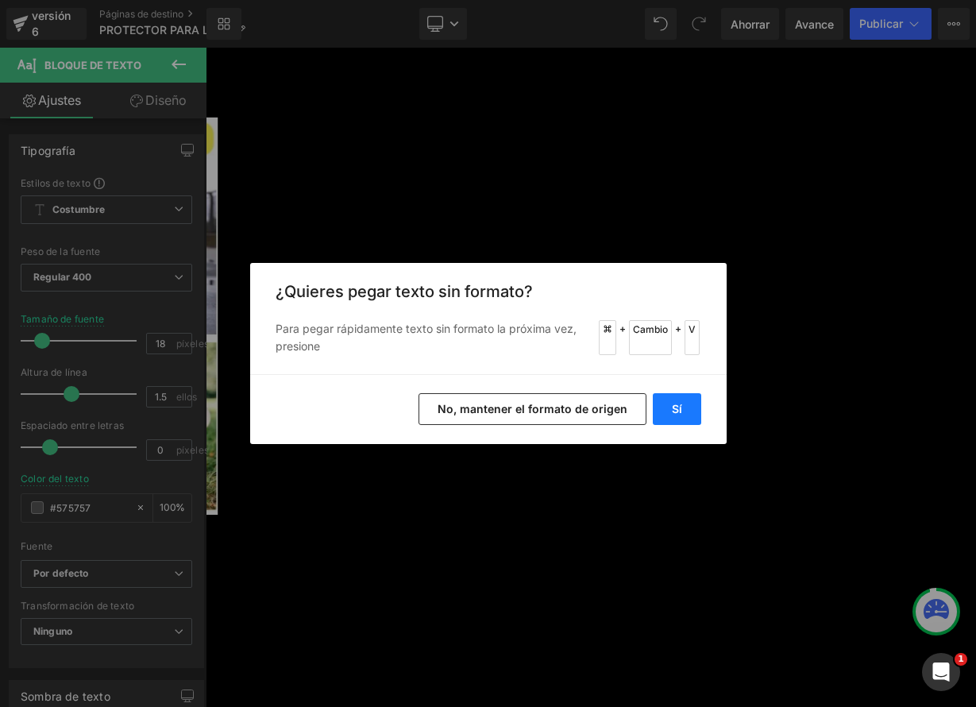
drag, startPoint x: 685, startPoint y: 412, endPoint x: 603, endPoint y: 458, distance: 94.6
click at [685, 412] on button "Sí" at bounding box center [677, 409] width 48 height 32
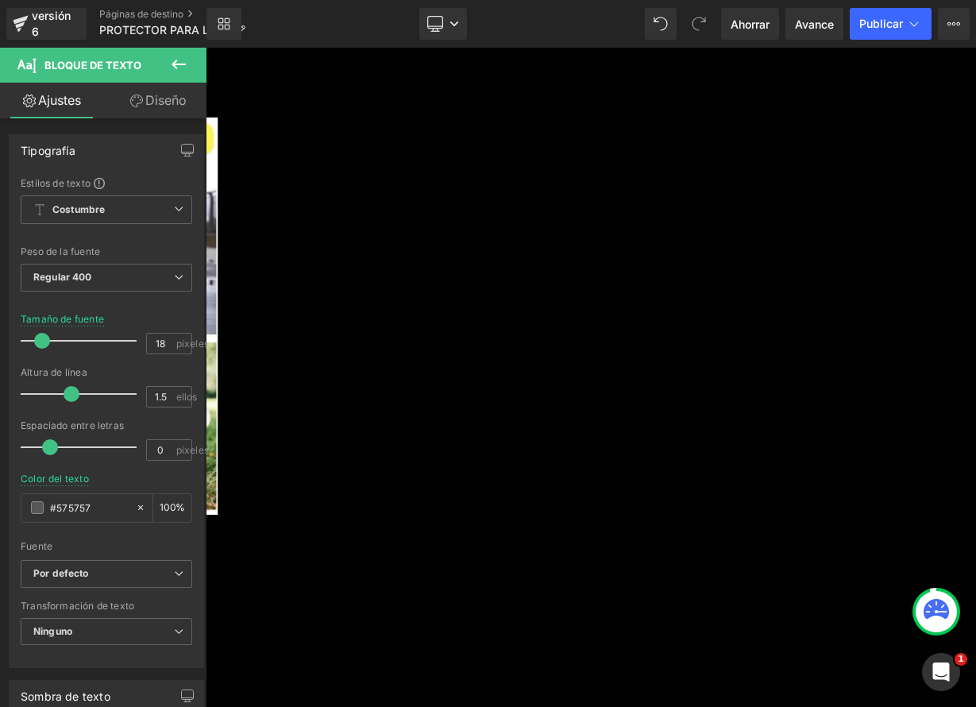
drag, startPoint x: 870, startPoint y: 463, endPoint x: 1007, endPoint y: 461, distance: 136.6
click at [206, 48] on icon at bounding box center [206, 48] width 0 height 0
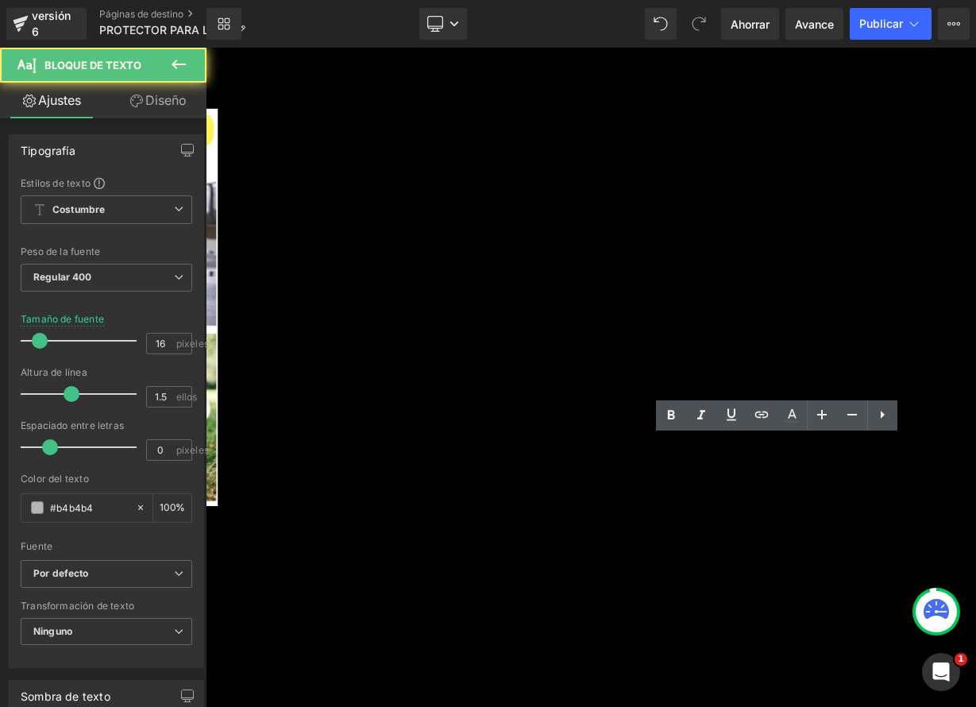
drag, startPoint x: 905, startPoint y: 554, endPoint x: 1000, endPoint y: 556, distance: 95.3
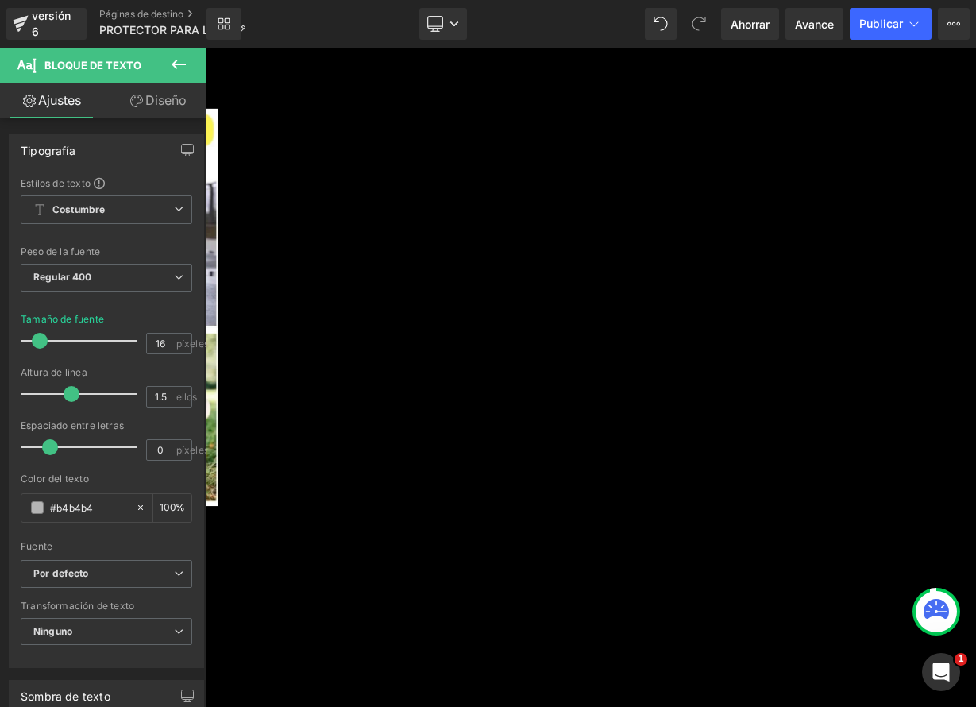
scroll to position [6200, 0]
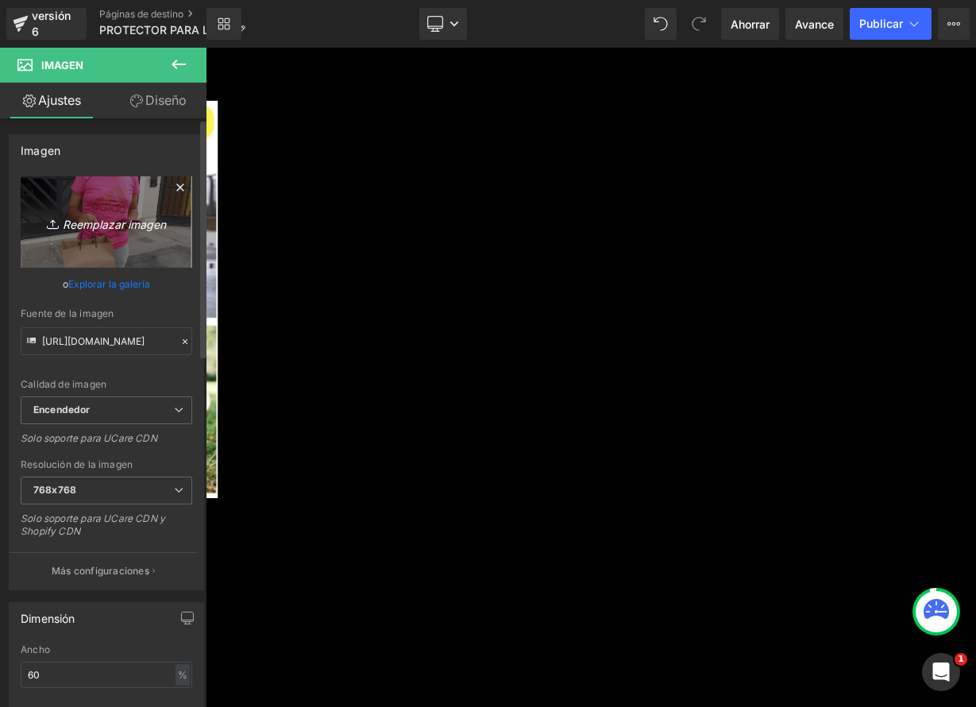
click at [99, 226] on font "Reemplazar imagen" at bounding box center [114, 224] width 103 height 14
type input "C:\fakepath\Ab7e3c96935f34d8fb4681e0ffa5b1afbm.jpg_.avif"
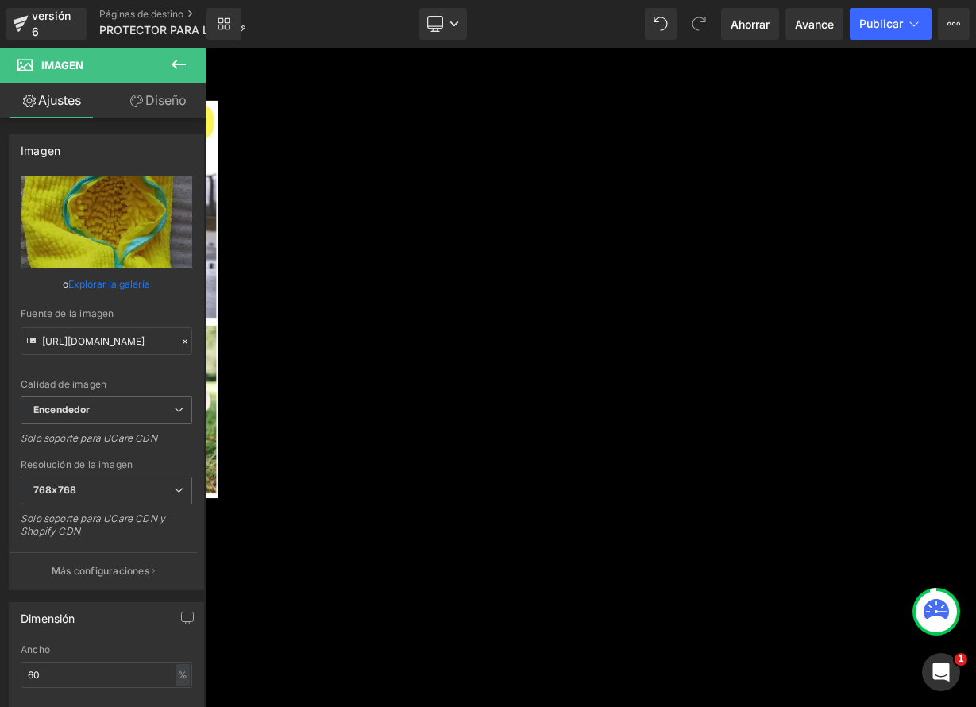
type input "[URL][DOMAIN_NAME]"
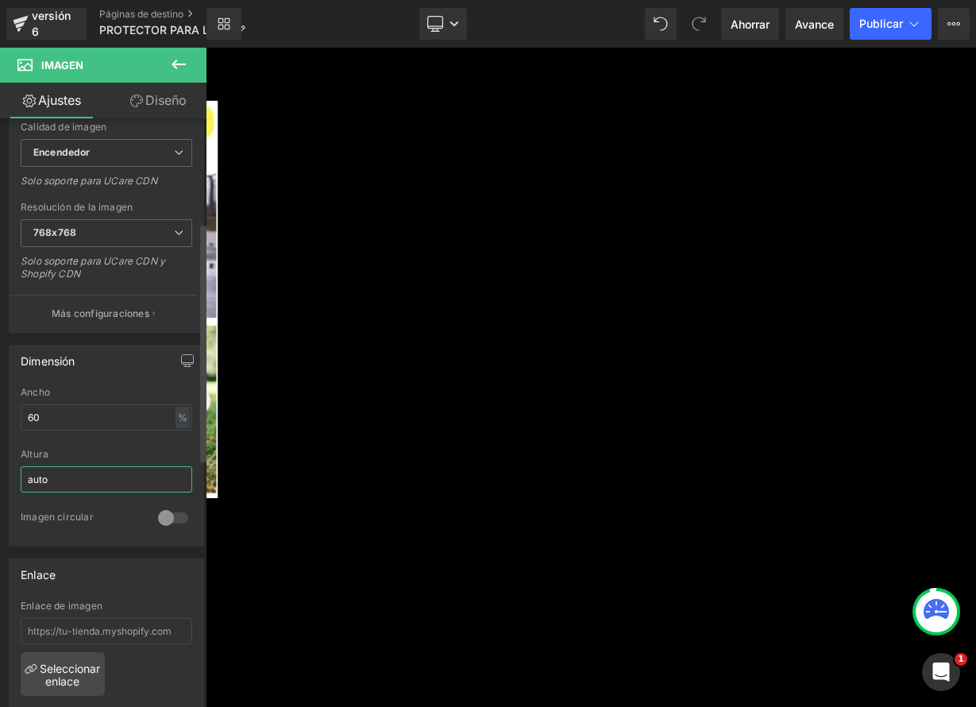
drag, startPoint x: 59, startPoint y: 480, endPoint x: 12, endPoint y: 477, distance: 47.0
click at [12, 477] on div "60% Ancho 60 % % píxeles auto Altura auto 0 Imagen circular" at bounding box center [107, 466] width 194 height 159
type input "5"
type input "6"
type input "1"
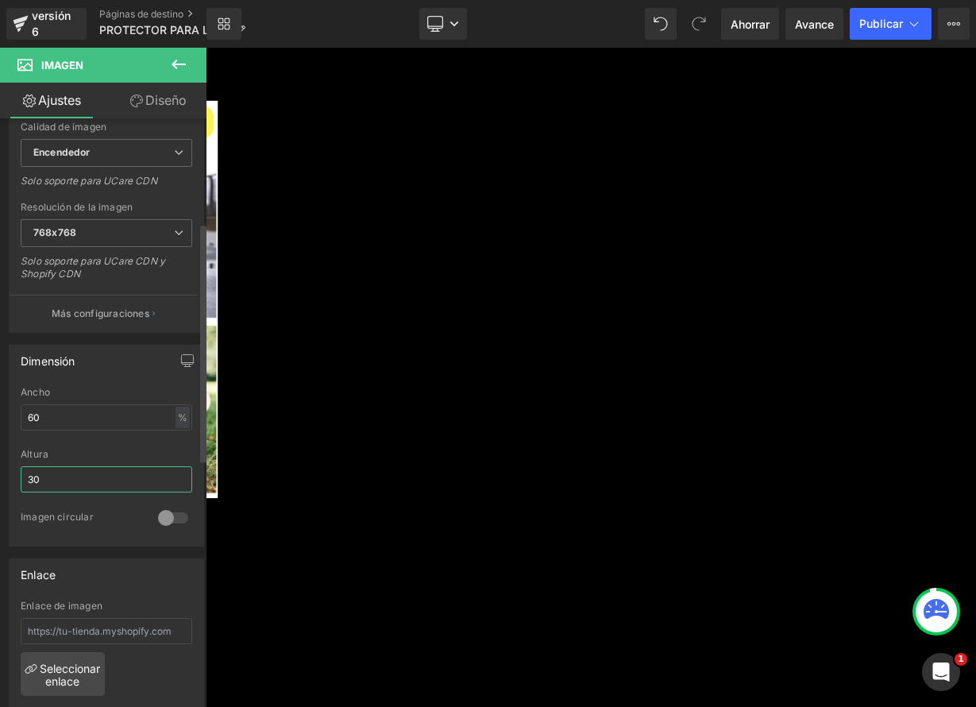
type input "3"
drag, startPoint x: 88, startPoint y: 480, endPoint x: -5, endPoint y: 474, distance: 93.1
click at [0, 474] on html "Temporizador de cuenta regresiva Estás previsualizando cómo funciona el Reestil…" at bounding box center [488, 353] width 976 height 707
type input "600"
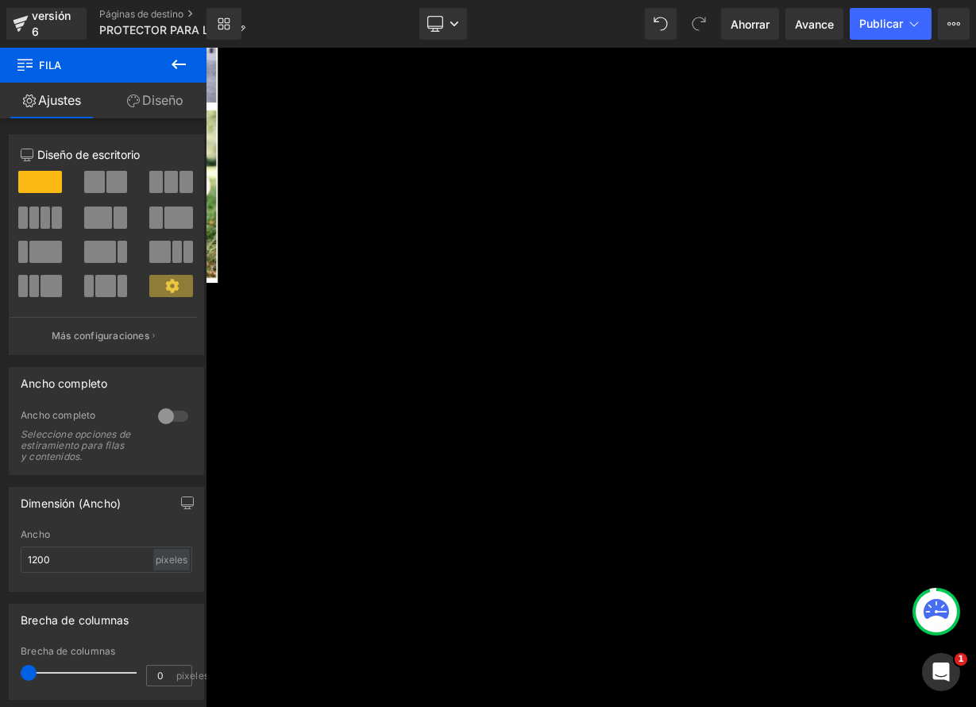
scroll to position [6446, 0]
click at [206, 48] on font "Imagen" at bounding box center [206, 48] width 0 height 0
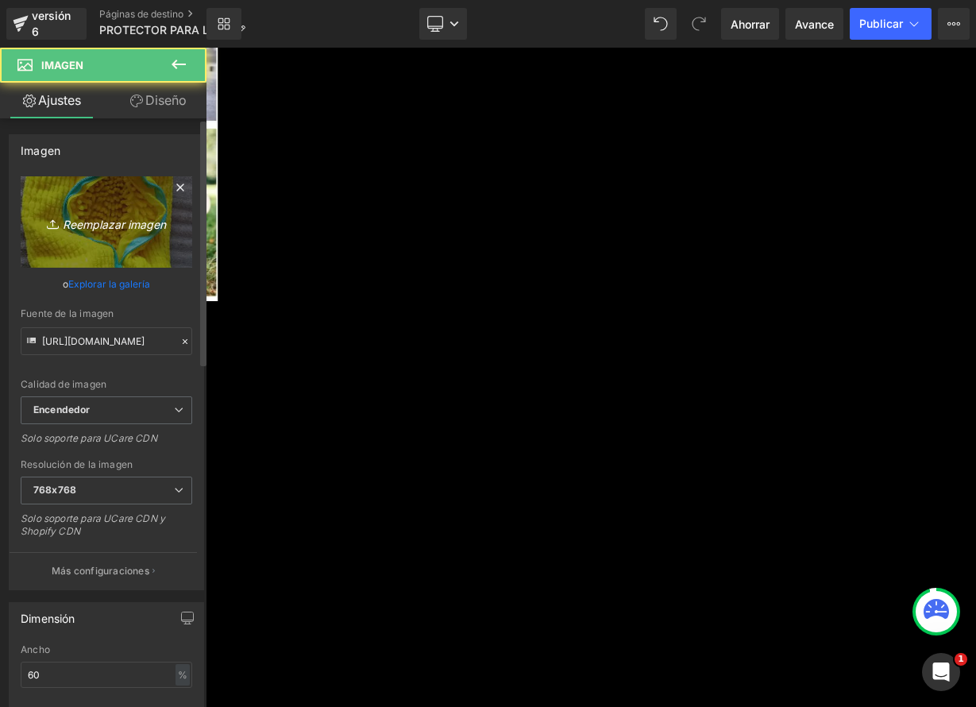
click at [91, 226] on font "Reemplazar imagen" at bounding box center [114, 224] width 103 height 14
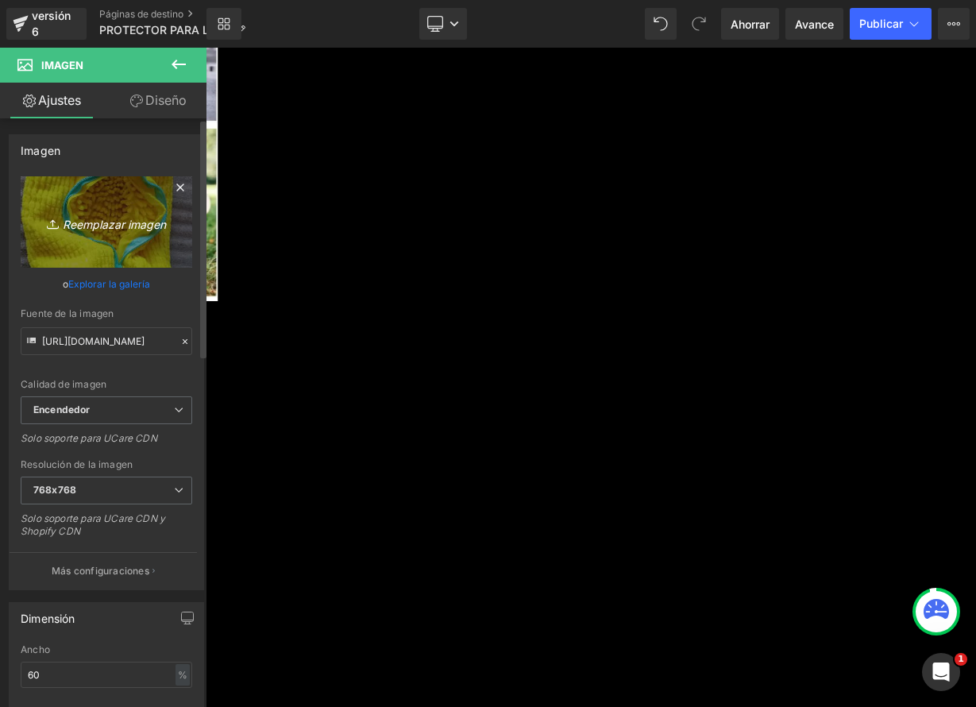
type input "C:\fakepath\frJY7hFXYG.webp"
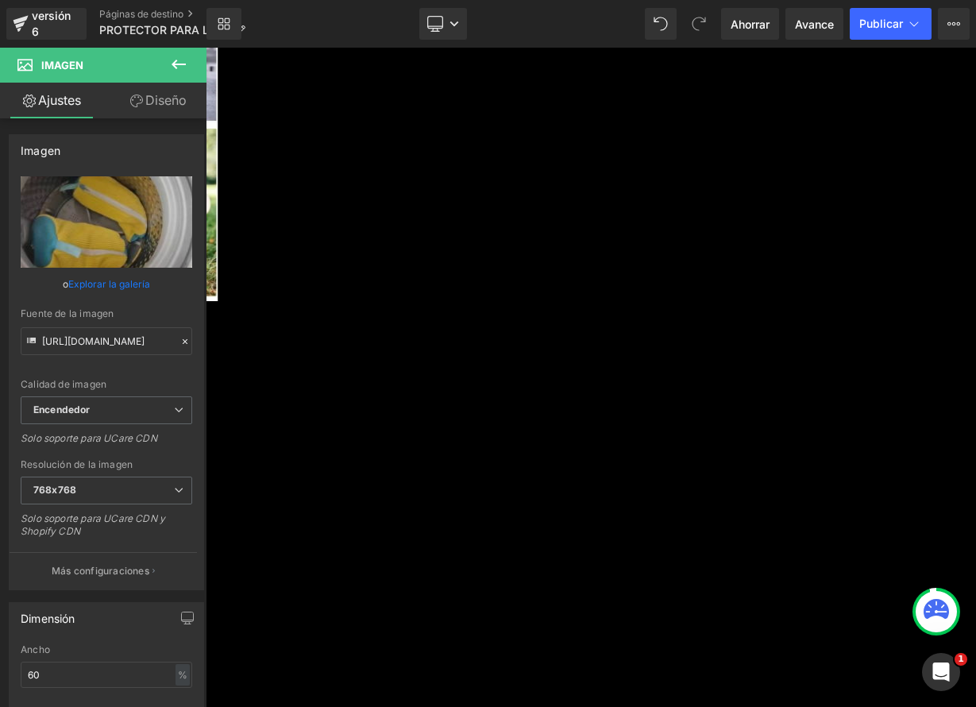
type input "[URL][DOMAIN_NAME]"
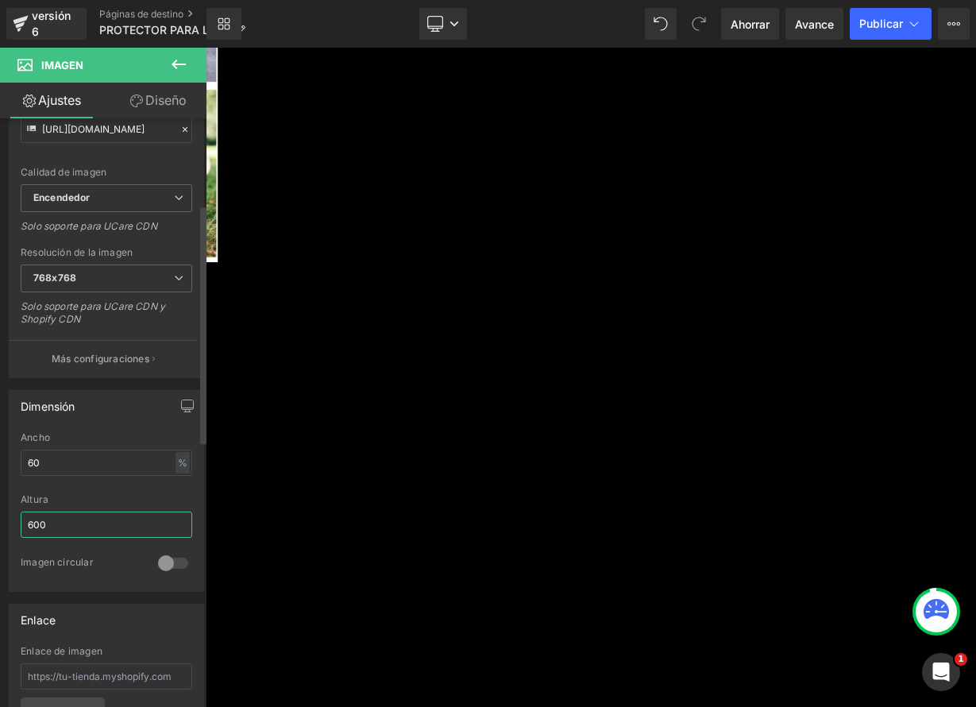
drag, startPoint x: 52, startPoint y: 520, endPoint x: 13, endPoint y: 519, distance: 39.7
click at [14, 520] on div "60% Ancho 60 % % píxeles 600px Altura 600 0 Imagen circular" at bounding box center [107, 511] width 194 height 159
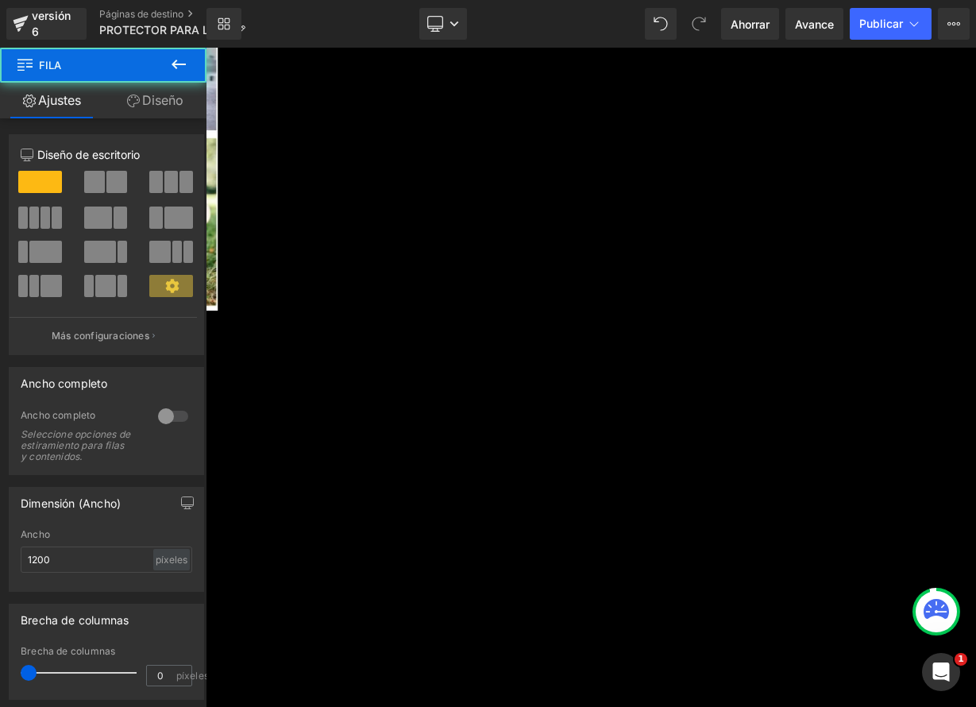
scroll to position [6205, 0]
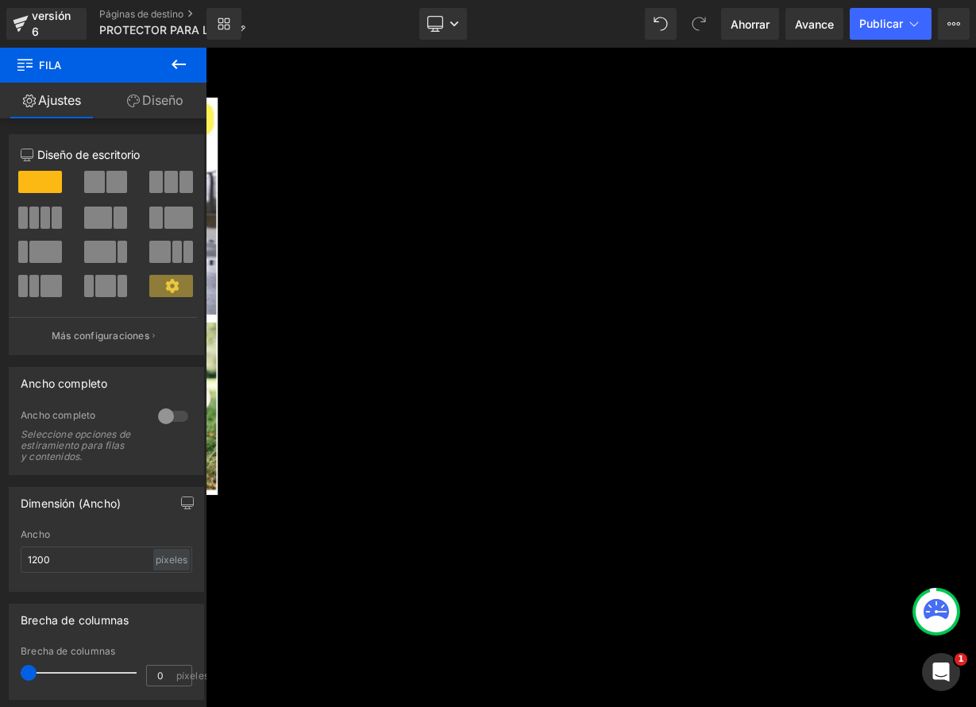
click at [206, 48] on link at bounding box center [206, 48] width 0 height 0
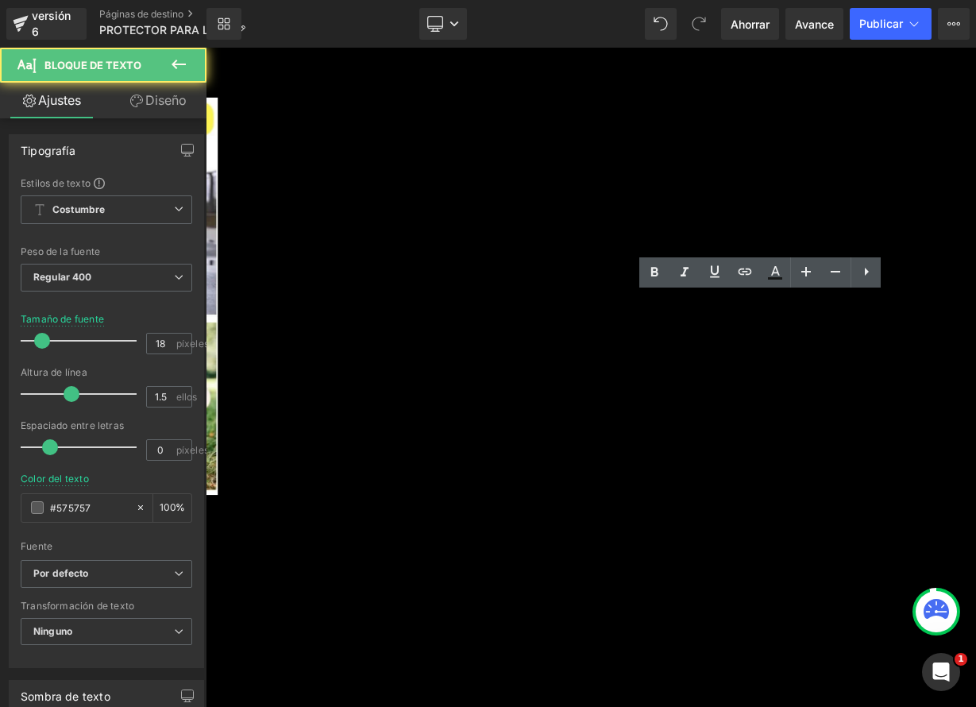
drag, startPoint x: 715, startPoint y: 393, endPoint x: 980, endPoint y: 442, distance: 269.6
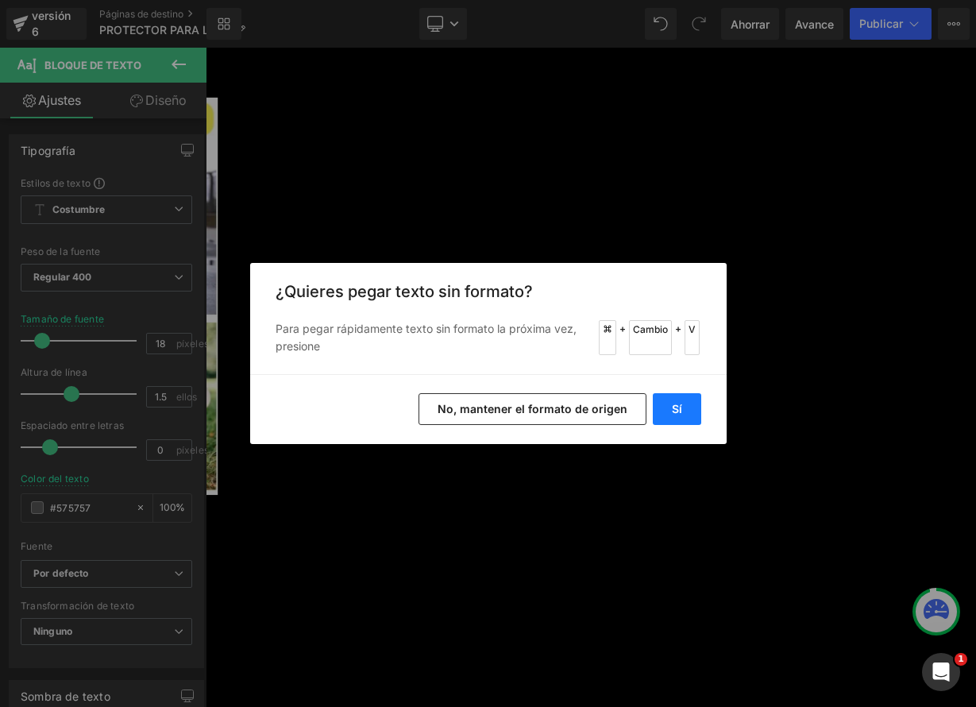
click at [680, 418] on button "Sí" at bounding box center [677, 409] width 48 height 32
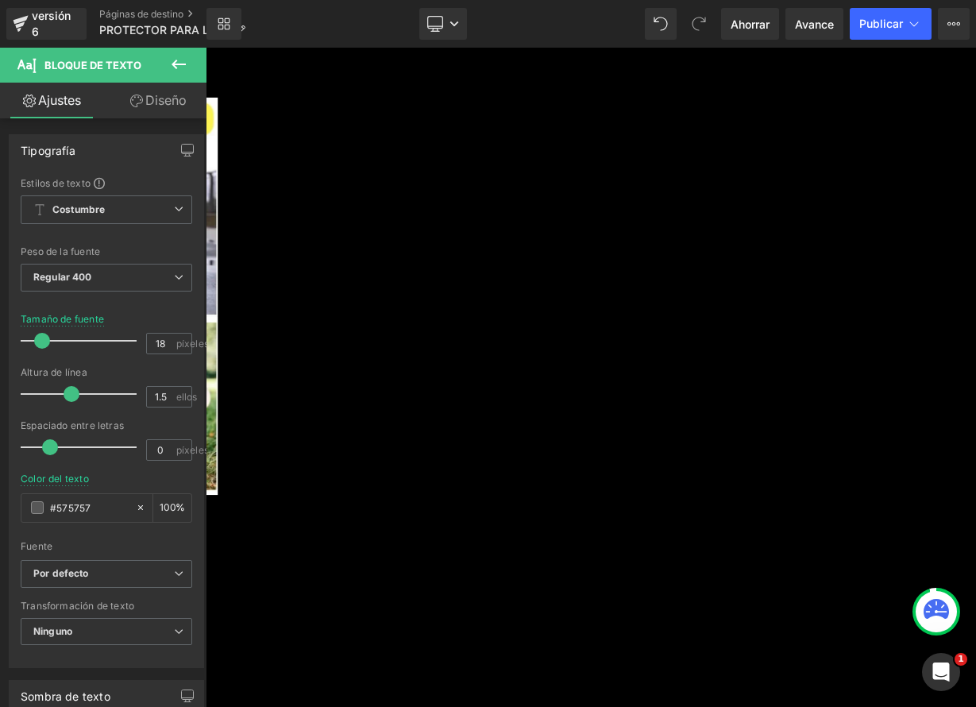
click at [206, 48] on icon at bounding box center [206, 48] width 0 height 0
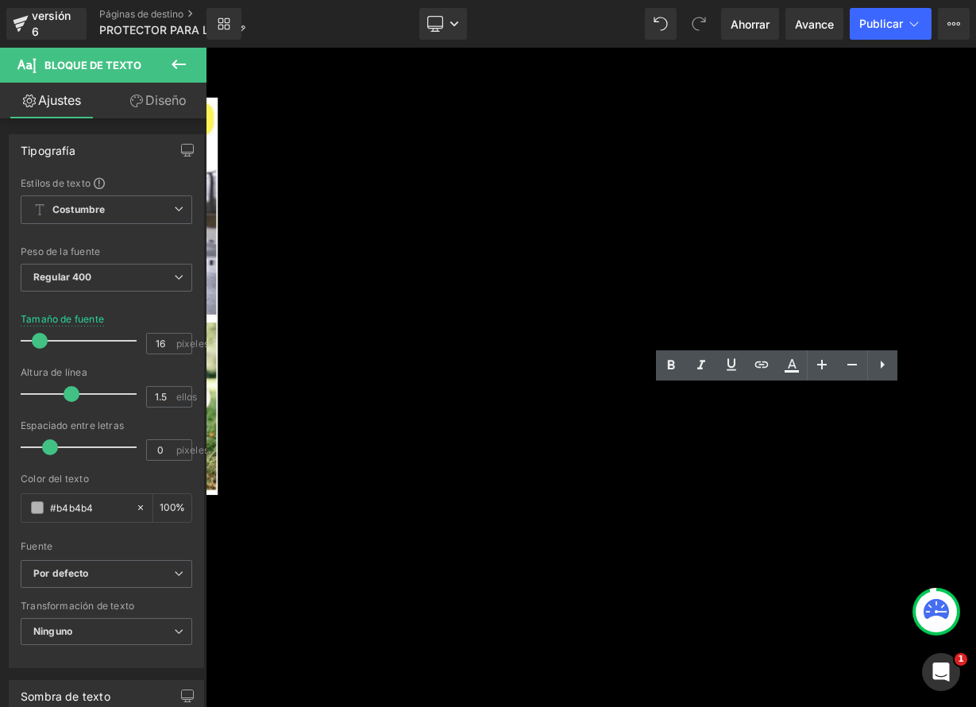
drag, startPoint x: 988, startPoint y: 491, endPoint x: 895, endPoint y: 484, distance: 93.1
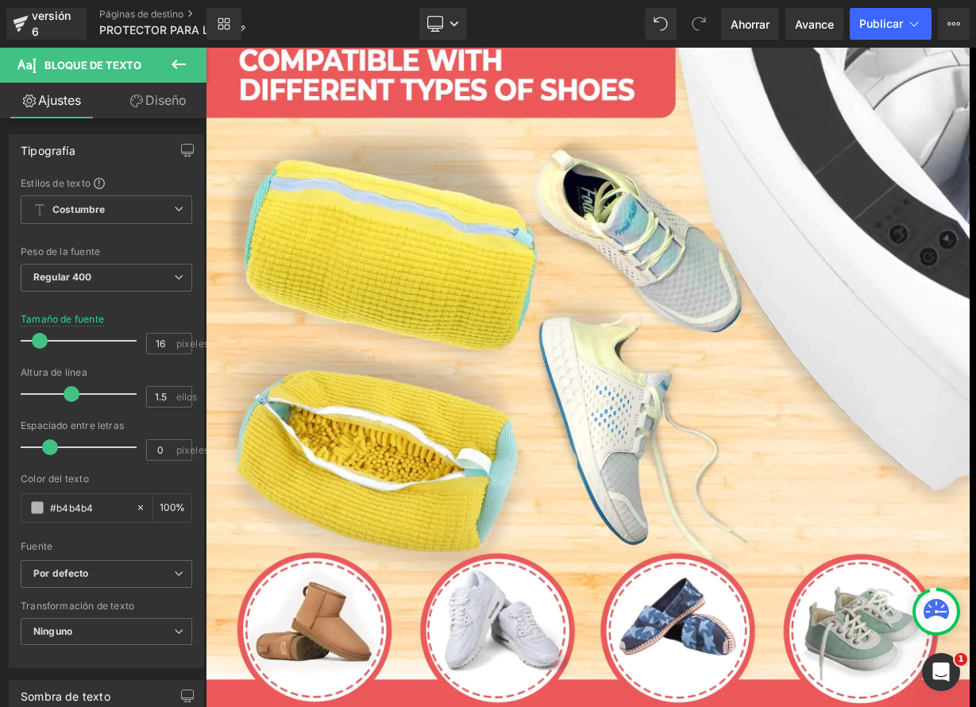
scroll to position [0, 0]
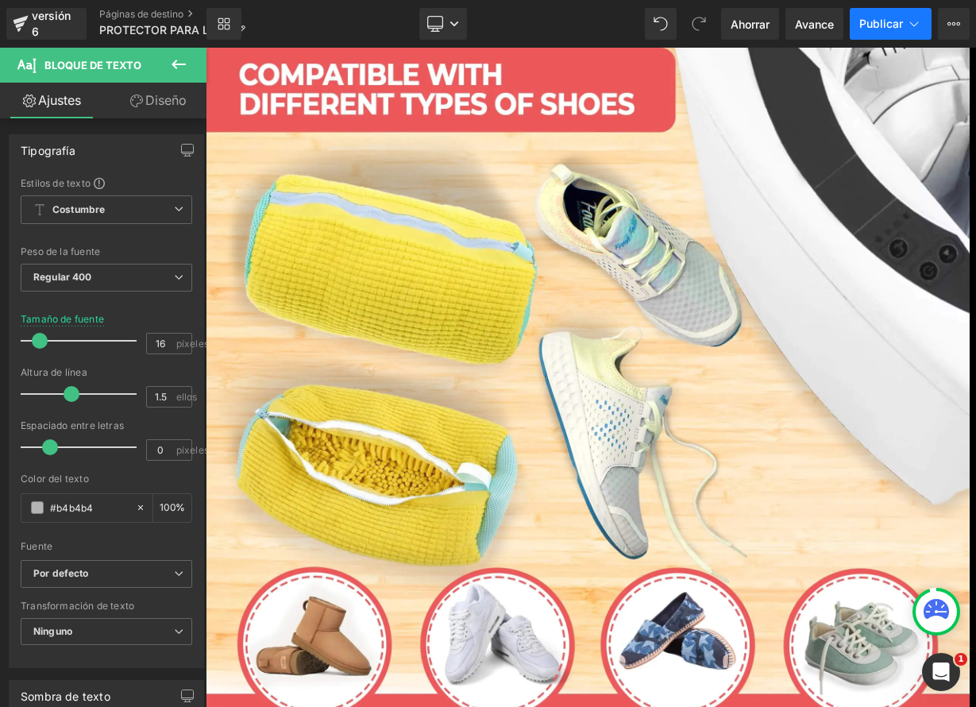
click at [895, 25] on font "Publicar" at bounding box center [881, 24] width 44 height 14
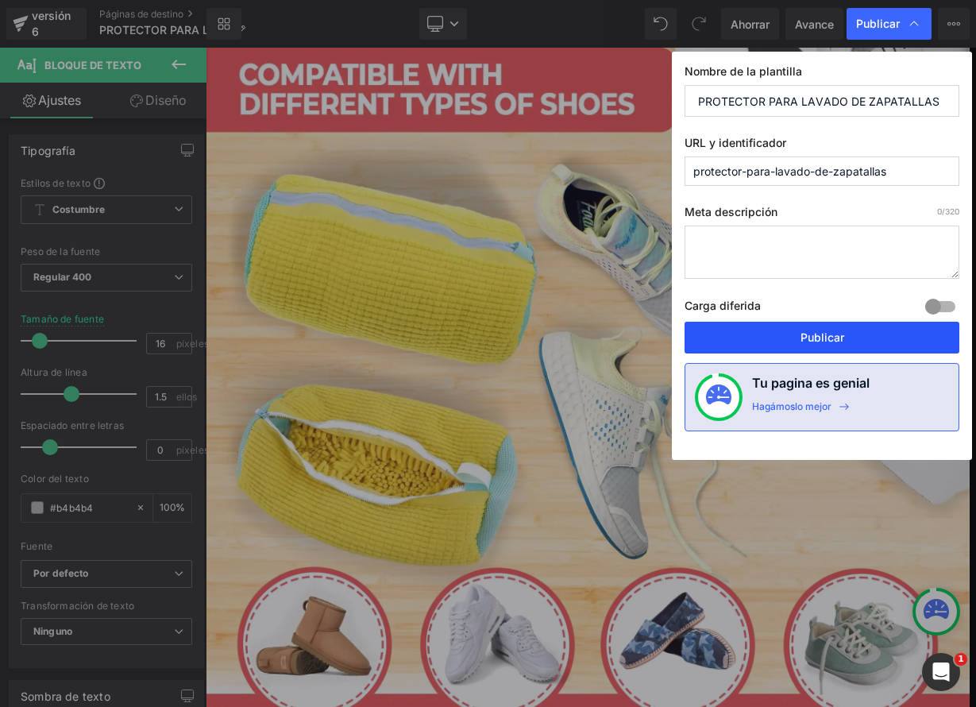
click at [829, 338] on font "Publicar" at bounding box center [823, 337] width 44 height 14
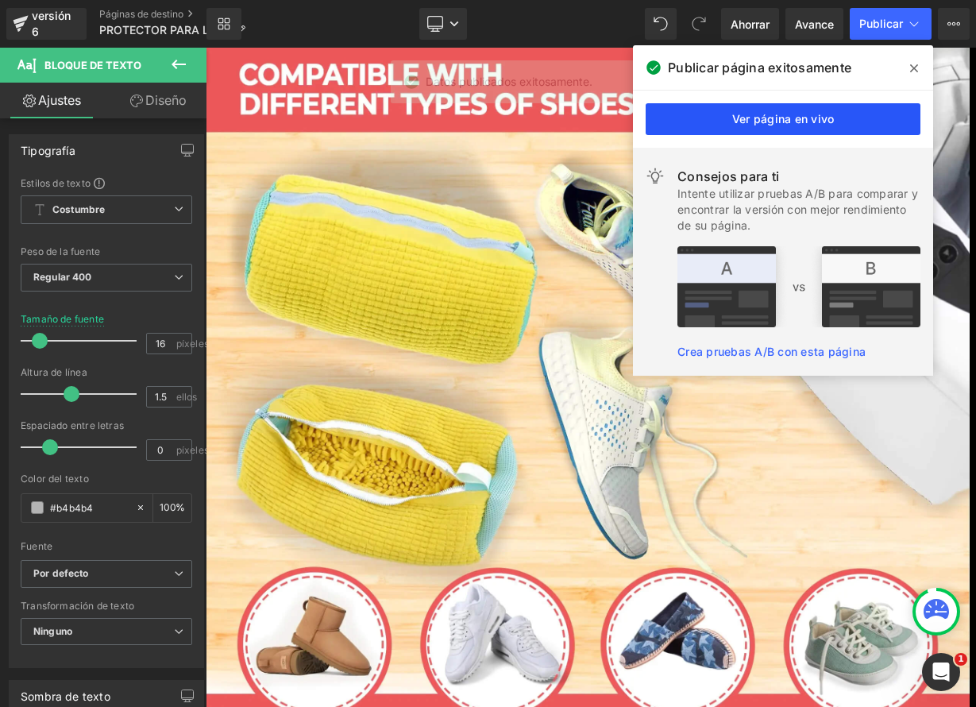
click at [817, 116] on font "Ver página en vivo" at bounding box center [783, 119] width 102 height 14
